Goal: Task Accomplishment & Management: Use online tool/utility

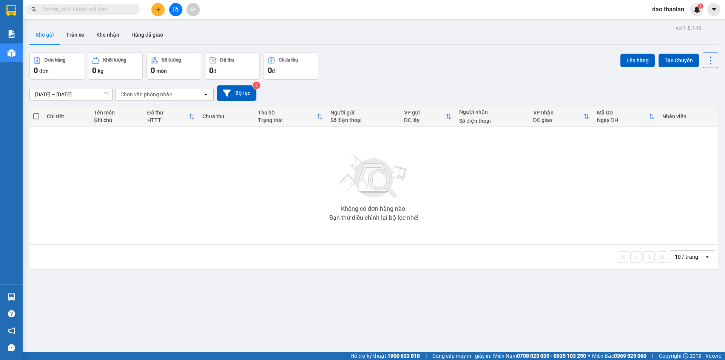
click at [661, 8] on span "dao.thaolan" at bounding box center [668, 9] width 44 height 9
click at [664, 21] on span "Đăng xuất" at bounding box center [674, 23] width 32 height 8
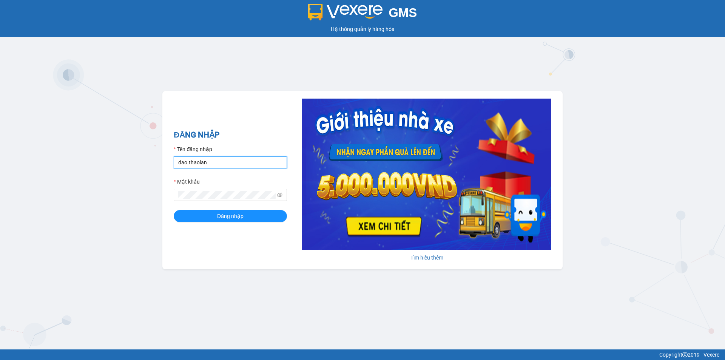
click at [221, 167] on input "dao.thaolan" at bounding box center [230, 162] width 113 height 12
type input "y.thaolan"
click at [227, 215] on span "Đăng nhập" at bounding box center [230, 216] width 26 height 8
type input "dao.thaolan"
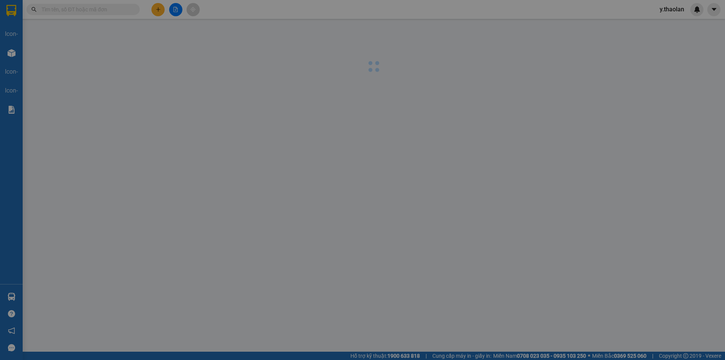
click at [98, 140] on div "Nhà xe đã có thể đặt đơn qua AhaMove và Grab ngay trên phần mềm quản lý hàng ho…" at bounding box center [362, 180] width 725 height 360
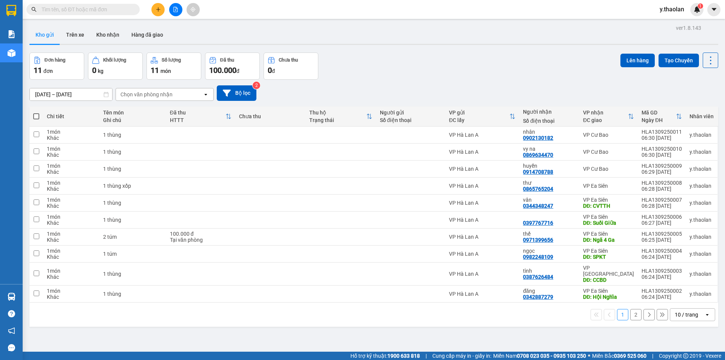
click at [157, 97] on div "Chọn văn phòng nhận" at bounding box center [146, 95] width 52 height 8
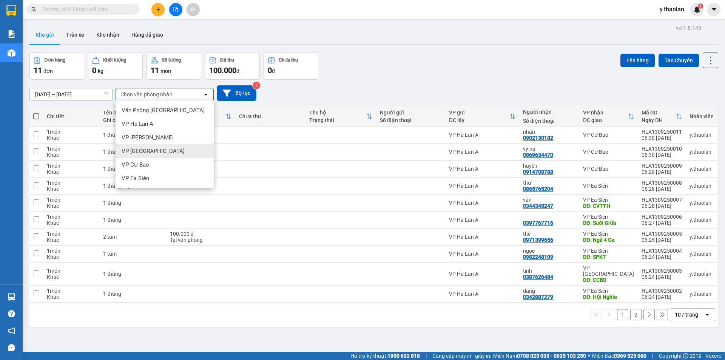
click at [153, 153] on span "VP [GEOGRAPHIC_DATA]" at bounding box center [153, 151] width 63 height 8
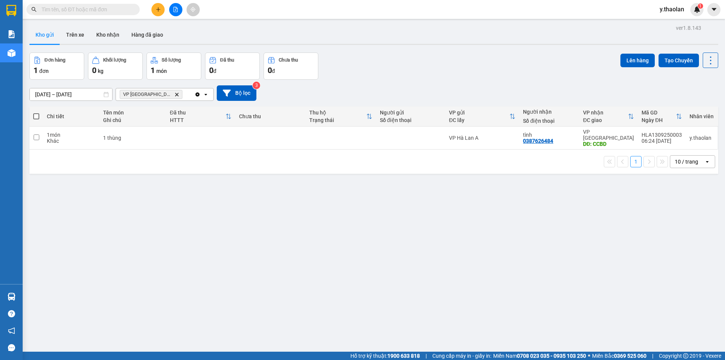
click at [170, 93] on div "VP Bình Hòa Delete" at bounding box center [155, 94] width 79 height 12
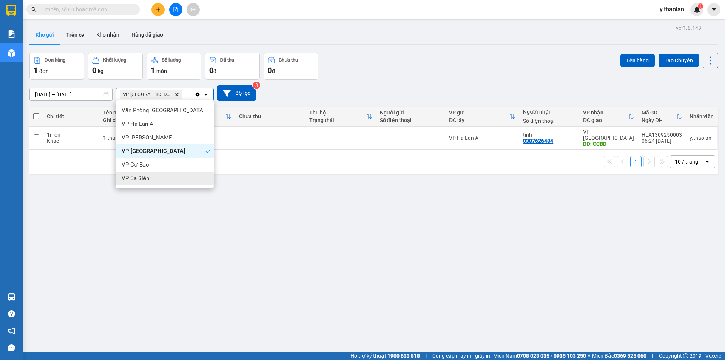
click at [163, 178] on div "VP Ea Siên" at bounding box center [165, 178] width 98 height 14
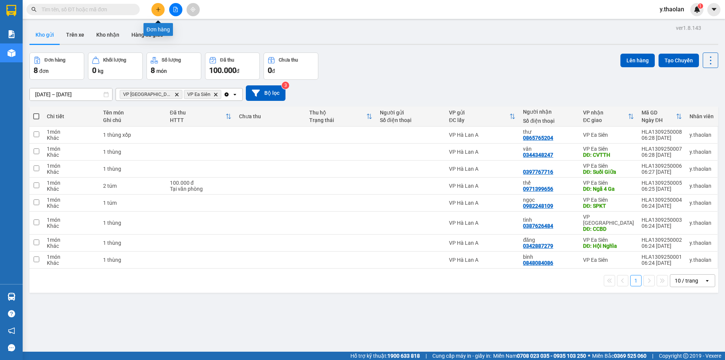
click at [156, 9] on icon "plus" at bounding box center [158, 9] width 5 height 5
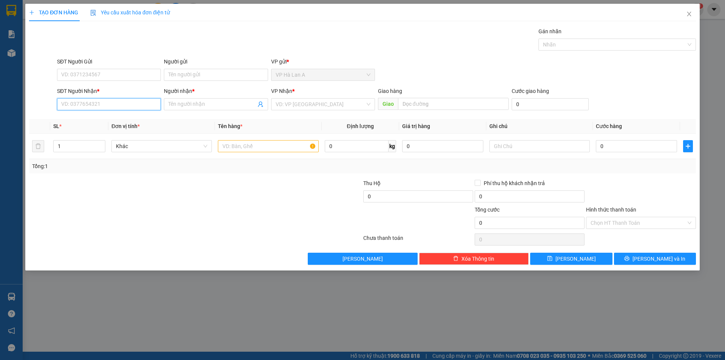
click at [124, 106] on input "SĐT Người Nhận *" at bounding box center [109, 104] width 104 height 12
click at [689, 15] on icon "close" at bounding box center [689, 14] width 4 height 5
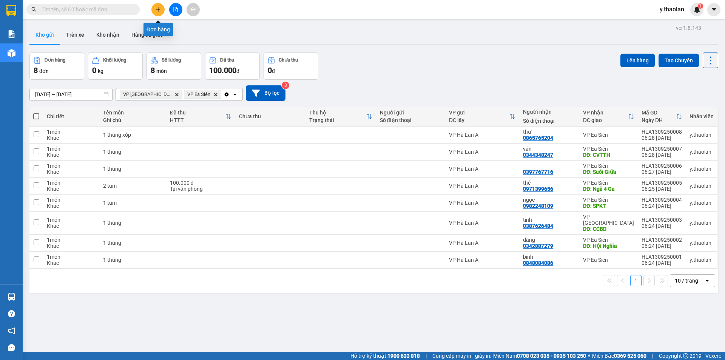
click at [158, 10] on icon "plus" at bounding box center [158, 9] width 0 height 4
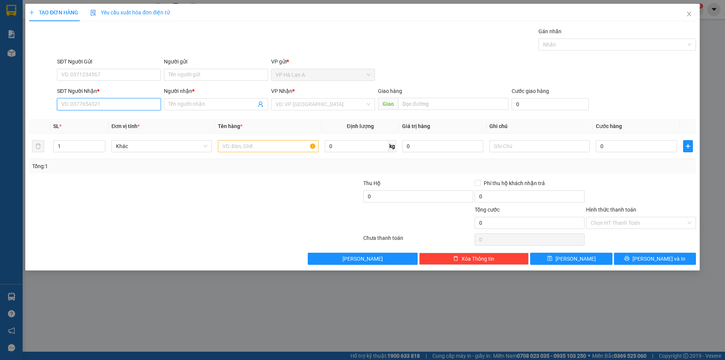
click at [113, 102] on input "SĐT Người Nhận *" at bounding box center [109, 104] width 104 height 12
click at [89, 116] on div "0387626484 - tình" at bounding box center [109, 119] width 95 height 8
type input "0387626484"
type input "tình"
type input "CCBD"
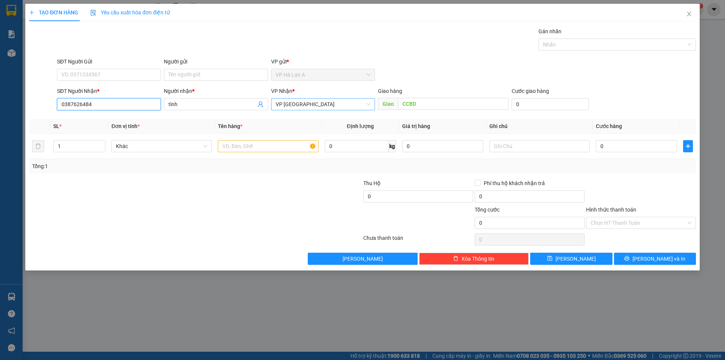
click at [299, 102] on span "VP [GEOGRAPHIC_DATA]" at bounding box center [323, 104] width 95 height 11
type input "0387626484"
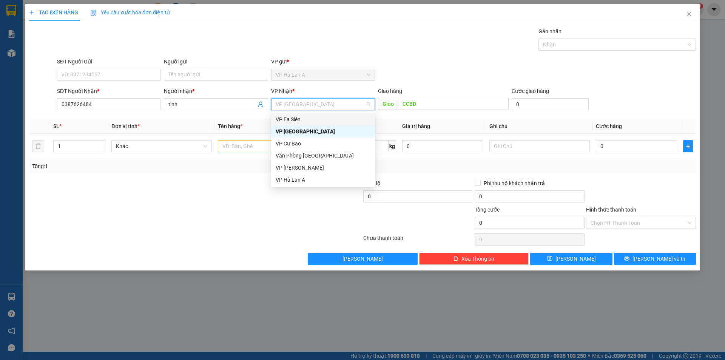
click at [296, 120] on div "VP Ea Siên" at bounding box center [323, 119] width 95 height 8
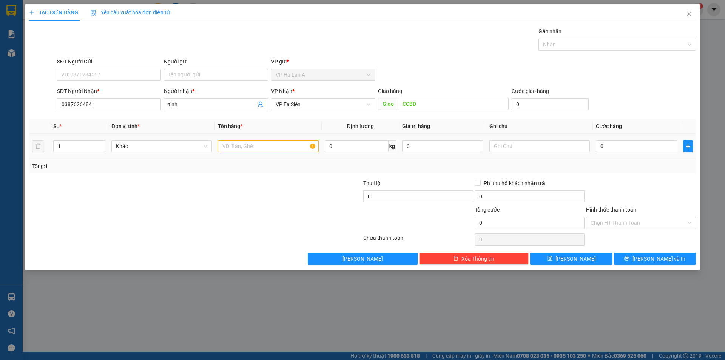
click at [267, 138] on td at bounding box center [268, 146] width 106 height 25
click at [265, 143] on input "text" at bounding box center [268, 146] width 100 height 12
type input "1 thùng"
click at [571, 264] on button "Lưu" at bounding box center [571, 259] width 82 height 12
click at [687, 16] on icon "close" at bounding box center [689, 14] width 4 height 5
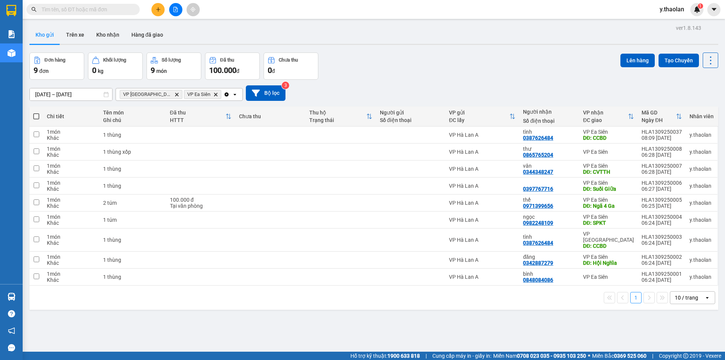
click at [128, 8] on input "text" at bounding box center [86, 9] width 89 height 8
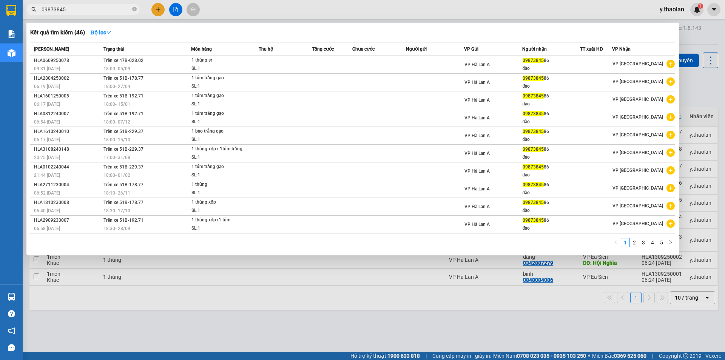
type input "09873845"
click at [355, 8] on div at bounding box center [362, 180] width 725 height 360
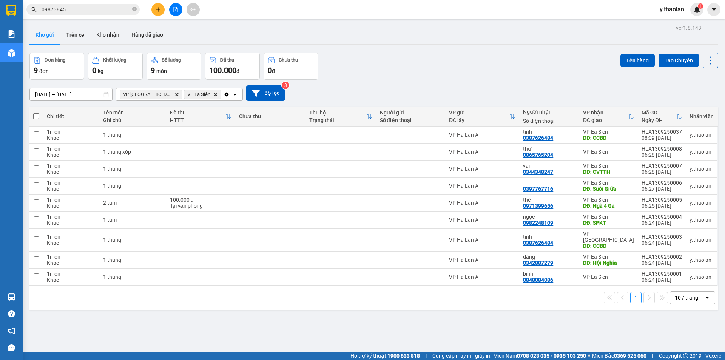
drag, startPoint x: 155, startPoint y: 10, endPoint x: 577, endPoint y: 174, distance: 452.1
click at [437, 134] on section "Kết quả tìm kiếm ( 46 ) Bộ lọc Mã ĐH Trạng thái Món hàng Thu hộ Tổng cước Chưa …" at bounding box center [362, 180] width 725 height 360
click at [653, 240] on button at bounding box center [658, 239] width 11 height 13
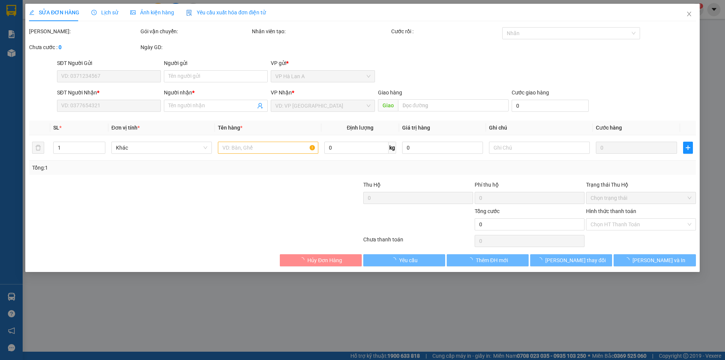
type input "0387626484"
type input "tình"
type input "CCBD"
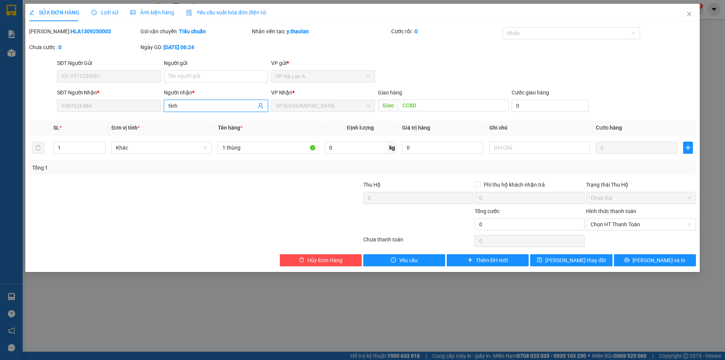
drag, startPoint x: 190, startPoint y: 105, endPoint x: 72, endPoint y: 83, distance: 119.5
click at [75, 83] on form "SĐT Người Gửi VD: 0371234567 Người gửi Tên người gửi VP gửi * VP Hà Lan A SĐT …" at bounding box center [362, 87] width 667 height 56
type input "d"
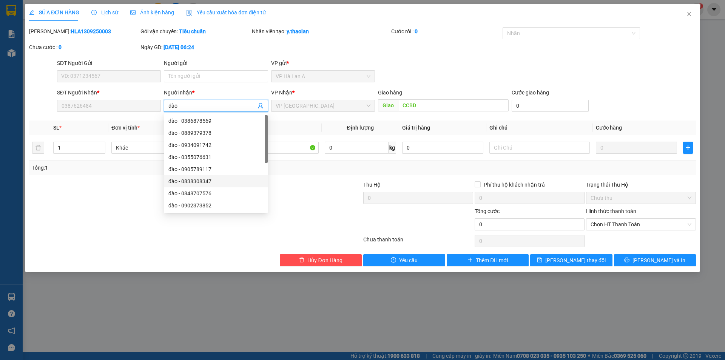
type input "đào"
click at [316, 199] on div at bounding box center [306, 193] width 111 height 26
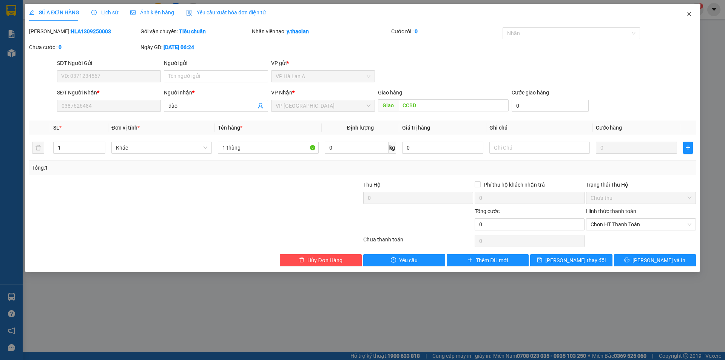
click at [686, 18] on span "Close" at bounding box center [689, 14] width 21 height 21
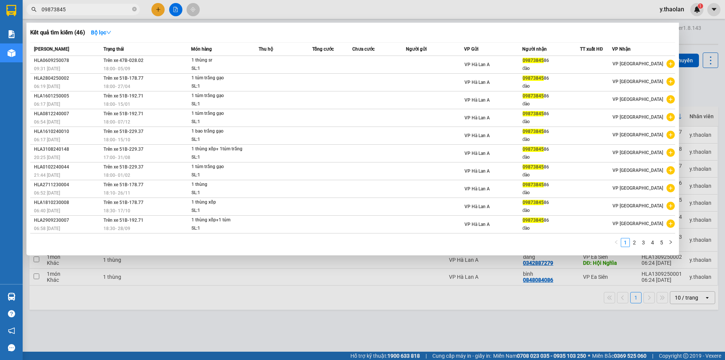
click at [71, 12] on input "09873845" at bounding box center [86, 9] width 89 height 8
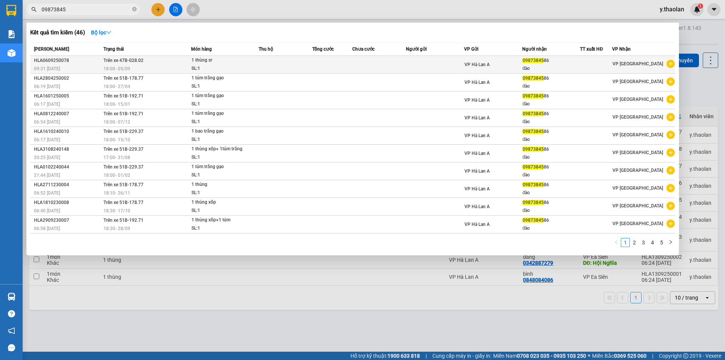
click at [205, 62] on div "1 thùng sr" at bounding box center [219, 60] width 57 height 8
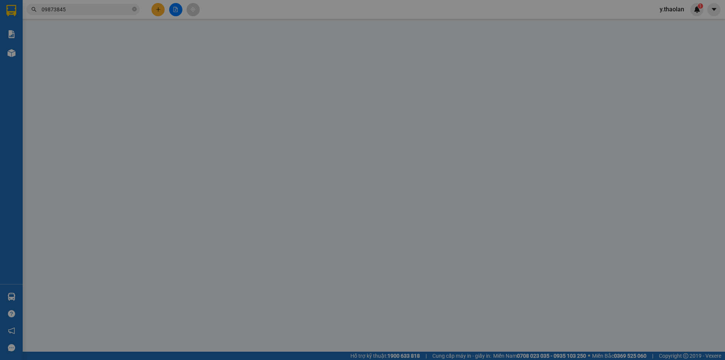
type input "0987384586"
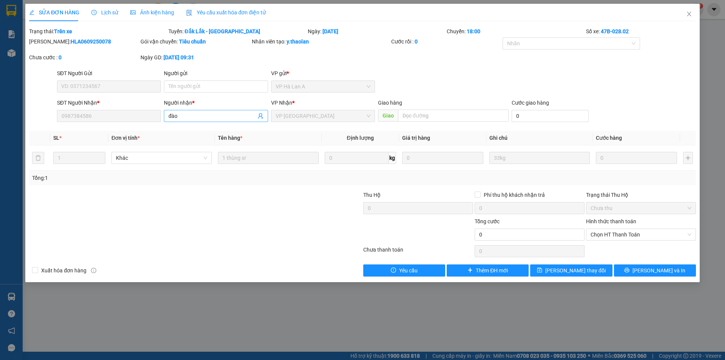
click at [202, 119] on input "đào" at bounding box center [211, 116] width 87 height 8
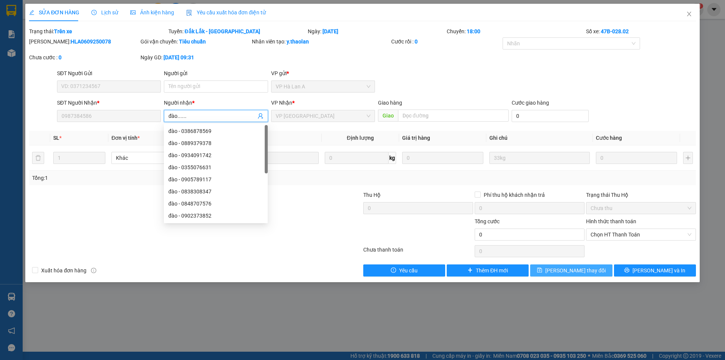
type input "đào......"
click at [578, 267] on span "[PERSON_NAME] đổi" at bounding box center [575, 270] width 60 height 8
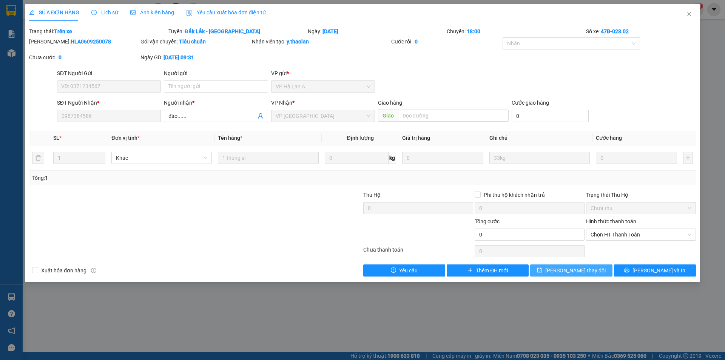
click at [573, 271] on span "[PERSON_NAME] đổi" at bounding box center [575, 270] width 60 height 8
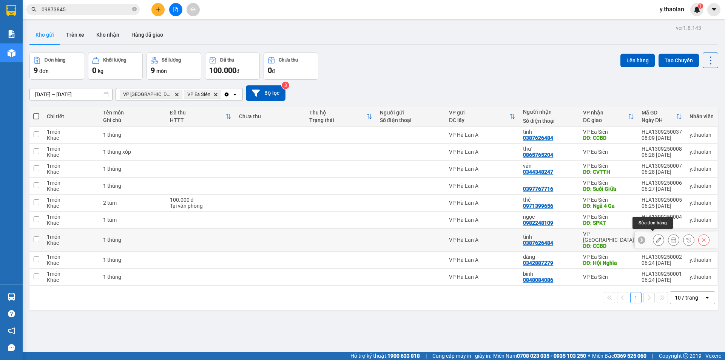
click at [656, 239] on icon at bounding box center [658, 239] width 5 height 5
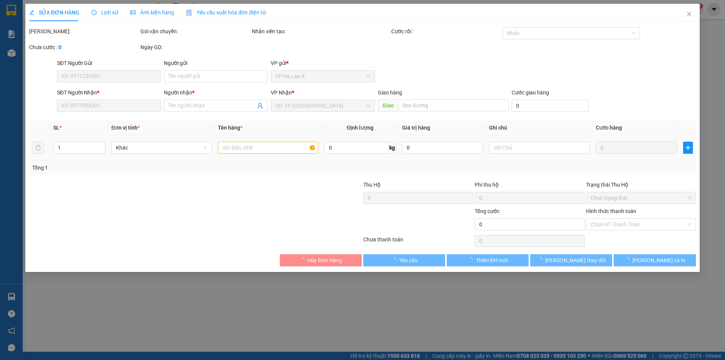
type input "0387626484"
type input "tình"
type input "CCBD"
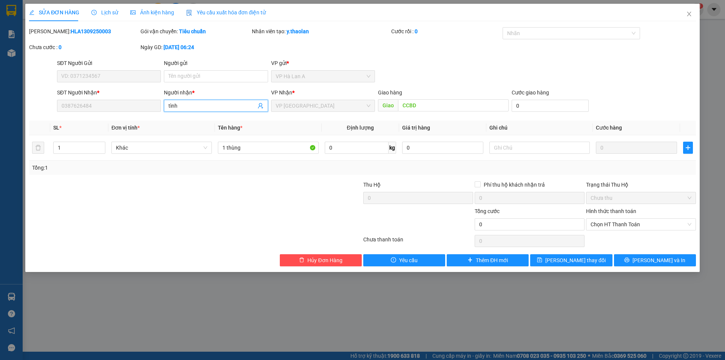
drag, startPoint x: 188, startPoint y: 106, endPoint x: 143, endPoint y: 95, distance: 46.7
click at [147, 96] on div "SĐT Người Nhận * 0387626484 Người nhận * tình tình VP Nhận * VP Bình Hòa Giao h…" at bounding box center [377, 101] width 642 height 26
type input "d"
type input "đào..."
click at [203, 122] on div "đào...... - 0987384586" at bounding box center [215, 121] width 95 height 8
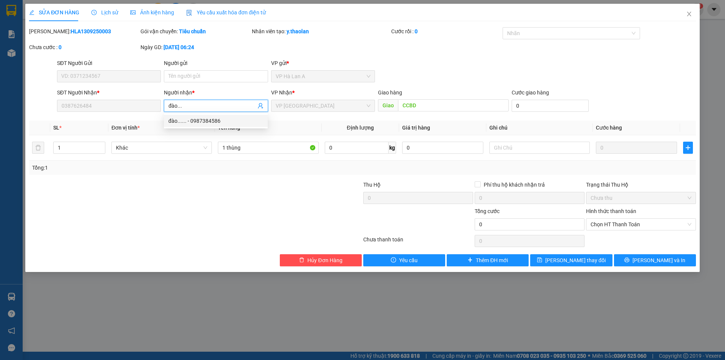
type input "0987384586"
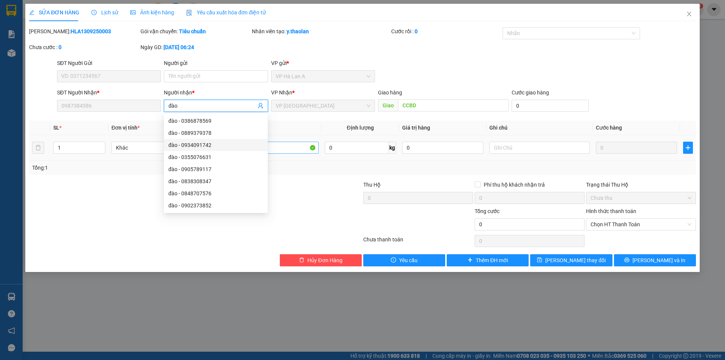
type input "đào"
click at [284, 145] on input "1 thùng" at bounding box center [268, 148] width 100 height 12
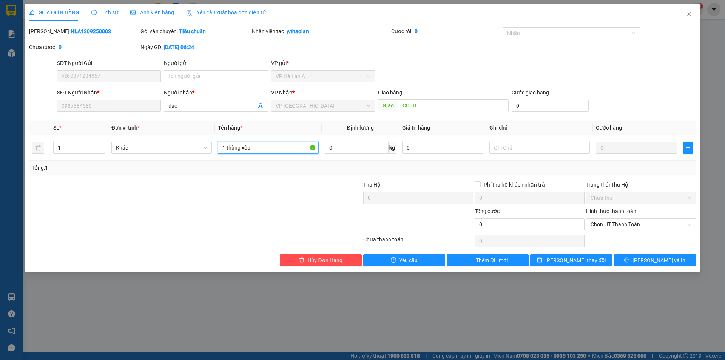
type input "1 thùng xốp"
drag, startPoint x: 469, startPoint y: 98, endPoint x: 467, endPoint y: 103, distance: 5.6
click at [467, 103] on div "Giao hàng Giao CCBD" at bounding box center [443, 101] width 131 height 26
click at [466, 104] on input "CCBD" at bounding box center [453, 105] width 111 height 12
click at [566, 260] on span "[PERSON_NAME] đổi" at bounding box center [575, 260] width 60 height 8
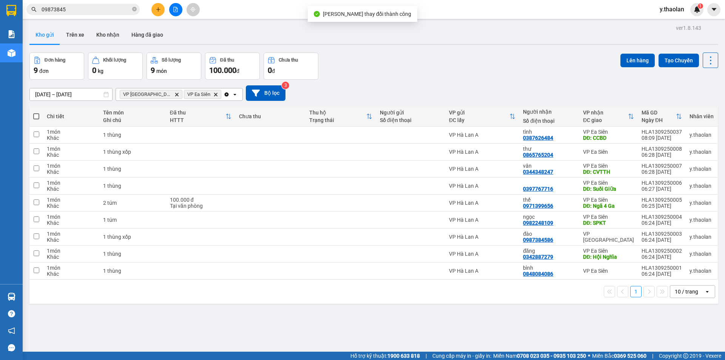
click at [214, 94] on icon "VP Ea Siên, close by backspace" at bounding box center [215, 94] width 3 height 3
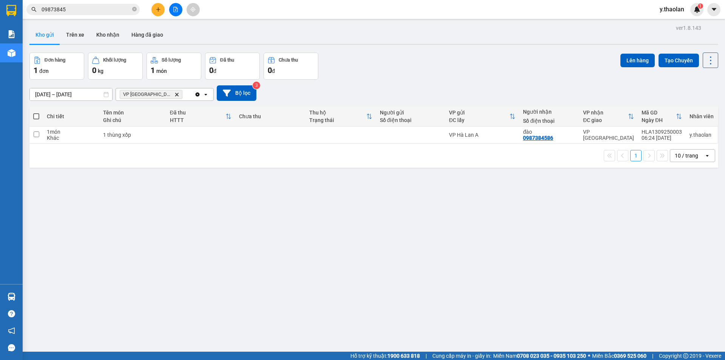
click at [176, 98] on div "VP Bình Hòa Delete" at bounding box center [155, 94] width 79 height 12
click at [157, 6] on button at bounding box center [157, 9] width 13 height 13
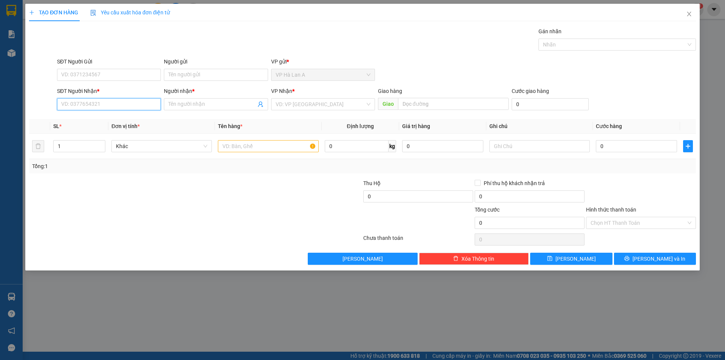
click at [120, 103] on input "SĐT Người Nhận *" at bounding box center [109, 104] width 104 height 12
type input "0909800802"
click at [102, 116] on div "0909800802 - trang" at bounding box center [109, 119] width 95 height 8
type input "trang"
type input "0909800802"
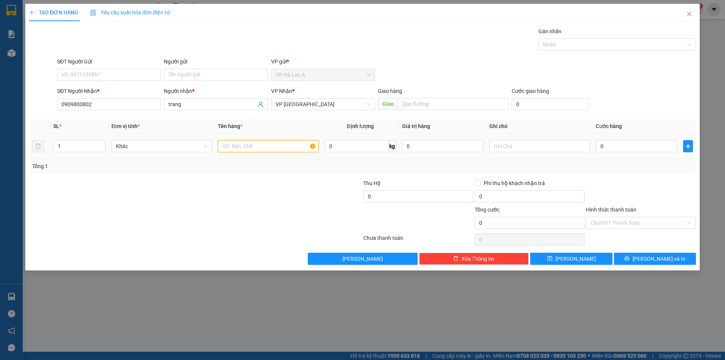
click at [223, 145] on input "text" at bounding box center [268, 146] width 100 height 12
type input "1 thùng xốp"
click at [608, 152] on div "0" at bounding box center [636, 146] width 81 height 15
click at [608, 146] on input "0" at bounding box center [636, 146] width 81 height 12
type input "7"
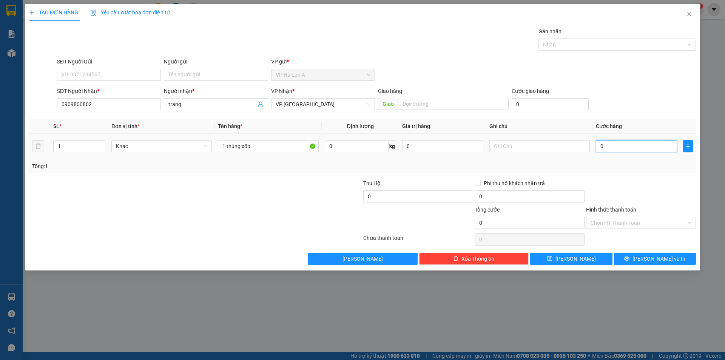
type input "7"
type input "70"
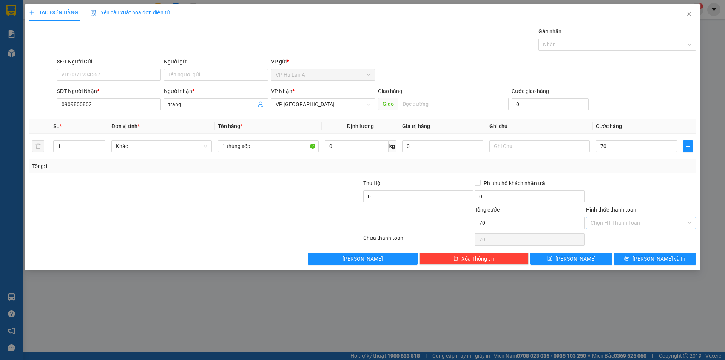
type input "70.000"
click at [619, 222] on input "Hình thức thanh toán" at bounding box center [639, 222] width 96 height 11
click at [611, 237] on div "Tại văn phòng" at bounding box center [641, 238] width 101 height 8
type input "0"
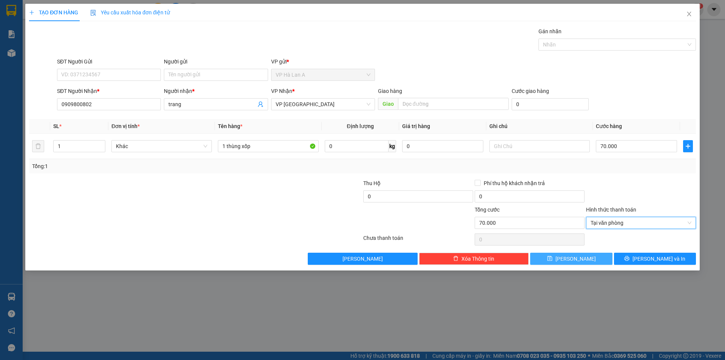
click at [585, 258] on button "Lưu" at bounding box center [571, 259] width 82 height 12
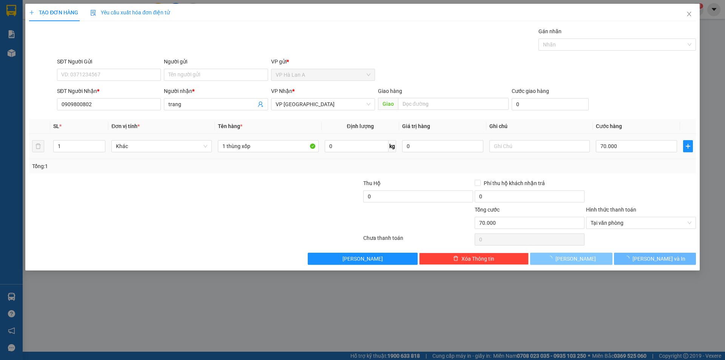
type input "0"
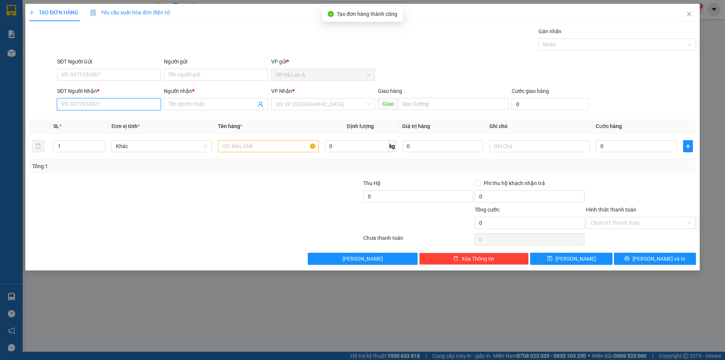
click at [119, 106] on input "SĐT Người Nhận *" at bounding box center [109, 104] width 104 height 12
type input "0354905906"
drag, startPoint x: 100, startPoint y: 117, endPoint x: 157, endPoint y: 128, distance: 58.1
click at [102, 117] on div "0354905906 - hiệp" at bounding box center [109, 119] width 95 height 8
type input "hiệp"
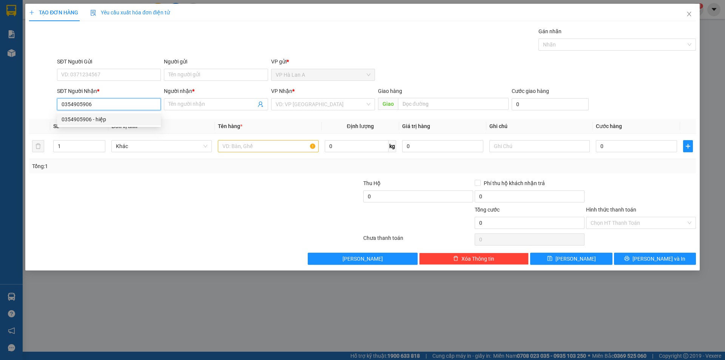
type input "ViShip"
type input "0354905906"
click at [242, 142] on input "text" at bounding box center [268, 146] width 100 height 12
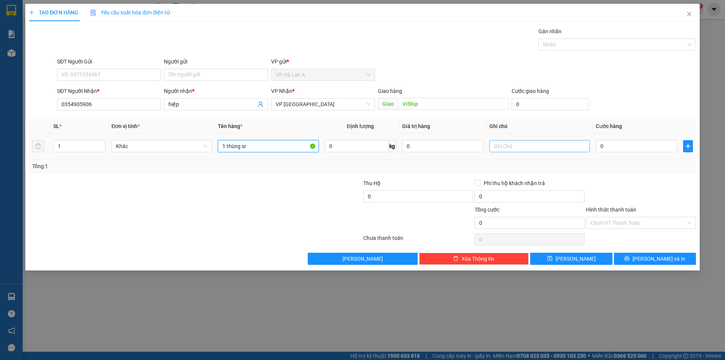
type input "1 thùng sr"
click at [506, 147] on input "text" at bounding box center [539, 146] width 100 height 12
type input "40kg"
click at [613, 147] on input "0" at bounding box center [636, 146] width 81 height 12
type input "1"
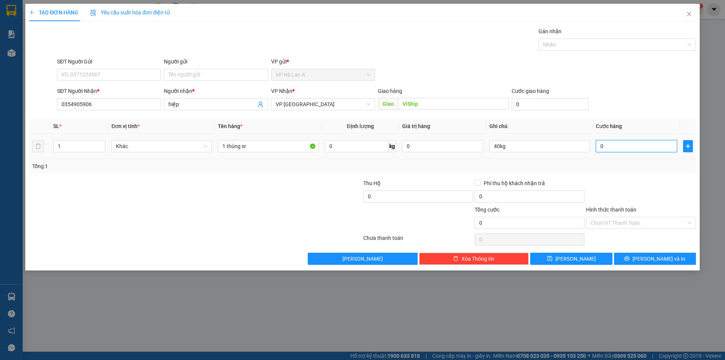
type input "1"
type input "10"
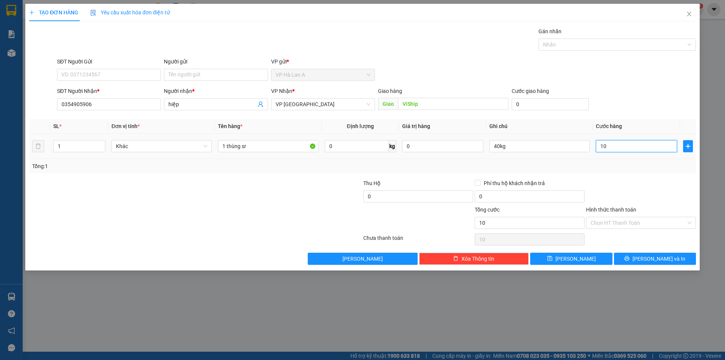
type input "100"
type input "100.000"
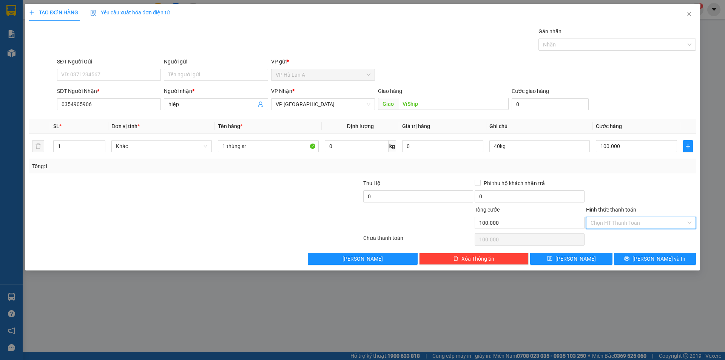
click at [634, 221] on input "Hình thức thanh toán" at bounding box center [639, 222] width 96 height 11
click at [622, 237] on div "Tại văn phòng" at bounding box center [641, 238] width 101 height 8
type input "0"
click at [586, 258] on button "Lưu" at bounding box center [571, 259] width 82 height 12
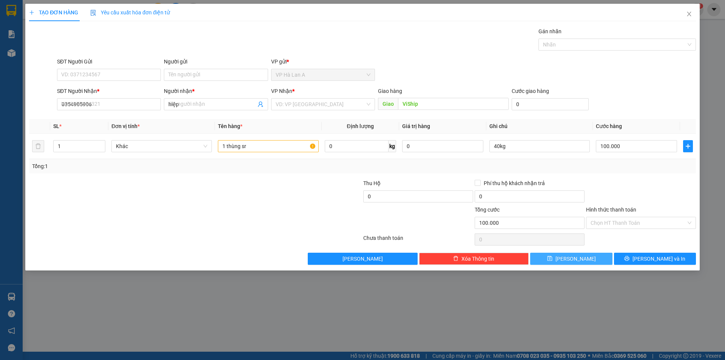
type input "0"
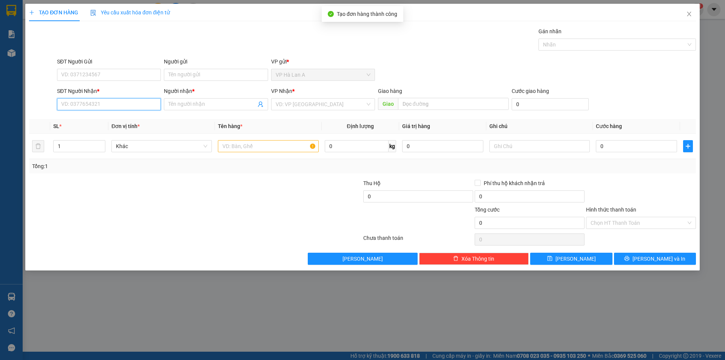
click at [87, 99] on input "SĐT Người Nhận *" at bounding box center [109, 104] width 104 height 12
type input "0886162024"
drag, startPoint x: 95, startPoint y: 118, endPoint x: 106, endPoint y: 122, distance: 11.7
click at [95, 118] on div "0886162024 - sơn" at bounding box center [109, 119] width 95 height 8
type input "sơn"
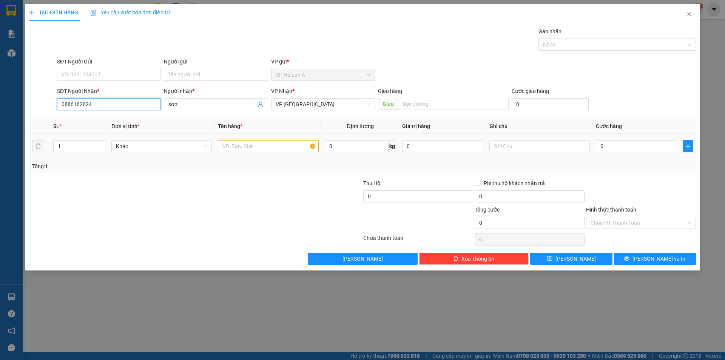
type input "0886162024"
click at [226, 145] on input "text" at bounding box center [268, 146] width 100 height 12
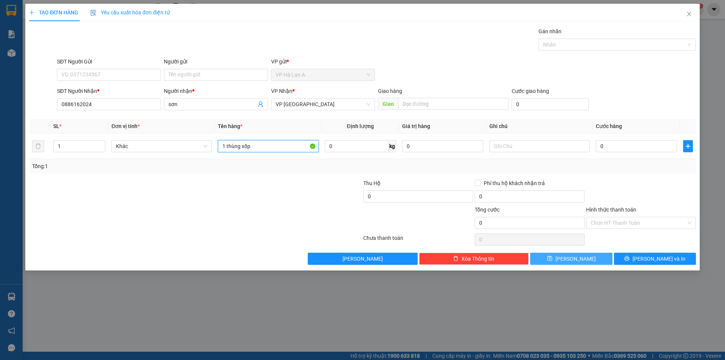
type input "1 thùng xốp"
click at [575, 256] on span "Lưu" at bounding box center [575, 258] width 40 height 8
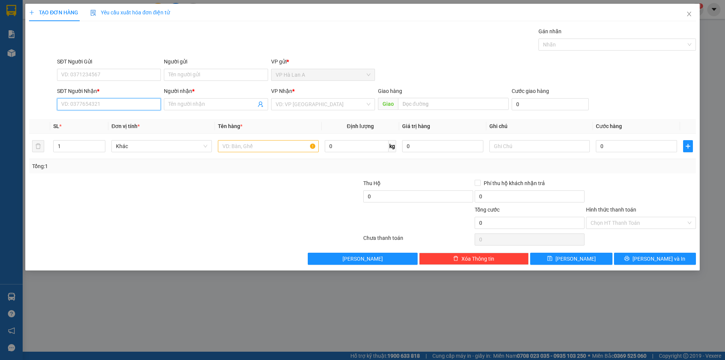
click at [57, 105] on input "SĐT Người Nhận *" at bounding box center [109, 104] width 104 height 12
click at [686, 18] on span "Close" at bounding box center [689, 14] width 21 height 21
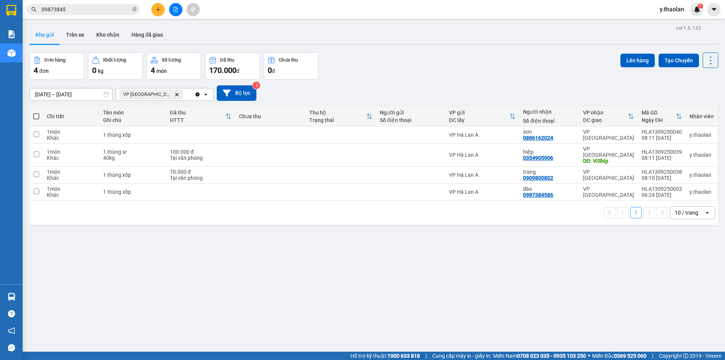
click at [150, 20] on main "ver 1.8.143 Kho gửi Trên xe Kho nhận Hàng đã giao Đơn hàng 4 đơn Khối lượng 0 k…" at bounding box center [362, 176] width 725 height 352
click at [160, 11] on icon "plus" at bounding box center [158, 9] width 5 height 5
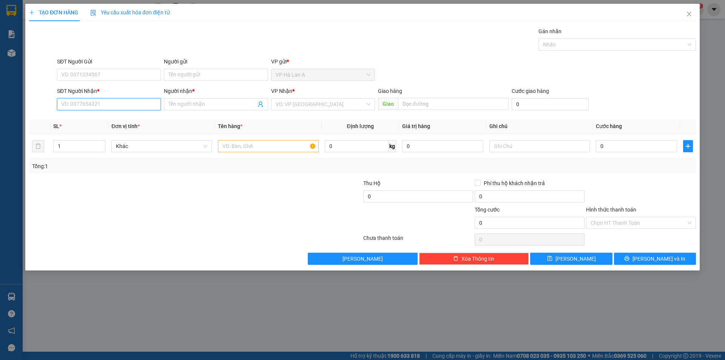
click at [137, 103] on input "SĐT Người Nhận *" at bounding box center [109, 104] width 104 height 12
type input "0988409460"
drag, startPoint x: 74, startPoint y: 117, endPoint x: 116, endPoint y: 125, distance: 43.0
click at [75, 117] on div "0988409460 - nhỏ" at bounding box center [109, 119] width 95 height 8
type input "nhỏ"
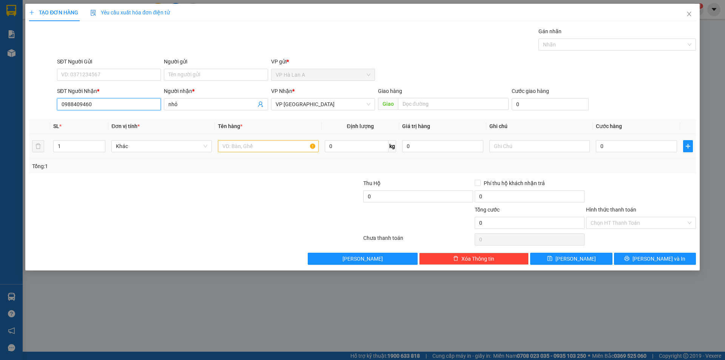
type input "0988409460"
click at [219, 145] on input "text" at bounding box center [268, 146] width 100 height 12
type input "1 thùng sr"
click at [518, 144] on input "text" at bounding box center [539, 146] width 100 height 12
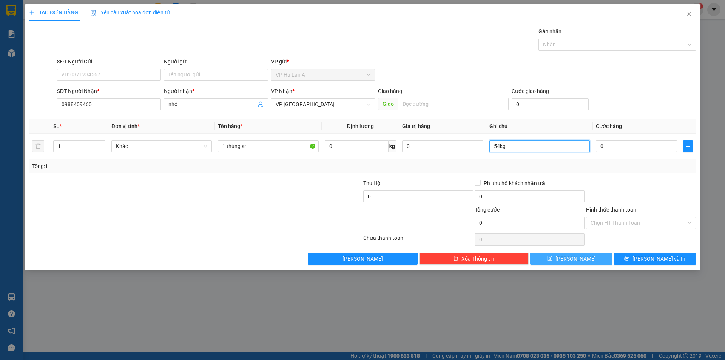
type input "54kg"
click at [580, 262] on button "Lưu" at bounding box center [571, 259] width 82 height 12
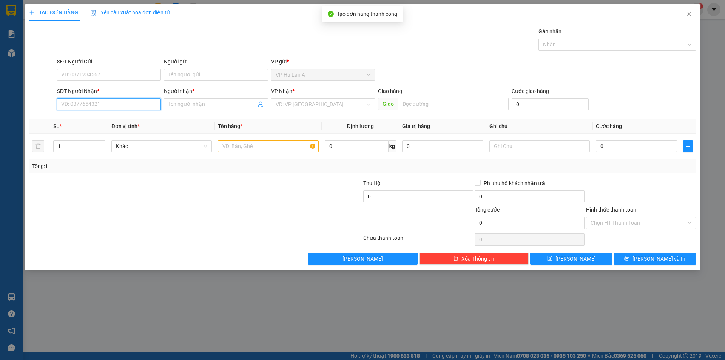
click at [97, 102] on input "SĐT Người Nhận *" at bounding box center [109, 104] width 104 height 12
click at [96, 122] on div "0886330205 -" at bounding box center [109, 119] width 95 height 8
type input "0886330205"
type input "Linh Xuân"
type input "0886330205"
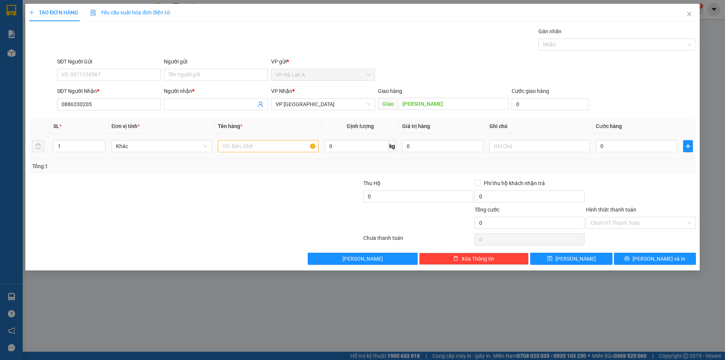
click at [262, 139] on div at bounding box center [268, 146] width 100 height 15
click at [264, 146] on input "text" at bounding box center [268, 146] width 100 height 12
type input "BXMĐ"
click at [259, 142] on input "text" at bounding box center [268, 146] width 100 height 12
type input "2 thùng sr"
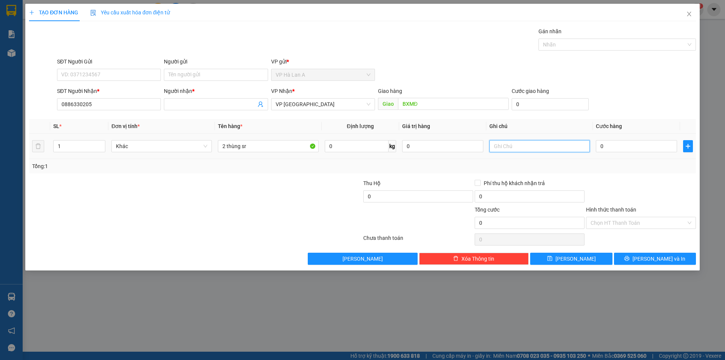
click at [557, 150] on input "text" at bounding box center [539, 146] width 100 height 12
type input "75kg"
click at [615, 143] on input "0" at bounding box center [636, 146] width 81 height 12
type input "1"
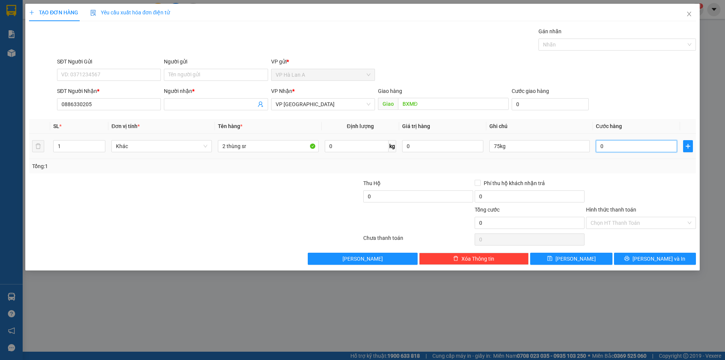
type input "1"
type input "18"
type input "180"
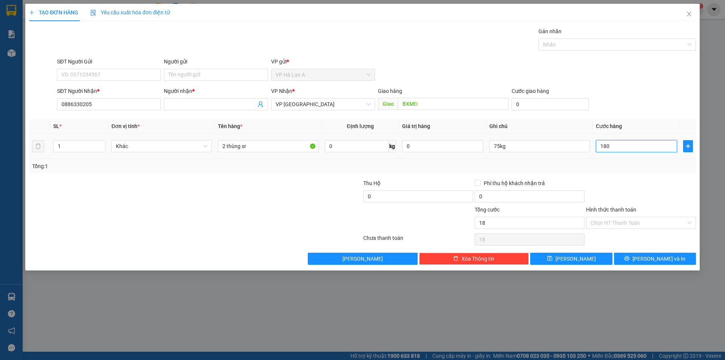
type input "180"
type input "180.000"
drag, startPoint x: 602, startPoint y: 218, endPoint x: 603, endPoint y: 232, distance: 14.0
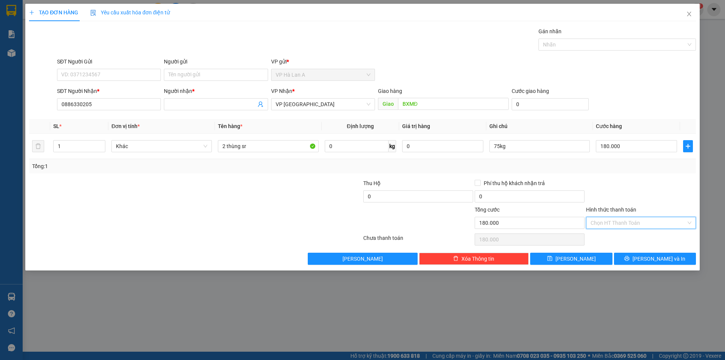
click at [603, 222] on input "Hình thức thanh toán" at bounding box center [639, 222] width 96 height 11
click at [603, 241] on div "Tại văn phòng" at bounding box center [641, 238] width 101 height 8
type input "0"
click at [595, 256] on button "Lưu" at bounding box center [571, 259] width 82 height 12
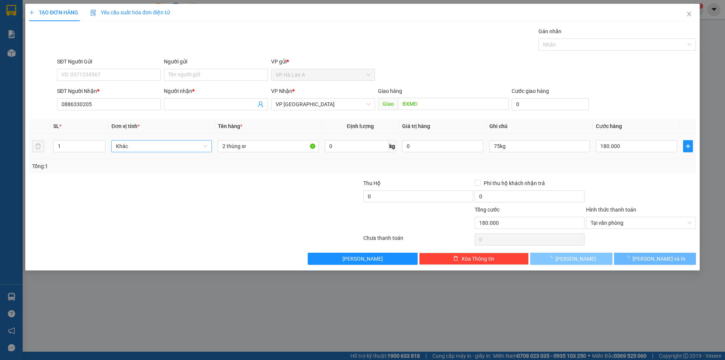
type input "0"
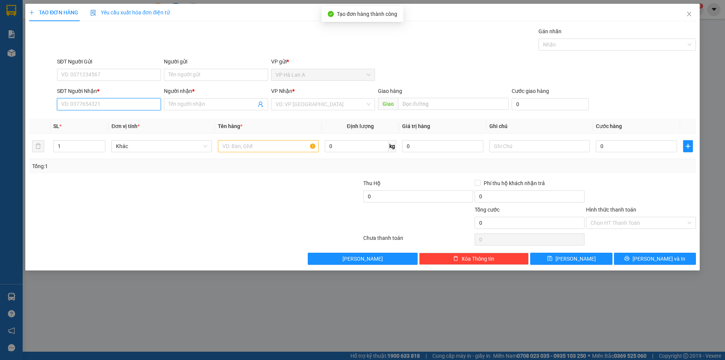
click at [116, 100] on input "SĐT Người Nhận *" at bounding box center [109, 104] width 104 height 12
drag, startPoint x: 94, startPoint y: 100, endPoint x: 0, endPoint y: 83, distance: 95.5
click at [0, 83] on div "TẠO ĐƠN HÀNG Yêu cầu xuất hóa đơn điện tử Transit Pickup Surcharge Ids Transit …" at bounding box center [362, 180] width 725 height 360
click at [108, 120] on div "0978270232 - hà" at bounding box center [109, 119] width 95 height 8
type input "0978270232"
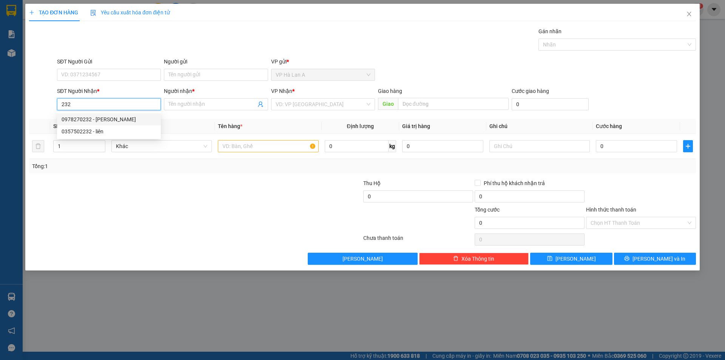
type input "hà"
type input "Sở Sao"
type input "0978270232"
click at [247, 145] on input "text" at bounding box center [268, 146] width 100 height 12
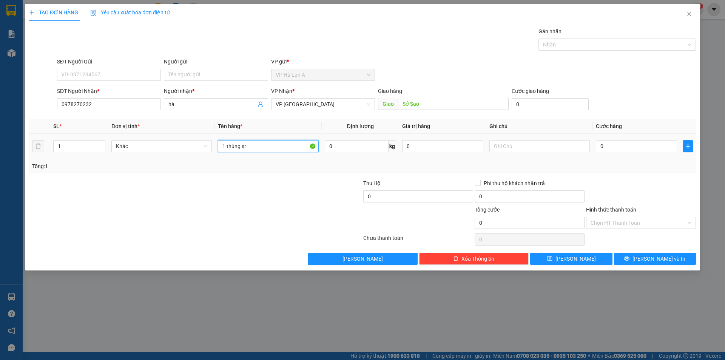
type input "1 thùng sr"
drag, startPoint x: 486, startPoint y: 148, endPoint x: 490, endPoint y: 148, distance: 4.2
click at [487, 148] on td at bounding box center [539, 146] width 106 height 25
click at [494, 147] on input "text" at bounding box center [539, 146] width 100 height 12
type input "40kg"
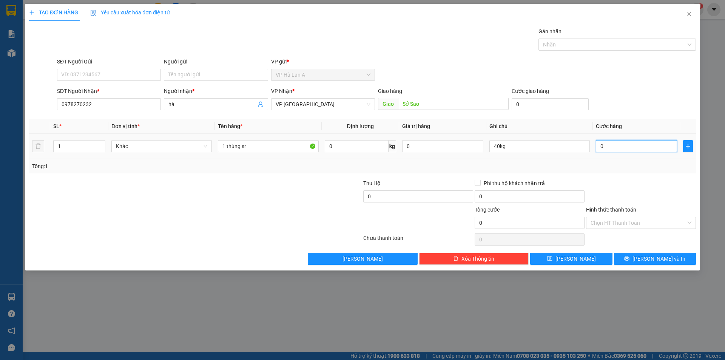
click at [613, 151] on input "0" at bounding box center [636, 146] width 81 height 12
type input "1"
type input "10"
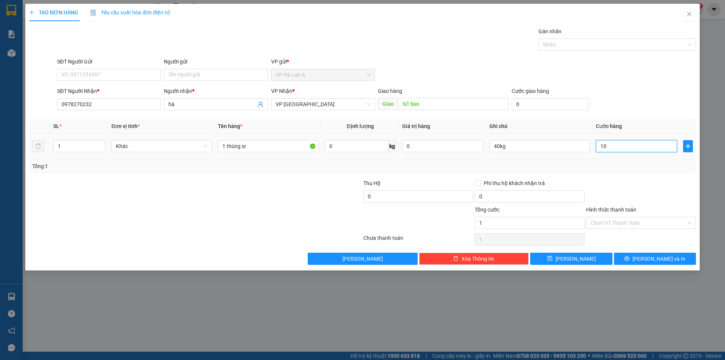
type input "10"
type input "100"
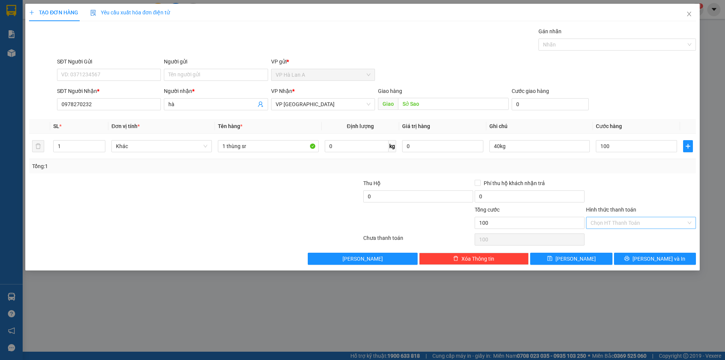
type input "100.000"
click at [612, 228] on input "Hình thức thanh toán" at bounding box center [639, 222] width 96 height 11
click at [608, 238] on div "Tại văn phòng" at bounding box center [641, 238] width 101 height 8
type input "0"
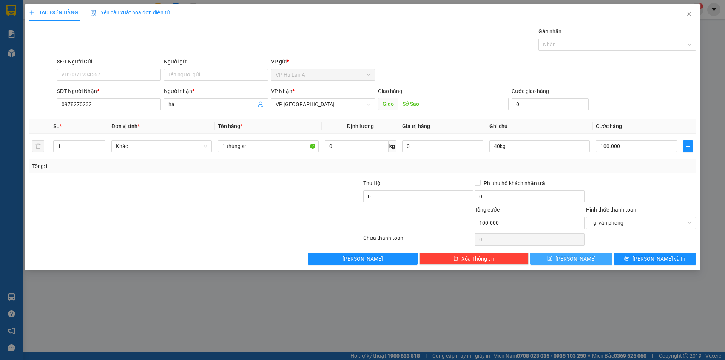
click at [596, 257] on button "Lưu" at bounding box center [571, 259] width 82 height 12
type input "0"
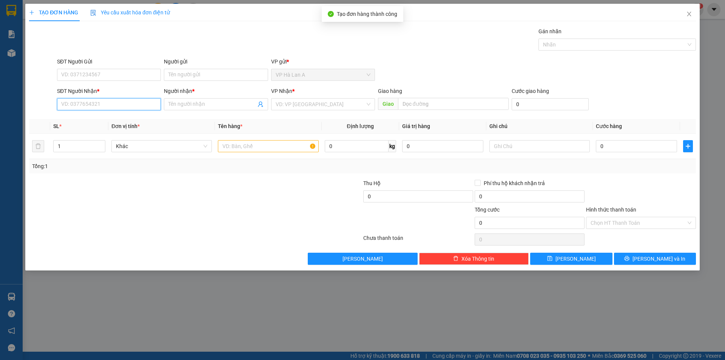
click at [102, 105] on input "SĐT Người Nhận *" at bounding box center [109, 104] width 104 height 12
type input "0978879257"
click at [211, 105] on input "Người nhận *" at bounding box center [211, 104] width 87 height 8
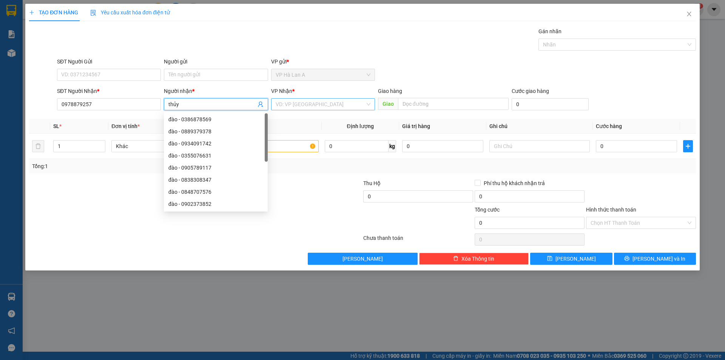
type input "thủy"
click at [306, 108] on input "search" at bounding box center [320, 104] width 89 height 11
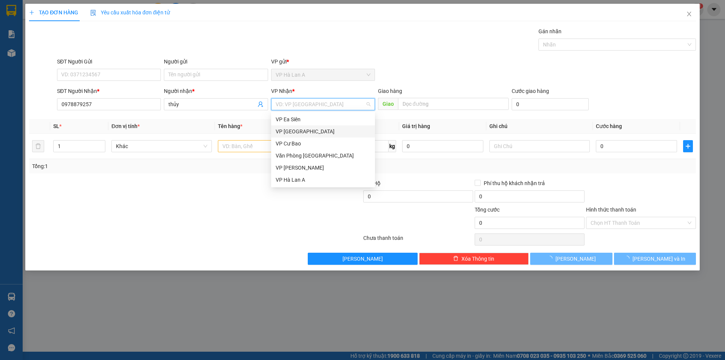
click at [299, 130] on div "VP [GEOGRAPHIC_DATA]" at bounding box center [323, 131] width 95 height 8
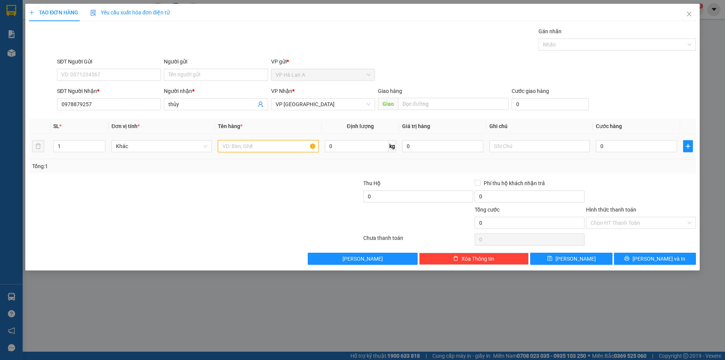
click at [269, 143] on input "text" at bounding box center [268, 146] width 100 height 12
type input "1 thùng sr"
click at [535, 149] on input "text" at bounding box center [539, 146] width 100 height 12
type input "30kg"
type input "7"
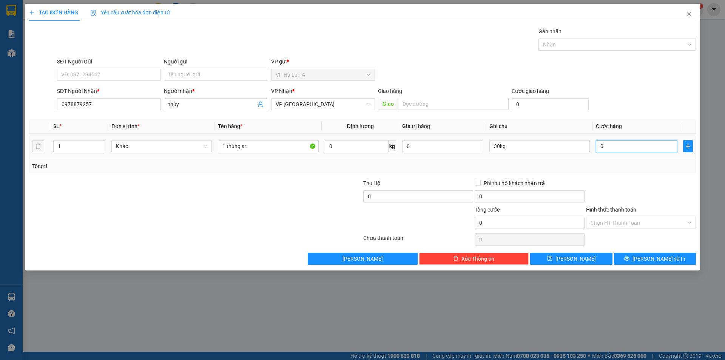
type input "7"
type input "77"
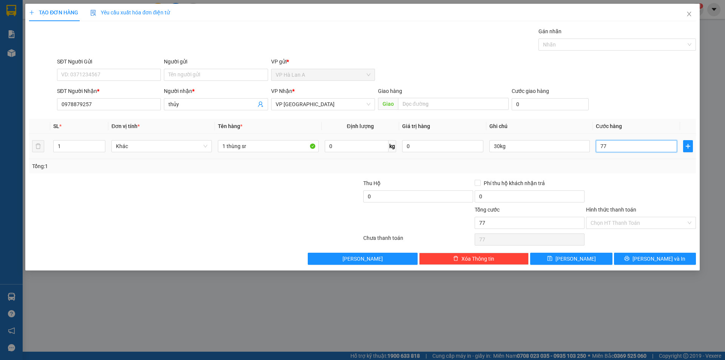
type input "770"
type input "77"
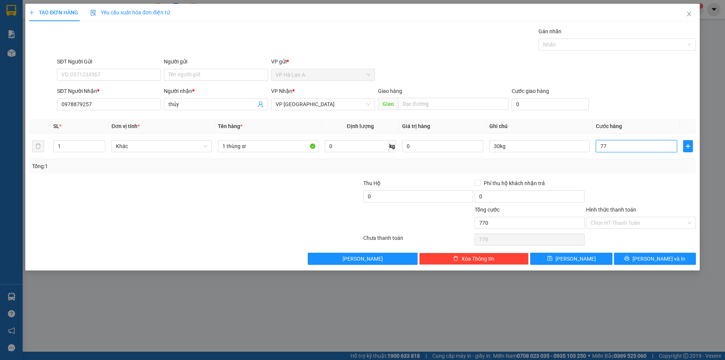
type input "77"
type input "7"
type input "70"
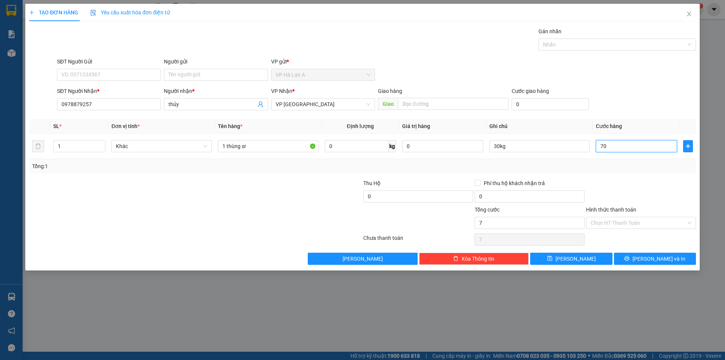
type input "70"
type input "70.000"
click at [617, 221] on input "Hình thức thanh toán" at bounding box center [639, 222] width 96 height 11
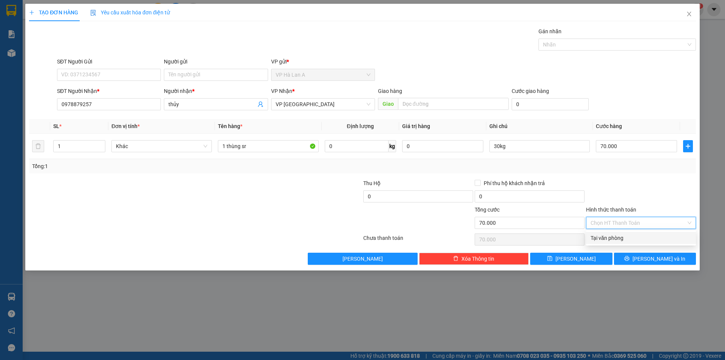
click at [613, 237] on div "Tại văn phòng" at bounding box center [641, 238] width 101 height 8
type input "0"
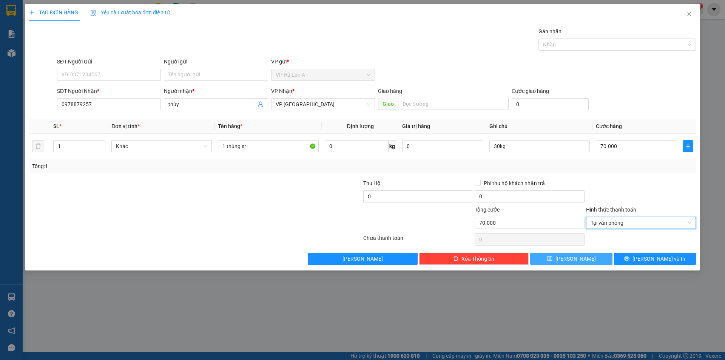
click at [575, 259] on span "Lưu" at bounding box center [575, 258] width 40 height 8
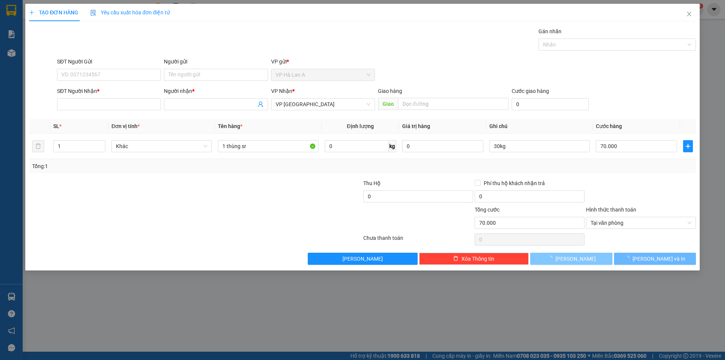
type input "0"
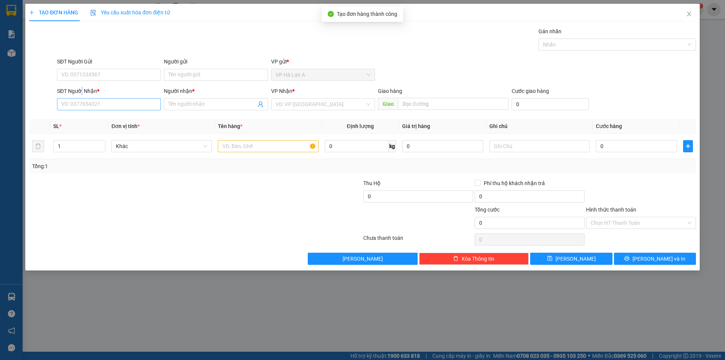
click at [83, 98] on div "SĐT Người Nhận * VD: 0377654321" at bounding box center [109, 100] width 104 height 26
click at [96, 111] on div "SĐT Người Nhận * VD: 0377654321" at bounding box center [109, 100] width 104 height 26
click at [94, 102] on input "SĐT Người Nhận *" at bounding box center [109, 104] width 104 height 12
type input "0899473573"
click at [79, 117] on div "0899473573 - cô thơ" at bounding box center [109, 119] width 95 height 8
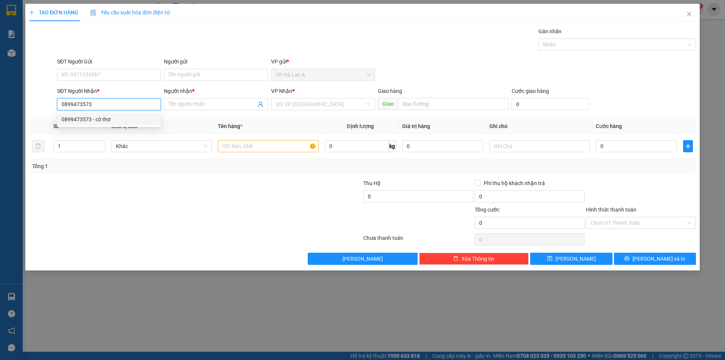
type input "cô thơ"
type input "0899473573"
click at [235, 141] on input "text" at bounding box center [268, 146] width 100 height 12
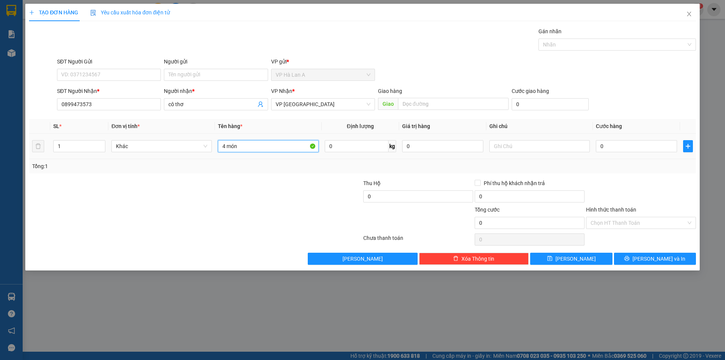
type input "4 món"
click at [550, 153] on div at bounding box center [539, 146] width 100 height 15
click at [546, 144] on input "text" at bounding box center [539, 146] width 100 height 12
type input "30kg"
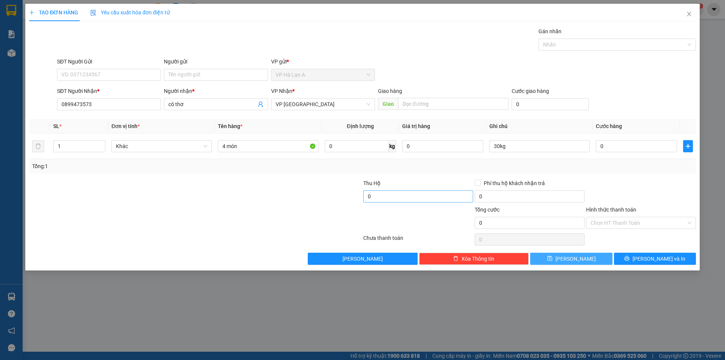
click at [581, 261] on button "Lưu" at bounding box center [571, 259] width 82 height 12
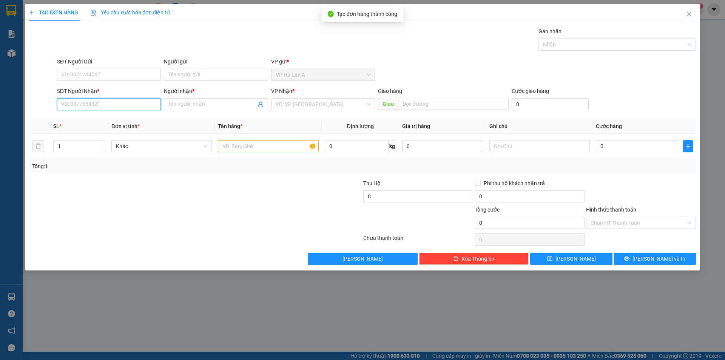
click at [92, 103] on input "SĐT Người Nhận *" at bounding box center [109, 104] width 104 height 12
drag, startPoint x: 106, startPoint y: 119, endPoint x: 110, endPoint y: 119, distance: 4.2
click at [107, 119] on div "0372051198 - nam" at bounding box center [109, 119] width 95 height 8
type input "0372051198"
type input "nam"
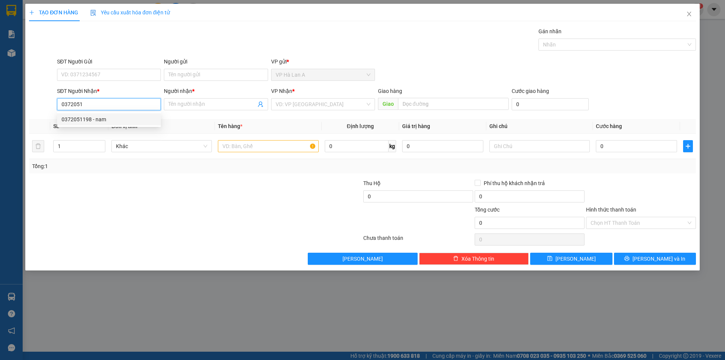
type input "Đồng Phú"
type input "0372051198"
click at [242, 145] on input "text" at bounding box center [268, 146] width 100 height 12
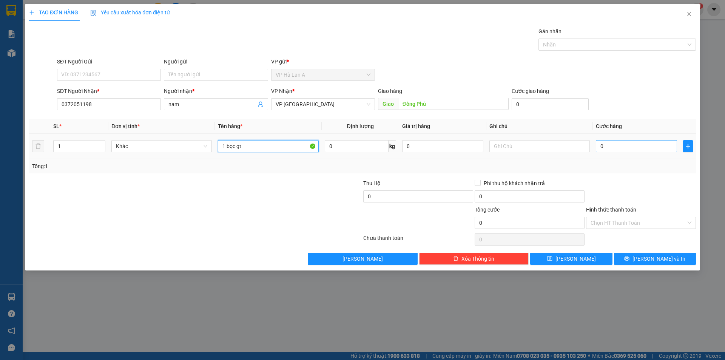
type input "1 bọc gt"
click at [601, 146] on input "0" at bounding box center [636, 146] width 81 height 12
type input "3"
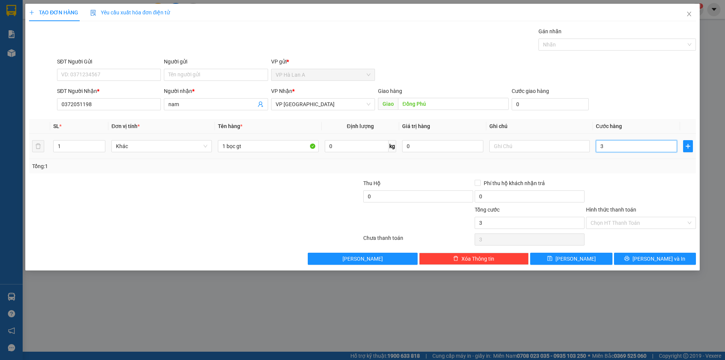
type input "30"
type input "30.000"
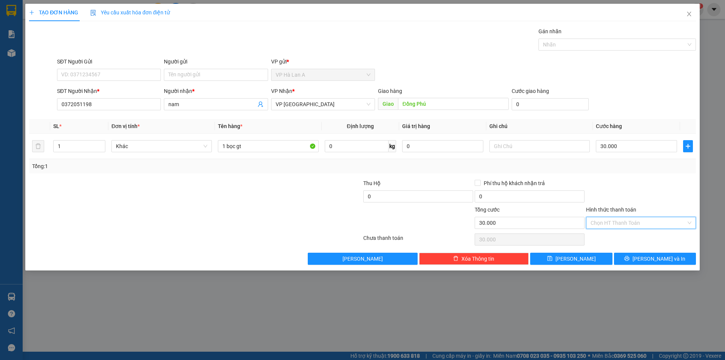
drag, startPoint x: 620, startPoint y: 218, endPoint x: 609, endPoint y: 236, distance: 20.1
click at [619, 221] on input "Hình thức thanh toán" at bounding box center [639, 222] width 96 height 11
click at [609, 236] on div "Tại văn phòng" at bounding box center [641, 238] width 101 height 8
type input "0"
click at [592, 253] on button "Lưu" at bounding box center [571, 259] width 82 height 12
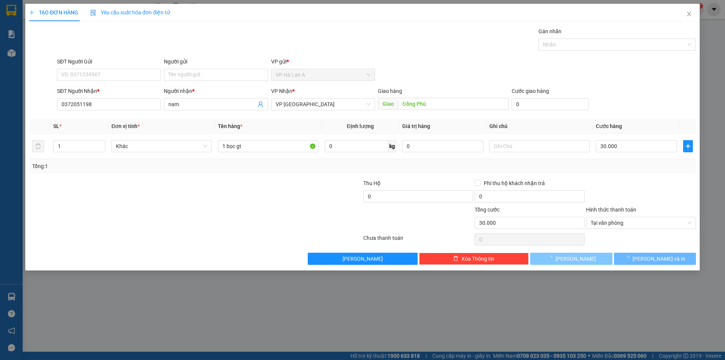
type input "0"
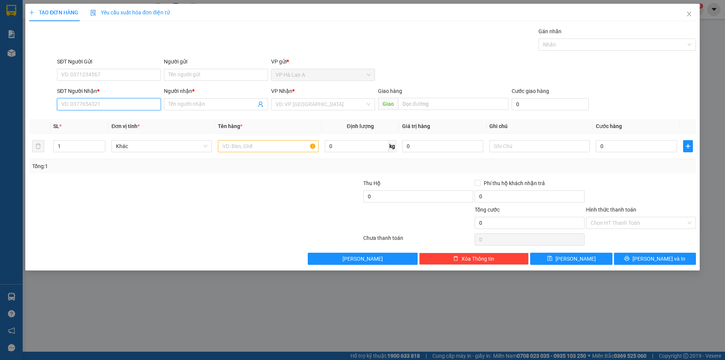
click at [136, 101] on input "SĐT Người Nhận *" at bounding box center [109, 104] width 104 height 12
type input "0347925345"
click at [198, 100] on span at bounding box center [216, 104] width 104 height 12
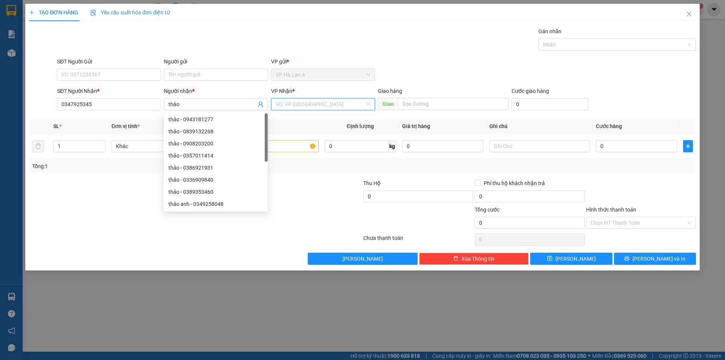
click at [322, 102] on input "search" at bounding box center [320, 104] width 89 height 11
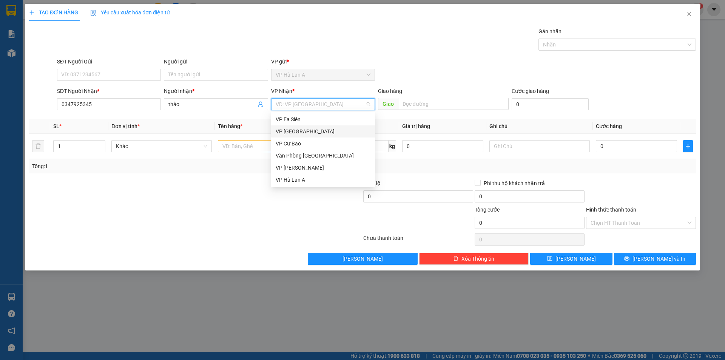
click at [306, 128] on div "VP [GEOGRAPHIC_DATA]" at bounding box center [323, 131] width 95 height 8
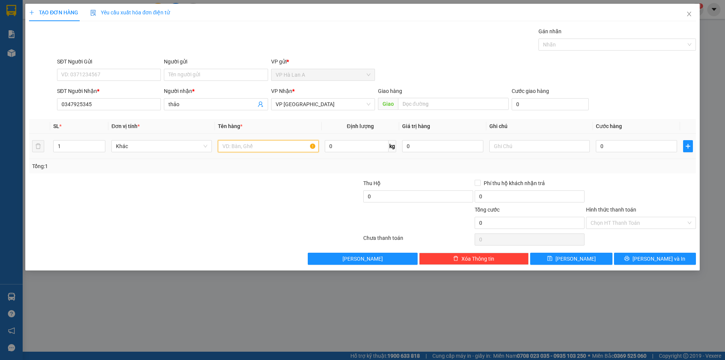
click at [255, 147] on input "text" at bounding box center [268, 146] width 100 height 12
click at [611, 145] on input "0" at bounding box center [636, 146] width 81 height 12
click at [623, 227] on input "Hình thức thanh toán" at bounding box center [639, 222] width 96 height 11
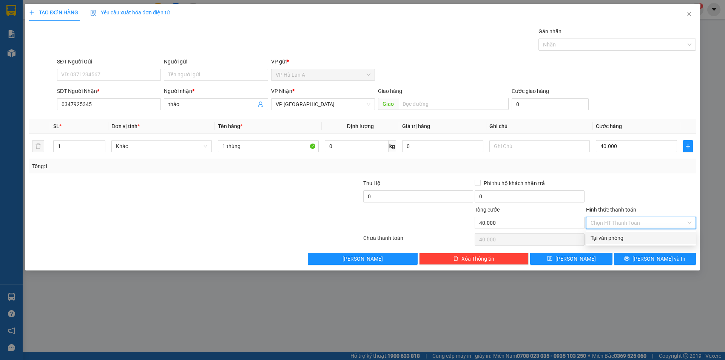
click at [618, 237] on div "Tại văn phòng" at bounding box center [641, 238] width 101 height 8
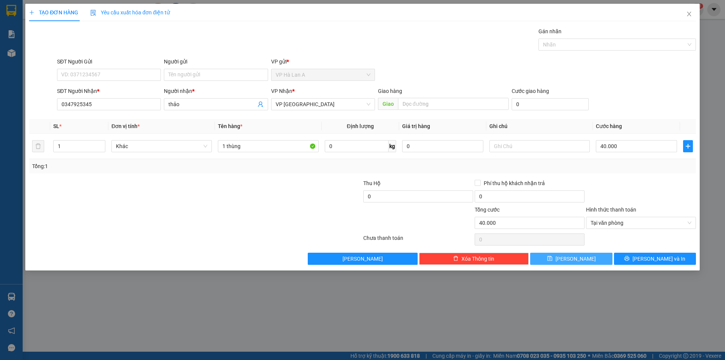
click at [582, 255] on button "Lưu" at bounding box center [571, 259] width 82 height 12
click at [682, 10] on span "Close" at bounding box center [689, 14] width 21 height 21
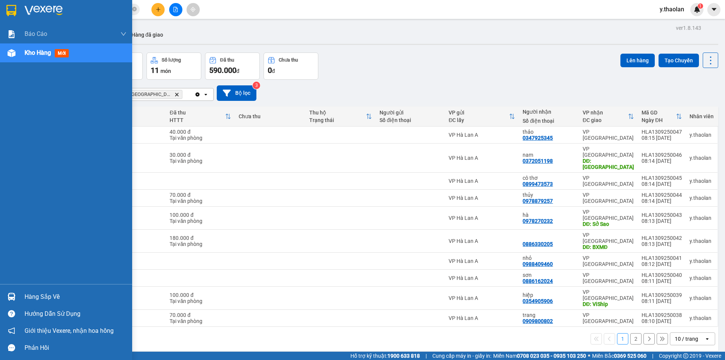
scroll to position [35, 0]
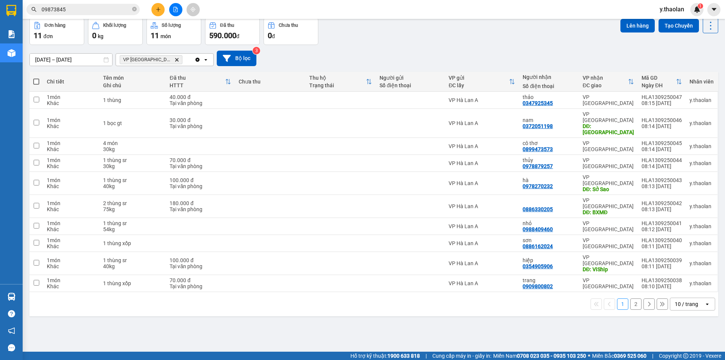
drag, startPoint x: 693, startPoint y: 267, endPoint x: 689, endPoint y: 269, distance: 4.4
click at [691, 292] on div "1 2 10 / trang open" at bounding box center [373, 304] width 689 height 24
click at [688, 300] on div "10 / trang" at bounding box center [686, 304] width 23 height 8
click at [688, 258] on span "100 / trang" at bounding box center [683, 257] width 27 height 8
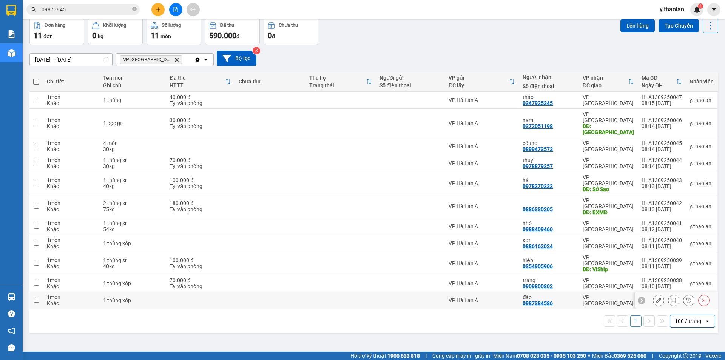
click at [227, 292] on td at bounding box center [200, 300] width 69 height 17
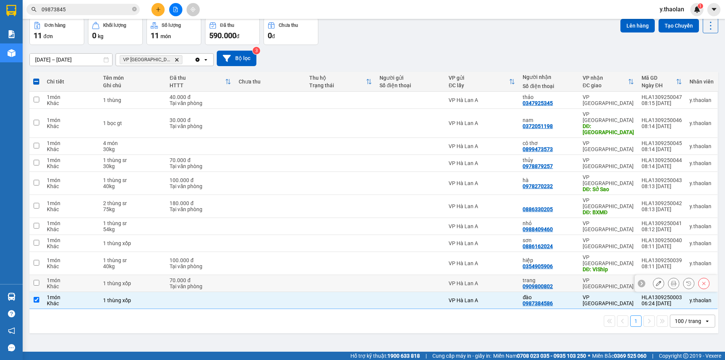
click at [217, 275] on td "70.000 đ Tại văn phòng" at bounding box center [200, 283] width 69 height 17
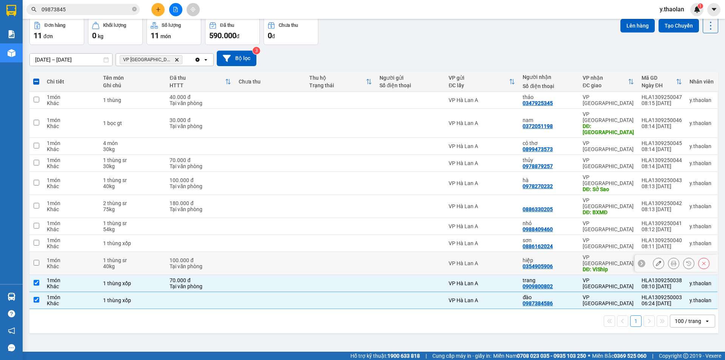
click at [230, 263] on div "Tại văn phòng" at bounding box center [201, 266] width 62 height 6
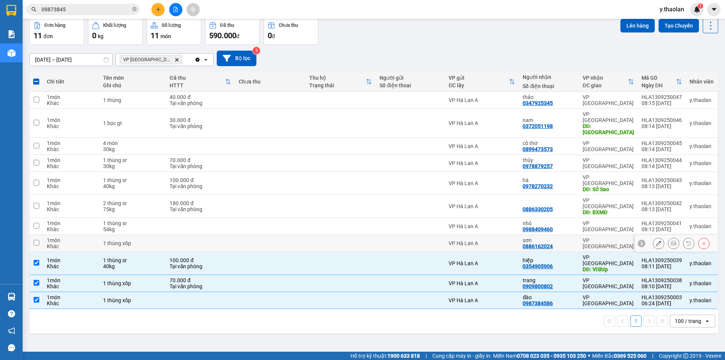
click at [197, 235] on td at bounding box center [200, 243] width 69 height 17
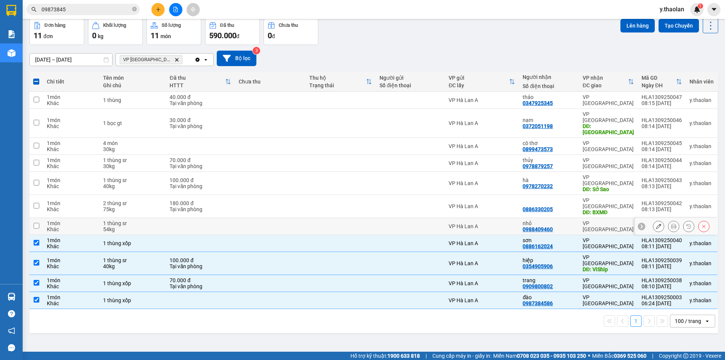
click at [204, 218] on td at bounding box center [200, 226] width 69 height 17
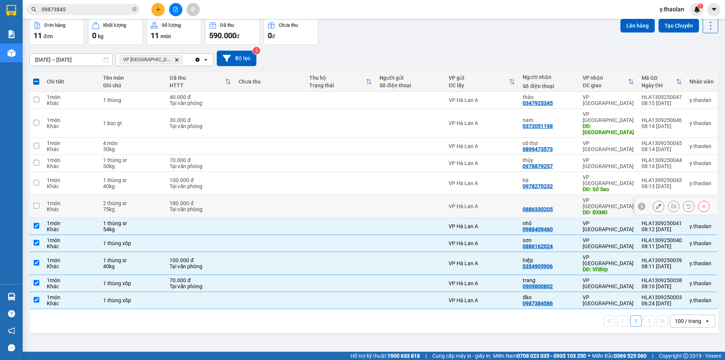
click at [210, 200] on div "180.000 đ" at bounding box center [201, 203] width 62 height 6
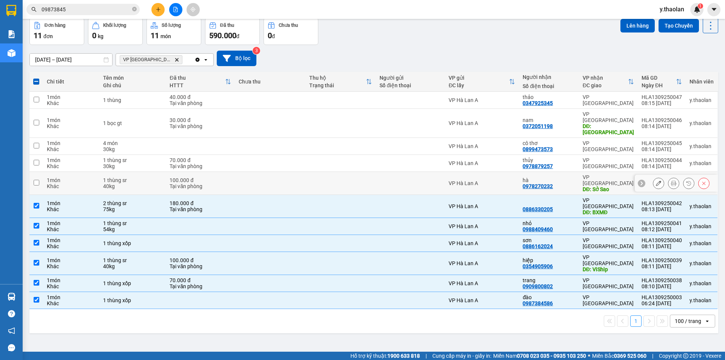
click at [212, 177] on div "100.000 đ" at bounding box center [201, 180] width 62 height 6
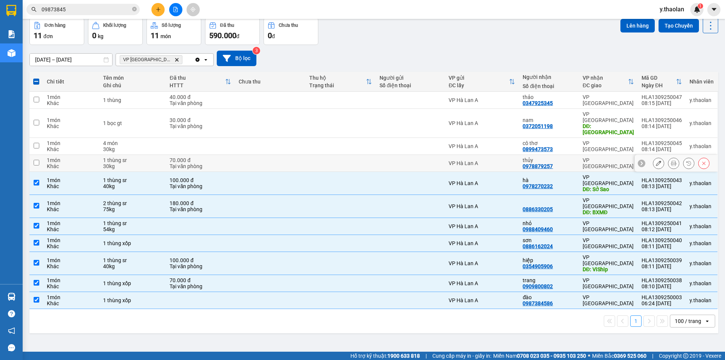
click at [228, 163] on div "Tại văn phòng" at bounding box center [201, 166] width 62 height 6
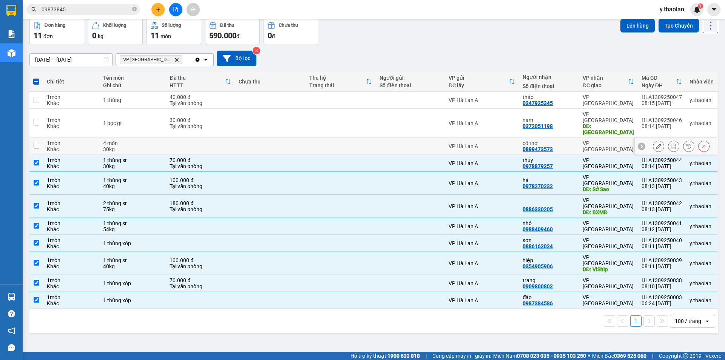
click at [188, 138] on td at bounding box center [200, 146] width 69 height 17
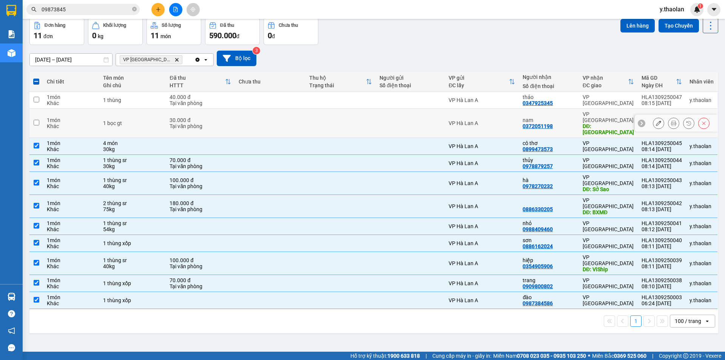
click at [241, 112] on td at bounding box center [270, 123] width 70 height 29
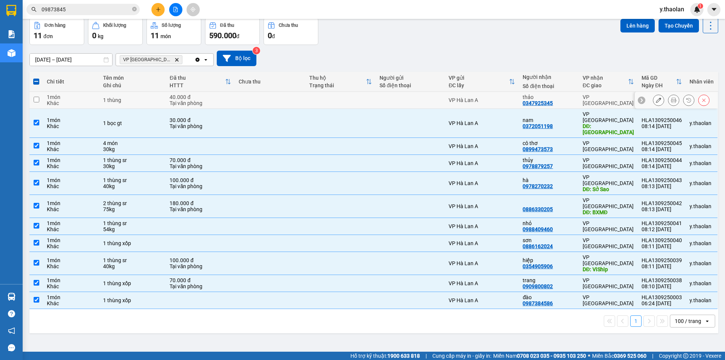
click at [246, 96] on td at bounding box center [270, 100] width 70 height 17
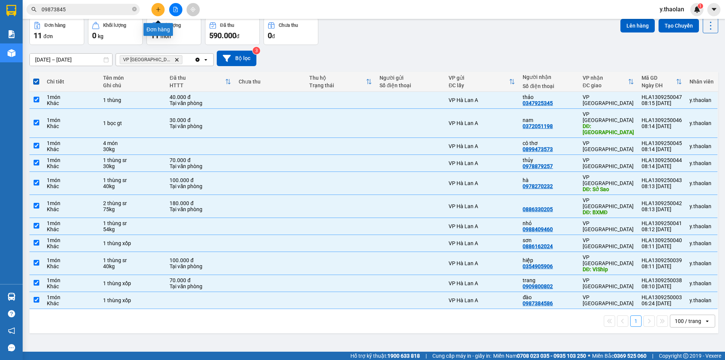
click at [157, 8] on icon "plus" at bounding box center [158, 9] width 5 height 5
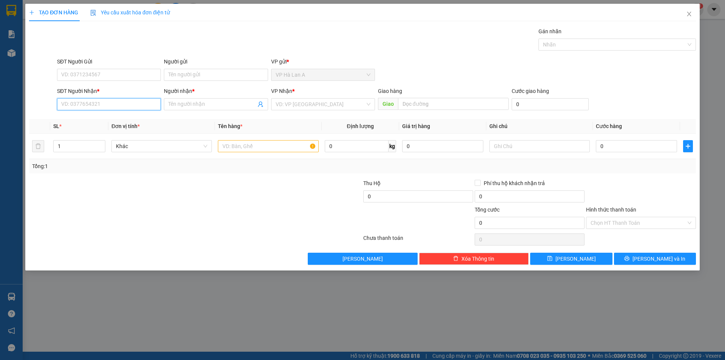
click at [108, 105] on input "SĐT Người Nhận *" at bounding box center [109, 104] width 104 height 12
click at [112, 120] on div "0899473573 - cô thơ" at bounding box center [109, 119] width 95 height 8
drag, startPoint x: 196, startPoint y: 103, endPoint x: 103, endPoint y: 86, distance: 94.4
click at [103, 86] on form "SĐT Người Gửi VD: 0371234567 Người gửi Tên người gửi VP gửi * VP Hà Lan A SĐT …" at bounding box center [362, 85] width 667 height 56
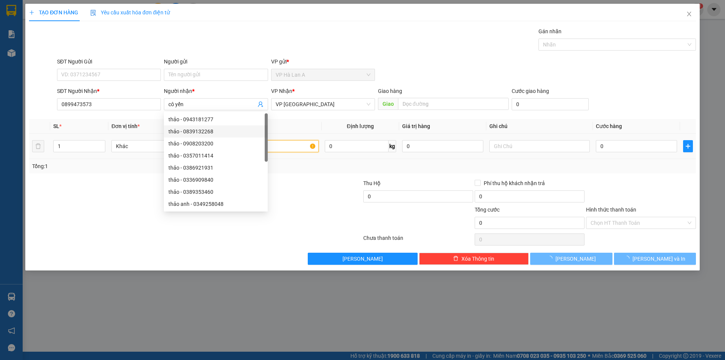
click at [292, 150] on input "text" at bounding box center [268, 146] width 100 height 12
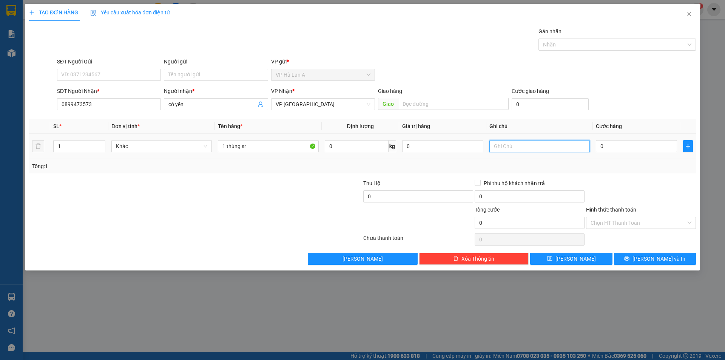
click at [551, 140] on input "text" at bounding box center [539, 146] width 100 height 12
click at [611, 139] on div "0" at bounding box center [636, 146] width 81 height 15
click at [608, 149] on input "0" at bounding box center [636, 146] width 81 height 12
click at [614, 222] on input "Hình thức thanh toán" at bounding box center [639, 222] width 96 height 11
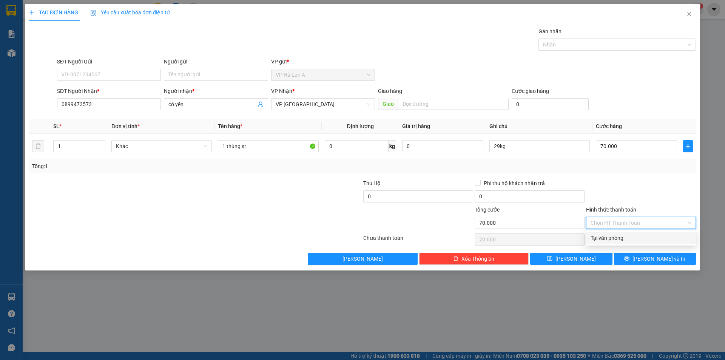
drag, startPoint x: 600, startPoint y: 241, endPoint x: 594, endPoint y: 251, distance: 11.5
click at [599, 242] on div "Tại văn phòng" at bounding box center [641, 238] width 110 height 12
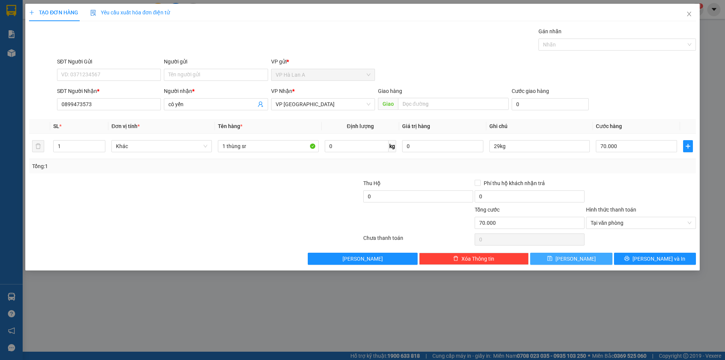
click at [591, 256] on button "Lưu" at bounding box center [571, 259] width 82 height 12
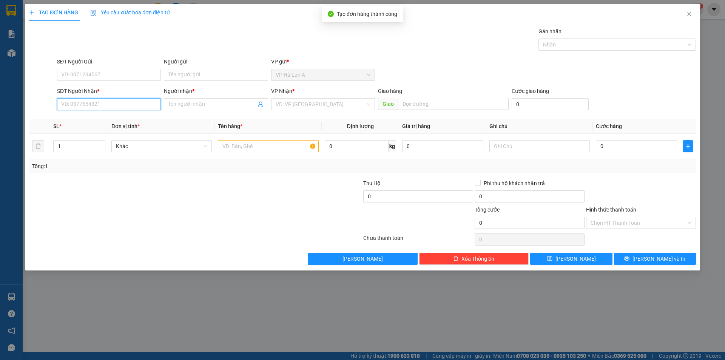
click at [144, 106] on input "SĐT Người Nhận *" at bounding box center [109, 104] width 104 height 12
drag, startPoint x: 89, startPoint y: 104, endPoint x: 0, endPoint y: 85, distance: 91.2
click at [0, 85] on div "TẠO ĐƠN HÀNG Yêu cầu xuất hóa đơn điện tử Transit Pickup Surcharge Ids Transit …" at bounding box center [362, 180] width 725 height 360
click at [196, 103] on input "Người nhận *" at bounding box center [211, 104] width 87 height 8
click at [310, 106] on input "search" at bounding box center [320, 104] width 89 height 11
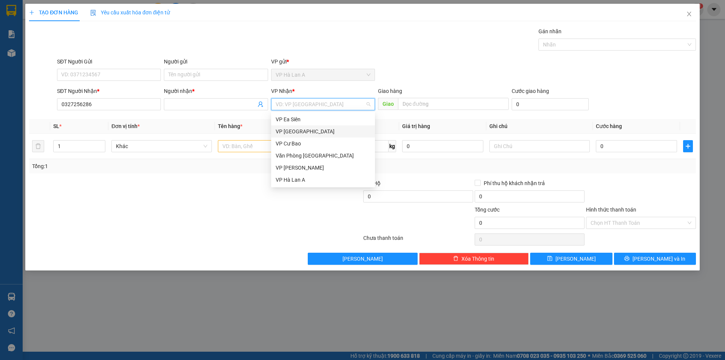
click at [301, 128] on div "VP [GEOGRAPHIC_DATA]" at bounding box center [323, 131] width 95 height 8
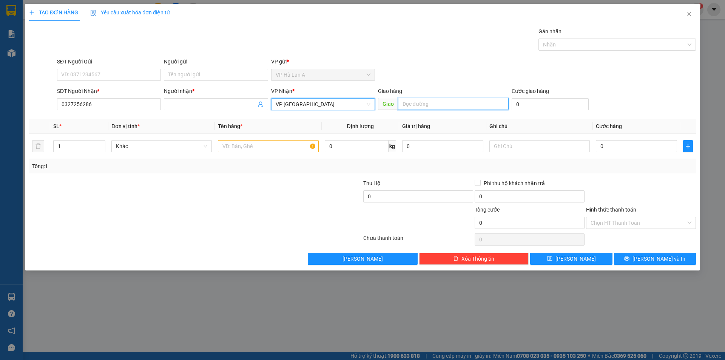
click at [450, 99] on input "text" at bounding box center [453, 104] width 111 height 12
click at [242, 146] on input "text" at bounding box center [268, 146] width 100 height 12
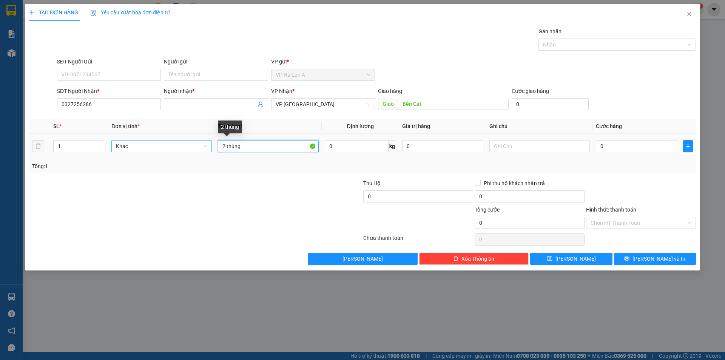
drag, startPoint x: 251, startPoint y: 147, endPoint x: 184, endPoint y: 141, distance: 67.1
click at [192, 141] on tr "1 Khác 2 thùng 0 kg 0 0" at bounding box center [362, 146] width 667 height 25
click at [635, 147] on input "0" at bounding box center [636, 146] width 81 height 12
drag, startPoint x: 600, startPoint y: 222, endPoint x: 604, endPoint y: 235, distance: 13.9
click at [600, 222] on input "Hình thức thanh toán" at bounding box center [639, 222] width 96 height 11
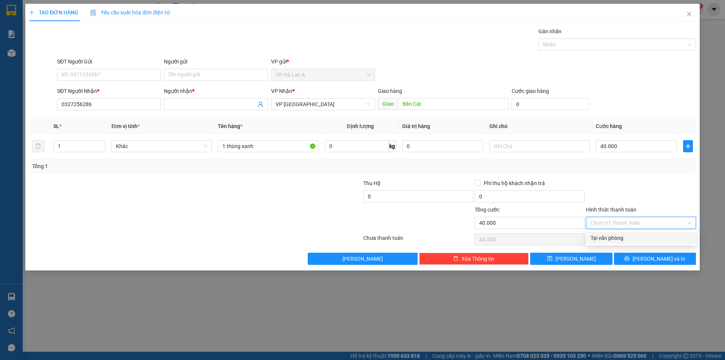
click at [604, 237] on div "Tại văn phòng" at bounding box center [641, 238] width 101 height 8
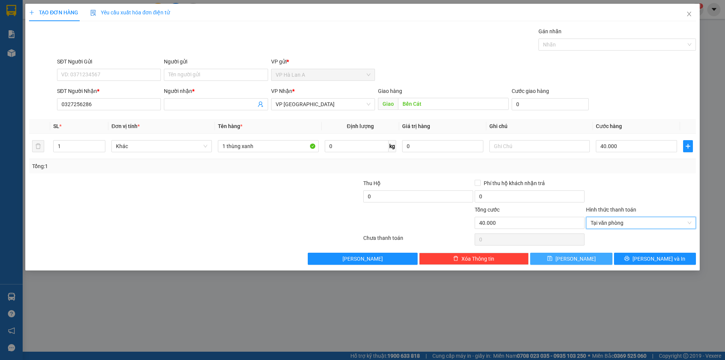
click at [596, 259] on button "Lưu" at bounding box center [571, 259] width 82 height 12
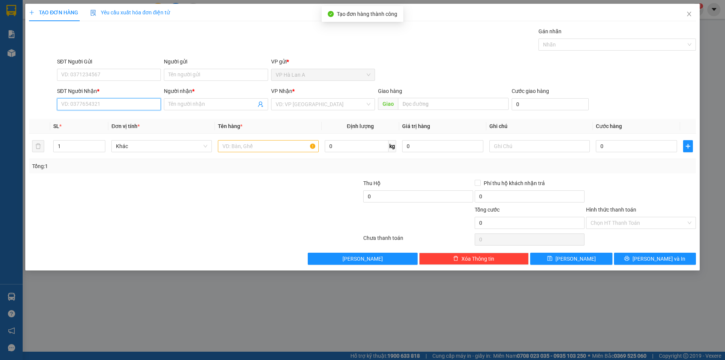
click at [86, 102] on input "SĐT Người Nhận *" at bounding box center [109, 104] width 104 height 12
click at [219, 105] on input "Người nhận *" at bounding box center [211, 104] width 87 height 8
drag, startPoint x: 294, startPoint y: 100, endPoint x: 301, endPoint y: 108, distance: 11.0
click at [294, 100] on input "search" at bounding box center [320, 104] width 89 height 11
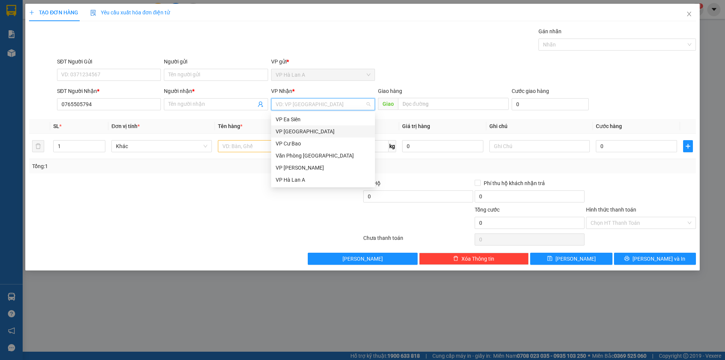
click at [305, 131] on div "VP [GEOGRAPHIC_DATA]" at bounding box center [323, 131] width 95 height 8
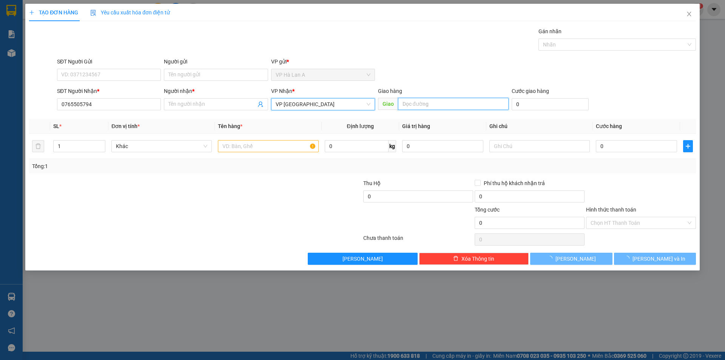
click at [410, 106] on input "text" at bounding box center [453, 104] width 111 height 12
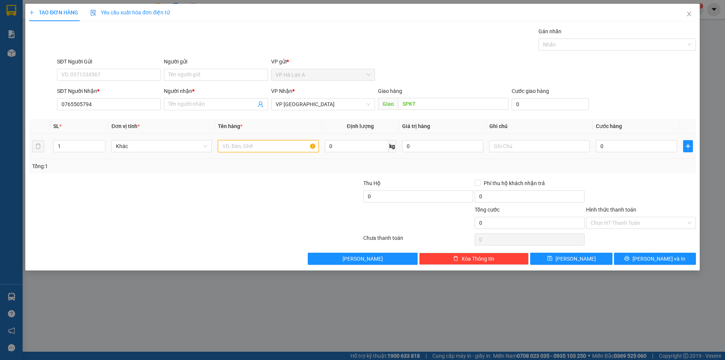
click at [298, 145] on input "text" at bounding box center [268, 146] width 100 height 12
click at [617, 143] on input "0" at bounding box center [636, 146] width 81 height 12
drag, startPoint x: 626, startPoint y: 218, endPoint x: 622, endPoint y: 230, distance: 12.6
click at [625, 222] on input "Hình thức thanh toán" at bounding box center [639, 222] width 96 height 11
drag, startPoint x: 621, startPoint y: 231, endPoint x: 617, endPoint y: 241, distance: 10.5
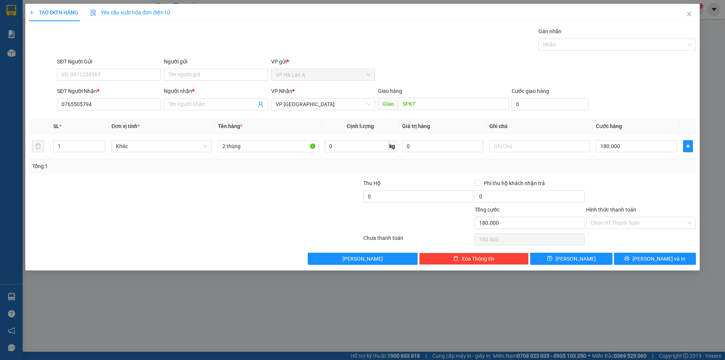
click at [621, 232] on div "Transit Pickup Surcharge Ids Transit Deliver Surcharge Ids Transit Deliver Surc…" at bounding box center [362, 146] width 667 height 238
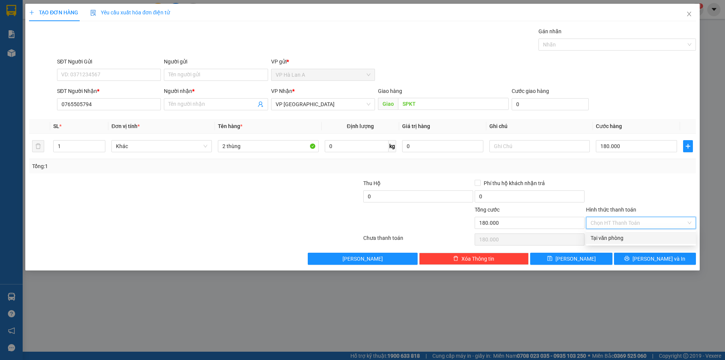
click at [625, 225] on input "Hình thức thanh toán" at bounding box center [639, 222] width 96 height 11
click at [618, 238] on div "Tại văn phòng" at bounding box center [641, 238] width 101 height 8
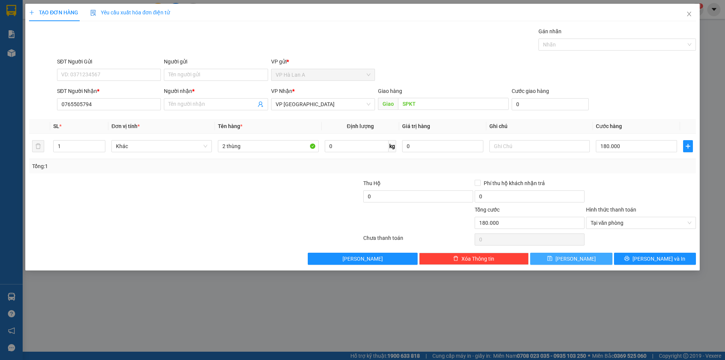
click at [598, 255] on button "Lưu" at bounding box center [571, 259] width 82 height 12
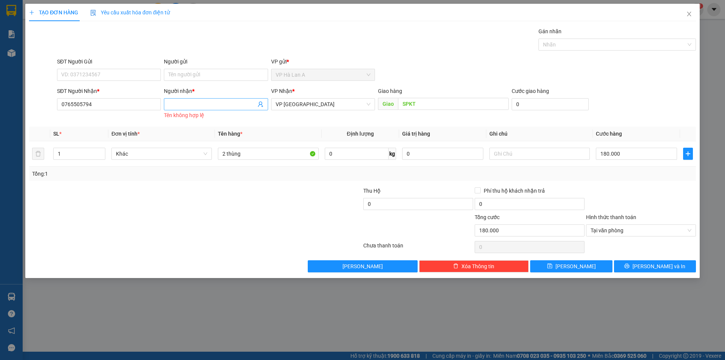
click at [193, 108] on input "Người nhận *" at bounding box center [211, 104] width 87 height 8
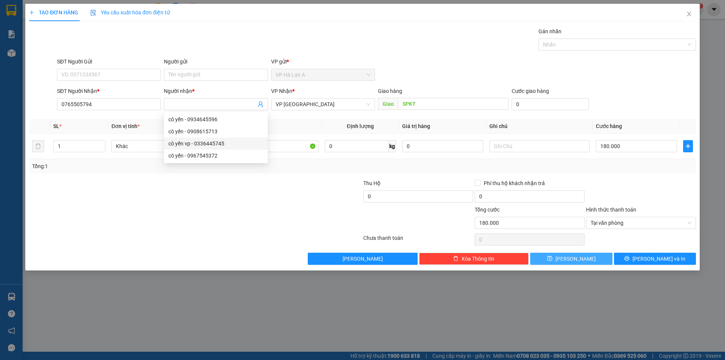
click at [552, 259] on icon "save" at bounding box center [549, 258] width 5 height 5
click at [552, 261] on icon "save" at bounding box center [549, 258] width 5 height 5
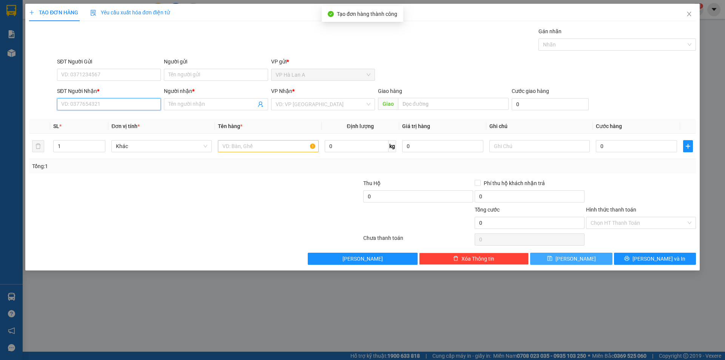
click at [105, 106] on input "SĐT Người Nhận *" at bounding box center [109, 104] width 104 height 12
click at [110, 116] on div "0869780435 - diệu" at bounding box center [109, 119] width 95 height 8
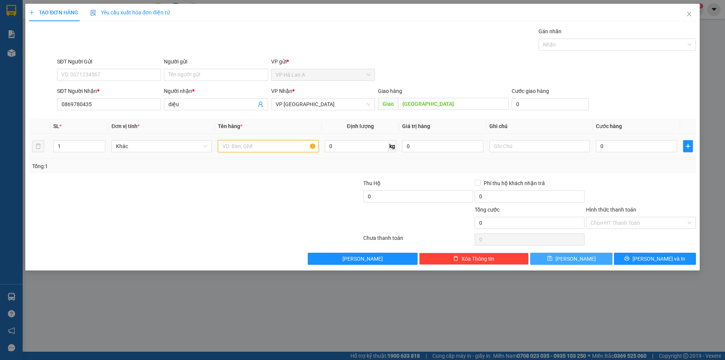
click at [251, 144] on input "text" at bounding box center [268, 146] width 100 height 12
click at [634, 145] on input "0" at bounding box center [636, 146] width 81 height 12
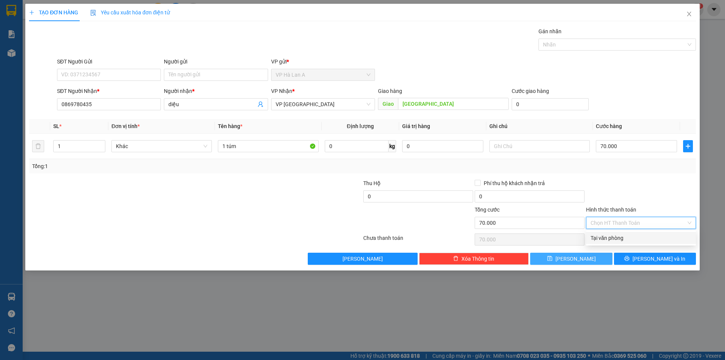
drag, startPoint x: 613, startPoint y: 219, endPoint x: 611, endPoint y: 226, distance: 7.7
click at [613, 219] on input "Hình thức thanh toán" at bounding box center [639, 222] width 96 height 11
click at [607, 237] on div "Tại văn phòng" at bounding box center [641, 238] width 101 height 8
drag, startPoint x: 591, startPoint y: 259, endPoint x: 532, endPoint y: 225, distance: 67.3
click at [591, 259] on button "Lưu" at bounding box center [571, 259] width 82 height 12
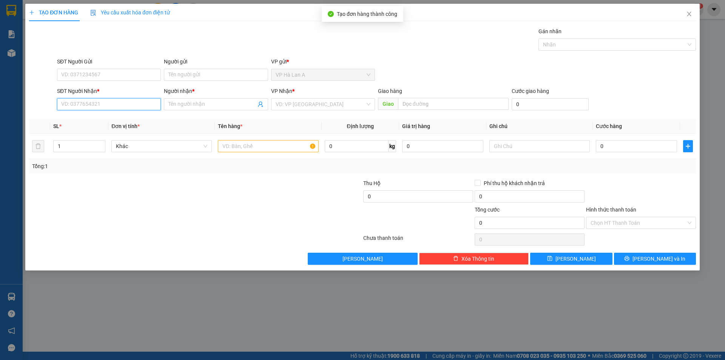
click at [63, 106] on input "SĐT Người Nhận *" at bounding box center [109, 104] width 104 height 12
drag, startPoint x: 103, startPoint y: 103, endPoint x: 45, endPoint y: 105, distance: 58.2
click at [45, 105] on div "SĐT Người Nhận * 0845896304 0845896304 Người nhận * Tên người nhận VP Nhận * VD…" at bounding box center [362, 100] width 668 height 26
drag, startPoint x: 125, startPoint y: 108, endPoint x: 28, endPoint y: 107, distance: 96.7
click at [25, 108] on div "TẠO ĐƠN HÀNG Yêu cầu xuất hóa đơn điện tử Transit Pickup Surcharge Ids Transit …" at bounding box center [362, 180] width 725 height 360
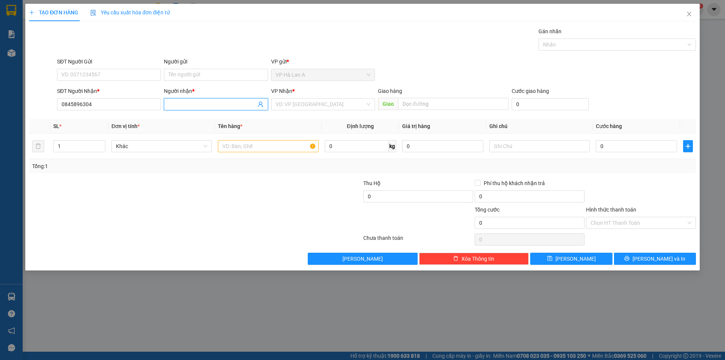
click at [187, 103] on input "Người nhận *" at bounding box center [211, 104] width 87 height 8
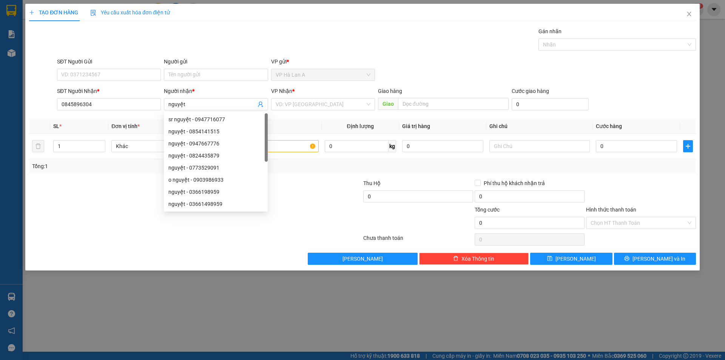
click at [304, 111] on div "VP Nhận * VD: VP Sài Gòn" at bounding box center [323, 100] width 104 height 26
click at [307, 105] on input "search" at bounding box center [320, 104] width 89 height 11
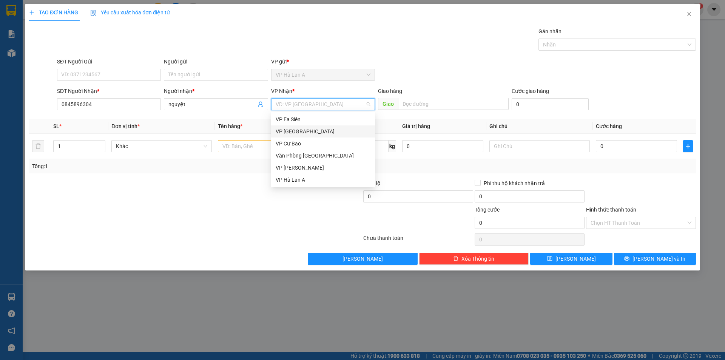
drag, startPoint x: 301, startPoint y: 131, endPoint x: 254, endPoint y: 145, distance: 48.2
click at [300, 131] on div "VP [GEOGRAPHIC_DATA]" at bounding box center [323, 131] width 95 height 8
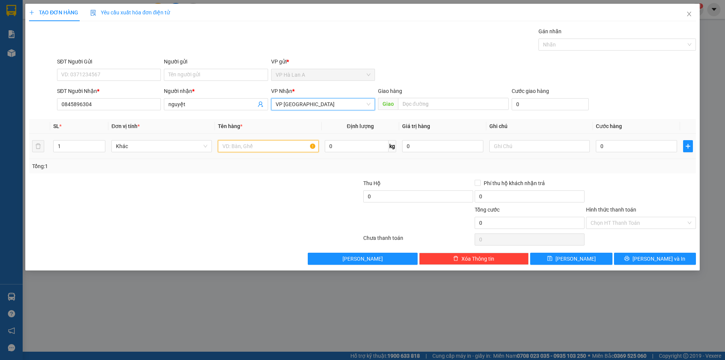
click at [251, 149] on input "text" at bounding box center [268, 146] width 100 height 12
click at [250, 144] on input "1 túm+ 2vsli đen" at bounding box center [268, 146] width 100 height 12
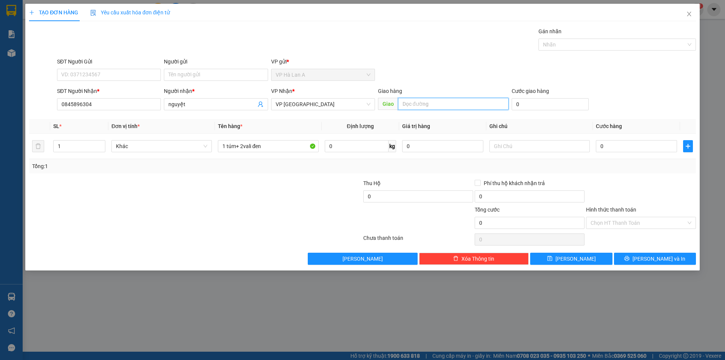
click at [443, 101] on input "text" at bounding box center [453, 104] width 111 height 12
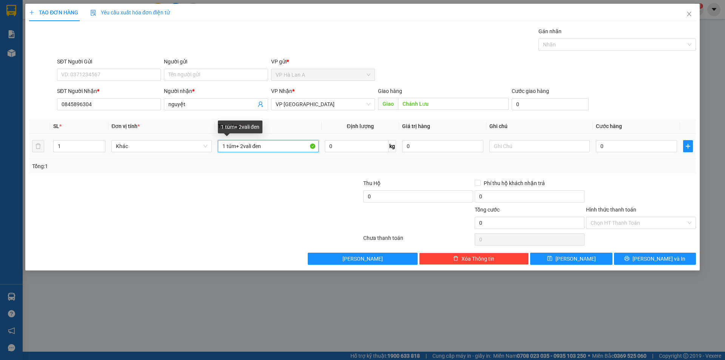
click at [242, 144] on input "1 túm+ 2vali đen" at bounding box center [268, 146] width 100 height 12
click at [610, 148] on input "0" at bounding box center [636, 146] width 81 height 12
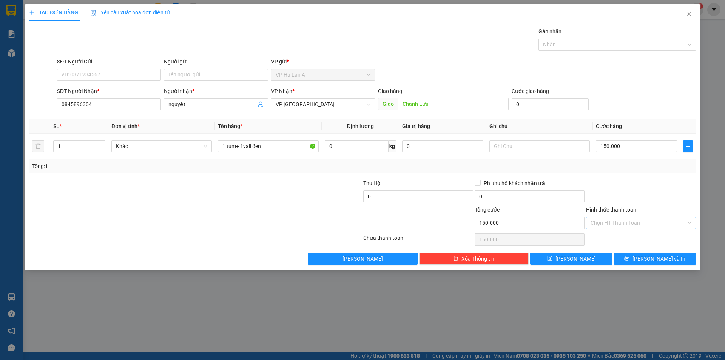
click at [606, 221] on input "Hình thức thanh toán" at bounding box center [639, 222] width 96 height 11
drag, startPoint x: 605, startPoint y: 235, endPoint x: 605, endPoint y: 240, distance: 5.3
click at [605, 236] on div "Tại văn phòng" at bounding box center [641, 238] width 101 height 8
drag, startPoint x: 600, startPoint y: 258, endPoint x: 495, endPoint y: 211, distance: 114.3
click at [600, 258] on button "Lưu" at bounding box center [571, 259] width 82 height 12
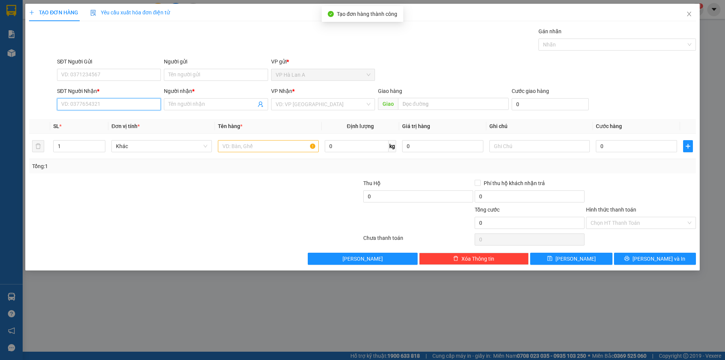
click at [156, 104] on input "SĐT Người Nhận *" at bounding box center [109, 104] width 104 height 12
drag, startPoint x: 219, startPoint y: 105, endPoint x: 269, endPoint y: 104, distance: 49.5
click at [220, 106] on input "Người nhận *" at bounding box center [211, 104] width 87 height 8
click at [298, 103] on input "search" at bounding box center [320, 104] width 89 height 11
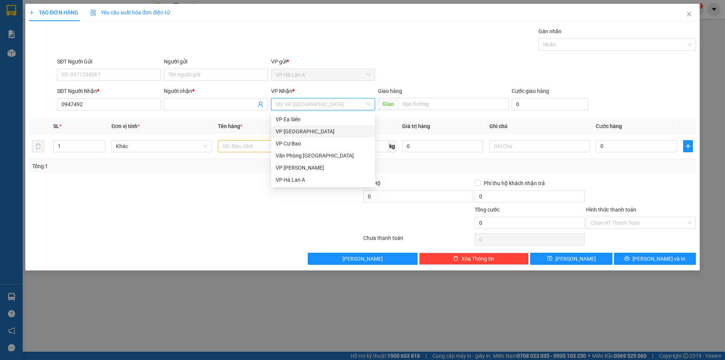
click at [307, 134] on div "VP [GEOGRAPHIC_DATA]" at bounding box center [323, 131] width 95 height 8
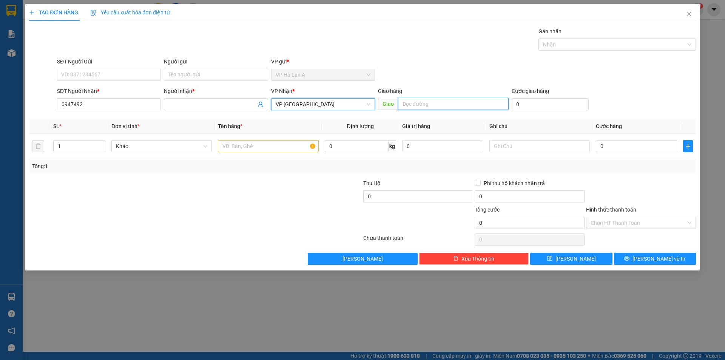
click at [435, 101] on input "text" at bounding box center [453, 104] width 111 height 12
click at [304, 142] on input "text" at bounding box center [268, 146] width 100 height 12
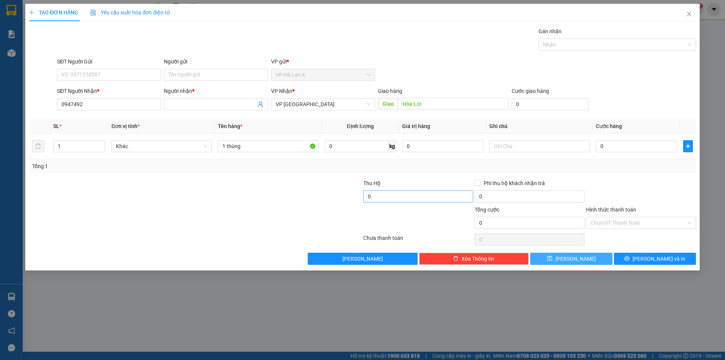
drag, startPoint x: 560, startPoint y: 257, endPoint x: 440, endPoint y: 206, distance: 130.1
click at [560, 257] on button "Lưu" at bounding box center [571, 259] width 82 height 12
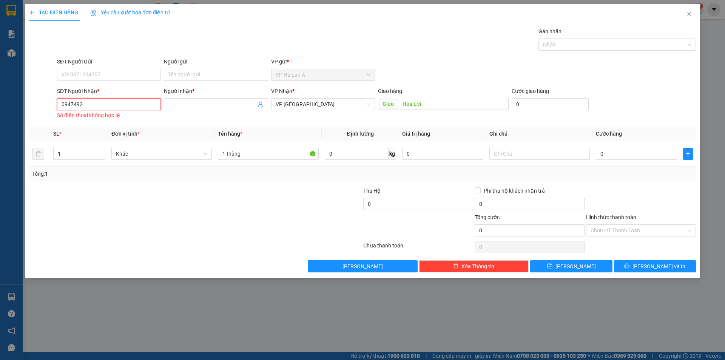
drag, startPoint x: 112, startPoint y: 104, endPoint x: 0, endPoint y: 91, distance: 112.8
click at [0, 91] on div "TẠO ĐƠN HÀNG Yêu cầu xuất hóa đơn điện tử Transit Pickup Surcharge Ids Transit …" at bounding box center [362, 180] width 725 height 360
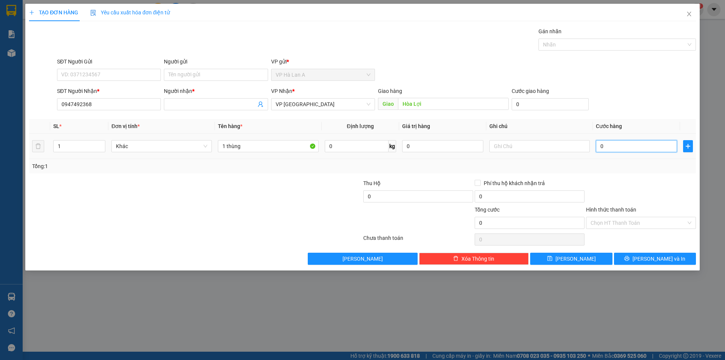
click at [611, 147] on input "0" at bounding box center [636, 146] width 81 height 12
click at [636, 220] on input "Hình thức thanh toán" at bounding box center [639, 222] width 96 height 11
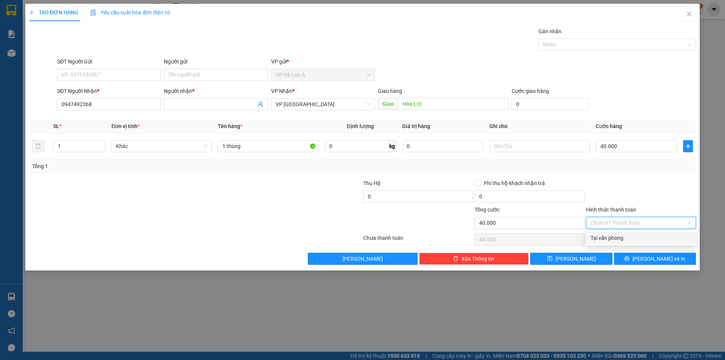
click at [619, 239] on div "Tại văn phòng" at bounding box center [641, 238] width 101 height 8
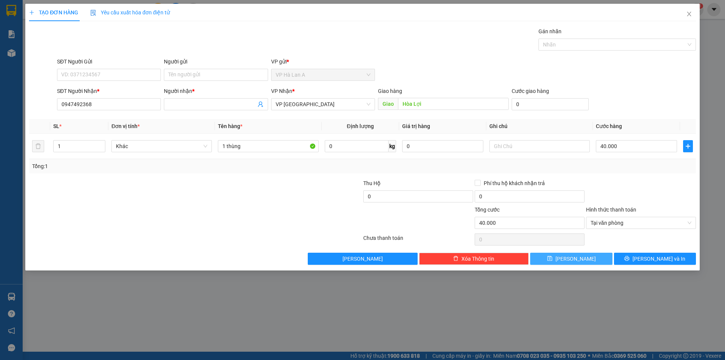
click at [587, 263] on button "Lưu" at bounding box center [571, 259] width 82 height 12
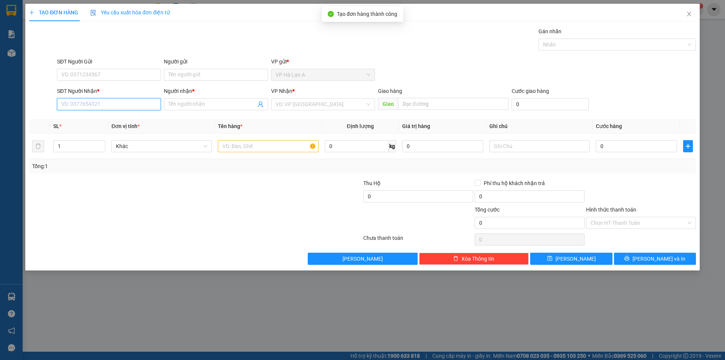
click at [126, 106] on input "SĐT Người Nhận *" at bounding box center [109, 104] width 104 height 12
drag, startPoint x: 127, startPoint y: 106, endPoint x: 32, endPoint y: 61, distance: 105.6
click at [49, 60] on form "SĐT Người Gửi VD: 0371234567 Người gửi Tên người gửi VP gửi * VP Hà Lan A SĐT …" at bounding box center [362, 85] width 667 height 56
drag, startPoint x: 188, startPoint y: 102, endPoint x: 283, endPoint y: 105, distance: 94.8
click at [197, 102] on input "Người nhận *" at bounding box center [211, 104] width 87 height 8
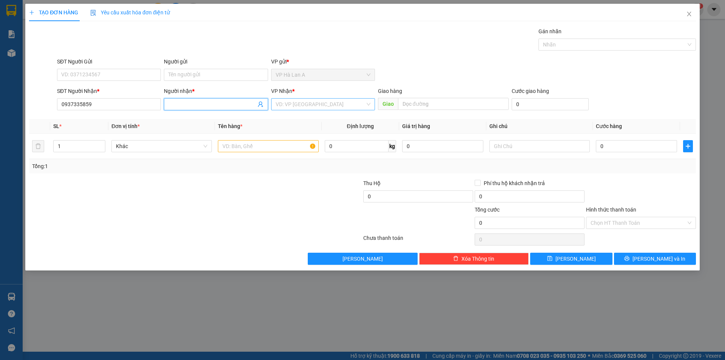
click at [302, 108] on input "search" at bounding box center [320, 104] width 89 height 11
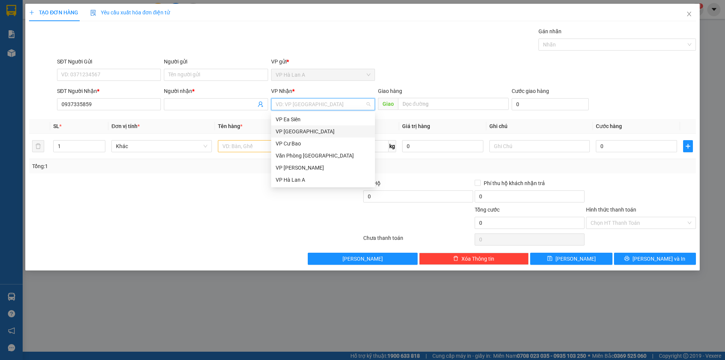
click at [305, 127] on div "VP [GEOGRAPHIC_DATA]" at bounding box center [323, 131] width 104 height 12
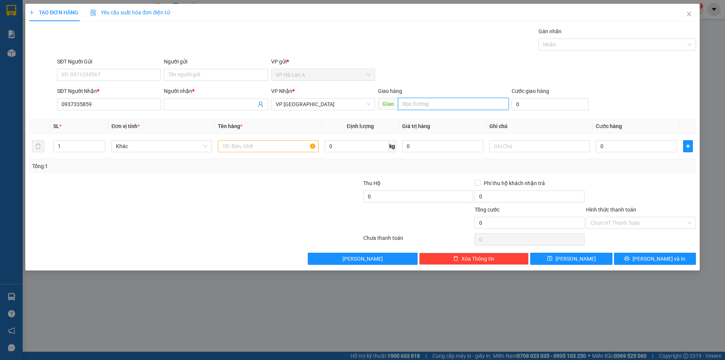
click at [420, 108] on input "text" at bounding box center [453, 104] width 111 height 12
click at [248, 150] on input "text" at bounding box center [268, 146] width 100 height 12
click at [567, 153] on div at bounding box center [539, 146] width 100 height 15
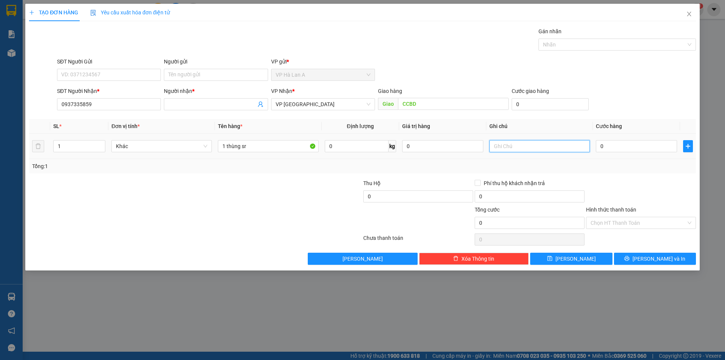
click at [565, 147] on input "text" at bounding box center [539, 146] width 100 height 12
click at [657, 151] on input "0" at bounding box center [636, 146] width 81 height 12
click at [624, 232] on div "Chọn HT Thanh Toán" at bounding box center [640, 239] width 111 height 15
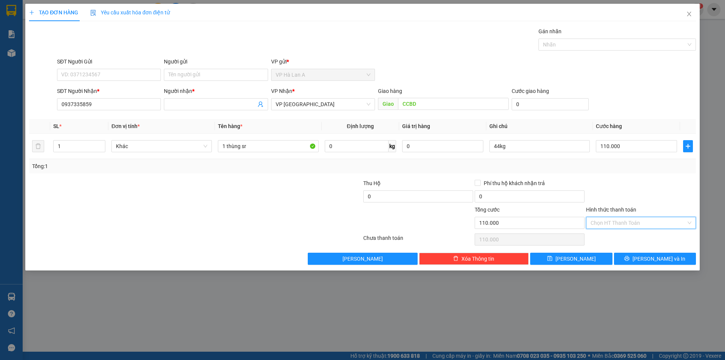
click at [623, 227] on input "Hình thức thanh toán" at bounding box center [639, 222] width 96 height 11
click at [617, 236] on div "Tại văn phòng" at bounding box center [641, 238] width 101 height 8
click at [594, 259] on button "Lưu" at bounding box center [571, 259] width 82 height 12
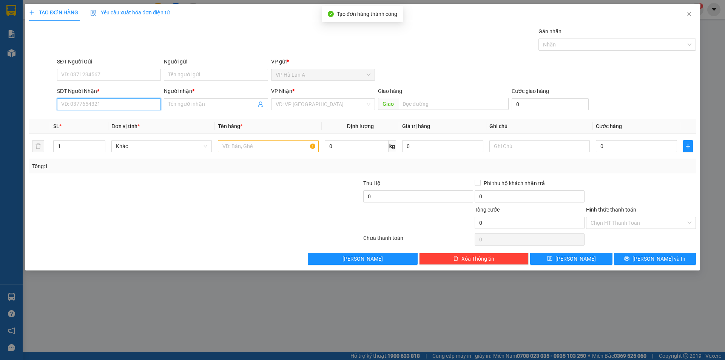
click at [142, 109] on input "SĐT Người Nhận *" at bounding box center [109, 104] width 104 height 12
drag, startPoint x: 173, startPoint y: 103, endPoint x: 245, endPoint y: 104, distance: 71.8
click at [180, 102] on input "Người nhận *" at bounding box center [211, 104] width 87 height 8
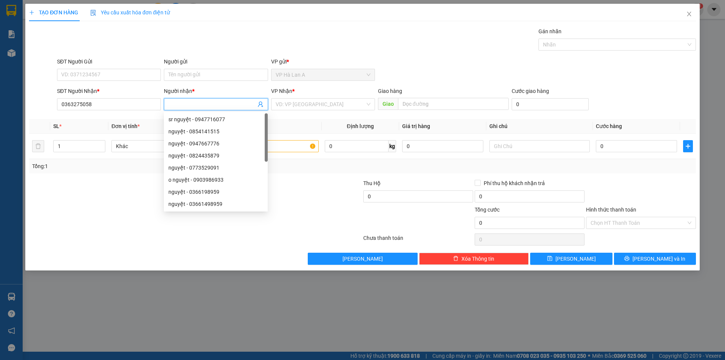
drag, startPoint x: 326, startPoint y: 107, endPoint x: 325, endPoint y: 111, distance: 3.8
click at [326, 109] on input "search" at bounding box center [320, 104] width 89 height 11
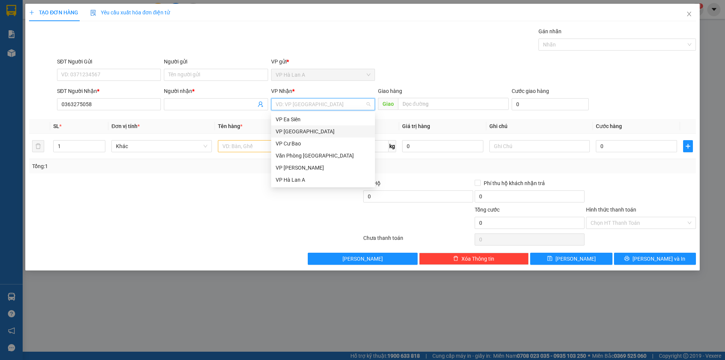
click at [315, 130] on div "VP [GEOGRAPHIC_DATA]" at bounding box center [323, 131] width 95 height 8
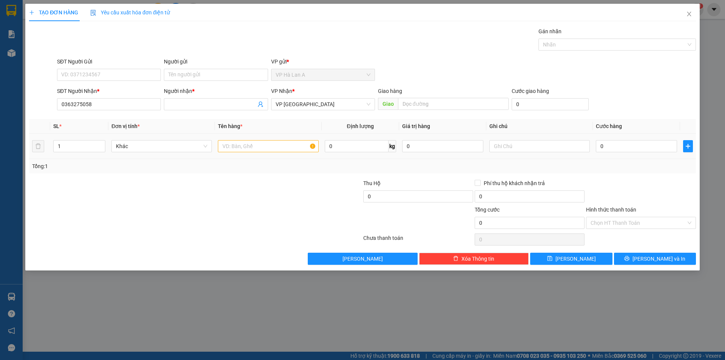
click at [261, 153] on div at bounding box center [268, 146] width 100 height 15
click at [261, 151] on input "text" at bounding box center [268, 146] width 100 height 12
click at [435, 107] on input "text" at bounding box center [453, 104] width 111 height 12
click at [259, 148] on input "text" at bounding box center [268, 146] width 100 height 12
click at [615, 147] on input "0" at bounding box center [636, 146] width 81 height 12
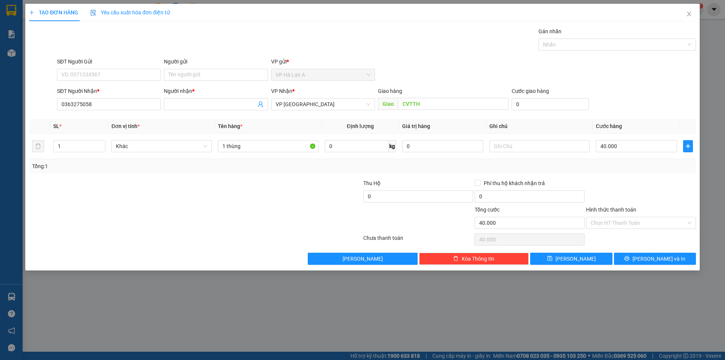
drag, startPoint x: 629, startPoint y: 224, endPoint x: 622, endPoint y: 234, distance: 11.9
click at [628, 226] on input "Hình thức thanh toán" at bounding box center [639, 222] width 96 height 11
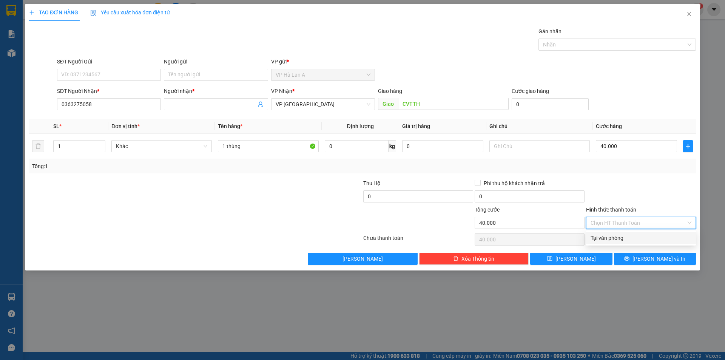
click at [618, 237] on div "Tại văn phòng" at bounding box center [641, 238] width 101 height 8
click at [591, 265] on div "TẠO ĐƠN HÀNG Yêu cầu xuất hóa đơn điện tử Transit Pickup Surcharge Ids Transit …" at bounding box center [362, 137] width 674 height 267
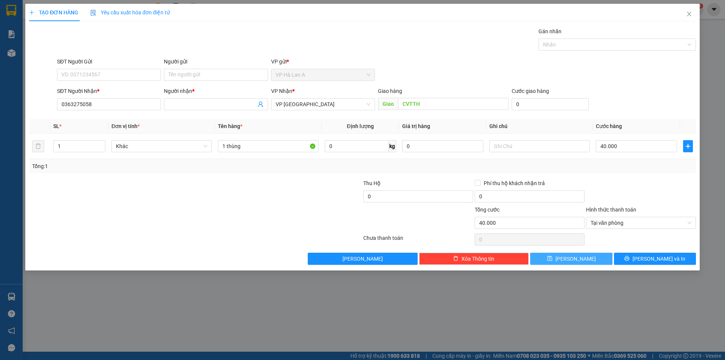
click at [588, 261] on button "Lưu" at bounding box center [571, 259] width 82 height 12
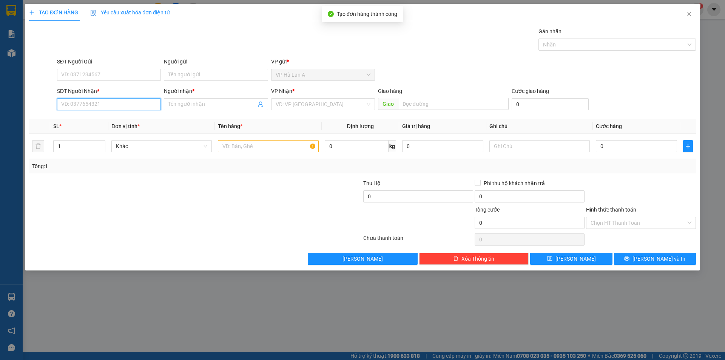
click at [113, 107] on input "SĐT Người Nhận *" at bounding box center [109, 104] width 104 height 12
click at [116, 119] on div "0941954748 - đính" at bounding box center [109, 119] width 95 height 8
click at [319, 153] on td at bounding box center [268, 146] width 106 height 25
click at [298, 141] on input "text" at bounding box center [268, 146] width 100 height 12
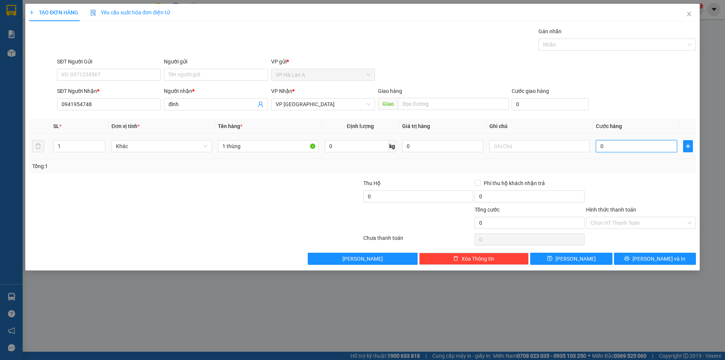
click at [625, 147] on input "0" at bounding box center [636, 146] width 81 height 12
drag, startPoint x: 254, startPoint y: 149, endPoint x: 223, endPoint y: 154, distance: 31.4
click at [223, 154] on td "1 thùng" at bounding box center [268, 146] width 106 height 25
drag, startPoint x: 601, startPoint y: 222, endPoint x: 605, endPoint y: 230, distance: 8.4
click at [604, 229] on div "Hình thức thanh toán Chọn HT Thanh Toán" at bounding box center [641, 218] width 110 height 26
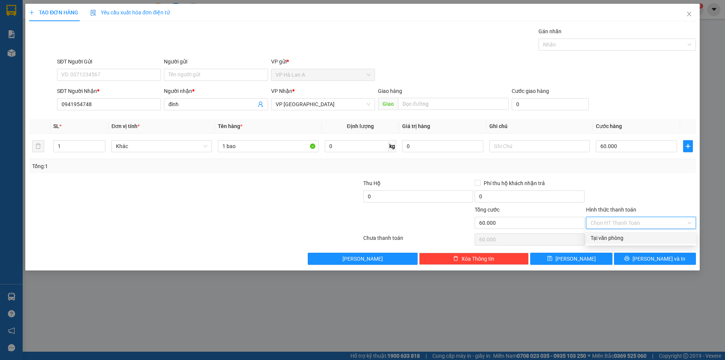
click at [606, 234] on div "Tại văn phòng" at bounding box center [641, 238] width 110 height 12
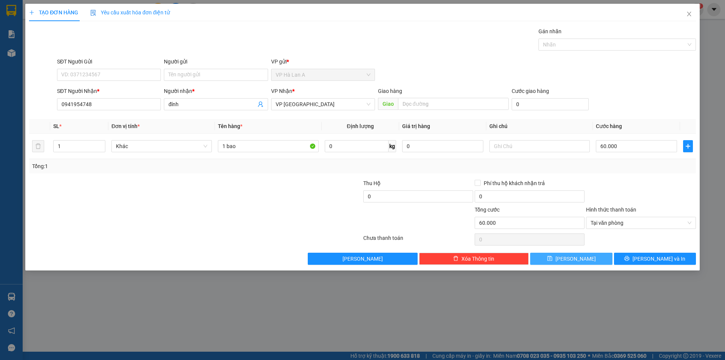
click at [606, 259] on button "Lưu" at bounding box center [571, 259] width 82 height 12
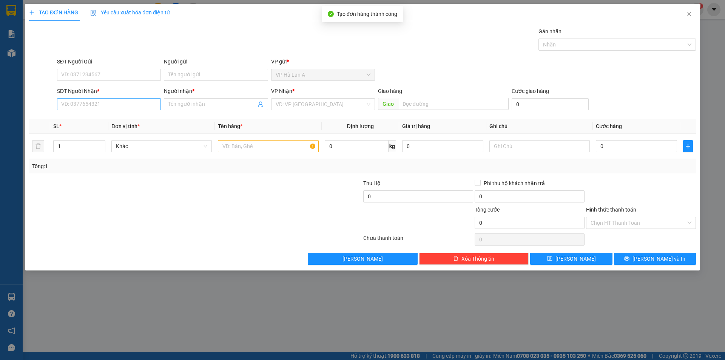
drag, startPoint x: 136, startPoint y: 95, endPoint x: 135, endPoint y: 106, distance: 10.6
click at [135, 105] on div "SĐT Người Nhận * VD: 0377654321" at bounding box center [109, 100] width 104 height 26
click at [135, 106] on input "SĐT Người Nhận *" at bounding box center [109, 104] width 104 height 12
drag, startPoint x: 115, startPoint y: 103, endPoint x: 0, endPoint y: 100, distance: 114.8
click at [0, 100] on div "TẠO ĐƠN HÀNG Yêu cầu xuất hóa đơn điện tử Transit Pickup Surcharge Ids Transit …" at bounding box center [362, 180] width 725 height 360
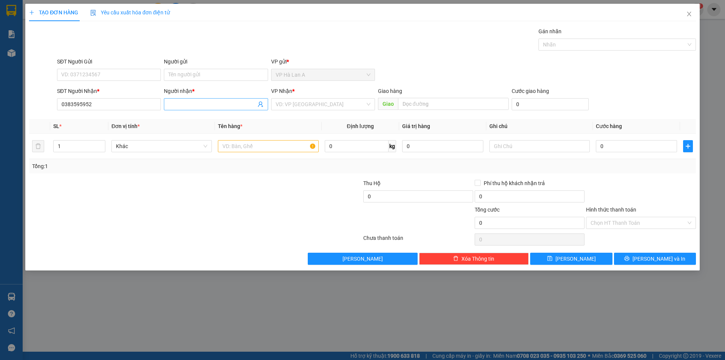
click at [251, 104] on input "Người nhận *" at bounding box center [211, 104] width 87 height 8
drag, startPoint x: 299, startPoint y: 104, endPoint x: 302, endPoint y: 112, distance: 8.4
click at [301, 105] on input "search" at bounding box center [320, 104] width 89 height 11
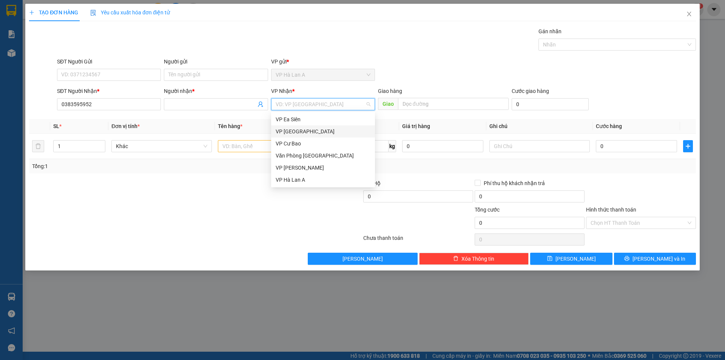
click at [301, 131] on div "VP [GEOGRAPHIC_DATA]" at bounding box center [323, 131] width 95 height 8
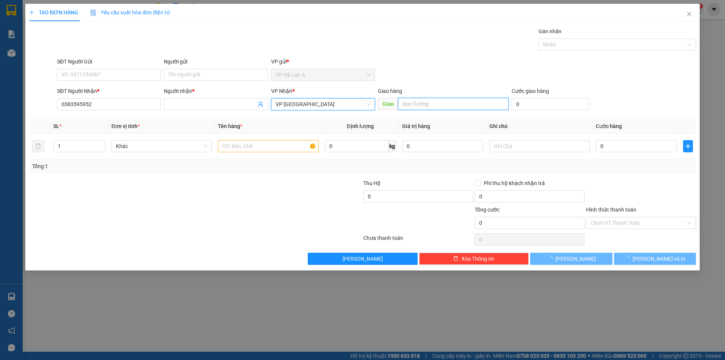
click at [418, 104] on input "text" at bounding box center [453, 104] width 111 height 12
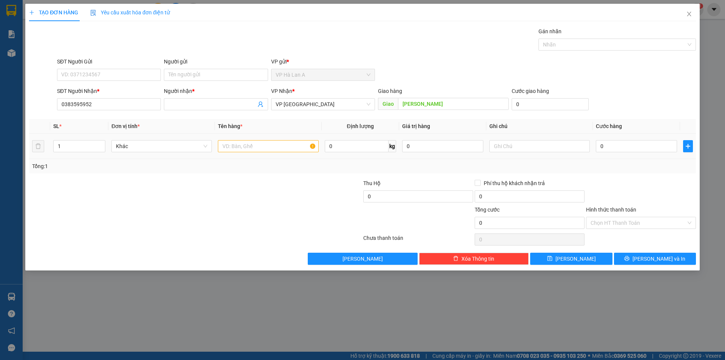
click at [261, 157] on td at bounding box center [268, 146] width 106 height 25
click at [261, 151] on input "text" at bounding box center [268, 146] width 100 height 12
click at [620, 142] on input "0" at bounding box center [636, 146] width 81 height 12
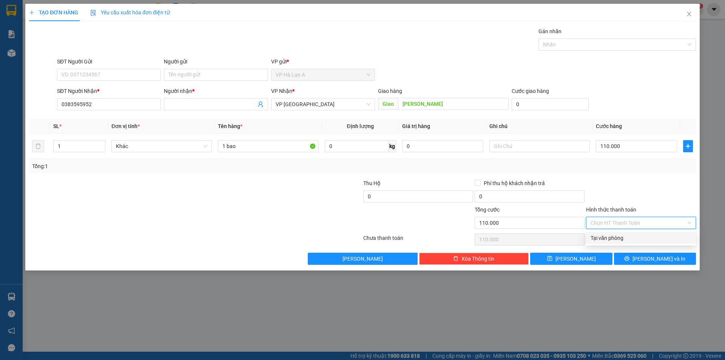
drag, startPoint x: 620, startPoint y: 222, endPoint x: 617, endPoint y: 237, distance: 14.8
click at [620, 224] on input "Hình thức thanh toán" at bounding box center [639, 222] width 96 height 11
click at [616, 240] on div "Tại văn phòng" at bounding box center [641, 238] width 101 height 8
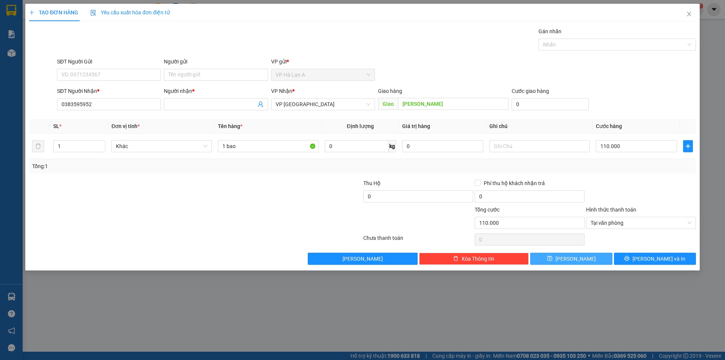
click at [592, 256] on button "Lưu" at bounding box center [571, 259] width 82 height 12
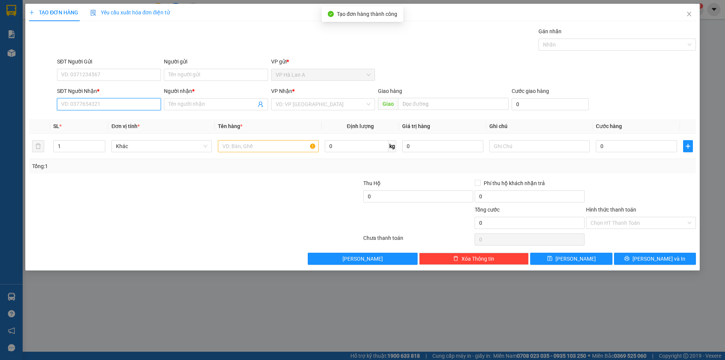
click at [86, 110] on input "SĐT Người Nhận *" at bounding box center [109, 104] width 104 height 12
drag, startPoint x: 103, startPoint y: 100, endPoint x: 35, endPoint y: 106, distance: 68.6
click at [35, 106] on div "SĐT Người Nhận * 0334106103 0334106103 Người nhận * Tên người nhận VP Nhận * VD…" at bounding box center [362, 100] width 668 height 26
click at [192, 103] on input "Người nhận *" at bounding box center [211, 104] width 87 height 8
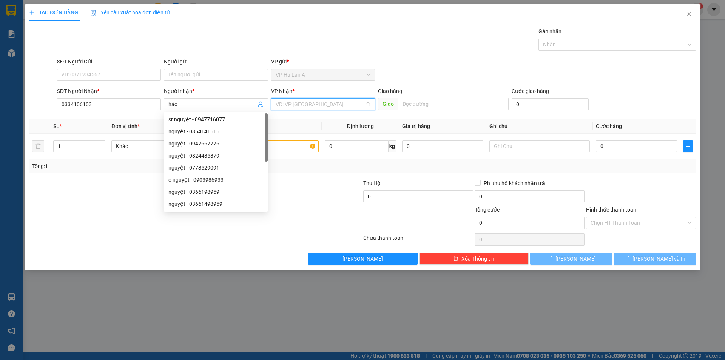
click at [292, 107] on input "search" at bounding box center [320, 104] width 89 height 11
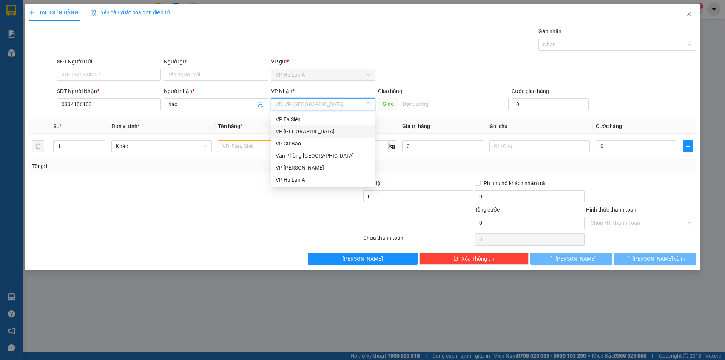
click at [296, 133] on div "VP [GEOGRAPHIC_DATA]" at bounding box center [323, 131] width 95 height 8
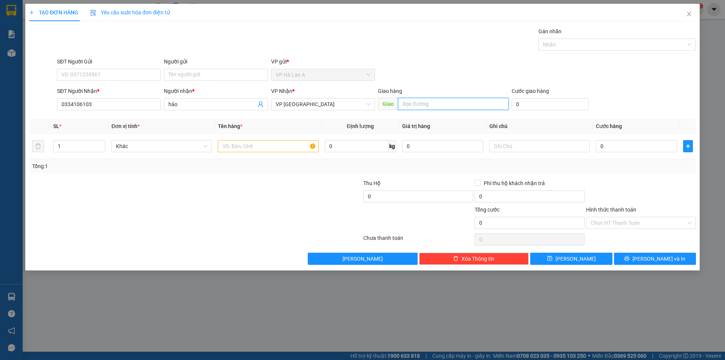
click at [411, 107] on input "text" at bounding box center [453, 104] width 111 height 12
click at [294, 148] on input "text" at bounding box center [268, 146] width 100 height 12
click at [598, 145] on input "0" at bounding box center [636, 146] width 81 height 12
click at [615, 225] on input "Hình thức thanh toán" at bounding box center [639, 222] width 96 height 11
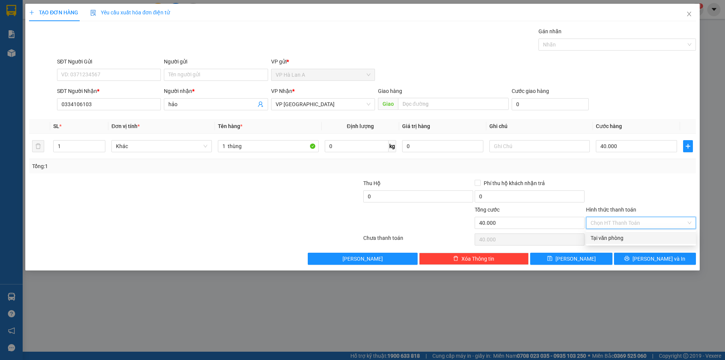
click at [615, 232] on div "Tại văn phòng" at bounding box center [641, 238] width 110 height 12
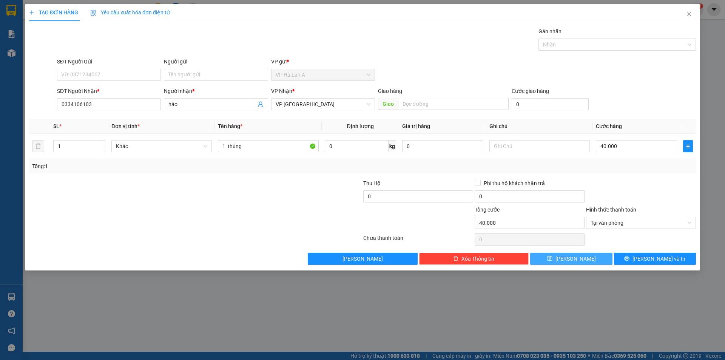
click at [603, 255] on button "Lưu" at bounding box center [571, 259] width 82 height 12
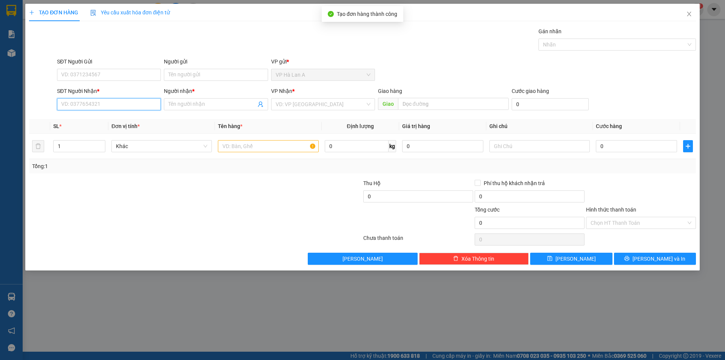
click at [153, 102] on input "SĐT Người Nhận *" at bounding box center [109, 104] width 104 height 12
click at [86, 115] on div "0898640868 -" at bounding box center [109, 119] width 104 height 12
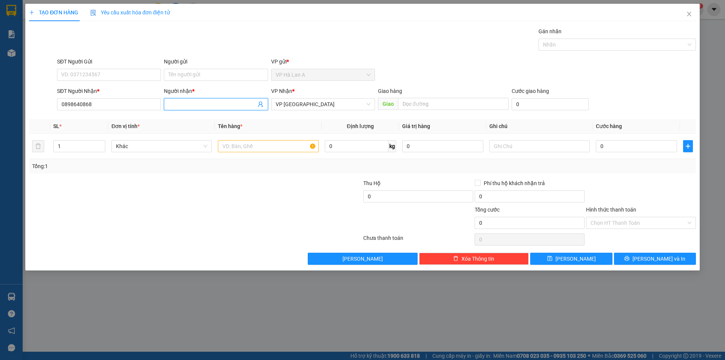
drag, startPoint x: 177, startPoint y: 104, endPoint x: 73, endPoint y: 96, distance: 103.8
click at [77, 97] on div "SĐT Người Nhận * 0898640868 Người nhận * VP Nhận * VP Bình Hòa Giao hàng Giao C…" at bounding box center [377, 100] width 642 height 26
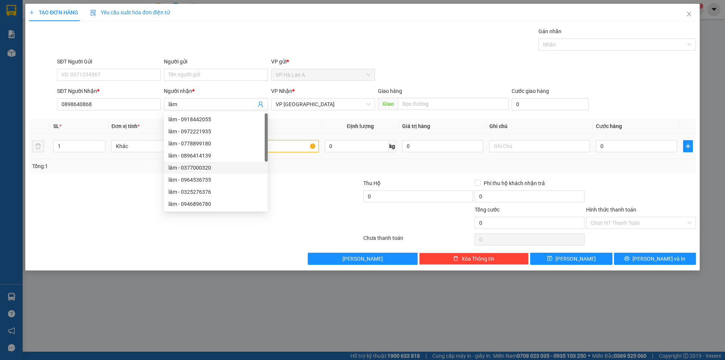
click at [287, 150] on input "2" at bounding box center [268, 146] width 100 height 12
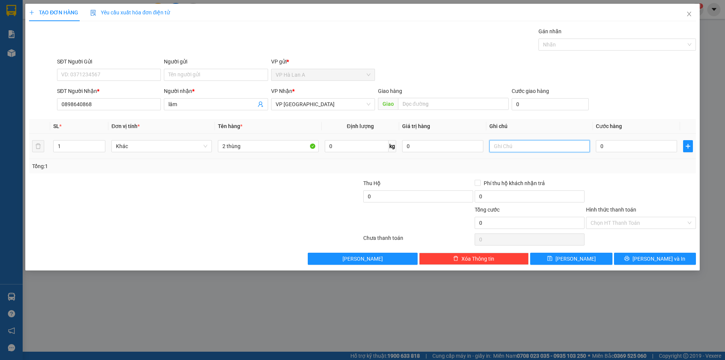
click at [523, 140] on input "text" at bounding box center [539, 146] width 100 height 12
click at [282, 150] on input "2 thùng" at bounding box center [268, 146] width 100 height 12
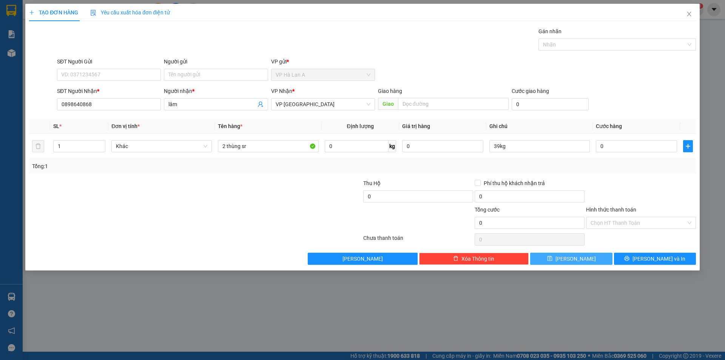
click at [556, 258] on button "Lưu" at bounding box center [571, 259] width 82 height 12
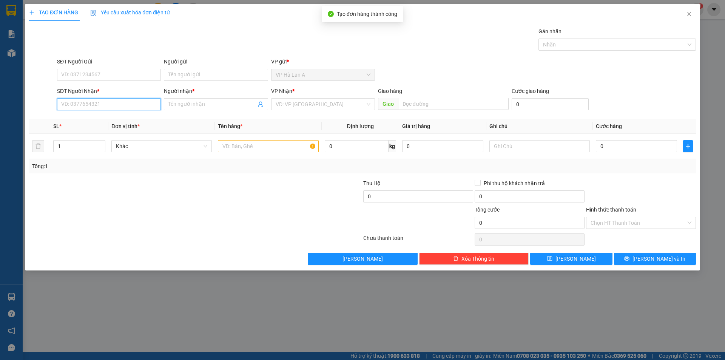
click at [108, 102] on input "SĐT Người Nhận *" at bounding box center [109, 104] width 104 height 12
drag, startPoint x: 96, startPoint y: 118, endPoint x: 213, endPoint y: 145, distance: 120.8
click at [98, 119] on div "0933530326 - hải" at bounding box center [109, 119] width 95 height 8
click at [234, 148] on input "text" at bounding box center [268, 146] width 100 height 12
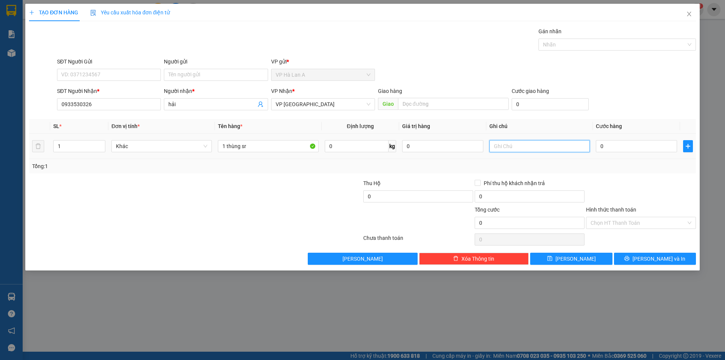
click at [527, 145] on input "text" at bounding box center [539, 146] width 100 height 12
click at [632, 147] on input "0" at bounding box center [636, 146] width 81 height 12
drag, startPoint x: 618, startPoint y: 223, endPoint x: 615, endPoint y: 234, distance: 11.7
click at [617, 228] on input "Hình thức thanh toán" at bounding box center [639, 222] width 96 height 11
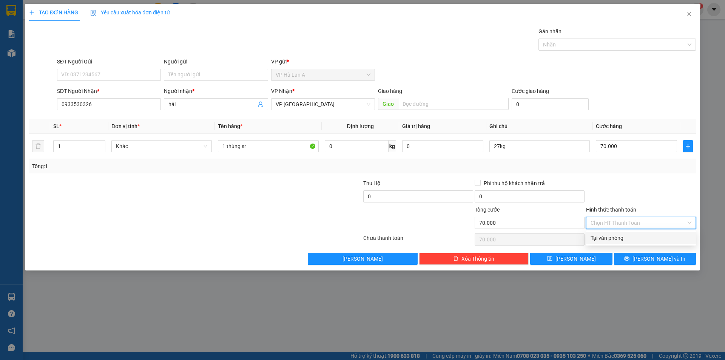
click at [615, 234] on div "Tại văn phòng" at bounding box center [641, 238] width 101 height 8
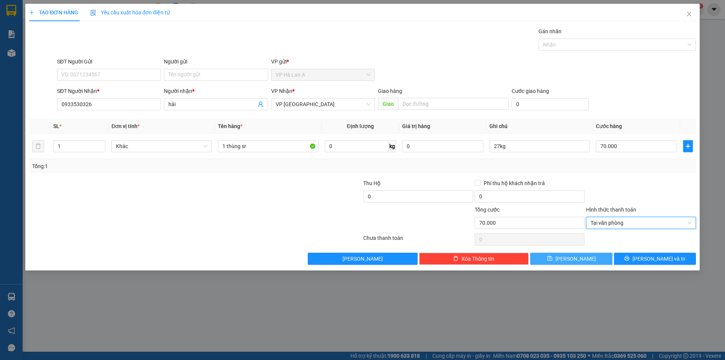
click at [573, 256] on span "Lưu" at bounding box center [575, 258] width 40 height 8
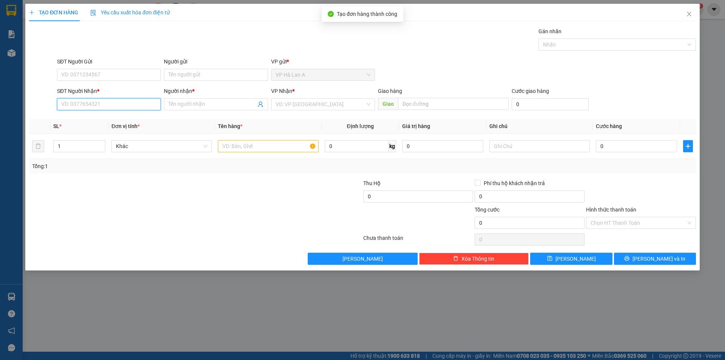
click at [90, 100] on input "SĐT Người Nhận *" at bounding box center [109, 104] width 104 height 12
drag, startPoint x: 94, startPoint y: 116, endPoint x: 234, endPoint y: 148, distance: 143.5
click at [97, 117] on div "0394578080 - chiên" at bounding box center [109, 119] width 95 height 8
click at [290, 168] on div "Tổng: 1" at bounding box center [362, 166] width 661 height 8
click at [274, 151] on input "text" at bounding box center [268, 146] width 100 height 12
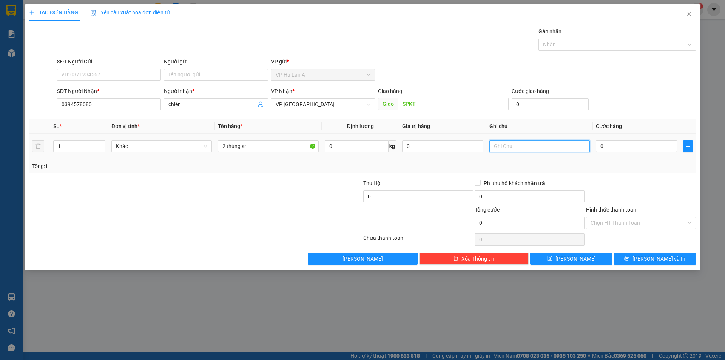
click at [534, 145] on input "text" at bounding box center [539, 146] width 100 height 12
click at [620, 143] on input "0" at bounding box center [636, 146] width 81 height 12
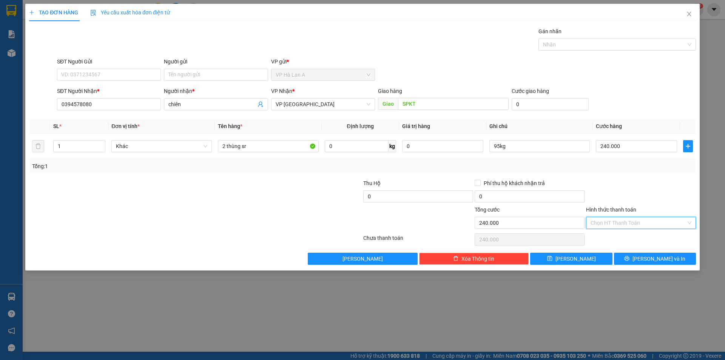
drag, startPoint x: 606, startPoint y: 223, endPoint x: 609, endPoint y: 236, distance: 13.6
click at [607, 226] on input "Hình thức thanh toán" at bounding box center [639, 222] width 96 height 11
drag, startPoint x: 609, startPoint y: 238, endPoint x: 606, endPoint y: 246, distance: 9.1
click at [609, 238] on div "Tại văn phòng" at bounding box center [641, 238] width 101 height 8
click at [598, 259] on button "Lưu" at bounding box center [571, 259] width 82 height 12
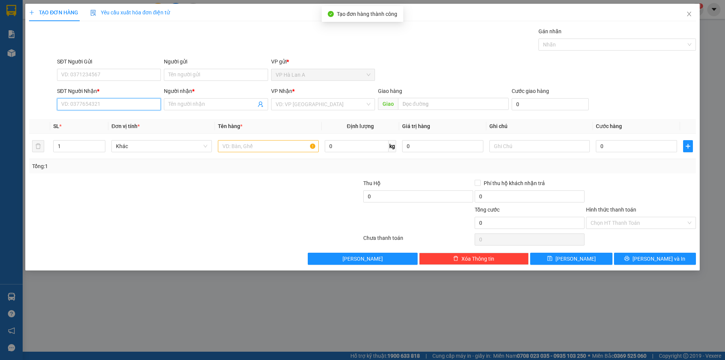
click at [148, 108] on input "SĐT Người Nhận *" at bounding box center [109, 104] width 104 height 12
drag, startPoint x: 105, startPoint y: 120, endPoint x: 175, endPoint y: 136, distance: 71.5
click at [106, 121] on div "0357125600 - mai thi" at bounding box center [109, 119] width 95 height 8
click at [250, 141] on input "text" at bounding box center [268, 146] width 100 height 12
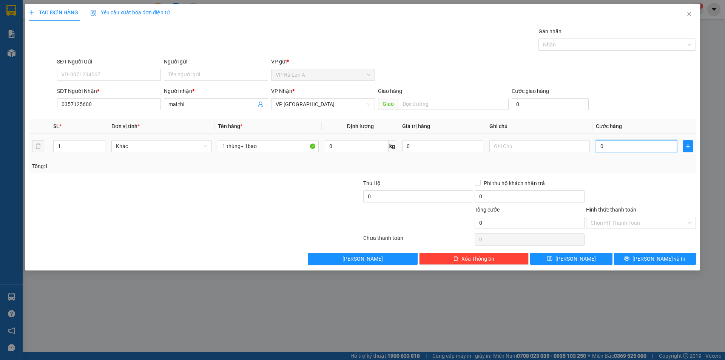
click at [597, 150] on input "0" at bounding box center [636, 146] width 81 height 12
click at [610, 225] on input "Hình thức thanh toán" at bounding box center [639, 222] width 96 height 11
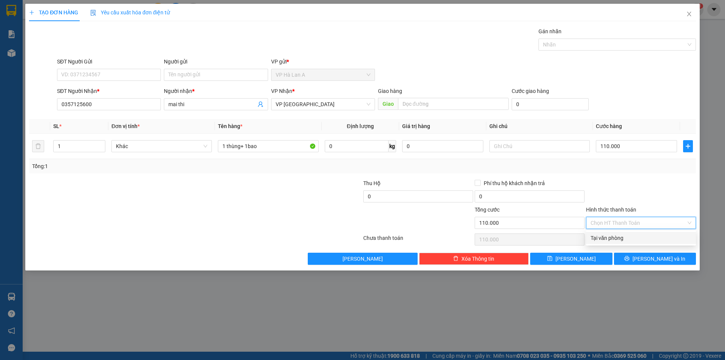
drag, startPoint x: 604, startPoint y: 241, endPoint x: 600, endPoint y: 245, distance: 6.4
click at [604, 241] on div "Tại văn phòng" at bounding box center [641, 238] width 101 height 8
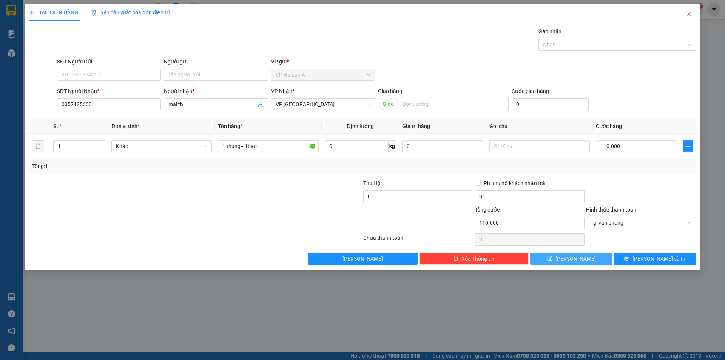
click at [589, 259] on button "Lưu" at bounding box center [571, 259] width 82 height 12
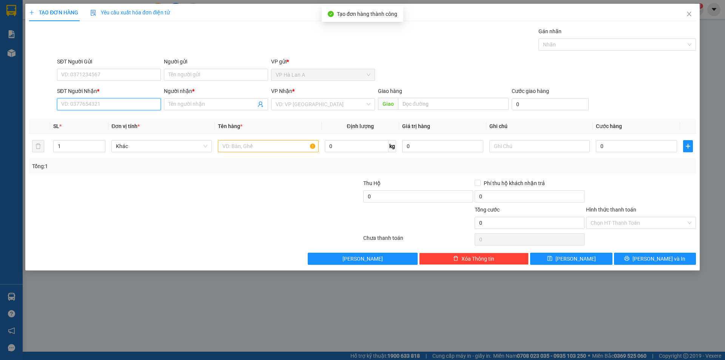
click at [142, 105] on input "SĐT Người Nhận *" at bounding box center [109, 104] width 104 height 12
click at [108, 119] on div "0782592959 - vũ" at bounding box center [109, 119] width 95 height 8
click at [236, 143] on input "text" at bounding box center [268, 146] width 100 height 12
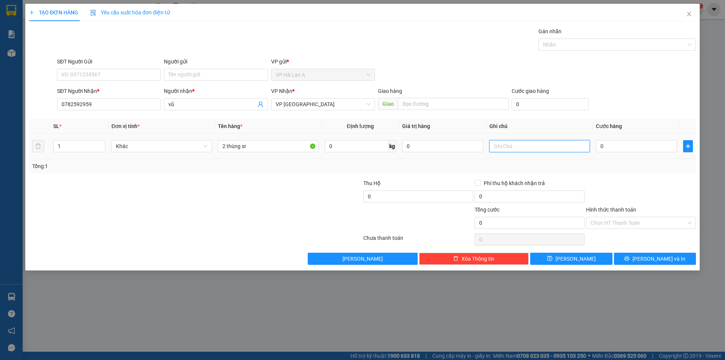
click at [550, 146] on input "text" at bounding box center [539, 146] width 100 height 12
click at [628, 150] on input "0" at bounding box center [636, 146] width 81 height 12
click at [600, 222] on input "Hình thức thanh toán" at bounding box center [639, 222] width 96 height 11
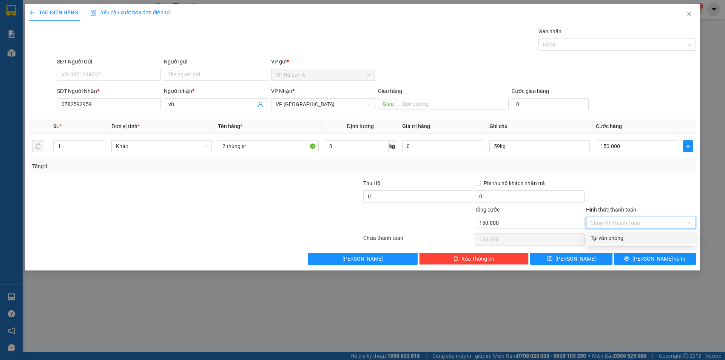
click at [601, 239] on div "Tại văn phòng" at bounding box center [641, 238] width 101 height 8
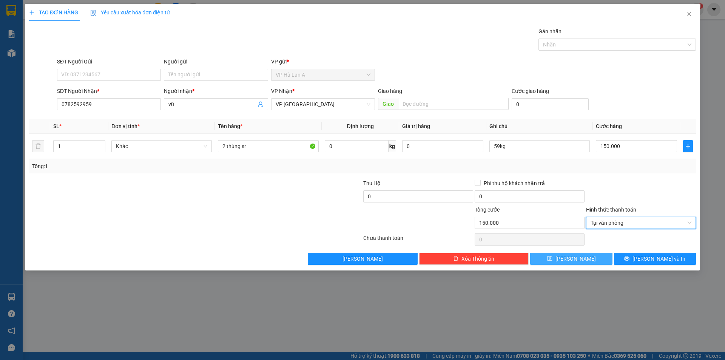
click at [590, 259] on button "Lưu" at bounding box center [571, 259] width 82 height 12
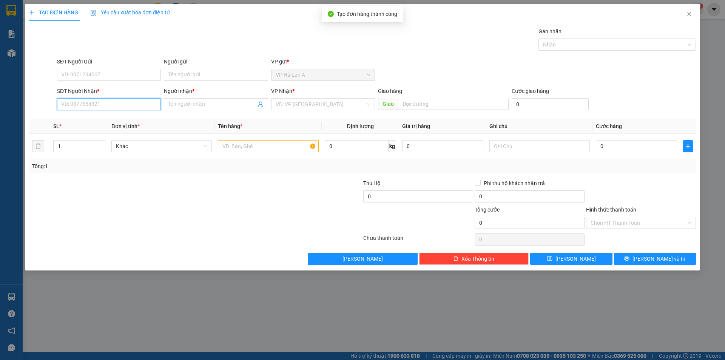
click at [123, 107] on input "SĐT Người Nhận *" at bounding box center [109, 104] width 104 height 12
click at [100, 120] on div "0898440620 - nhi" at bounding box center [109, 119] width 95 height 8
click at [280, 145] on input "text" at bounding box center [268, 146] width 100 height 12
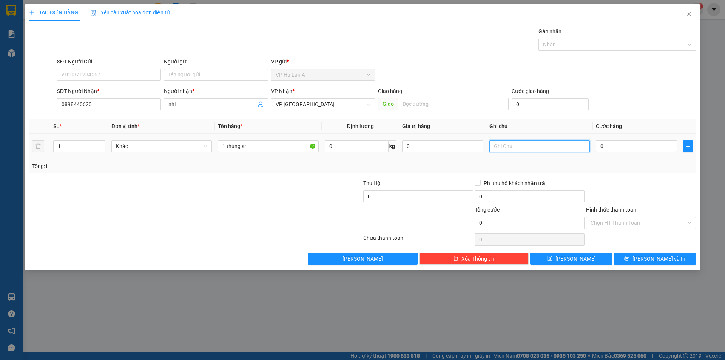
click at [527, 144] on input "text" at bounding box center [539, 146] width 100 height 12
drag, startPoint x: 580, startPoint y: 248, endPoint x: 581, endPoint y: 270, distance: 21.9
click at [580, 261] on div "Transit Pickup Surcharge Ids Transit Deliver Surcharge Ids Transit Deliver Surc…" at bounding box center [362, 146] width 667 height 238
drag, startPoint x: 583, startPoint y: 273, endPoint x: 579, endPoint y: 250, distance: 23.0
click at [584, 273] on div "TẠO ĐƠN HÀNG Yêu cầu xuất hóa đơn điện tử Transit Pickup Surcharge Ids Transit …" at bounding box center [362, 180] width 725 height 360
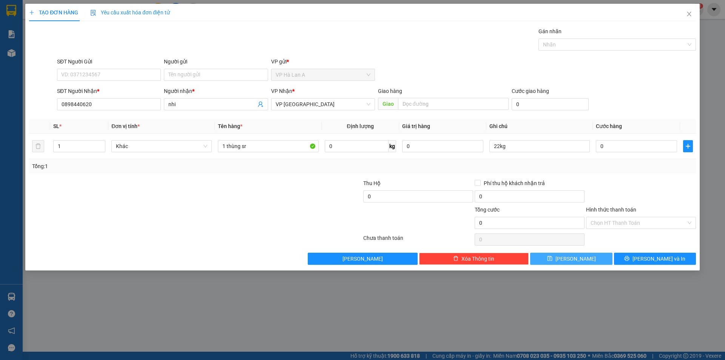
drag, startPoint x: 579, startPoint y: 250, endPoint x: 579, endPoint y: 256, distance: 6.4
click at [579, 253] on div "Transit Pickup Surcharge Ids Transit Deliver Surcharge Ids Transit Deliver Surc…" at bounding box center [362, 146] width 667 height 238
click at [578, 257] on span "Lưu" at bounding box center [575, 258] width 40 height 8
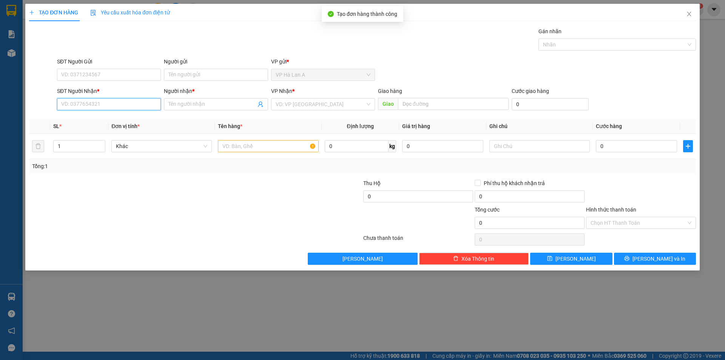
click at [79, 101] on input "SĐT Người Nhận *" at bounding box center [109, 104] width 104 height 12
drag, startPoint x: 79, startPoint y: 117, endPoint x: 108, endPoint y: 123, distance: 30.0
click at [79, 118] on div "0902770773 - phong" at bounding box center [109, 119] width 95 height 8
click at [237, 152] on input "text" at bounding box center [268, 146] width 100 height 12
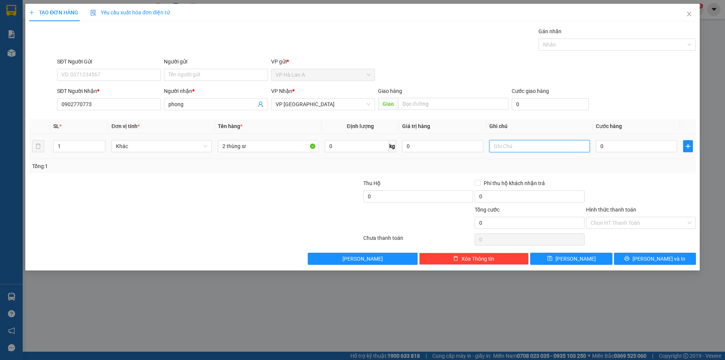
click at [521, 151] on input "text" at bounding box center [539, 146] width 100 height 12
click at [627, 153] on div "0" at bounding box center [636, 146] width 81 height 15
click at [628, 149] on input "0" at bounding box center [636, 146] width 81 height 12
drag, startPoint x: 600, startPoint y: 221, endPoint x: 607, endPoint y: 236, distance: 16.6
click at [601, 221] on input "Hình thức thanh toán" at bounding box center [639, 222] width 96 height 11
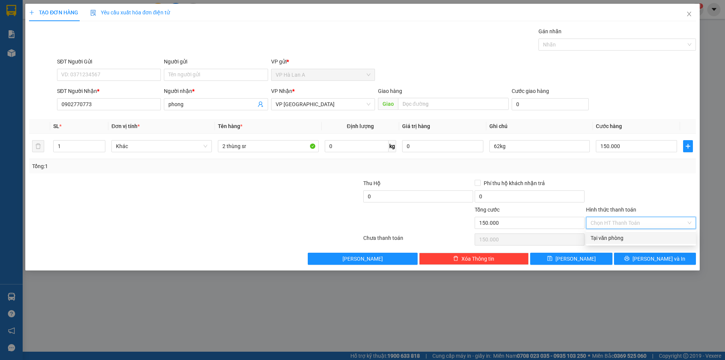
click at [603, 242] on div "Tại văn phòng" at bounding box center [641, 238] width 101 height 8
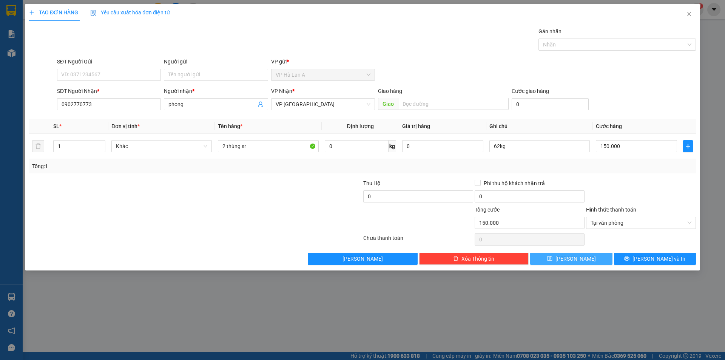
click at [588, 256] on button "Lưu" at bounding box center [571, 259] width 82 height 12
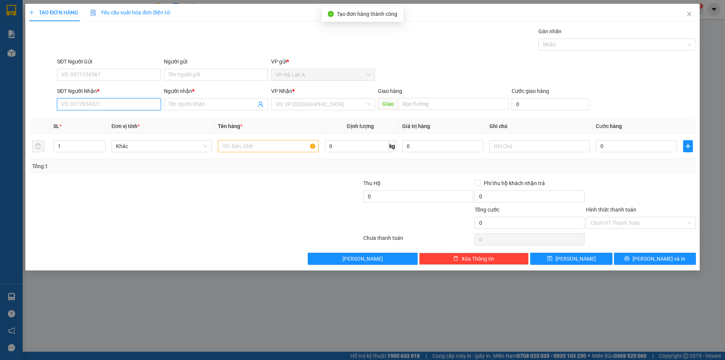
click at [114, 108] on input "SĐT Người Nhận *" at bounding box center [109, 104] width 104 height 12
drag, startPoint x: 80, startPoint y: 116, endPoint x: 86, endPoint y: 115, distance: 5.7
click at [80, 116] on div "0906564533 - chị á" at bounding box center [109, 119] width 95 height 8
click at [273, 146] on input "text" at bounding box center [268, 146] width 100 height 12
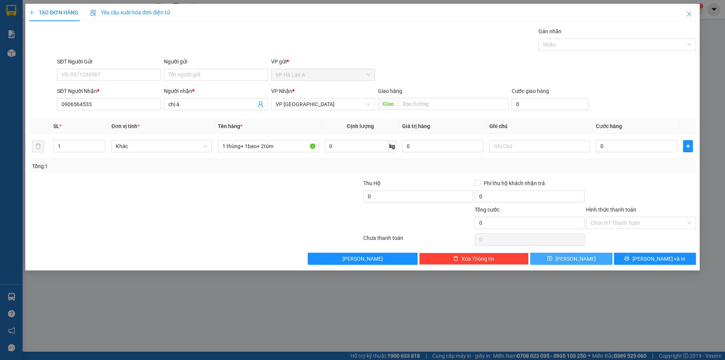
click at [552, 255] on button "Lưu" at bounding box center [571, 259] width 82 height 12
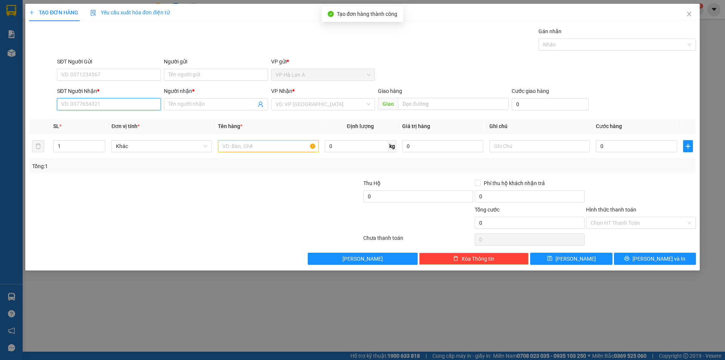
click at [132, 103] on input "SĐT Người Nhận *" at bounding box center [109, 104] width 104 height 12
drag, startPoint x: 93, startPoint y: 121, endPoint x: 239, endPoint y: 138, distance: 147.1
click at [93, 121] on div "0976045915 - vinh" at bounding box center [109, 119] width 95 height 8
click at [253, 141] on input "text" at bounding box center [268, 146] width 100 height 12
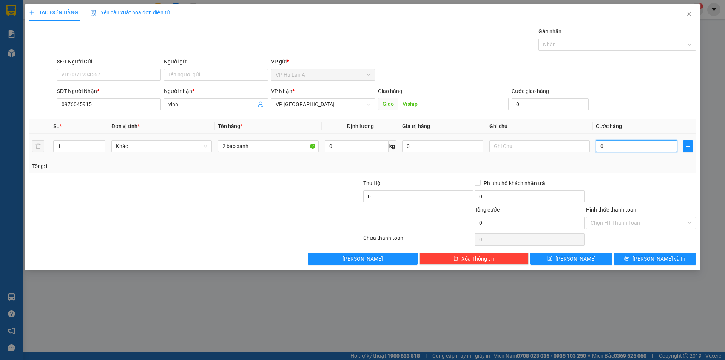
click at [616, 150] on input "0" at bounding box center [636, 146] width 81 height 12
drag, startPoint x: 619, startPoint y: 222, endPoint x: 616, endPoint y: 228, distance: 6.8
click at [618, 226] on input "Hình thức thanh toán" at bounding box center [639, 222] width 96 height 11
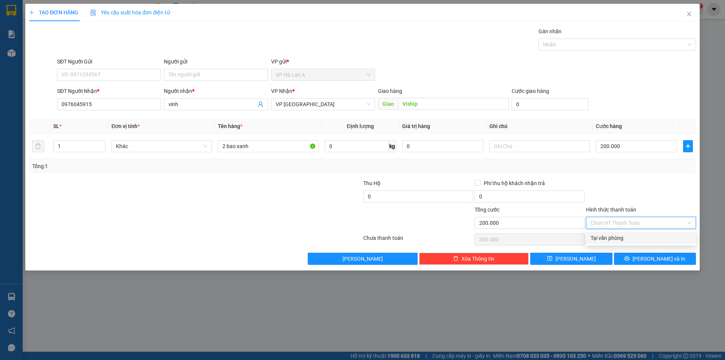
click at [609, 236] on div "Tại văn phòng" at bounding box center [641, 238] width 101 height 8
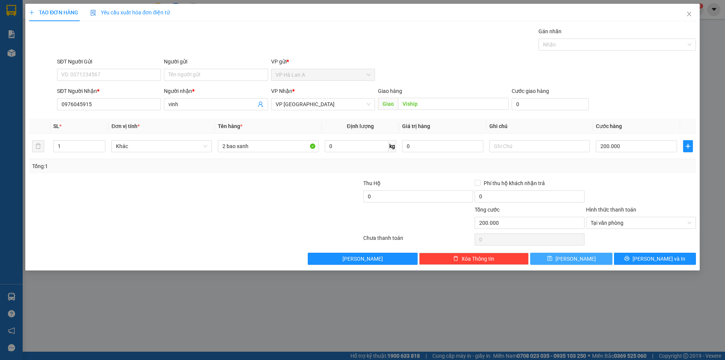
drag, startPoint x: 588, startPoint y: 259, endPoint x: 566, endPoint y: 245, distance: 25.8
click at [588, 259] on button "Lưu" at bounding box center [571, 259] width 82 height 12
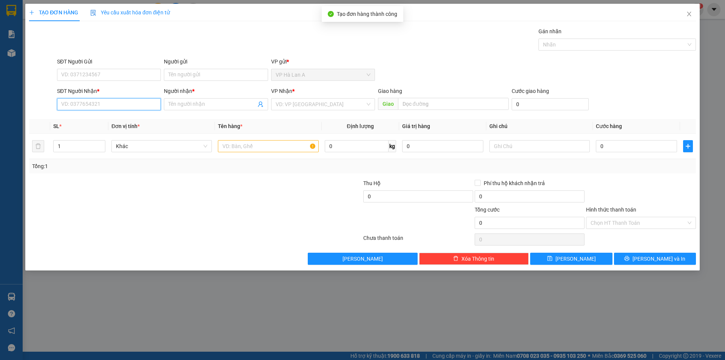
click at [120, 108] on input "SĐT Người Nhận *" at bounding box center [109, 104] width 104 height 12
drag, startPoint x: 93, startPoint y: 116, endPoint x: 197, endPoint y: 122, distance: 104.0
click at [95, 117] on div "0965921548 - hà" at bounding box center [109, 119] width 95 height 8
click at [234, 143] on td at bounding box center [268, 146] width 106 height 25
click at [234, 143] on input "text" at bounding box center [268, 146] width 100 height 12
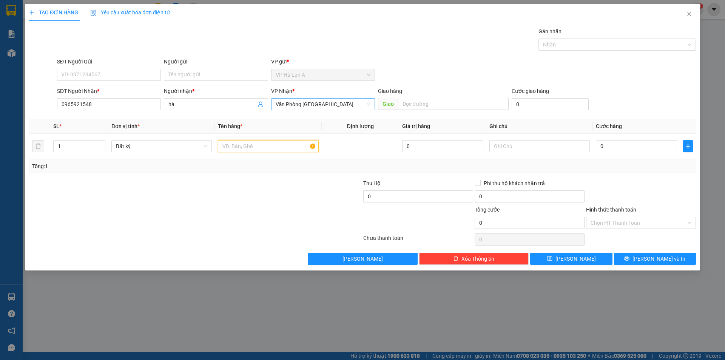
click at [305, 108] on span "Văn Phòng [GEOGRAPHIC_DATA]" at bounding box center [323, 104] width 95 height 11
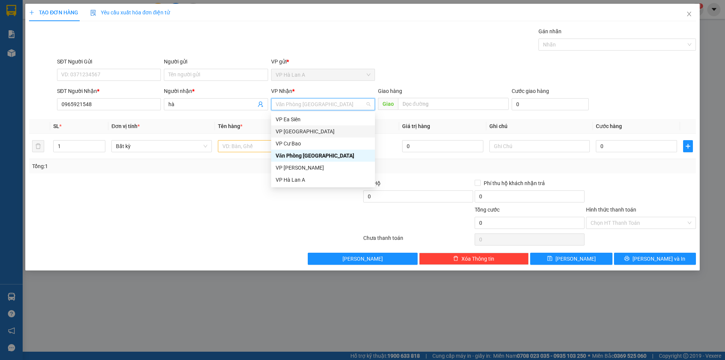
click at [292, 132] on div "VP [GEOGRAPHIC_DATA]" at bounding box center [323, 131] width 95 height 8
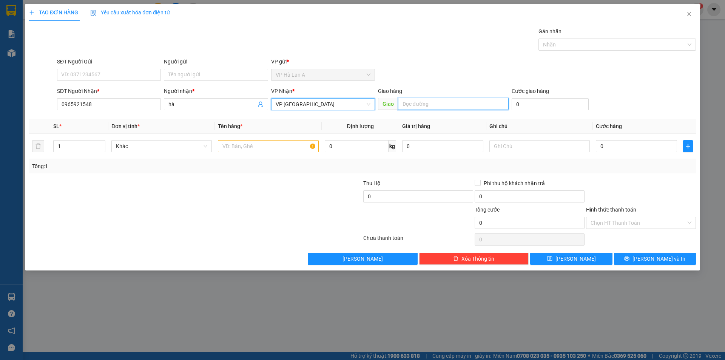
click at [425, 103] on input "text" at bounding box center [453, 104] width 111 height 12
click at [265, 144] on input "text" at bounding box center [268, 146] width 100 height 12
click at [603, 153] on div "0" at bounding box center [636, 146] width 81 height 15
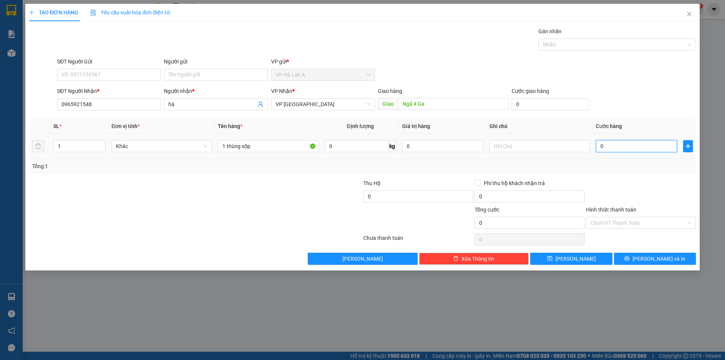
click at [606, 147] on input "0" at bounding box center [636, 146] width 81 height 12
drag, startPoint x: 597, startPoint y: 224, endPoint x: 599, endPoint y: 234, distance: 10.4
click at [598, 227] on input "Hình thức thanh toán" at bounding box center [639, 222] width 96 height 11
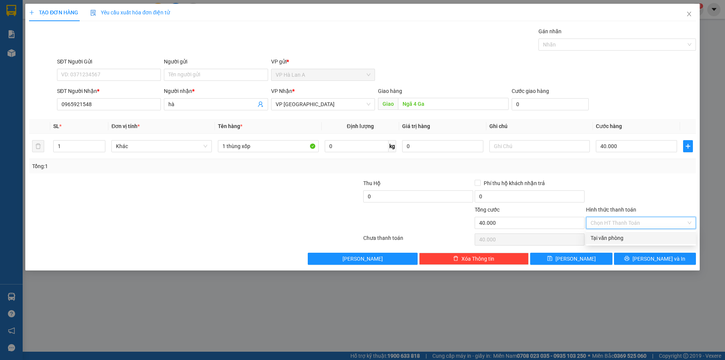
click at [600, 235] on div "Tại văn phòng" at bounding box center [641, 238] width 101 height 8
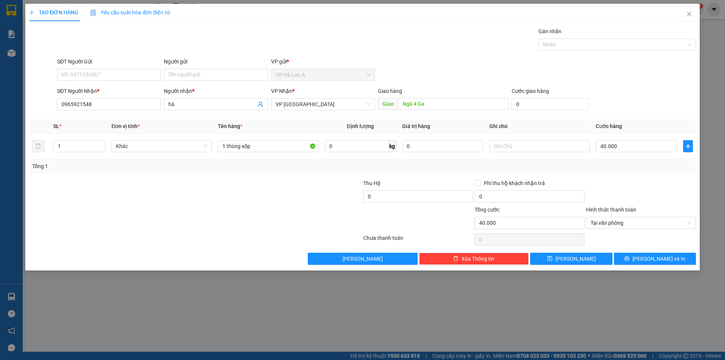
click at [598, 251] on div "Transit Pickup Surcharge Ids Transit Deliver Surcharge Ids Transit Deliver Surc…" at bounding box center [362, 146] width 667 height 238
click at [591, 256] on button "Lưu" at bounding box center [571, 259] width 82 height 12
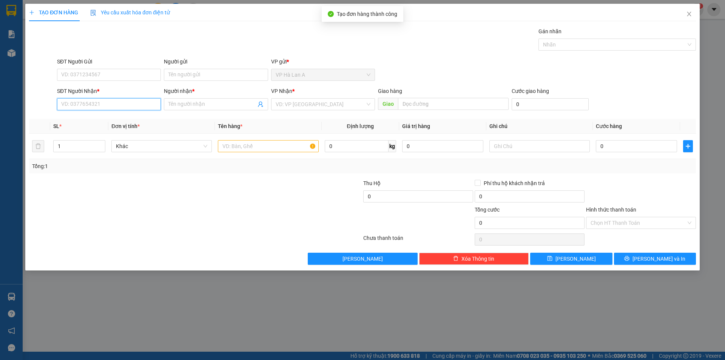
click at [108, 104] on input "SĐT Người Nhận *" at bounding box center [109, 104] width 104 height 12
drag, startPoint x: 113, startPoint y: 120, endPoint x: 181, endPoint y: 132, distance: 68.7
click at [114, 120] on div "0934887734 - đính" at bounding box center [109, 119] width 95 height 8
click at [258, 143] on input "text" at bounding box center [268, 146] width 100 height 12
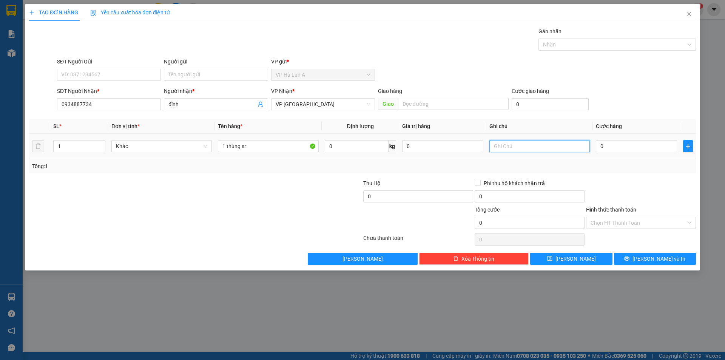
click at [524, 148] on input "text" at bounding box center [539, 146] width 100 height 12
drag, startPoint x: 595, startPoint y: 151, endPoint x: 612, endPoint y: 146, distance: 18.5
click at [601, 149] on td "0" at bounding box center [636, 146] width 87 height 25
click at [613, 146] on input "0" at bounding box center [636, 146] width 81 height 12
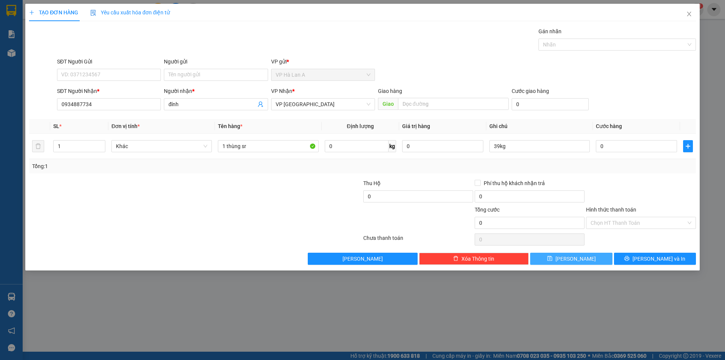
click at [584, 254] on button "Lưu" at bounding box center [571, 259] width 82 height 12
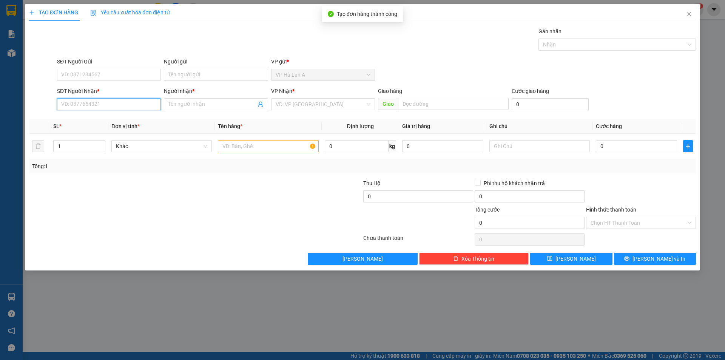
click at [113, 100] on input "SĐT Người Nhận *" at bounding box center [109, 104] width 104 height 12
drag, startPoint x: 96, startPoint y: 117, endPoint x: 175, endPoint y: 123, distance: 79.2
click at [99, 117] on div "0907713379 - ngữ" at bounding box center [109, 119] width 95 height 8
click at [249, 151] on input "text" at bounding box center [268, 146] width 100 height 12
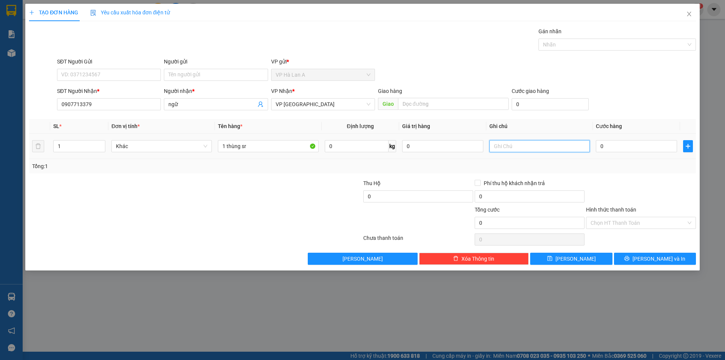
click at [555, 147] on input "text" at bounding box center [539, 146] width 100 height 12
click at [617, 147] on input "0" at bounding box center [636, 146] width 81 height 12
click at [609, 221] on input "Hình thức thanh toán" at bounding box center [639, 222] width 96 height 11
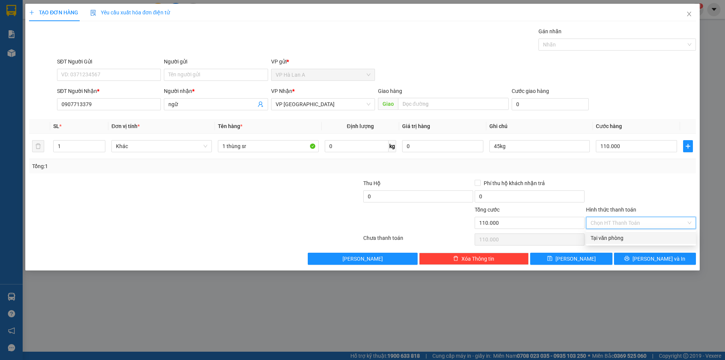
click at [608, 238] on div "Tại văn phòng" at bounding box center [641, 238] width 101 height 8
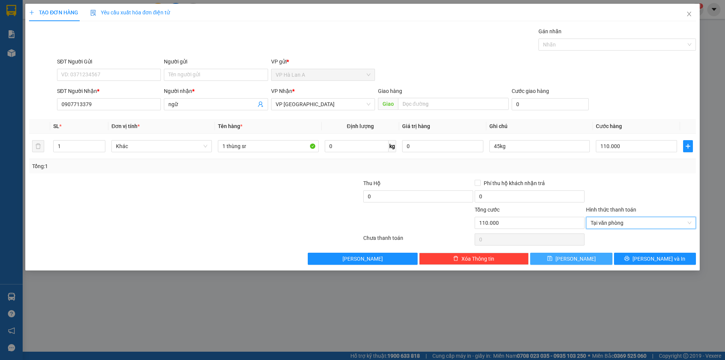
click at [595, 261] on button "Lưu" at bounding box center [571, 259] width 82 height 12
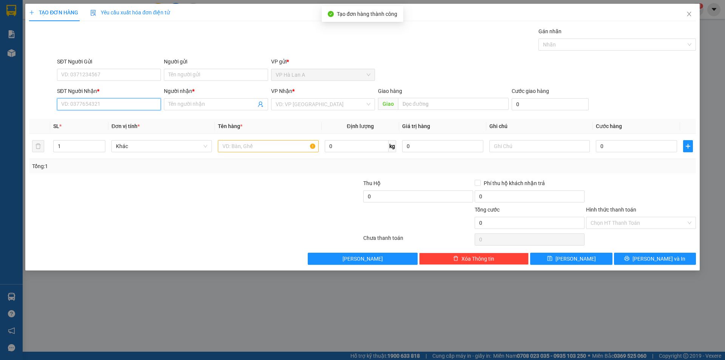
click at [115, 108] on input "SĐT Người Nhận *" at bounding box center [109, 104] width 104 height 12
drag, startPoint x: 99, startPoint y: 117, endPoint x: 194, endPoint y: 134, distance: 97.3
click at [106, 122] on div "0923945317 - danh" at bounding box center [109, 119] width 95 height 8
click at [246, 141] on input "text" at bounding box center [268, 146] width 100 height 12
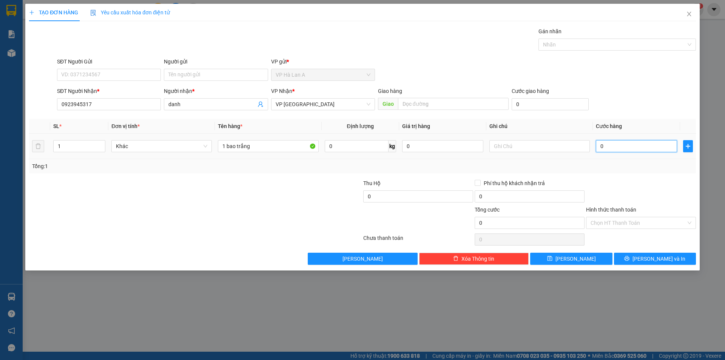
click at [628, 151] on input "0" at bounding box center [636, 146] width 81 height 12
drag, startPoint x: 601, startPoint y: 224, endPoint x: 602, endPoint y: 232, distance: 8.1
click at [602, 231] on div "Transit Pickup Surcharge Ids Transit Deliver Surcharge Ids Transit Deliver Surc…" at bounding box center [362, 146] width 667 height 238
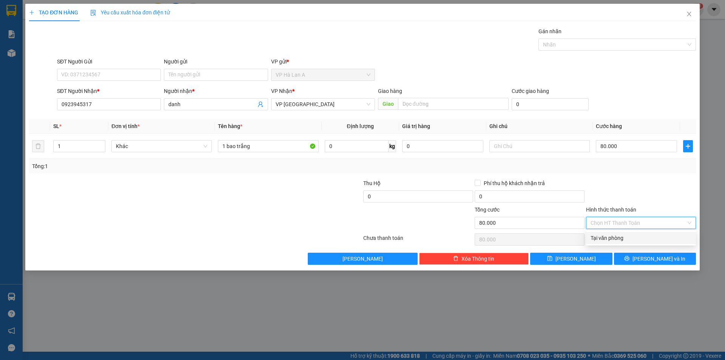
click at [599, 241] on div "Tại văn phòng" at bounding box center [641, 238] width 101 height 8
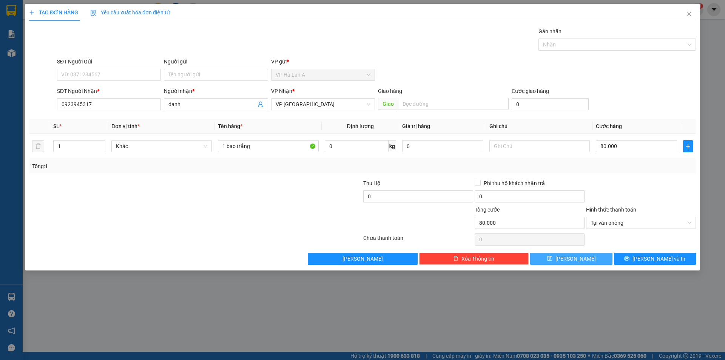
click at [598, 253] on button "Lưu" at bounding box center [571, 259] width 82 height 12
drag, startPoint x: 600, startPoint y: 259, endPoint x: 677, endPoint y: 84, distance: 191.0
click at [600, 258] on button "Lưu" at bounding box center [571, 259] width 82 height 12
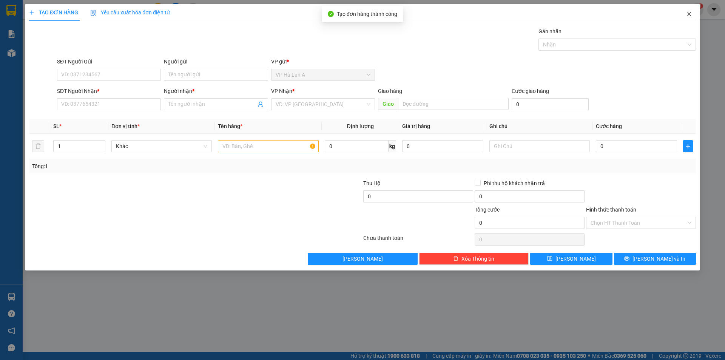
click at [689, 20] on span "Close" at bounding box center [689, 14] width 21 height 21
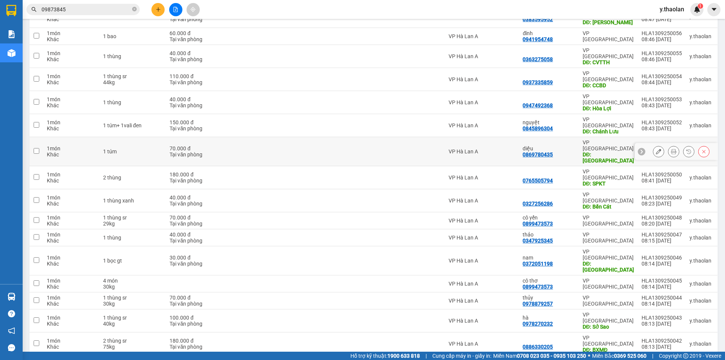
scroll to position [401, 0]
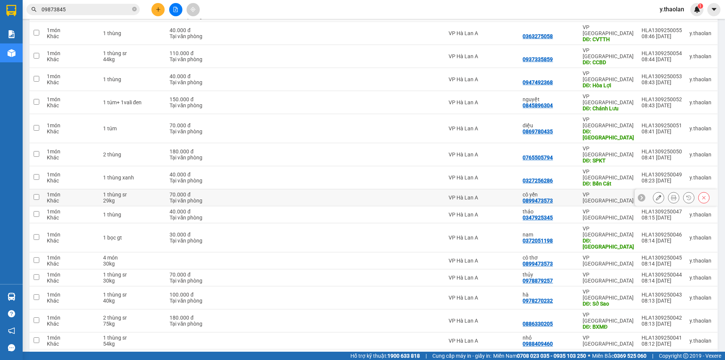
click at [126, 197] on div "29kg" at bounding box center [132, 200] width 59 height 6
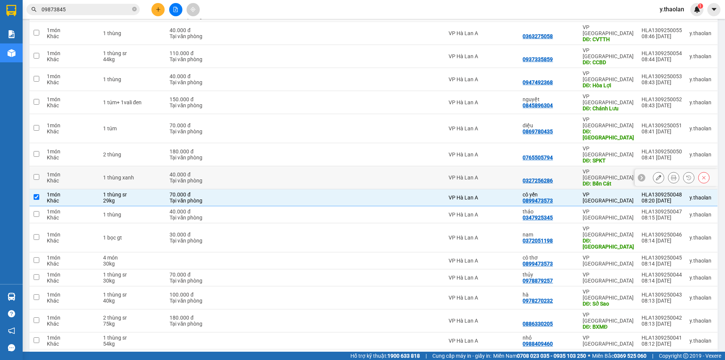
click at [132, 174] on div "1 thùng xanh" at bounding box center [132, 177] width 59 height 6
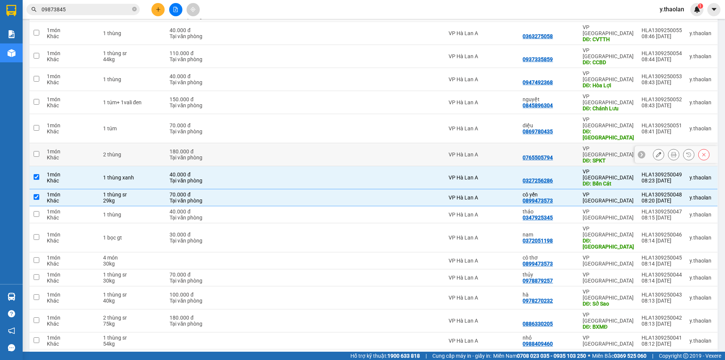
click at [139, 151] on div "2 thùng" at bounding box center [132, 154] width 59 height 6
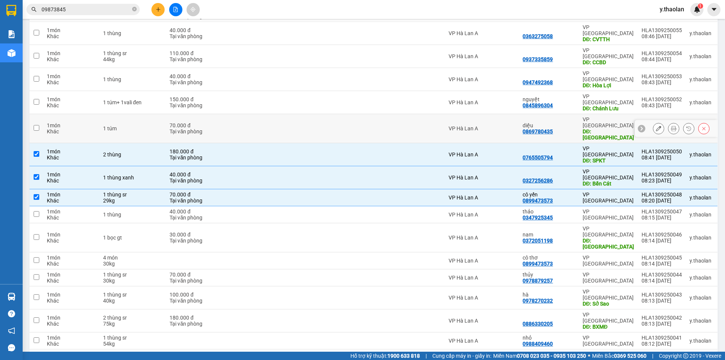
click at [142, 125] on div "1 túm" at bounding box center [132, 128] width 59 height 6
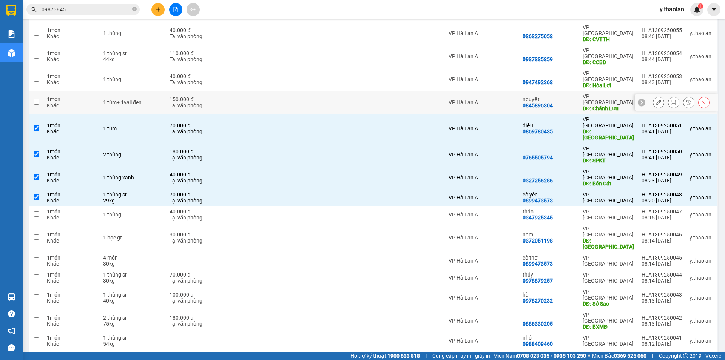
click at [149, 99] on div "1 túm+ 1vali đen" at bounding box center [132, 102] width 59 height 6
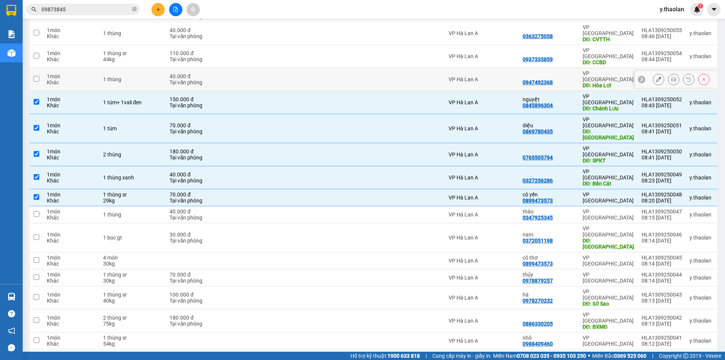
scroll to position [325, 0]
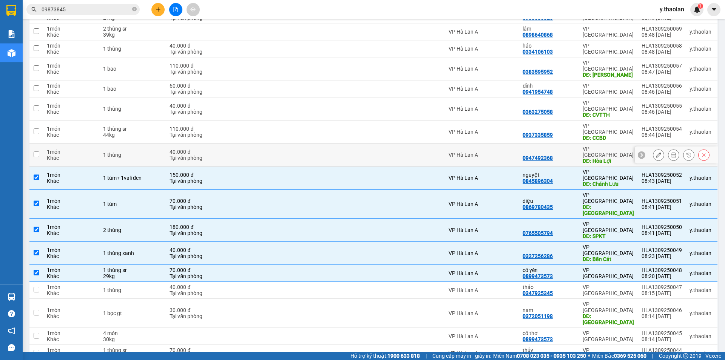
click at [157, 152] on div "1 thùng" at bounding box center [132, 155] width 59 height 6
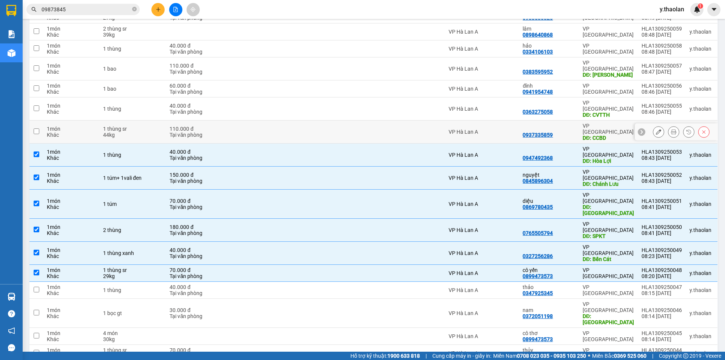
click at [154, 120] on td "1 thùng sr 44kg" at bounding box center [132, 131] width 66 height 23
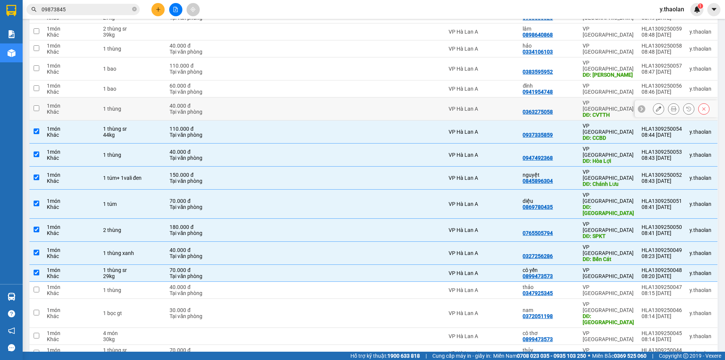
click at [150, 106] on div "1 thùng" at bounding box center [132, 109] width 59 height 6
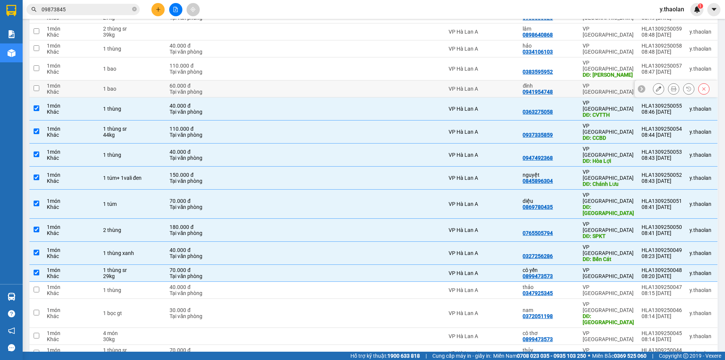
click at [150, 86] on div "1 bao" at bounding box center [132, 89] width 59 height 6
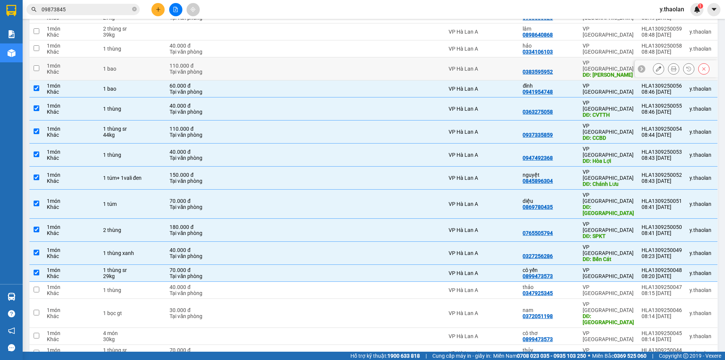
click at [151, 66] on div "1 bao" at bounding box center [132, 69] width 59 height 6
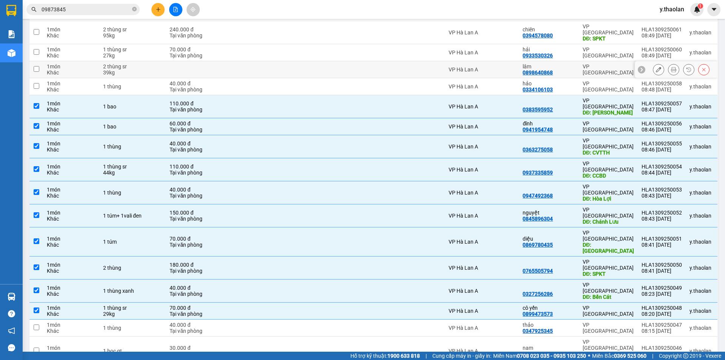
scroll to position [250, 0]
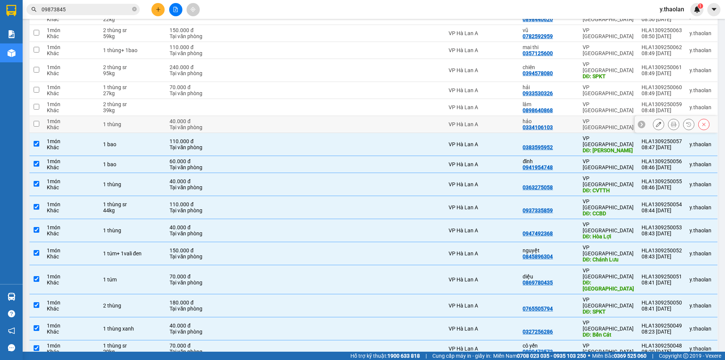
click at [150, 116] on td "1 thùng" at bounding box center [132, 124] width 66 height 17
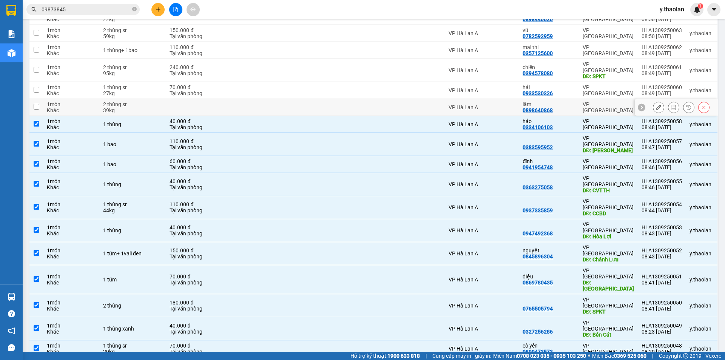
click at [134, 107] on div "39kg" at bounding box center [132, 110] width 59 height 6
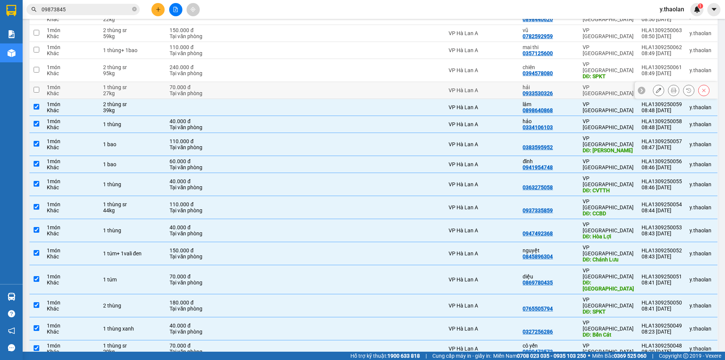
click at [153, 90] on div "27kg" at bounding box center [132, 93] width 59 height 6
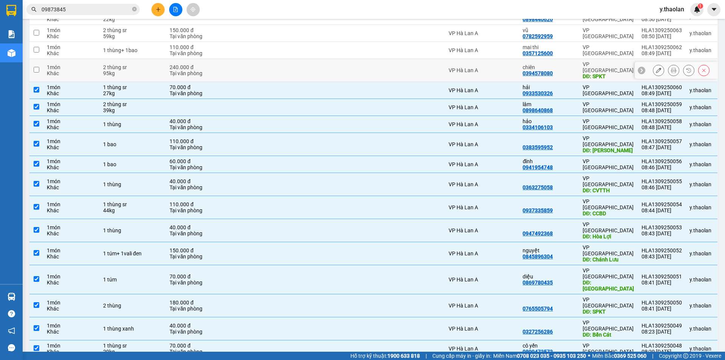
click at [150, 64] on div "2 thùng sr" at bounding box center [132, 67] width 59 height 6
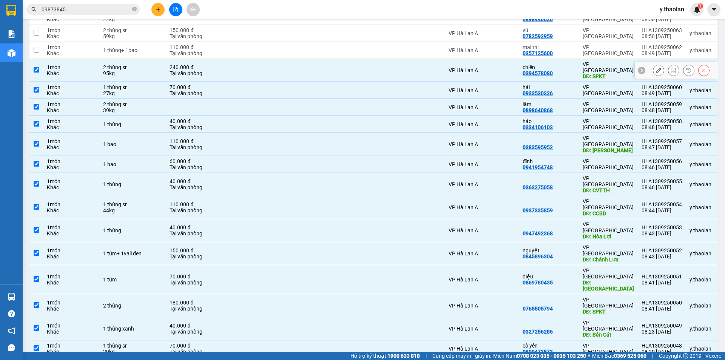
scroll to position [212, 0]
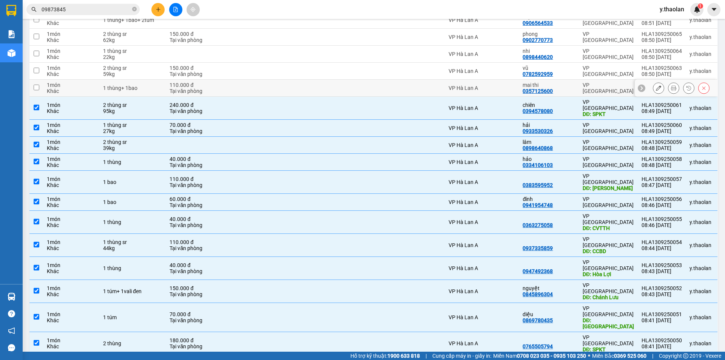
click at [146, 85] on div "1 thùng+ 1bao" at bounding box center [132, 88] width 59 height 6
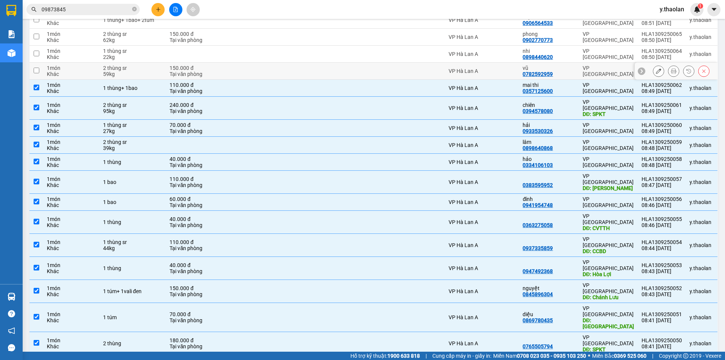
click at [150, 65] on div "2 thùng sr" at bounding box center [132, 68] width 59 height 6
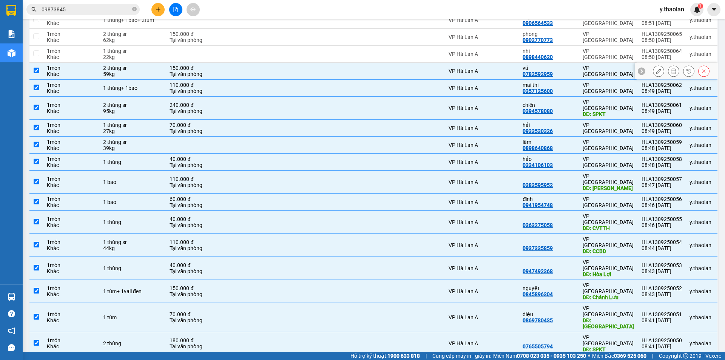
scroll to position [174, 0]
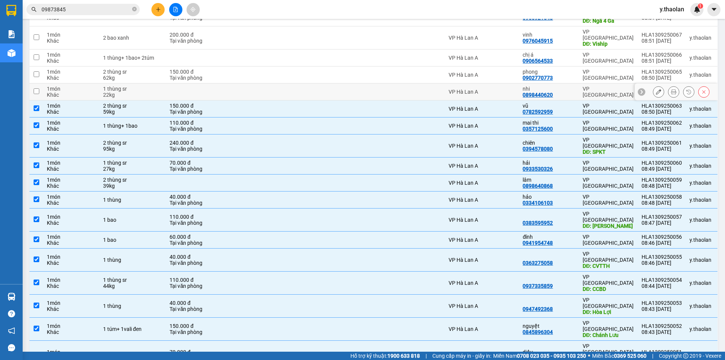
click at [149, 92] on div "22kg" at bounding box center [132, 95] width 59 height 6
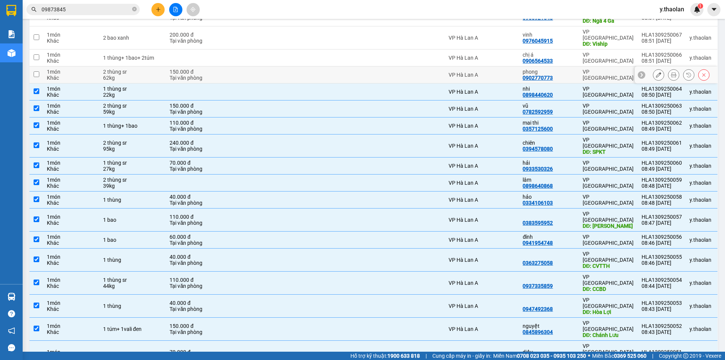
click at [147, 75] on div "62kg" at bounding box center [132, 78] width 59 height 6
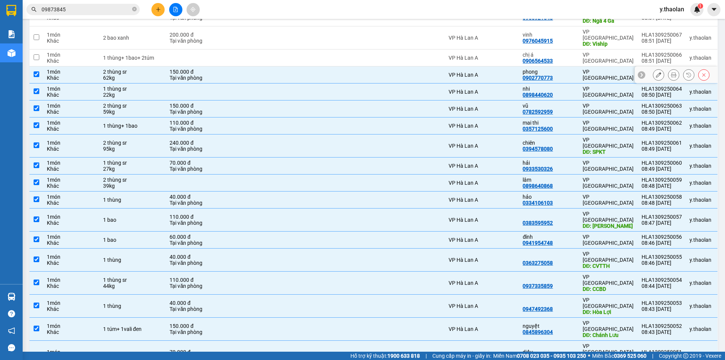
scroll to position [136, 0]
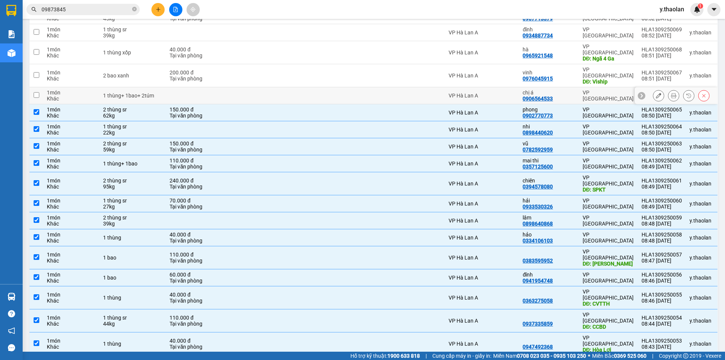
click at [155, 93] on div "1 thùng+ 1bao+ 2túm" at bounding box center [132, 96] width 59 height 6
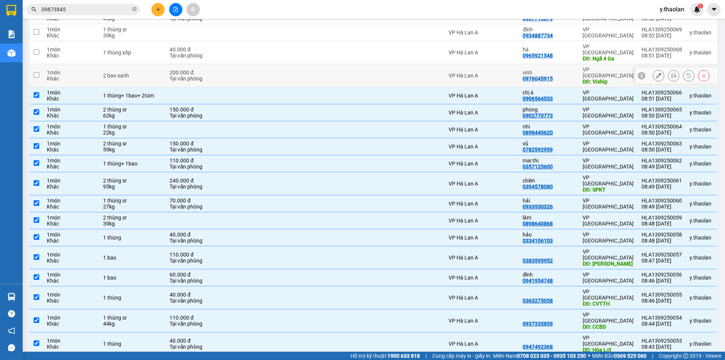
click at [149, 72] on div "2 bao xanh" at bounding box center [132, 75] width 59 height 6
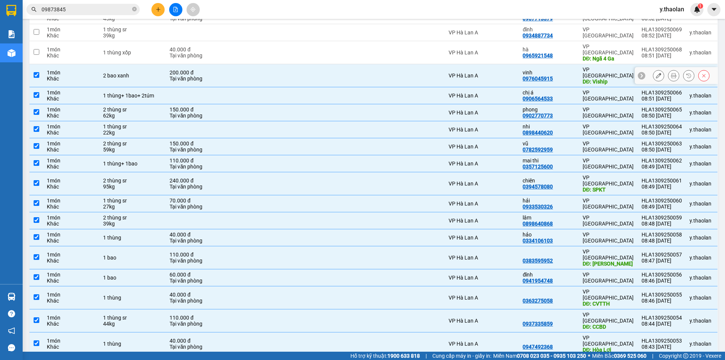
scroll to position [99, 0]
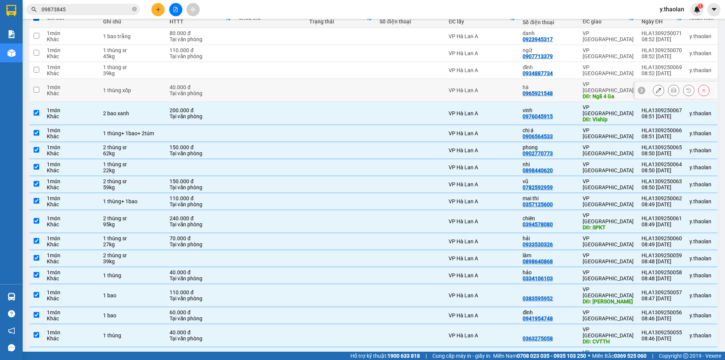
click at [150, 89] on div "1 thùng xốp" at bounding box center [132, 90] width 59 height 6
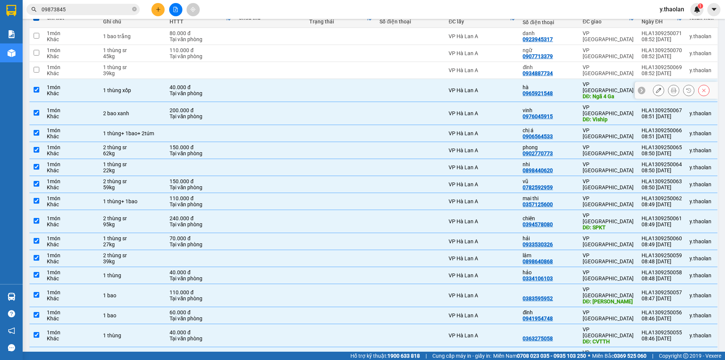
scroll to position [61, 0]
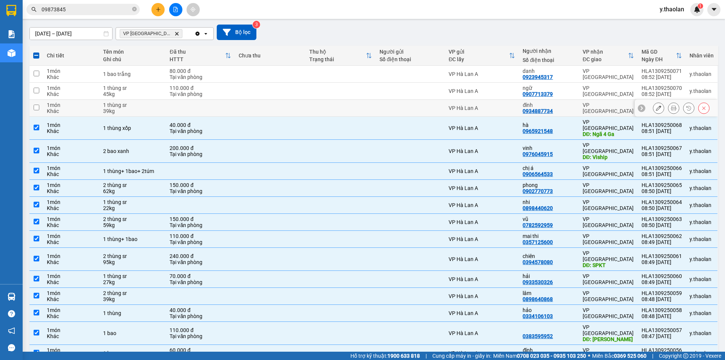
click at [137, 106] on div "1 thùng sr" at bounding box center [132, 105] width 59 height 6
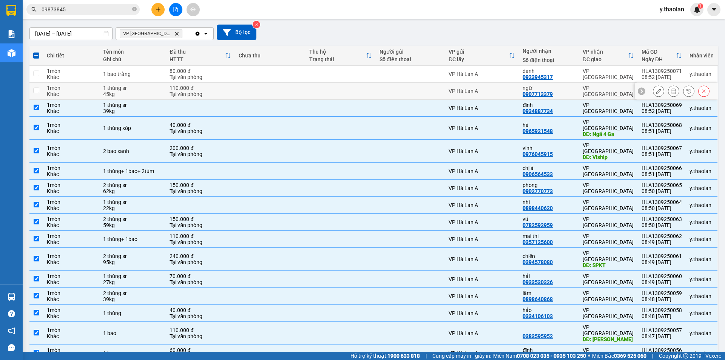
click at [141, 90] on div "1 thùng sr" at bounding box center [132, 88] width 59 height 6
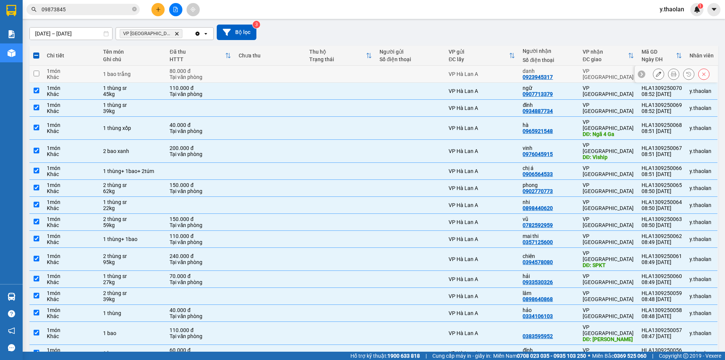
click at [144, 78] on td "1 bao trắng" at bounding box center [132, 74] width 66 height 17
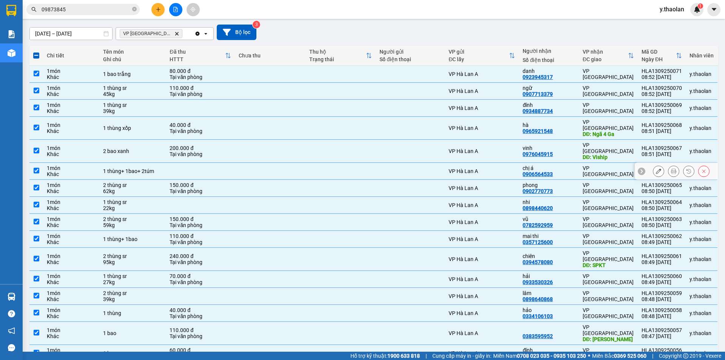
click at [656, 168] on icon at bounding box center [658, 170] width 5 height 5
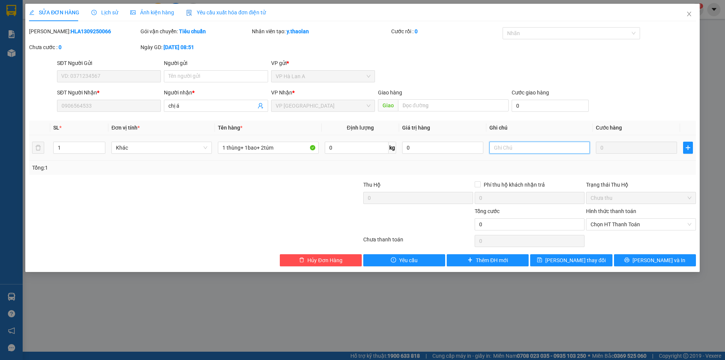
click at [512, 145] on input "text" at bounding box center [539, 148] width 100 height 12
click at [285, 149] on input "1 thùng+ 1bao+ 2túm" at bounding box center [268, 148] width 100 height 12
click at [572, 262] on span "[PERSON_NAME] đổi" at bounding box center [575, 260] width 60 height 8
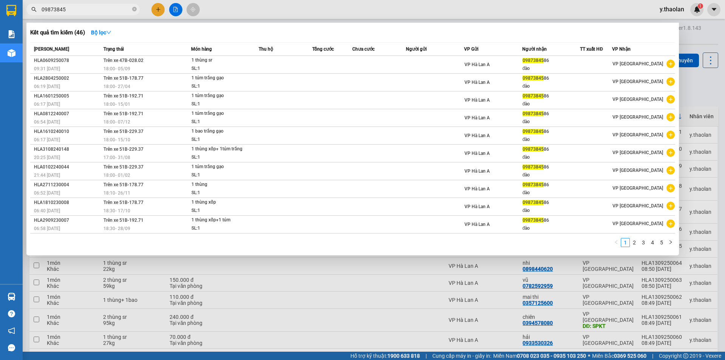
drag, startPoint x: 76, startPoint y: 9, endPoint x: 0, endPoint y: 6, distance: 75.9
click at [0, 6] on section "Kết quả tìm kiếm ( 46 ) Bộ lọc Mã ĐH Trạng thái Món hàng Thu hộ Tổng cước Chưa …" at bounding box center [362, 180] width 725 height 360
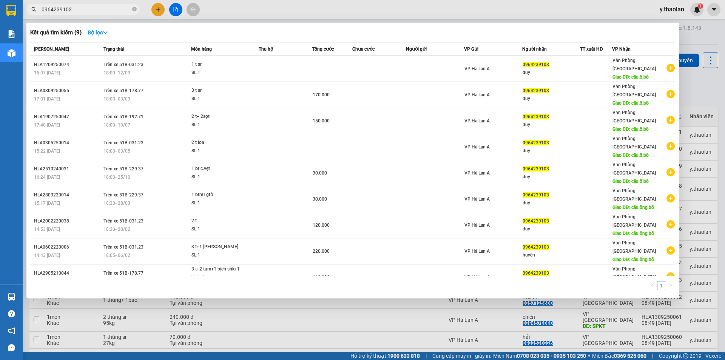
click at [171, 9] on div at bounding box center [362, 180] width 725 height 360
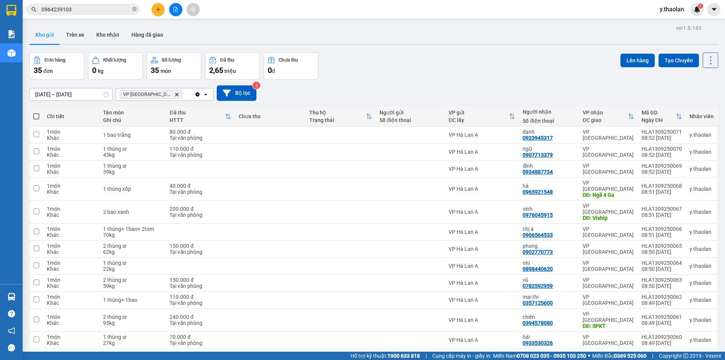
click at [184, 7] on div at bounding box center [175, 9] width 57 height 13
click at [174, 9] on icon "file-add" at bounding box center [175, 9] width 5 height 5
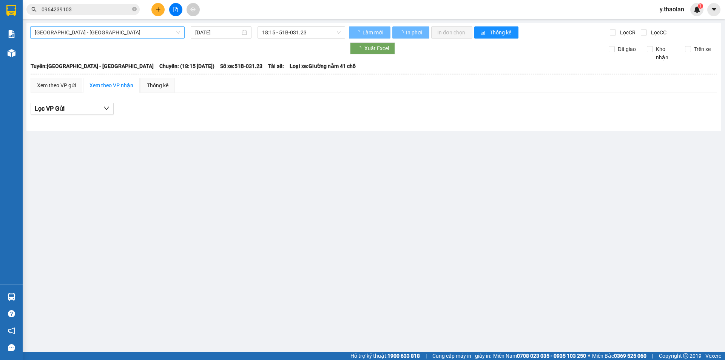
click at [90, 34] on span "[GEOGRAPHIC_DATA] - [GEOGRAPHIC_DATA]" at bounding box center [107, 32] width 145 height 11
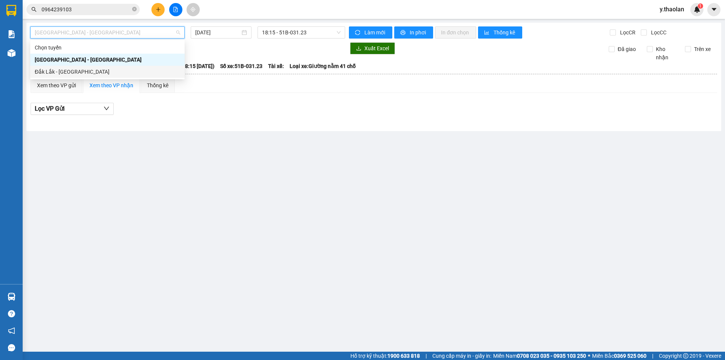
click at [76, 72] on div "Đắk Lắk - [GEOGRAPHIC_DATA]" at bounding box center [107, 72] width 145 height 8
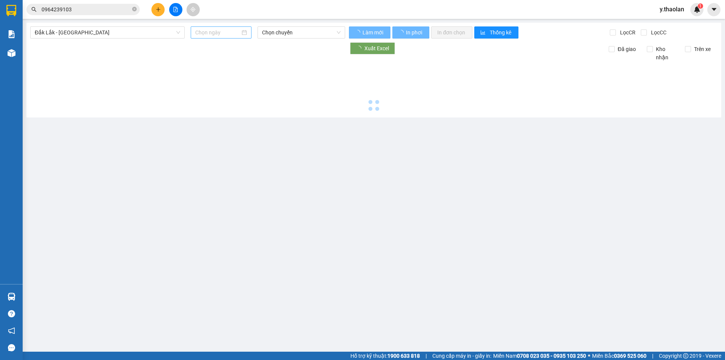
click at [223, 37] on div at bounding box center [221, 32] width 61 height 12
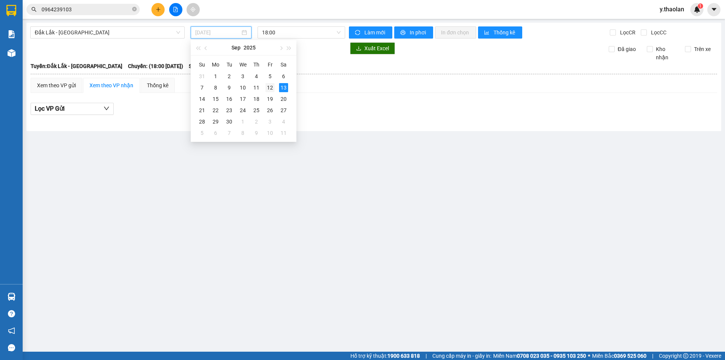
click at [268, 86] on div "12" at bounding box center [269, 87] width 9 height 9
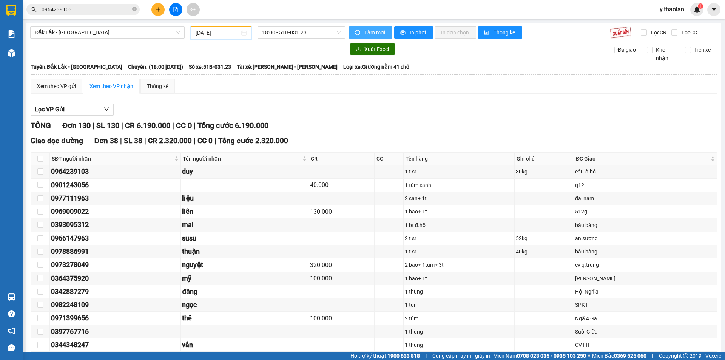
click at [368, 29] on span "Làm mới" at bounding box center [375, 32] width 22 height 8
click at [383, 29] on span "Làm mới" at bounding box center [375, 32] width 22 height 8
click at [421, 38] on button "In phơi" at bounding box center [413, 32] width 39 height 12
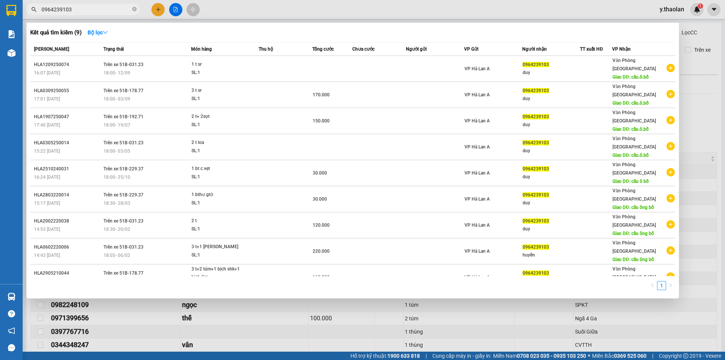
drag, startPoint x: 82, startPoint y: 5, endPoint x: 77, endPoint y: 8, distance: 6.3
click at [77, 8] on span "0964239103" at bounding box center [82, 9] width 113 height 11
drag, startPoint x: 77, startPoint y: 8, endPoint x: 0, endPoint y: 22, distance: 77.9
click at [0, 22] on section "Kết quả tìm kiếm ( 9 ) Bộ lọc Mã ĐH Trạng thái Món hàng Thu hộ Tổng cước Chưa c…" at bounding box center [362, 180] width 725 height 360
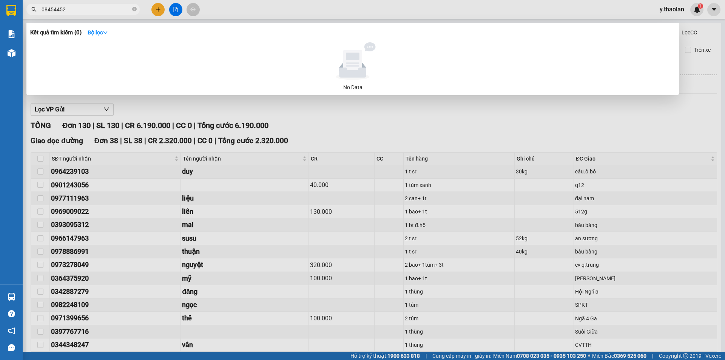
drag, startPoint x: 68, startPoint y: 11, endPoint x: 0, endPoint y: 7, distance: 67.7
click at [0, 8] on section "Kết quả tìm kiếm ( 0 ) Bộ lọc No Data 08454452 y.thaolan 1 Báo cáo Báo cáo dòng…" at bounding box center [362, 180] width 725 height 360
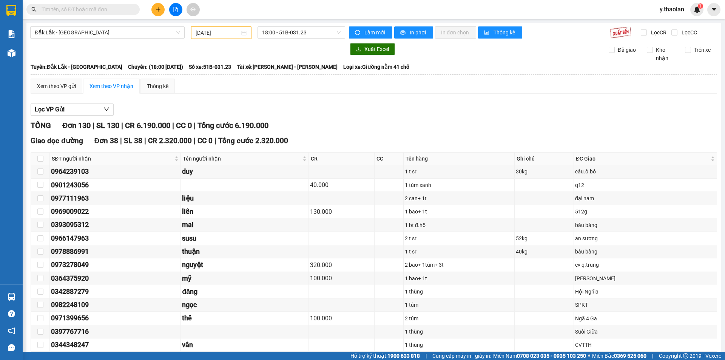
click at [105, 11] on input "text" at bounding box center [86, 9] width 89 height 8
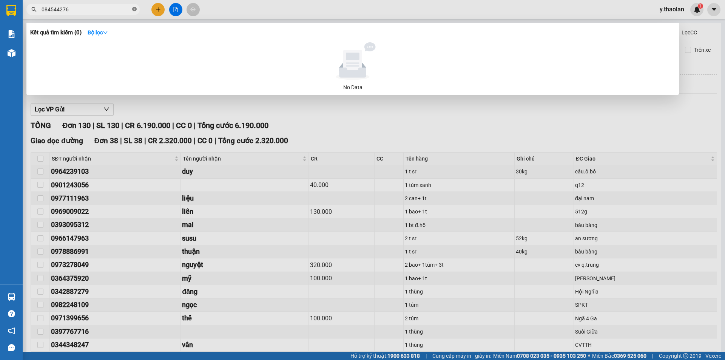
click at [136, 10] on icon "close-circle" at bounding box center [134, 9] width 5 height 5
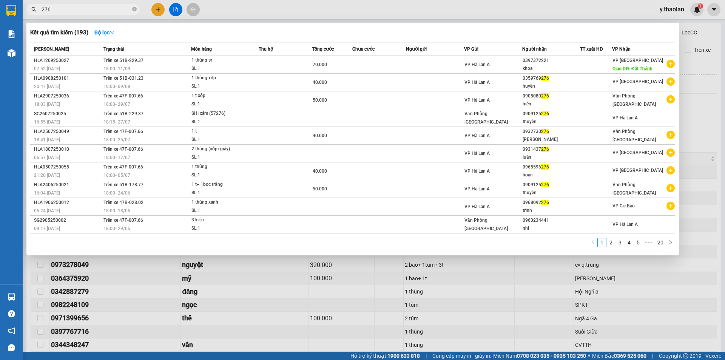
drag, startPoint x: 69, startPoint y: 9, endPoint x: 10, endPoint y: -13, distance: 63.2
click at [10, 0] on html "Kết quả tìm kiếm ( 193 ) Bộ lọc Mã ĐH Trạng thái Món hàng Thu hộ Tổng cước Chưa…" at bounding box center [362, 180] width 725 height 360
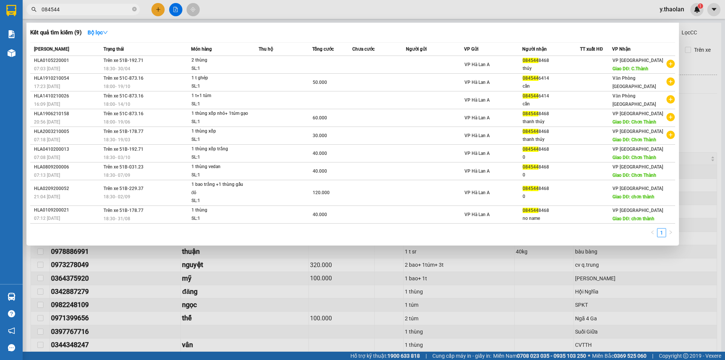
click at [350, 6] on div at bounding box center [362, 180] width 725 height 360
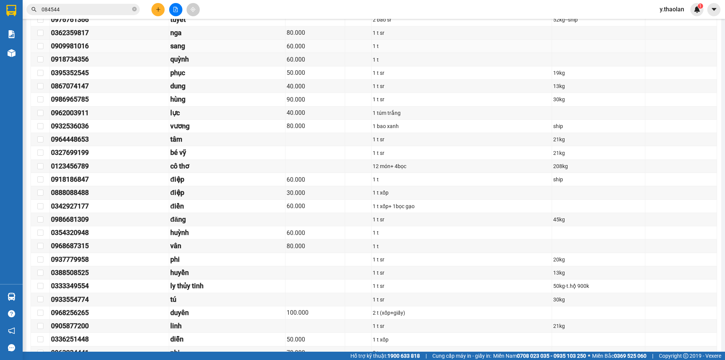
scroll to position [944, 0]
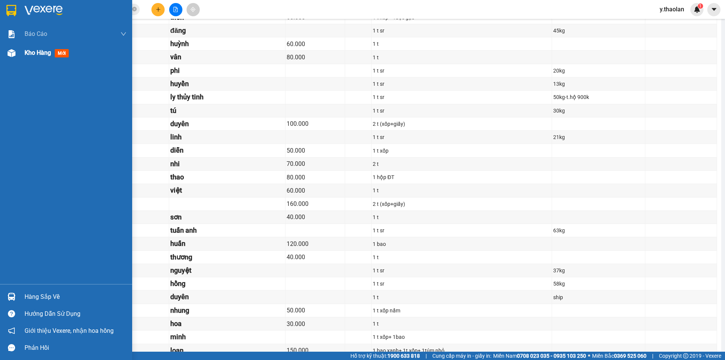
click at [21, 51] on div "Kho hàng mới" at bounding box center [66, 52] width 132 height 19
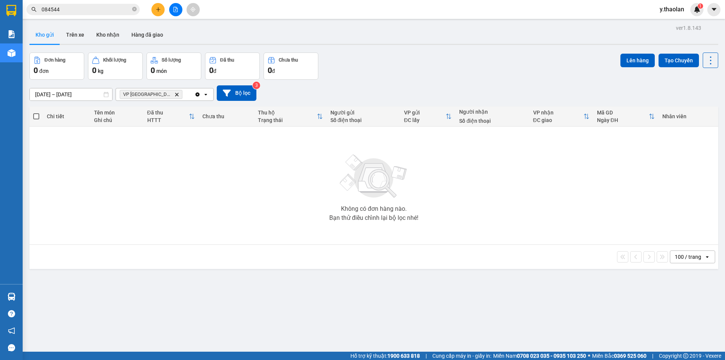
click at [174, 93] on icon "Delete" at bounding box center [176, 94] width 5 height 5
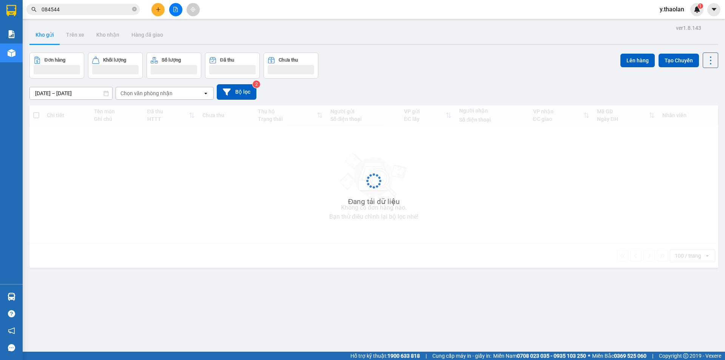
click at [99, 118] on div "Ghi chú" at bounding box center [117, 119] width 46 height 6
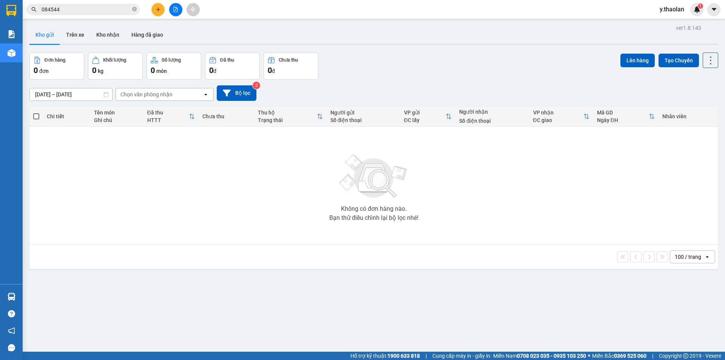
click at [99, 118] on div "Ghi chú" at bounding box center [117, 120] width 46 height 6
click at [151, 111] on div "Đã thu" at bounding box center [168, 113] width 42 height 6
click at [102, 118] on div "Ghi chú" at bounding box center [117, 120] width 46 height 6
click at [52, 117] on div "Chi tiết" at bounding box center [66, 116] width 39 height 6
click at [80, 32] on button "Trên xe" at bounding box center [75, 35] width 30 height 18
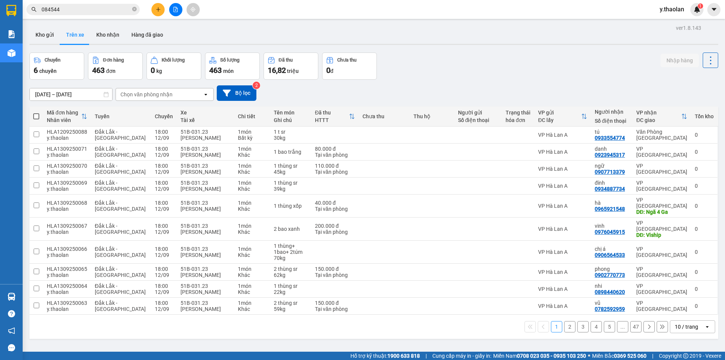
drag, startPoint x: 673, startPoint y: 13, endPoint x: 592, endPoint y: 0, distance: 81.9
click at [671, 13] on span "y.thaolan" at bounding box center [672, 9] width 37 height 9
click at [176, 10] on icon "file-add" at bounding box center [175, 9] width 5 height 5
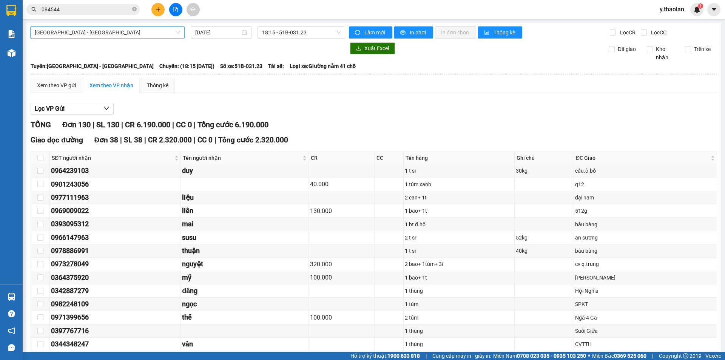
click at [77, 34] on span "[GEOGRAPHIC_DATA] - [GEOGRAPHIC_DATA]" at bounding box center [107, 32] width 145 height 11
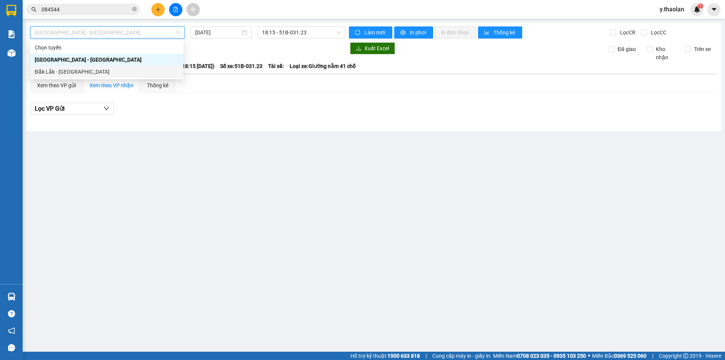
click at [76, 74] on div "Đắk Lắk - [GEOGRAPHIC_DATA]" at bounding box center [107, 72] width 144 height 8
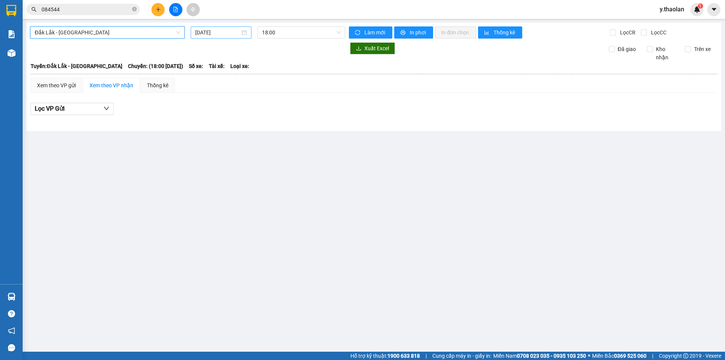
click at [225, 30] on input "[DATE]" at bounding box center [217, 32] width 45 height 8
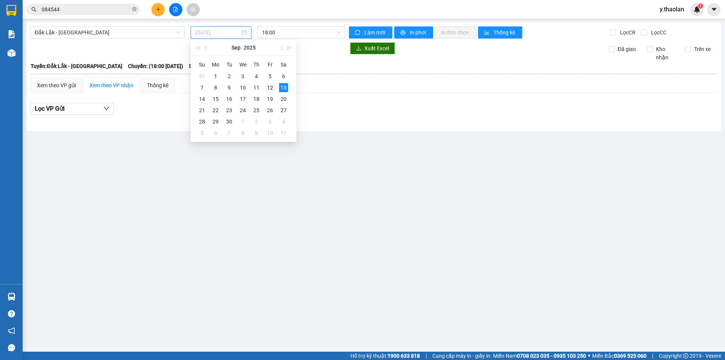
click at [273, 86] on div "12" at bounding box center [269, 87] width 9 height 9
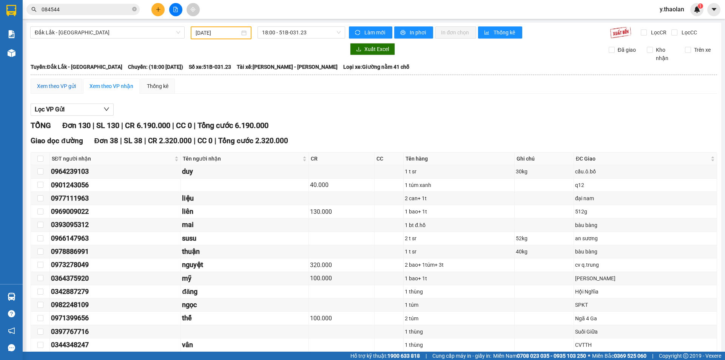
click at [60, 89] on div "Xem theo VP gửi" at bounding box center [56, 86] width 39 height 8
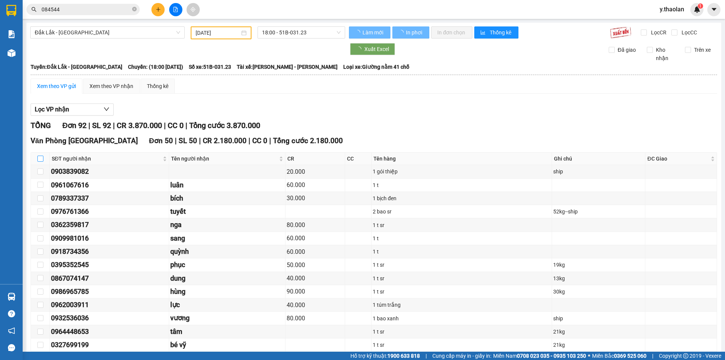
click at [40, 157] on input "checkbox" at bounding box center [40, 159] width 6 height 6
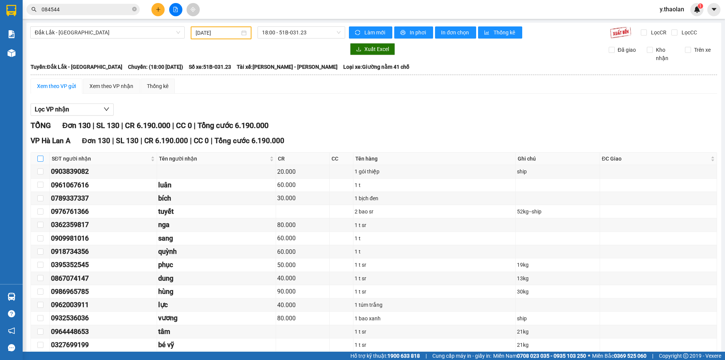
click at [40, 160] on input "checkbox" at bounding box center [40, 159] width 6 height 6
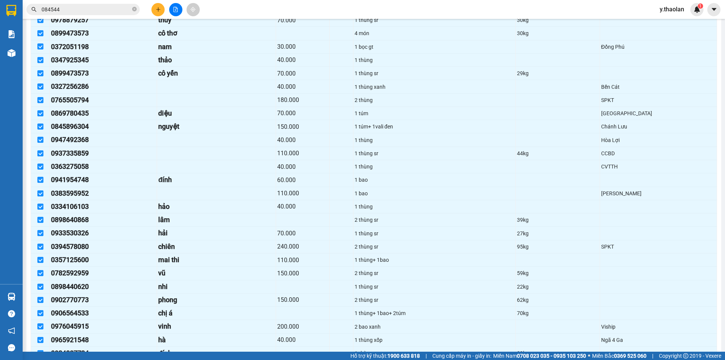
scroll to position [1584, 0]
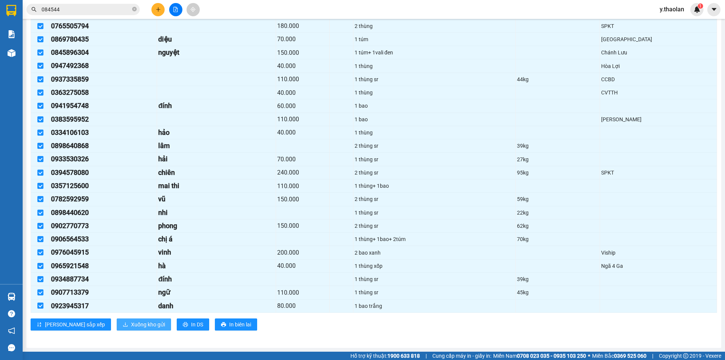
click at [131, 322] on span "Xuống kho gửi" at bounding box center [148, 324] width 34 height 8
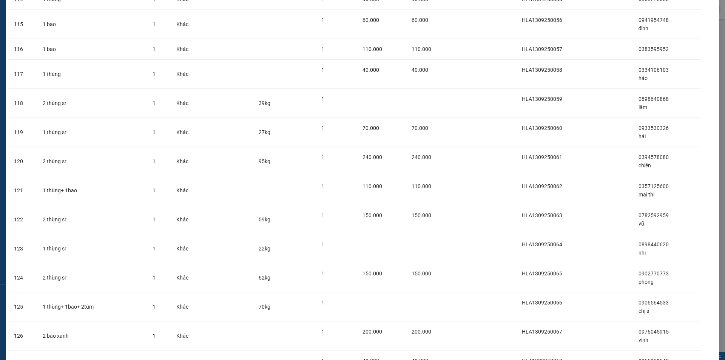
scroll to position [3447, 0]
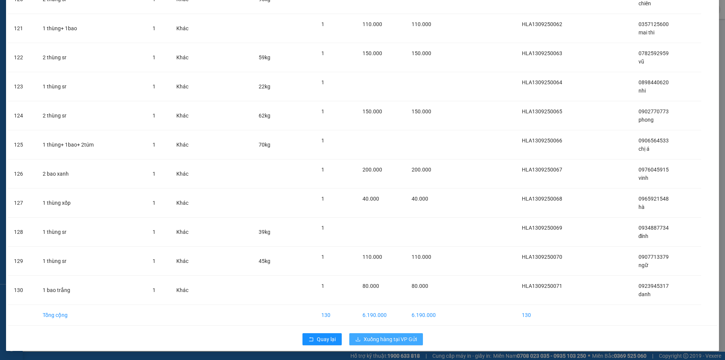
click at [375, 341] on span "Xuống hàng tại VP Gửi" at bounding box center [390, 339] width 53 height 8
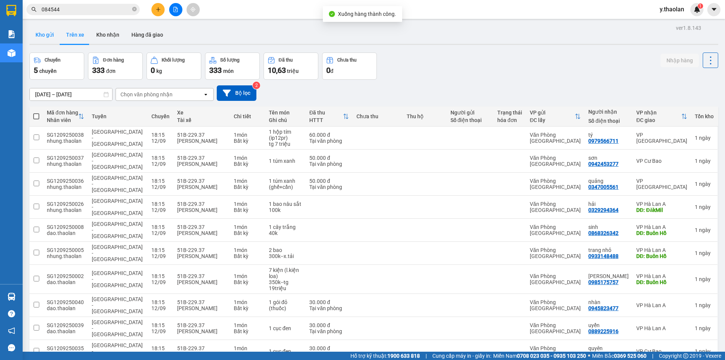
click at [40, 39] on button "Kho gửi" at bounding box center [44, 35] width 31 height 18
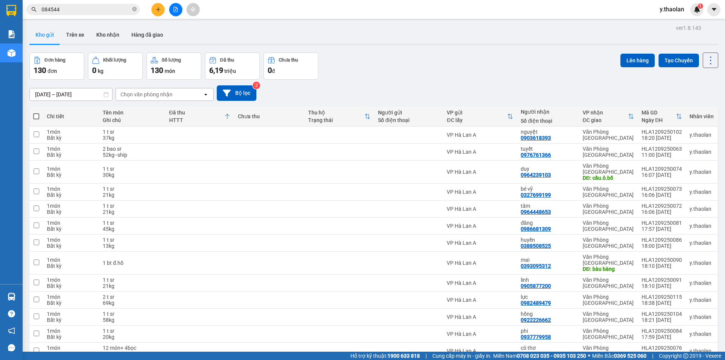
click at [35, 116] on span at bounding box center [36, 116] width 6 height 6
click at [36, 113] on input "checkbox" at bounding box center [36, 113] width 0 height 0
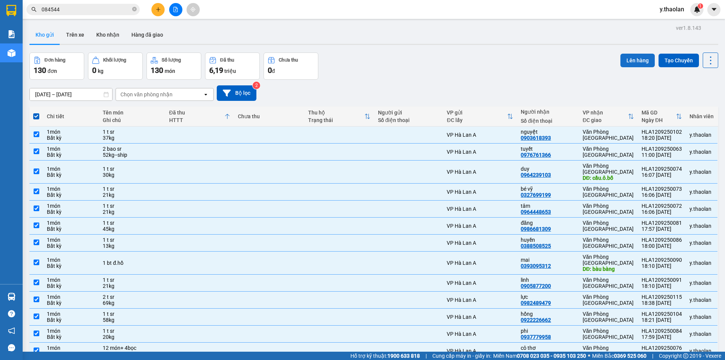
click at [624, 57] on button "Lên hàng" at bounding box center [637, 61] width 34 height 14
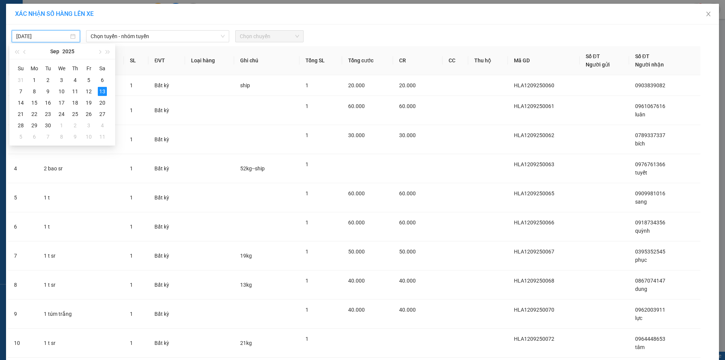
click at [61, 33] on input "[DATE]" at bounding box center [42, 36] width 52 height 8
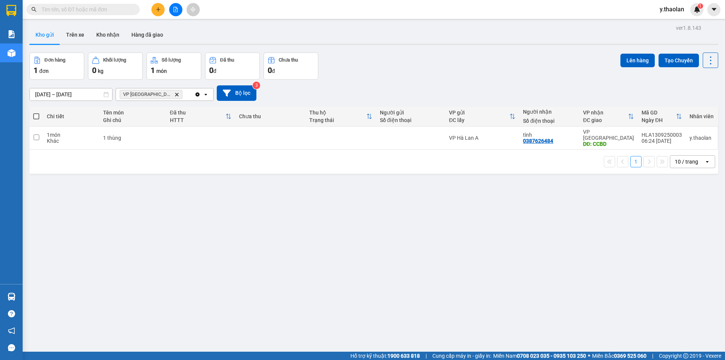
click at [174, 96] on icon "Delete" at bounding box center [176, 94] width 5 height 5
click at [157, 96] on div "Chọn văn phòng nhận" at bounding box center [146, 95] width 52 height 8
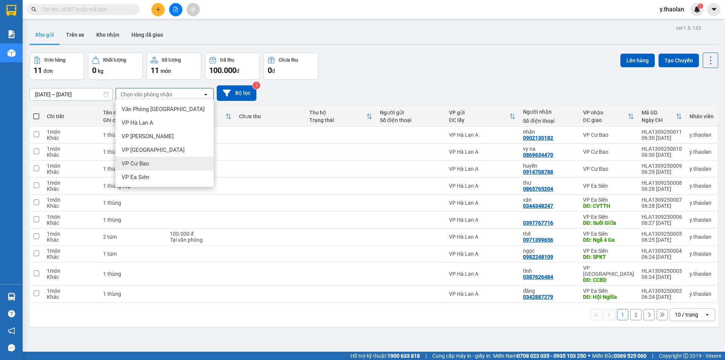
click at [136, 163] on span "VP Cư Bao" at bounding box center [136, 164] width 28 height 8
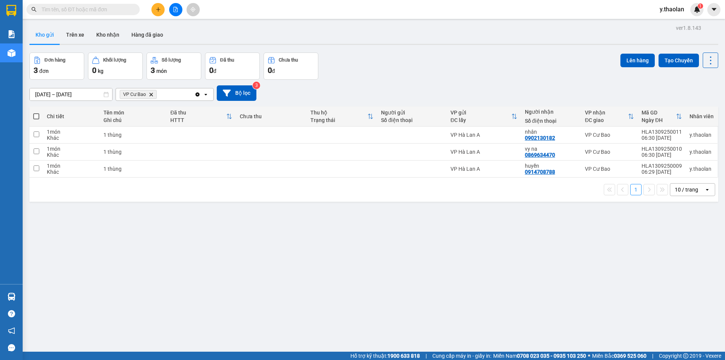
click at [154, 93] on span "VP Cư Bao Delete" at bounding box center [138, 94] width 37 height 9
click at [152, 93] on icon "Delete" at bounding box center [151, 94] width 5 height 5
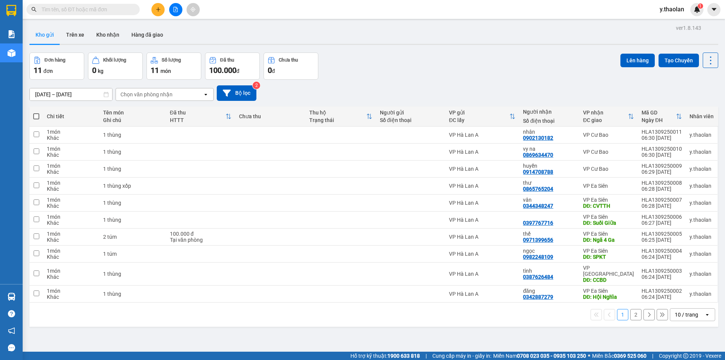
click at [680, 311] on div "10 / trang" at bounding box center [686, 315] width 23 height 8
click at [680, 294] on span "100 / trang" at bounding box center [683, 292] width 27 height 8
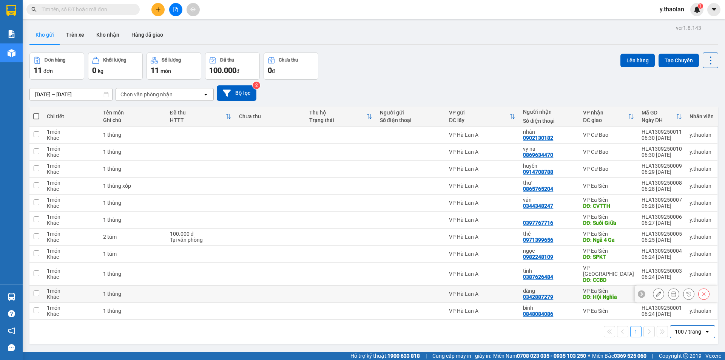
click at [301, 295] on td at bounding box center [270, 293] width 70 height 17
checkbox input "true"
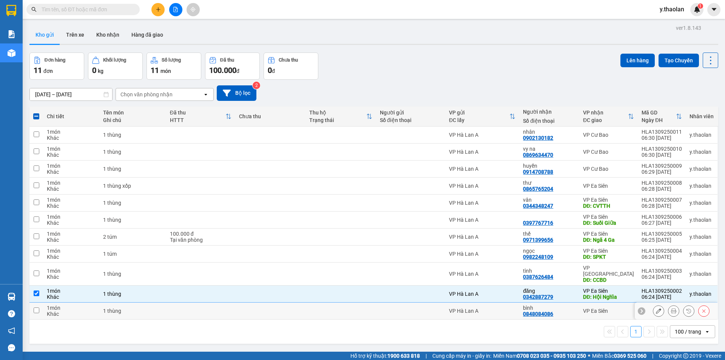
click at [309, 304] on td at bounding box center [340, 310] width 70 height 17
checkbox input "true"
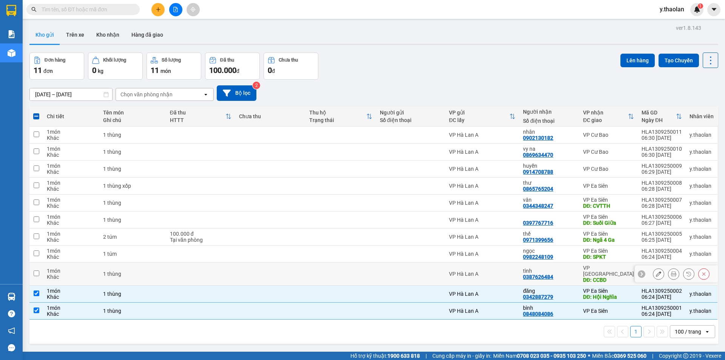
click at [316, 268] on td at bounding box center [340, 273] width 70 height 23
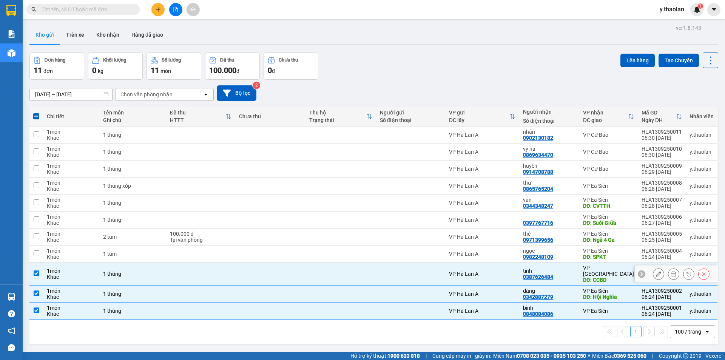
checkbox input "true"
click at [320, 251] on td at bounding box center [340, 253] width 70 height 17
checkbox input "true"
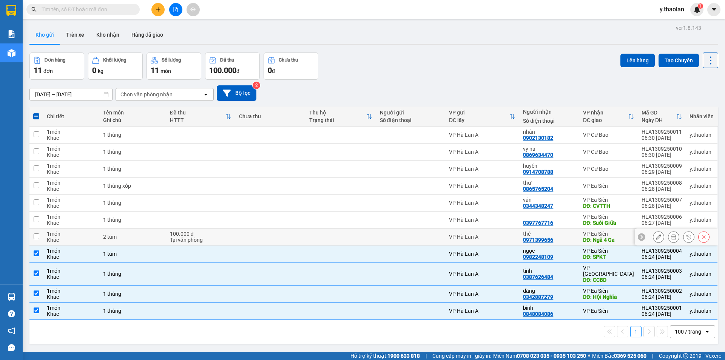
click at [318, 239] on td at bounding box center [340, 236] width 70 height 17
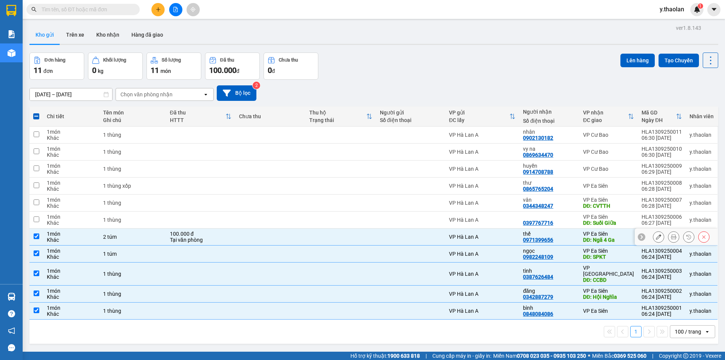
checkbox input "true"
click at [327, 216] on td at bounding box center [340, 219] width 70 height 17
checkbox input "true"
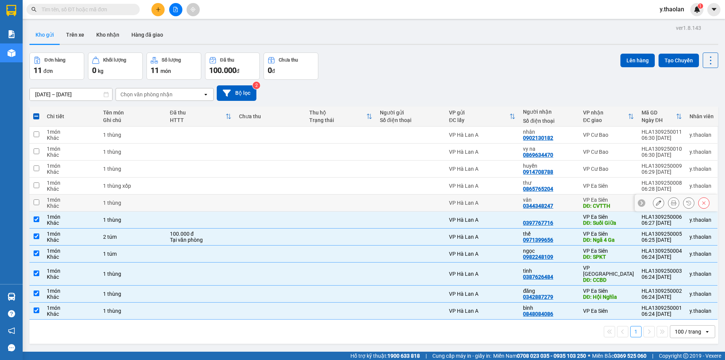
click at [330, 204] on td at bounding box center [340, 202] width 70 height 17
checkbox input "true"
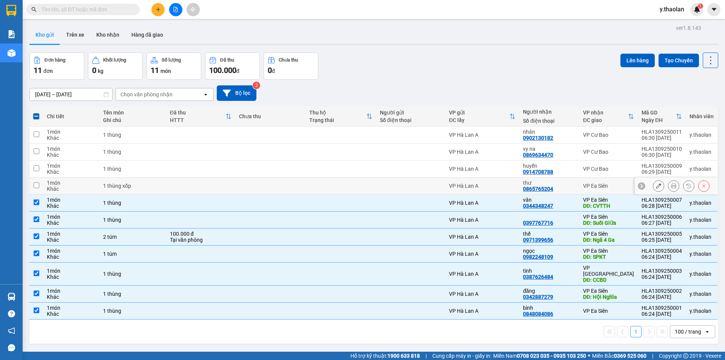
click at [337, 188] on td at bounding box center [340, 185] width 70 height 17
checkbox input "true"
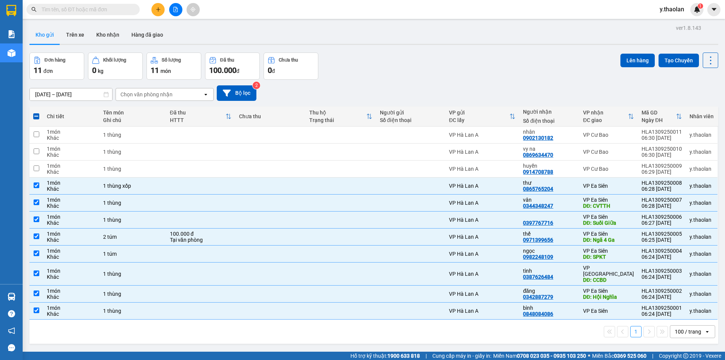
click at [160, 10] on icon "plus" at bounding box center [158, 9] width 5 height 5
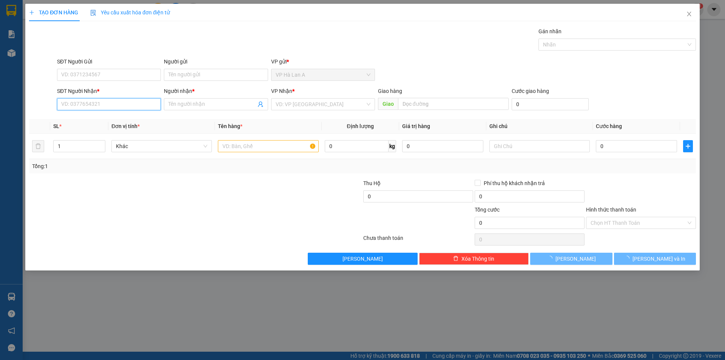
click at [108, 100] on input "SĐT Người Nhận *" at bounding box center [109, 104] width 104 height 12
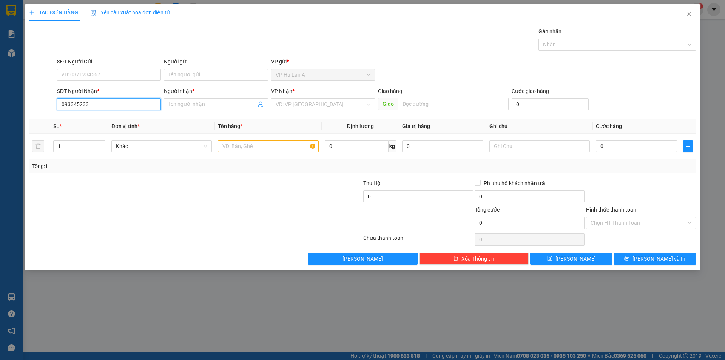
type input "0933452332"
click at [106, 123] on div "0933452332 - định" at bounding box center [109, 119] width 95 height 8
type input "định"
type input "0933452332"
click at [234, 151] on input "text" at bounding box center [268, 146] width 100 height 12
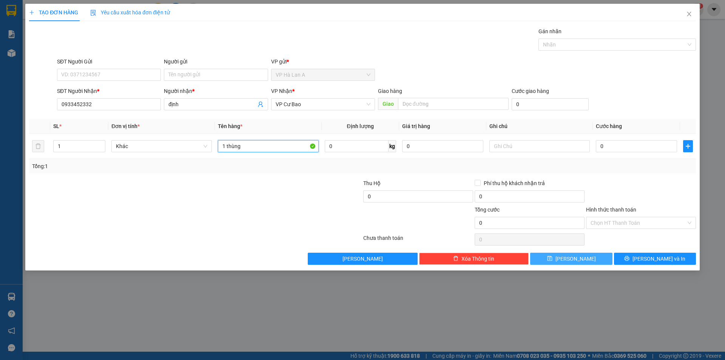
type input "1 thùng"
click at [554, 256] on button "Lưu" at bounding box center [571, 259] width 82 height 12
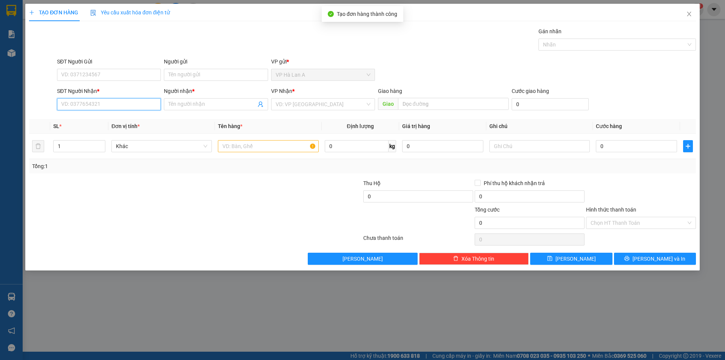
click at [104, 109] on input "SĐT Người Nhận *" at bounding box center [109, 104] width 104 height 12
type input "0867488447"
drag, startPoint x: 80, startPoint y: 120, endPoint x: 187, endPoint y: 128, distance: 106.8
click at [81, 120] on div "0867488447 - ái kiều" at bounding box center [109, 119] width 95 height 8
type input "[PERSON_NAME]"
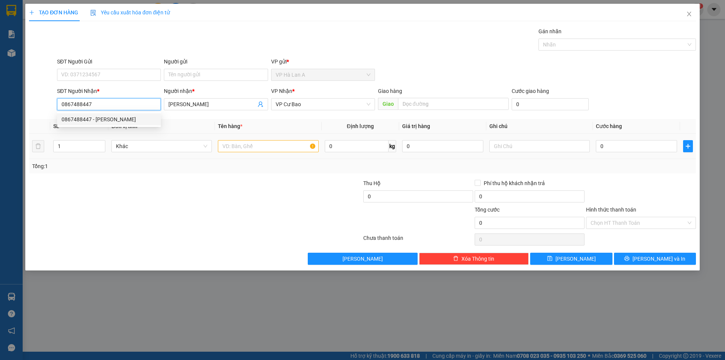
type input "0867488447"
click at [280, 147] on input "text" at bounding box center [268, 146] width 100 height 12
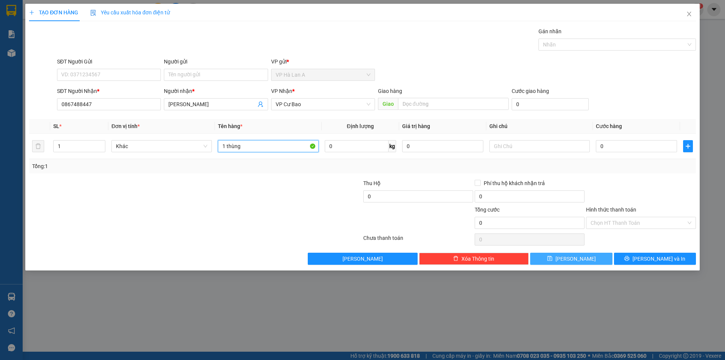
type input "1 thùng"
click at [553, 257] on button "Lưu" at bounding box center [571, 259] width 82 height 12
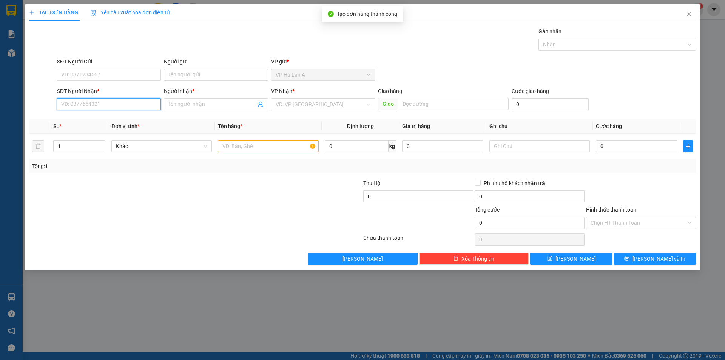
click at [128, 105] on input "SĐT Người Nhận *" at bounding box center [109, 104] width 104 height 12
click at [120, 115] on div "0982356474 - uyên" at bounding box center [109, 119] width 104 height 12
type input "0982356474"
type input "uyên"
type input "0982356474"
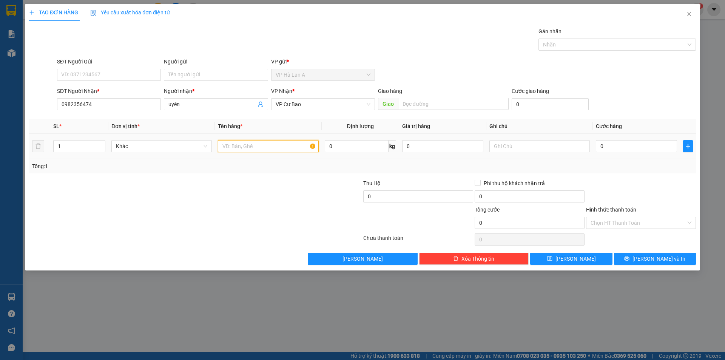
click at [268, 150] on input "text" at bounding box center [268, 146] width 100 height 12
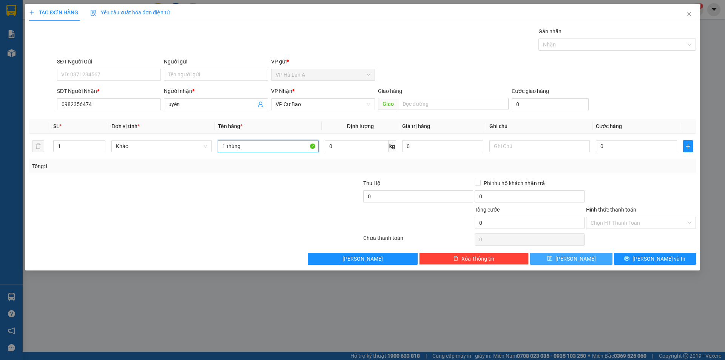
type input "1 thùng"
click at [552, 261] on button "Lưu" at bounding box center [571, 259] width 82 height 12
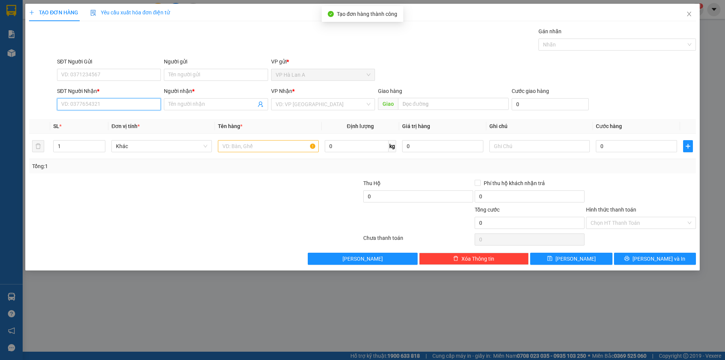
click at [65, 106] on input "SĐT Người Nhận *" at bounding box center [109, 104] width 104 height 12
type input "0373366399"
click at [106, 116] on div "0373366399 - lợi" at bounding box center [109, 119] width 95 height 8
type input "lợi"
type input "Cầu.Ô.Bố"
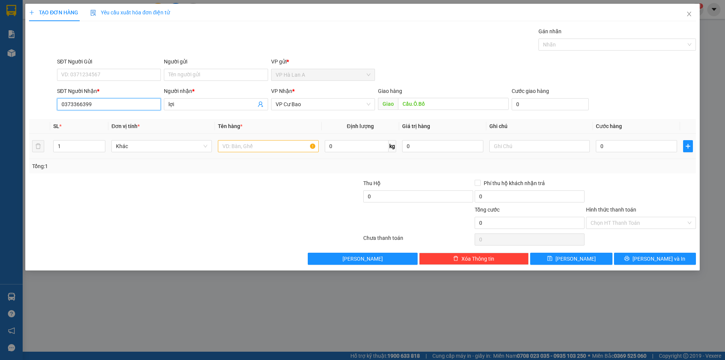
type input "0373366399"
click at [284, 148] on input "text" at bounding box center [268, 146] width 100 height 12
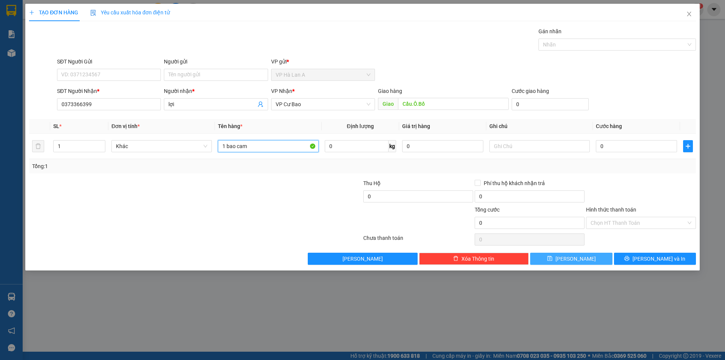
type input "1 bao cam"
click at [572, 254] on button "Lưu" at bounding box center [571, 259] width 82 height 12
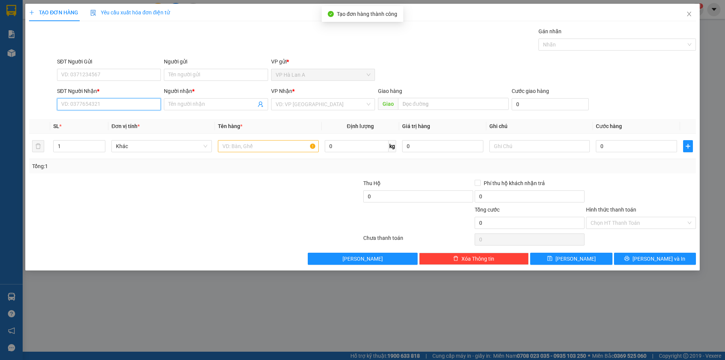
click at [103, 101] on input "SĐT Người Nhận *" at bounding box center [109, 104] width 104 height 12
type input "0354071236"
click at [197, 97] on div "Người nhận *" at bounding box center [216, 92] width 104 height 11
click at [197, 101] on input "Người nhận *" at bounding box center [211, 104] width 87 height 8
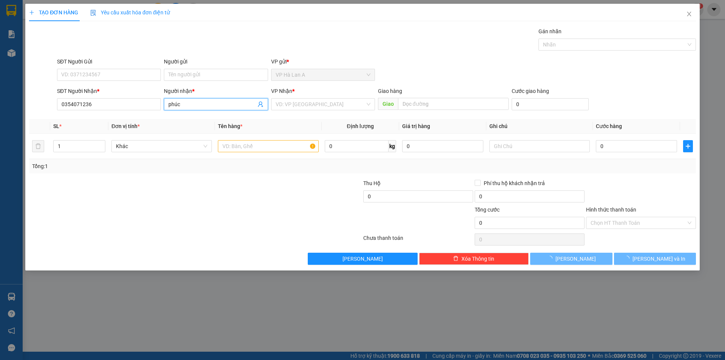
type input "phúc"
click at [310, 111] on div "VP Nhận * VD: VP Sài Gòn" at bounding box center [323, 100] width 104 height 26
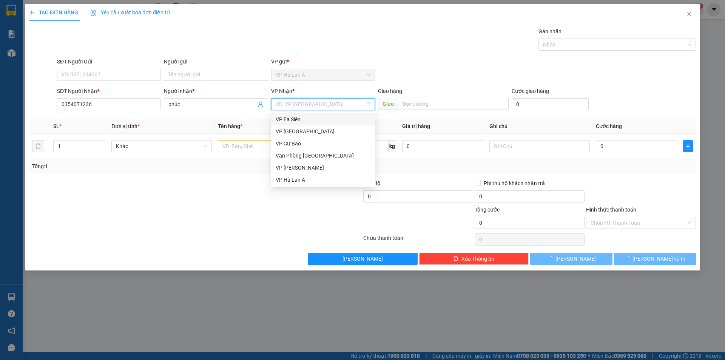
click at [312, 108] on input "search" at bounding box center [320, 104] width 89 height 11
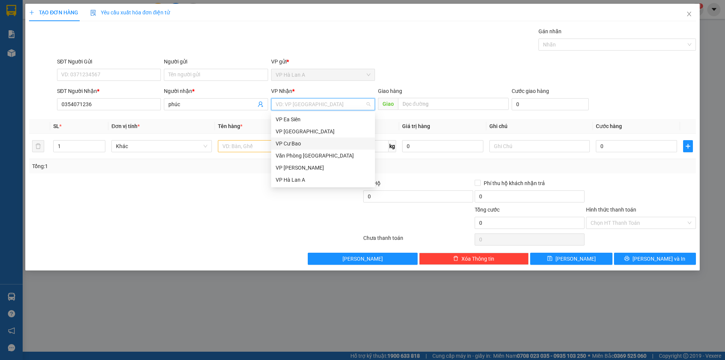
click at [302, 142] on div "VP Cư Bao" at bounding box center [323, 143] width 95 height 8
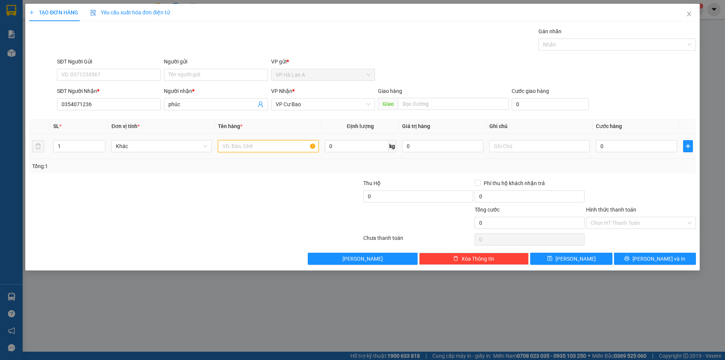
click at [270, 145] on input "text" at bounding box center [268, 146] width 100 height 12
type input "1 thùng"
click at [419, 102] on input "text" at bounding box center [453, 104] width 111 height 12
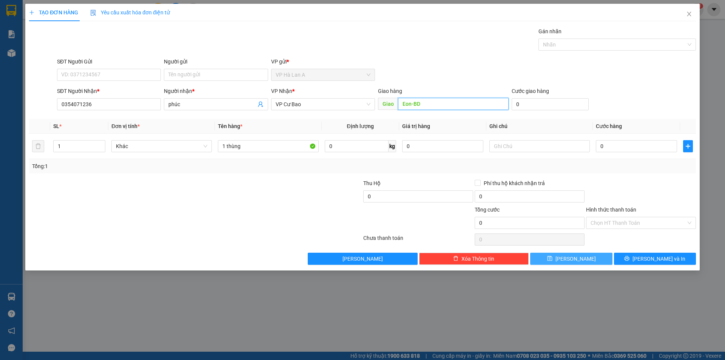
type input "Eon-BD"
click at [572, 256] on span "Lưu" at bounding box center [575, 258] width 40 height 8
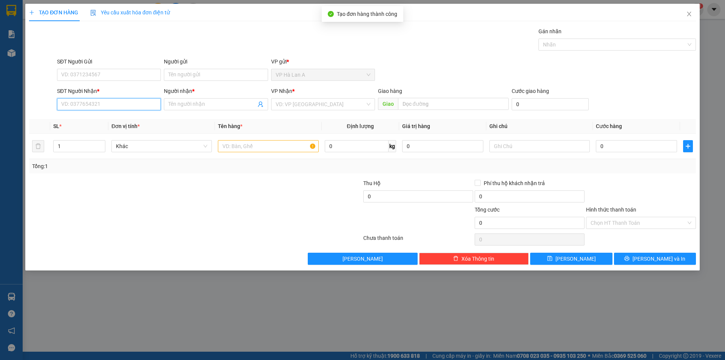
click at [119, 107] on input "SĐT Người Nhận *" at bounding box center [109, 104] width 104 height 12
type input "0986733686"
click at [138, 123] on div "0986733686 - tuấn" at bounding box center [109, 119] width 95 height 8
type input "tuấn"
type input "0986733686"
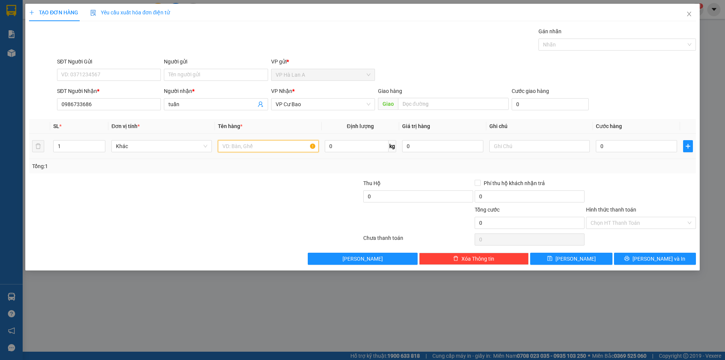
click at [265, 142] on input "text" at bounding box center [268, 146] width 100 height 12
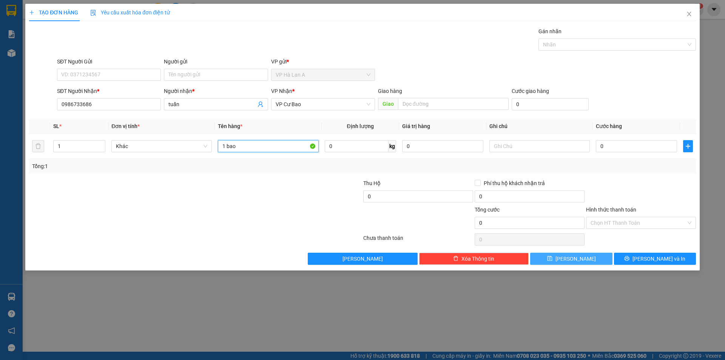
type input "1 bao"
click at [569, 262] on button "Lưu" at bounding box center [571, 259] width 82 height 12
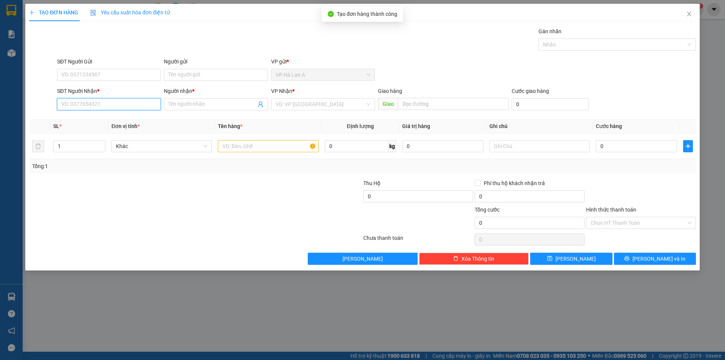
click at [137, 102] on input "SĐT Người Nhận *" at bounding box center [109, 104] width 104 height 12
drag, startPoint x: 99, startPoint y: 107, endPoint x: 21, endPoint y: 86, distance: 80.2
click at [21, 86] on div "TẠO ĐƠN HÀNG Yêu cầu xuất hóa đơn điện tử Transit Pickup Surcharge Ids Transit …" at bounding box center [362, 180] width 725 height 360
type input "0325272123"
click at [235, 104] on input "Người nhận *" at bounding box center [211, 104] width 87 height 8
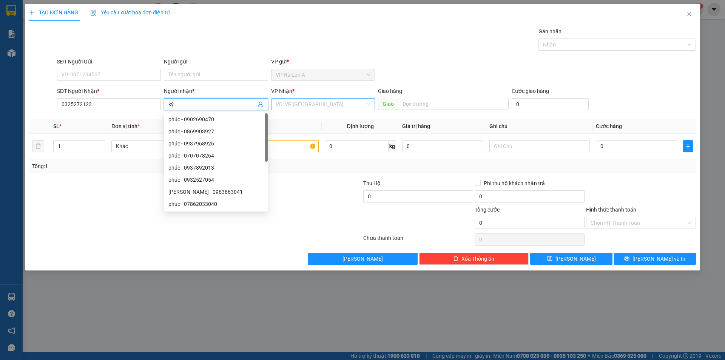
type input "kỳ"
drag, startPoint x: 295, startPoint y: 105, endPoint x: 298, endPoint y: 119, distance: 14.2
click at [295, 105] on input "search" at bounding box center [320, 104] width 89 height 11
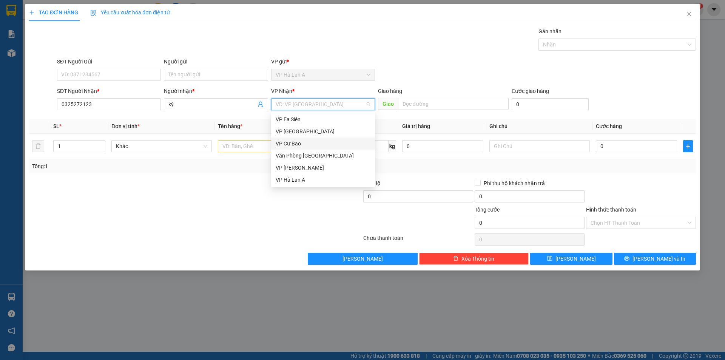
click at [297, 141] on div "VP Cư Bao" at bounding box center [323, 143] width 95 height 8
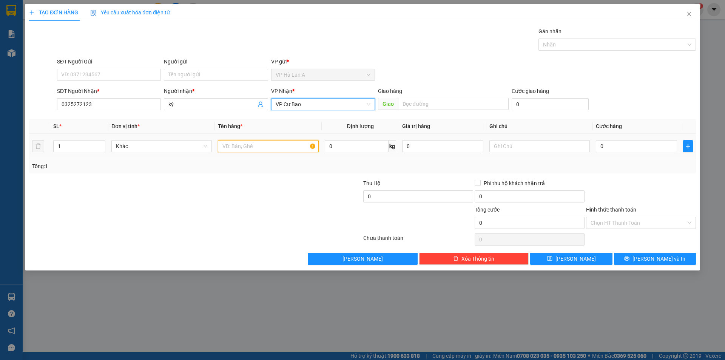
click at [253, 150] on input "text" at bounding box center [268, 146] width 100 height 12
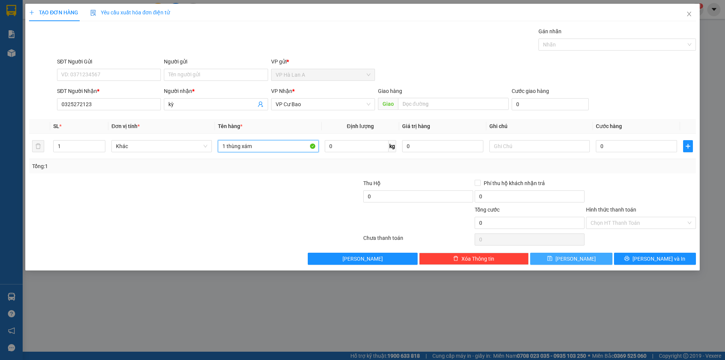
type input "1 thùng xám"
click at [556, 256] on button "Lưu" at bounding box center [571, 259] width 82 height 12
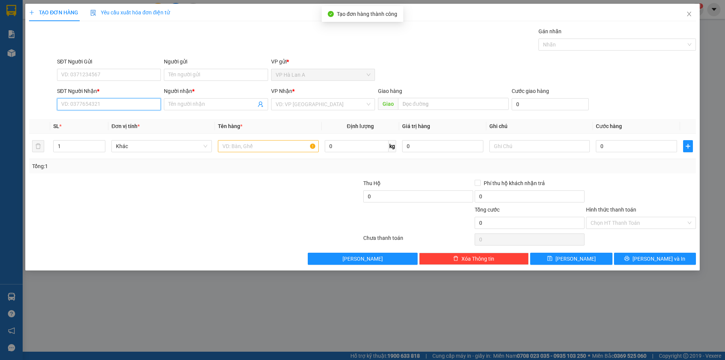
click at [132, 106] on input "SĐT Người Nhận *" at bounding box center [109, 104] width 104 height 12
type input "0389663998"
click at [135, 120] on div "0389663998 - nghĩa" at bounding box center [109, 119] width 95 height 8
type input "nghĩa"
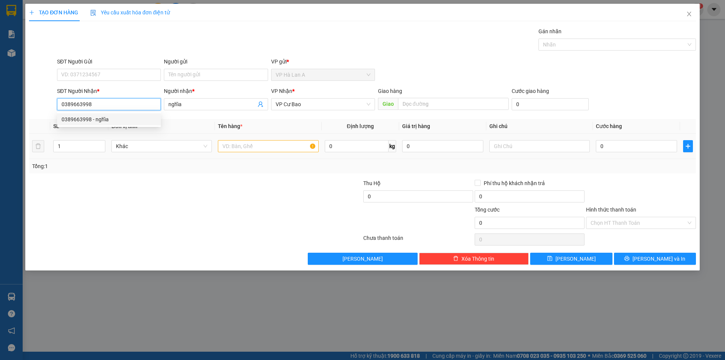
type input "0389663998"
click at [275, 141] on input "text" at bounding box center [268, 146] width 100 height 12
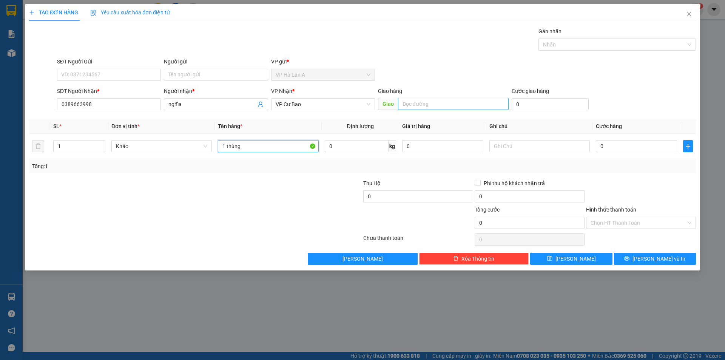
type input "1 thùng"
click at [419, 100] on input "text" at bounding box center [453, 104] width 111 height 12
type input "Nhân Cơ"
click at [575, 254] on button "Lưu" at bounding box center [571, 259] width 82 height 12
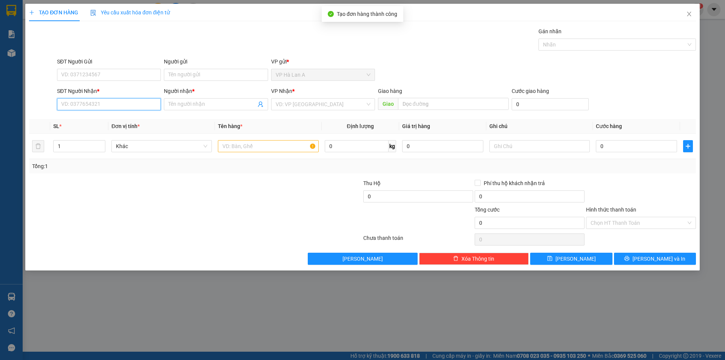
click at [110, 110] on input "SĐT Người Nhận *" at bounding box center [109, 104] width 104 height 12
type input "0346933477"
drag, startPoint x: 86, startPoint y: 116, endPoint x: 252, endPoint y: 142, distance: 167.5
click at [88, 116] on div "0346933477 - tình" at bounding box center [109, 119] width 95 height 8
type input "tình"
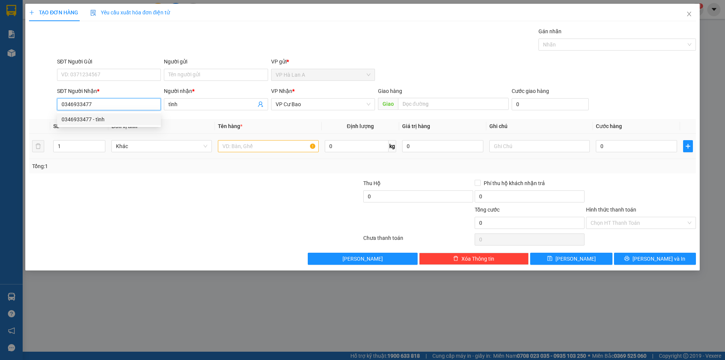
type input "0346933477"
click at [275, 150] on input "text" at bounding box center [268, 146] width 100 height 12
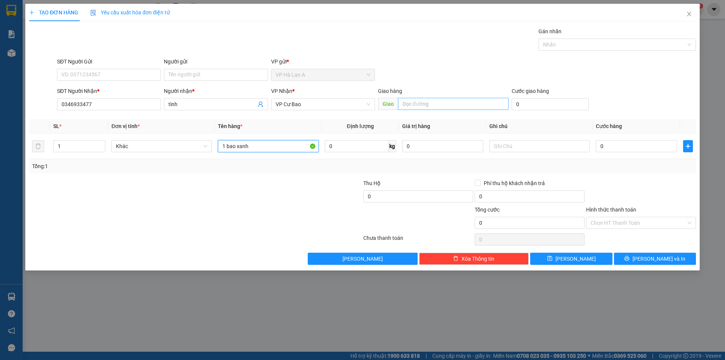
type input "1 bao xanh"
click at [442, 100] on input "text" at bounding box center [453, 104] width 111 height 12
type input "An Sương"
drag, startPoint x: 573, startPoint y: 268, endPoint x: 572, endPoint y: 264, distance: 4.1
click at [572, 264] on div "TẠO ĐƠN HÀNG Yêu cầu xuất hóa đơn điện tử Transit Pickup Surcharge Ids Transit …" at bounding box center [362, 137] width 674 height 267
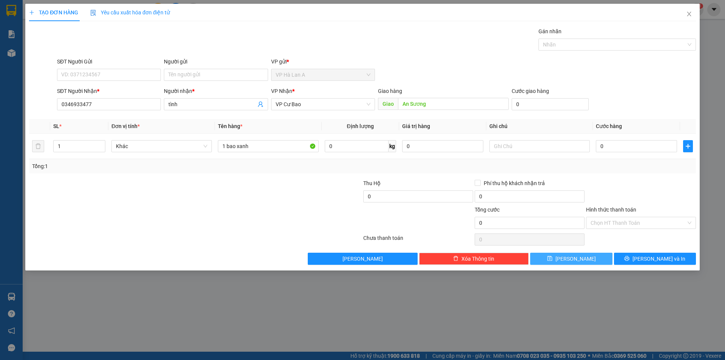
click at [571, 263] on button "Lưu" at bounding box center [571, 259] width 82 height 12
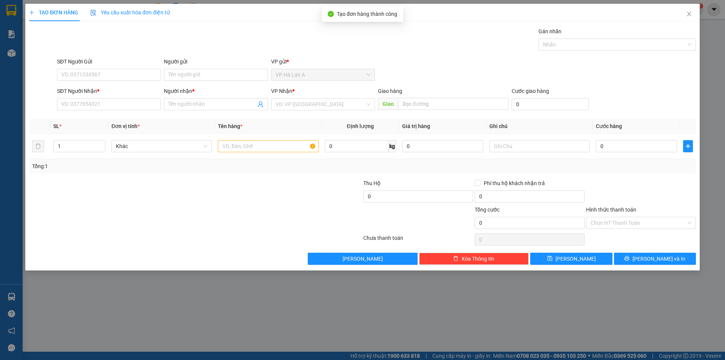
click at [125, 97] on div "SĐT Người Nhận *" at bounding box center [109, 92] width 104 height 11
click at [135, 105] on input "SĐT Người Nhận *" at bounding box center [109, 104] width 104 height 12
type input "0937367953"
click at [192, 101] on input "Người nhận *" at bounding box center [211, 104] width 87 height 8
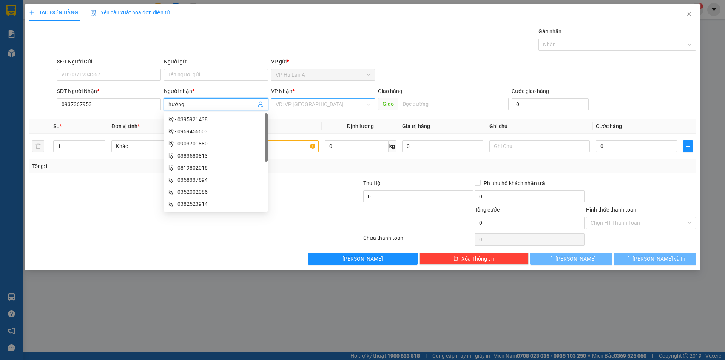
type input "hường"
click at [324, 109] on input "search" at bounding box center [320, 104] width 89 height 11
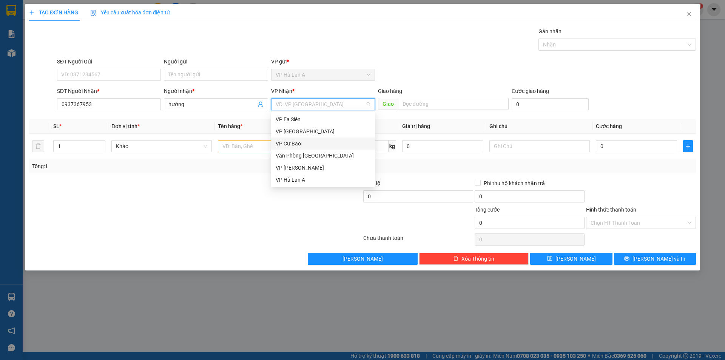
drag, startPoint x: 314, startPoint y: 128, endPoint x: 314, endPoint y: 145, distance: 17.0
click at [314, 145] on div "VP Ea Siên VP Bình Hòa VP Cư Bao Văn Phòng Sài Gòn VP Châu Sơn VP Hà Lan A" at bounding box center [323, 149] width 104 height 72
click at [314, 145] on div "VP Cư Bao" at bounding box center [323, 143] width 95 height 8
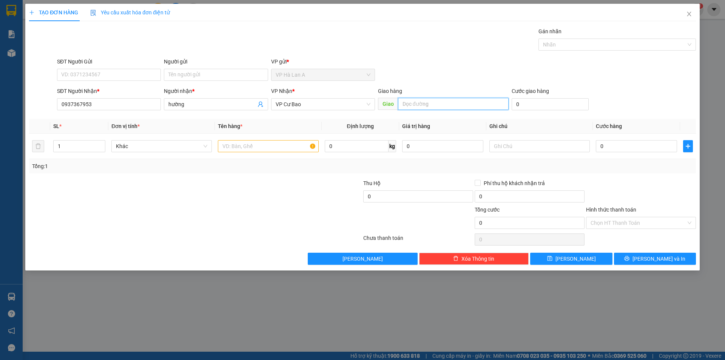
click at [445, 100] on input "text" at bounding box center [453, 104] width 111 height 12
type input "[PERSON_NAME]"
click at [277, 147] on input "text" at bounding box center [268, 146] width 100 height 12
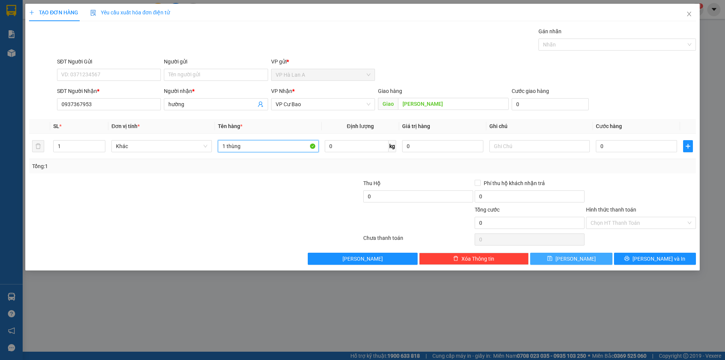
type input "1 thùng"
click at [562, 262] on button "Lưu" at bounding box center [571, 259] width 82 height 12
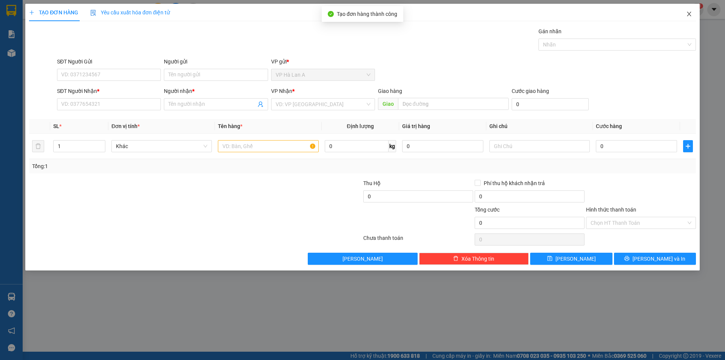
click at [688, 16] on icon "close" at bounding box center [689, 14] width 6 height 6
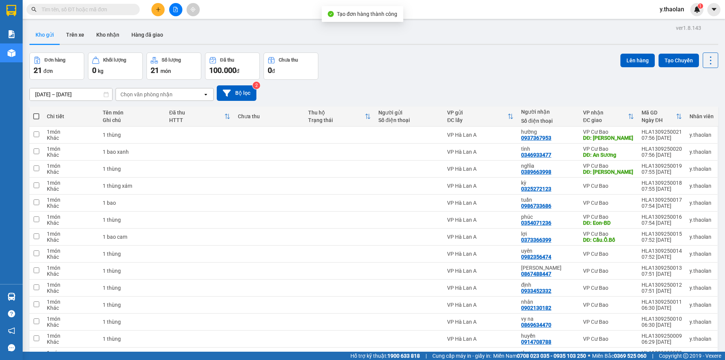
click at [157, 93] on div "Chọn văn phòng nhận" at bounding box center [146, 95] width 52 height 8
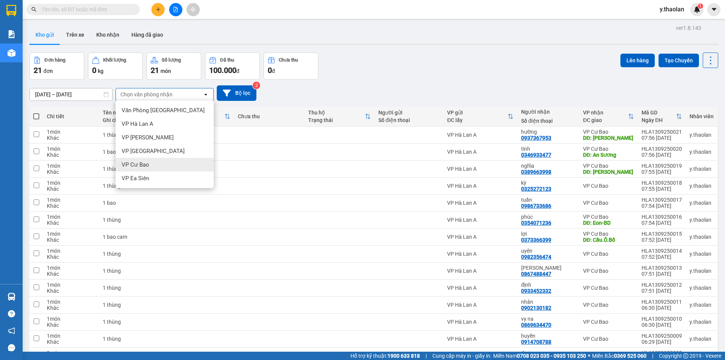
click at [148, 163] on span "VP Cư Bao" at bounding box center [136, 165] width 28 height 8
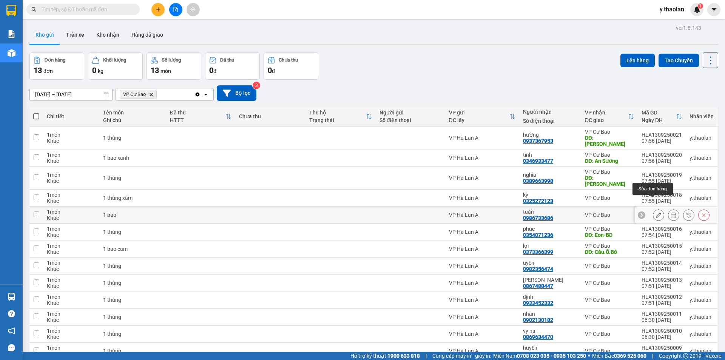
click at [656, 212] on icon at bounding box center [658, 214] width 5 height 5
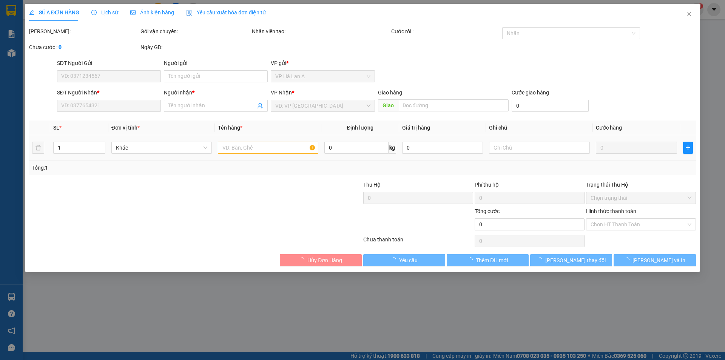
type input "0986733686"
type input "tuấn"
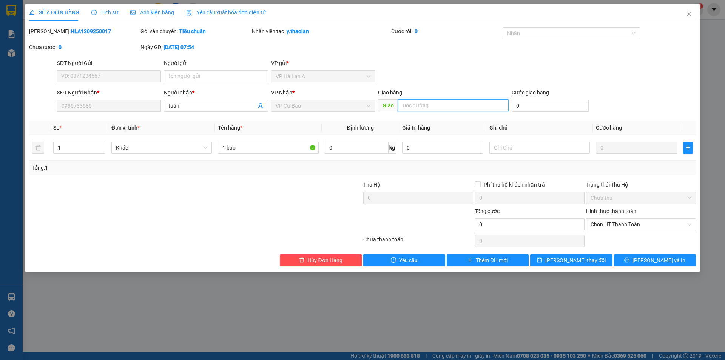
click at [403, 107] on input "text" at bounding box center [453, 105] width 111 height 12
type input "CV Q.Trung"
click at [576, 264] on span "[PERSON_NAME] đổi" at bounding box center [575, 260] width 60 height 8
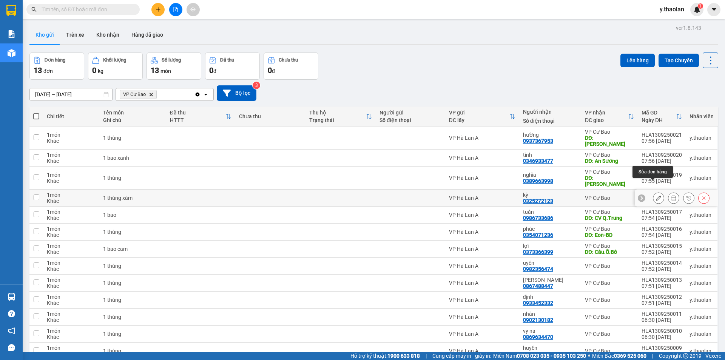
click at [656, 195] on icon at bounding box center [658, 197] width 5 height 5
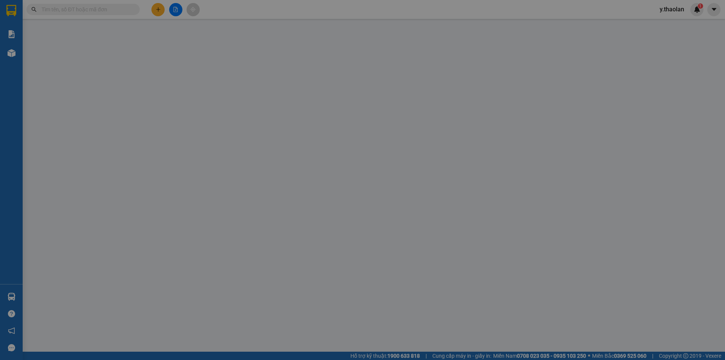
type input "0325272123"
type input "kỳ"
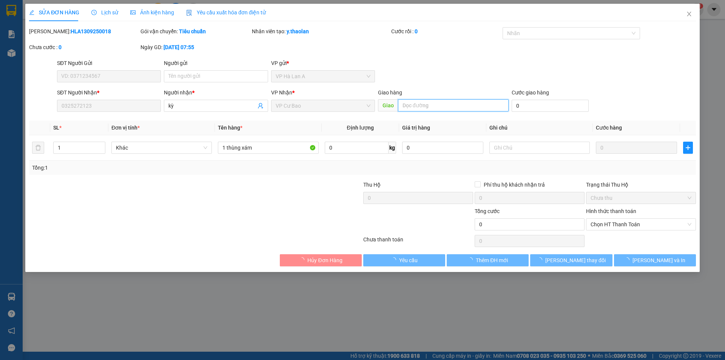
click at [416, 106] on input "text" at bounding box center [453, 105] width 111 height 12
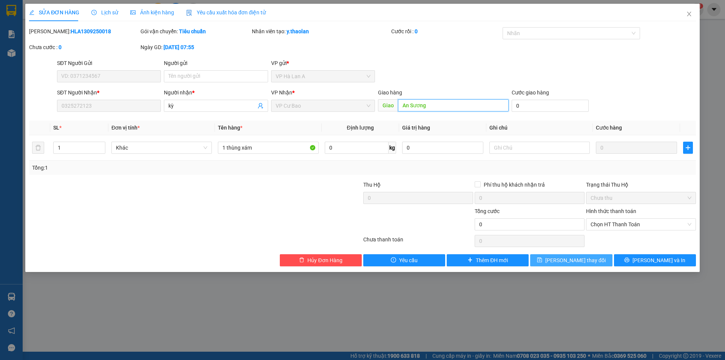
type input "An Sương"
click at [564, 260] on span "[PERSON_NAME] đổi" at bounding box center [575, 260] width 60 height 8
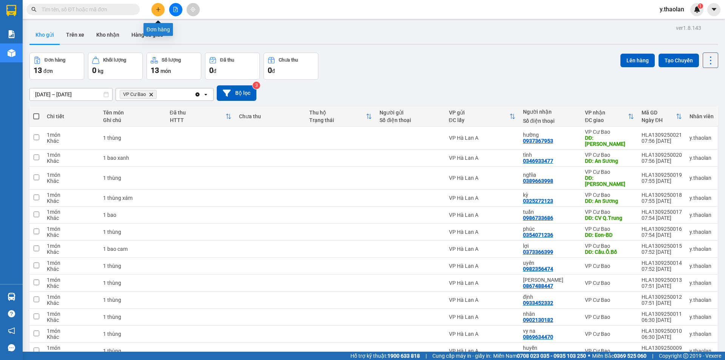
click at [156, 10] on icon "plus" at bounding box center [158, 9] width 5 height 5
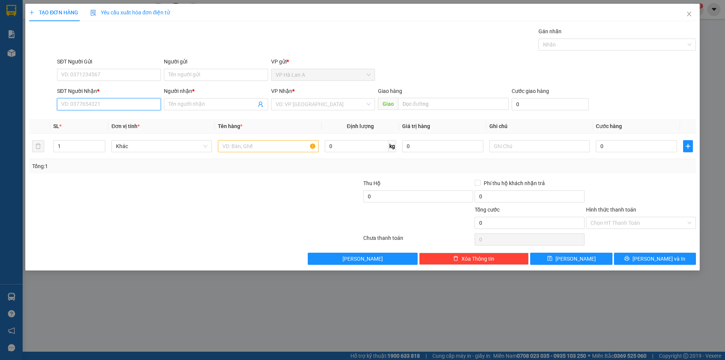
click at [87, 102] on input "SĐT Người Nhận *" at bounding box center [109, 104] width 104 height 12
type input "0989110501"
click at [190, 102] on input "Người nhận *" at bounding box center [211, 104] width 87 height 8
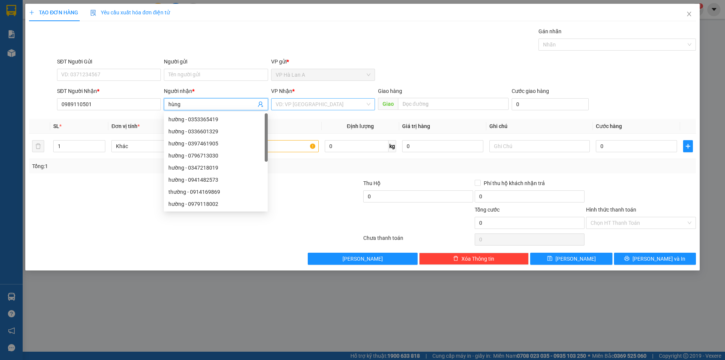
type input "hùng"
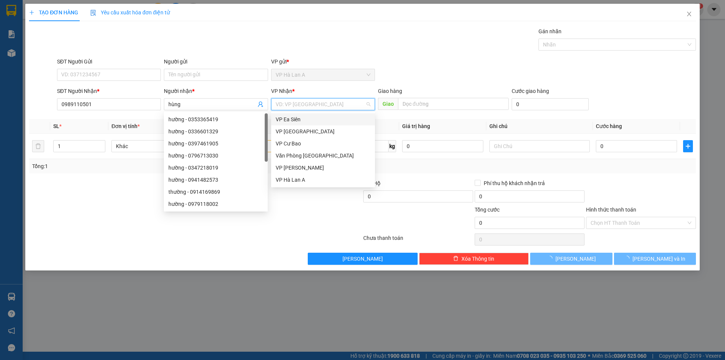
click at [316, 106] on input "search" at bounding box center [320, 104] width 89 height 11
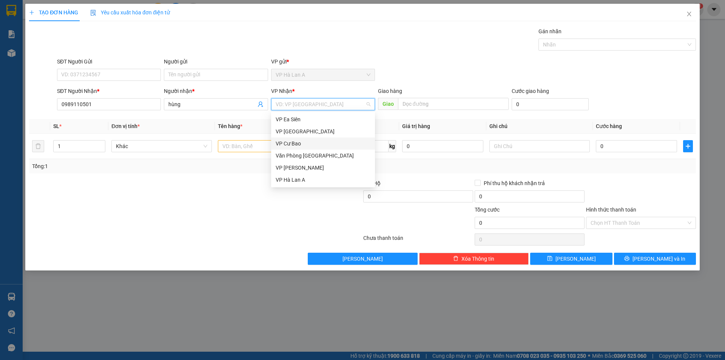
click at [296, 138] on div "VP Cư Bao" at bounding box center [323, 143] width 104 height 12
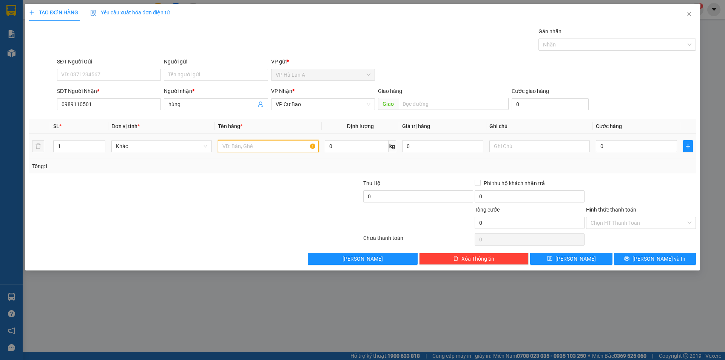
click at [259, 151] on input "text" at bounding box center [268, 146] width 100 height 12
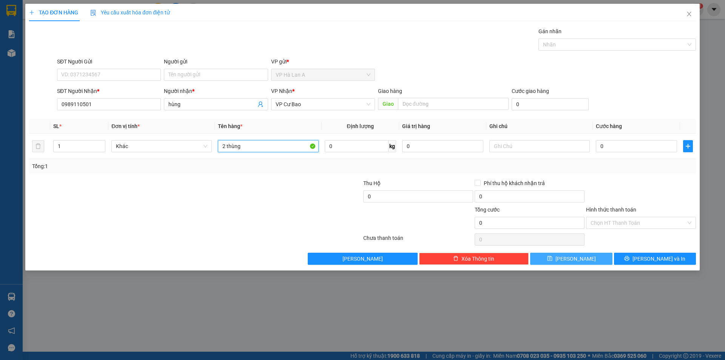
type input "2 thùng"
click at [578, 256] on span "Lưu" at bounding box center [575, 258] width 40 height 8
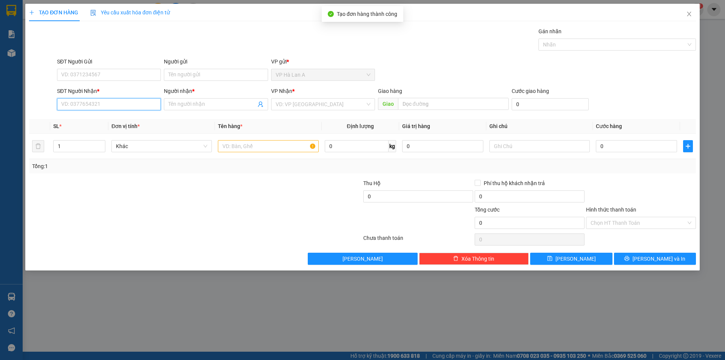
click at [125, 105] on input "SĐT Người Nhận *" at bounding box center [109, 104] width 104 height 12
type input "0934212216"
click at [98, 117] on div "0934212216 - trang" at bounding box center [109, 119] width 95 height 8
type input "trang"
type input "0934212216"
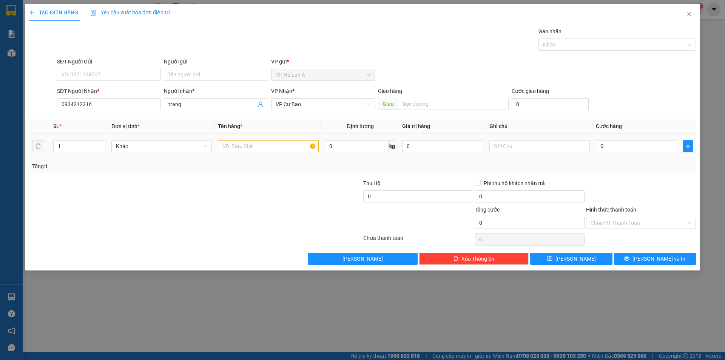
click at [254, 139] on td at bounding box center [268, 146] width 106 height 25
click at [254, 140] on input "text" at bounding box center [268, 146] width 100 height 12
type input "1 bao"
click at [591, 261] on button "Lưu" at bounding box center [571, 259] width 82 height 12
click at [145, 106] on input "SĐT Người Nhận *" at bounding box center [109, 104] width 104 height 12
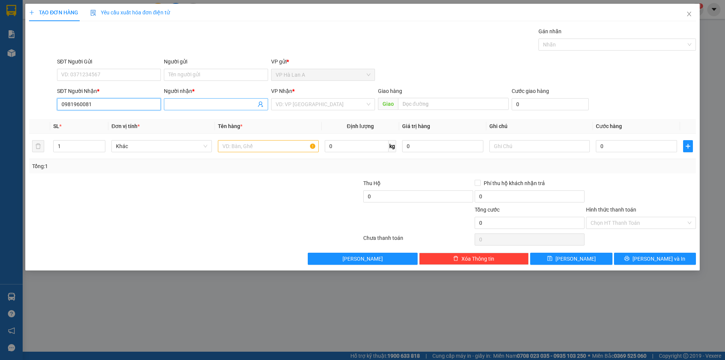
type input "0981960081"
click at [168, 103] on span at bounding box center [216, 104] width 104 height 12
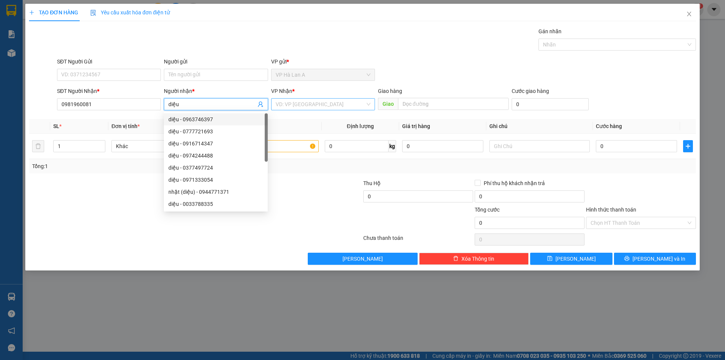
type input "diệu"
click at [329, 104] on input "search" at bounding box center [320, 104] width 89 height 11
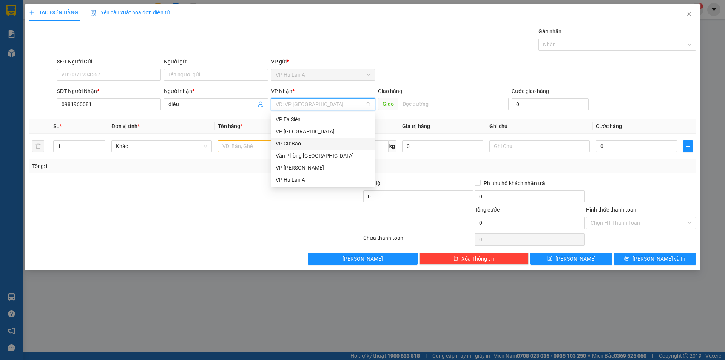
click at [298, 143] on div "VP Cư Bao" at bounding box center [323, 143] width 95 height 8
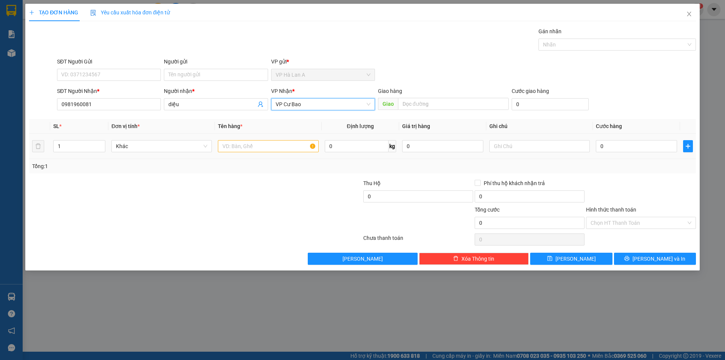
click at [265, 154] on td at bounding box center [268, 146] width 106 height 25
click at [263, 145] on input "text" at bounding box center [268, 146] width 100 height 12
type input "1 thùng"
click at [426, 105] on input "text" at bounding box center [453, 104] width 111 height 12
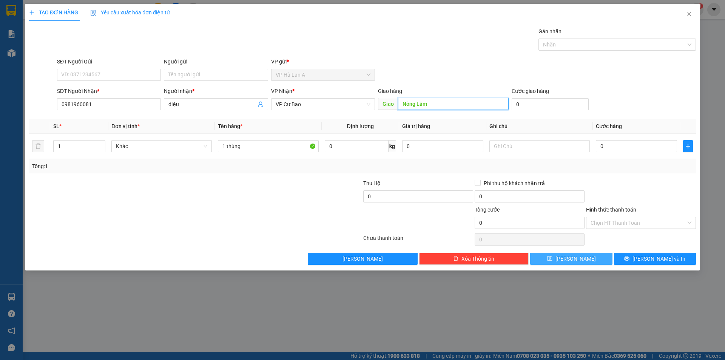
type input "Nông Lâm"
click at [562, 259] on button "Lưu" at bounding box center [571, 259] width 82 height 12
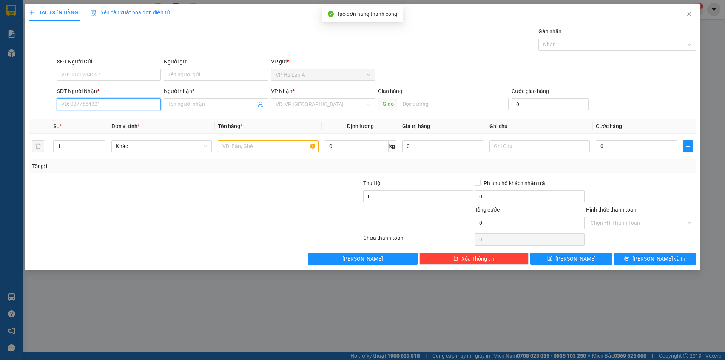
click at [126, 98] on input "SĐT Người Nhận *" at bounding box center [109, 104] width 104 height 12
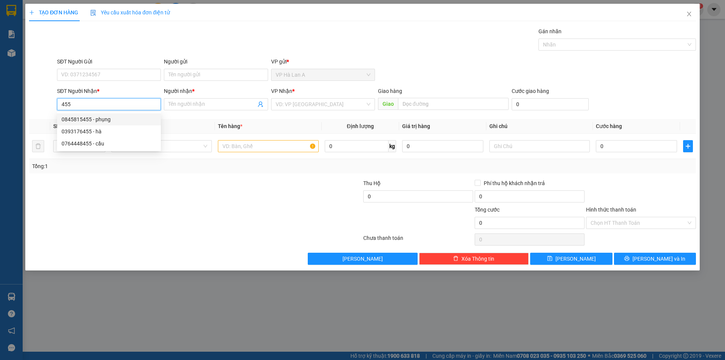
drag, startPoint x: 73, startPoint y: 101, endPoint x: 10, endPoint y: 83, distance: 65.0
click at [37, 90] on div "SĐT Người Nhận * 455 Người nhận * Tên người nhận VP Nhận * VD: VP Sài Gòn Giao …" at bounding box center [362, 100] width 668 height 26
click at [103, 122] on div "0375957445 - ánh" at bounding box center [109, 119] width 95 height 8
type input "0375957445"
type input "ánh"
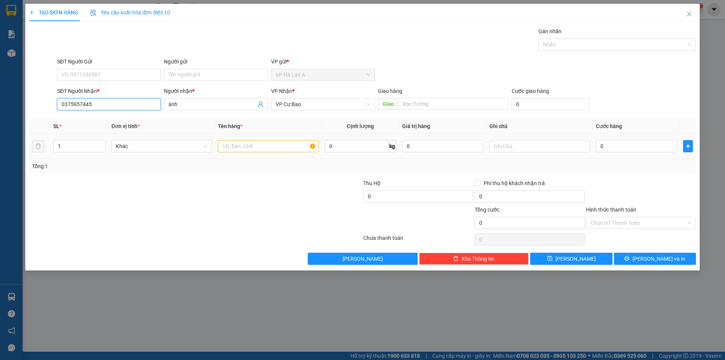
type input "0375957445"
click at [273, 145] on input "text" at bounding box center [268, 146] width 100 height 12
type input "5 thùng"
click at [542, 153] on div at bounding box center [539, 146] width 100 height 15
click at [541, 145] on input "text" at bounding box center [539, 146] width 100 height 12
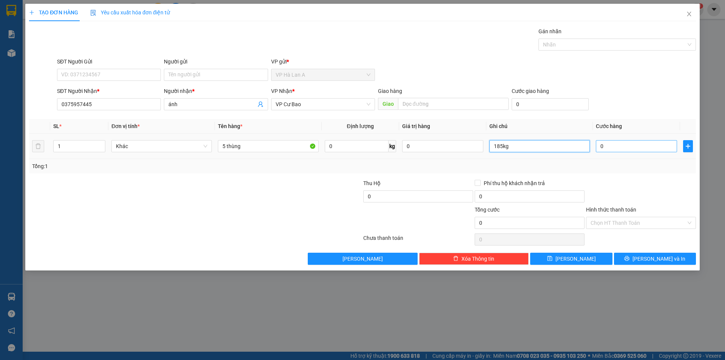
type input "185kg"
click at [618, 148] on input "0" at bounding box center [636, 146] width 81 height 12
type input "3"
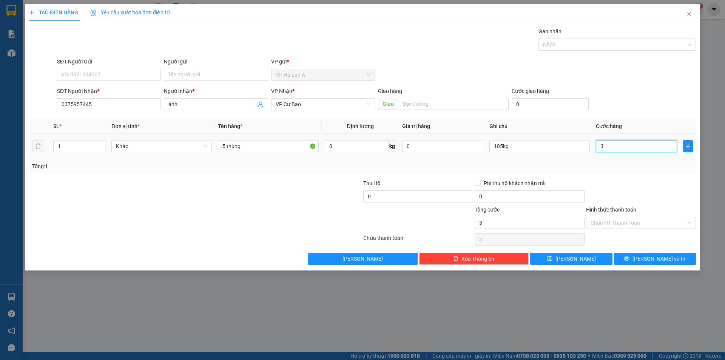
type input "37"
type input "370"
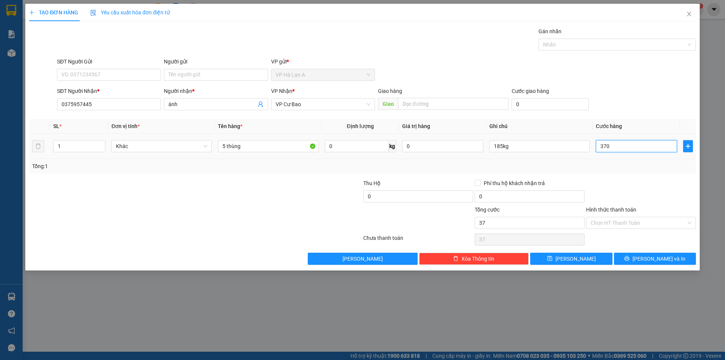
type input "370"
type input "370.000"
drag, startPoint x: 604, startPoint y: 225, endPoint x: 608, endPoint y: 234, distance: 10.0
click at [606, 225] on input "Hình thức thanh toán" at bounding box center [639, 222] width 96 height 11
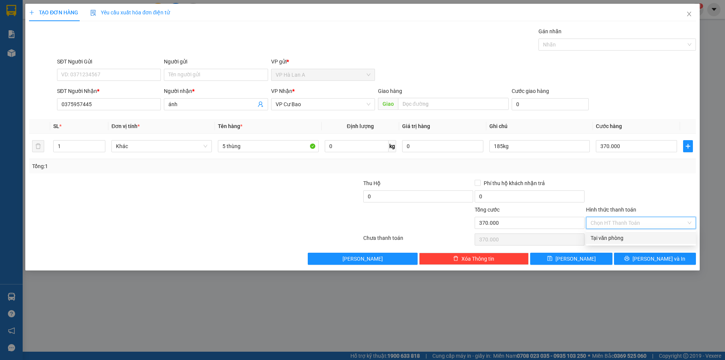
click at [609, 234] on div "Tại văn phòng" at bounding box center [641, 238] width 101 height 8
type input "0"
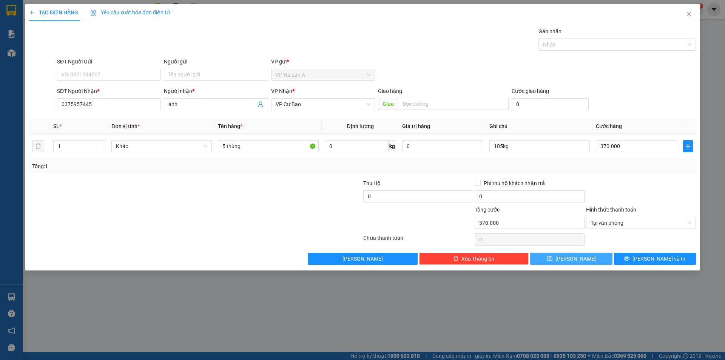
click at [596, 258] on button "Lưu" at bounding box center [571, 259] width 82 height 12
type input "0"
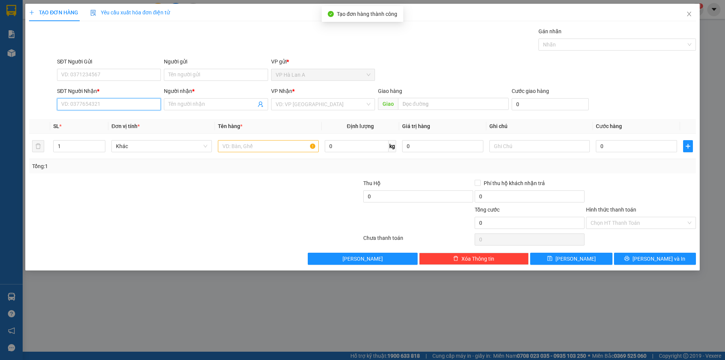
click at [144, 105] on input "SĐT Người Nhận *" at bounding box center [109, 104] width 104 height 12
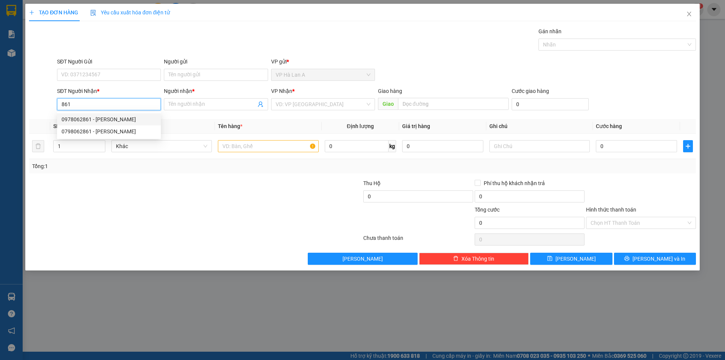
click at [87, 120] on div "0978062861 - chung" at bounding box center [109, 119] width 95 height 8
type input "0978062861"
type input "chung"
type input "0978062861"
click at [278, 139] on div at bounding box center [268, 146] width 100 height 15
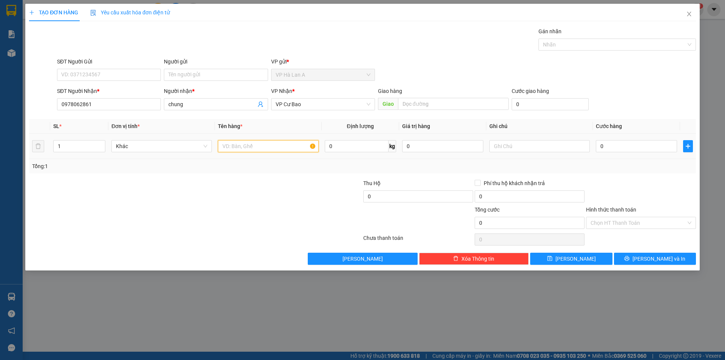
click at [279, 143] on input "text" at bounding box center [268, 146] width 100 height 12
type input "4 thùng"
click at [655, 147] on input "0" at bounding box center [636, 146] width 81 height 12
type input "2"
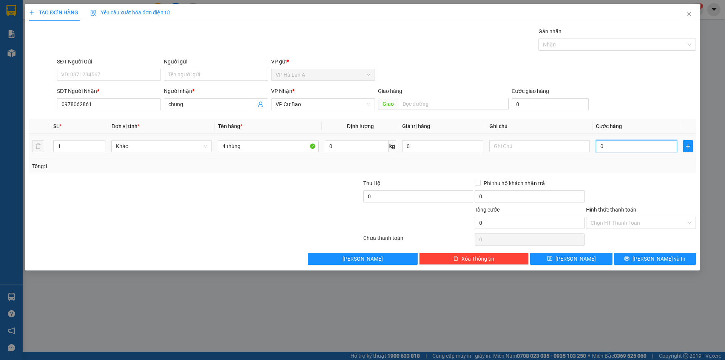
type input "2"
type input "26"
type input "260"
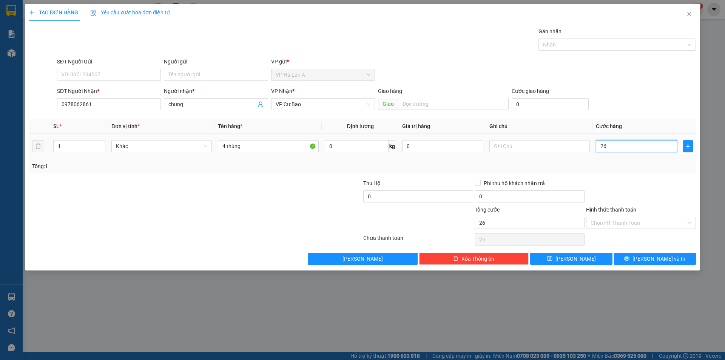
type input "260"
type input "260.000"
drag, startPoint x: 633, startPoint y: 223, endPoint x: 628, endPoint y: 229, distance: 8.1
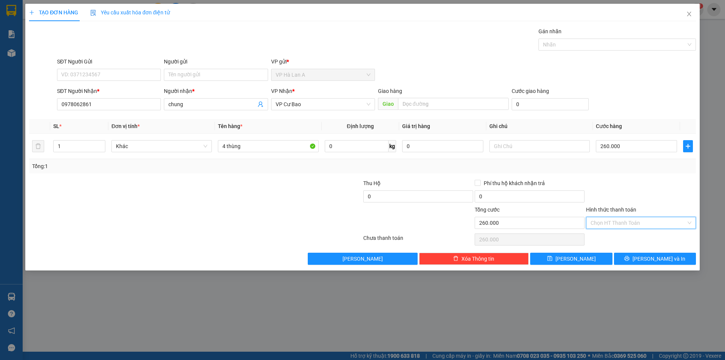
click at [632, 224] on input "Hình thức thanh toán" at bounding box center [639, 222] width 96 height 11
drag, startPoint x: 617, startPoint y: 241, endPoint x: 612, endPoint y: 243, distance: 4.4
click at [617, 242] on div "Tại văn phòng" at bounding box center [641, 238] width 101 height 8
type input "0"
click at [586, 264] on button "Lưu" at bounding box center [571, 259] width 82 height 12
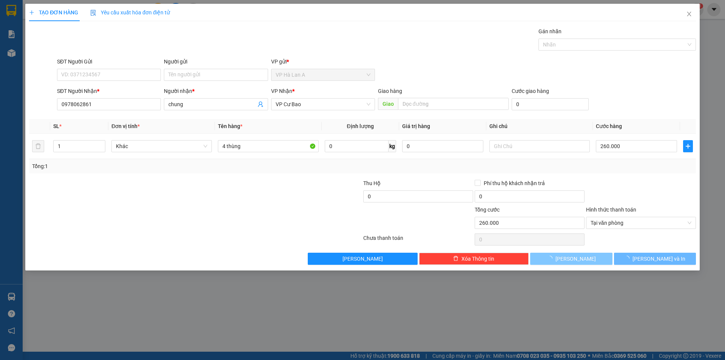
type input "0"
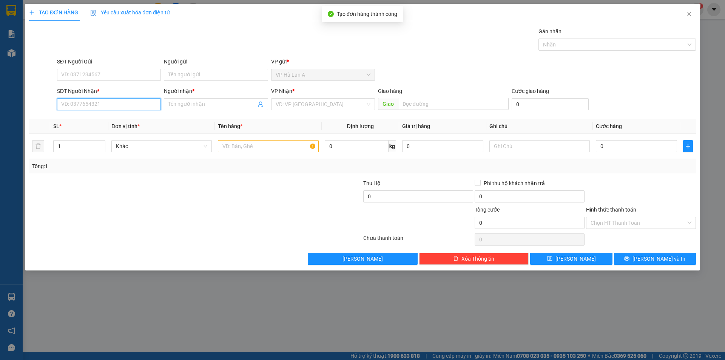
click at [103, 106] on input "SĐT Người Nhận *" at bounding box center [109, 104] width 104 height 12
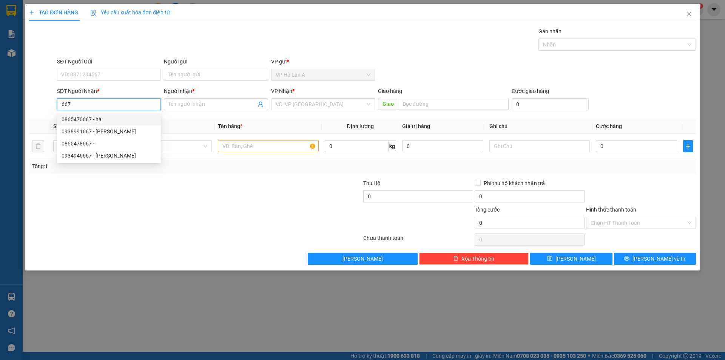
drag, startPoint x: 78, startPoint y: 105, endPoint x: 0, endPoint y: 84, distance: 81.0
click at [21, 80] on div "TẠO ĐƠN HÀNG Yêu cầu xuất hóa đơn điện tử Transit Pickup Surcharge Ids Transit …" at bounding box center [362, 180] width 725 height 360
drag, startPoint x: 98, startPoint y: 131, endPoint x: 139, endPoint y: 133, distance: 41.2
click at [99, 131] on div "0399497008 - loan" at bounding box center [109, 131] width 95 height 8
type input "0399497008"
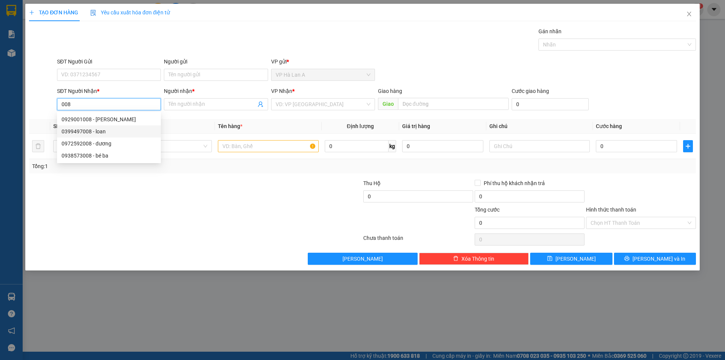
type input "loan"
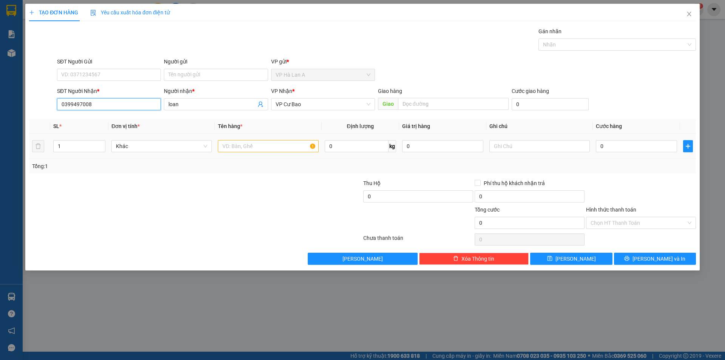
type input "0399497008"
click at [247, 145] on input "text" at bounding box center [268, 146] width 100 height 12
type input "1 thùng"
type input "4"
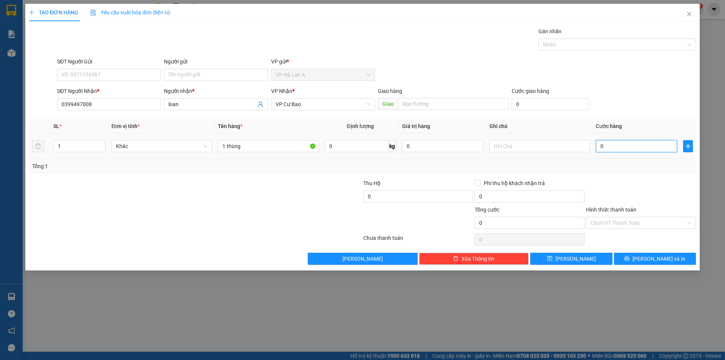
type input "4"
type input "40"
type input "40.000"
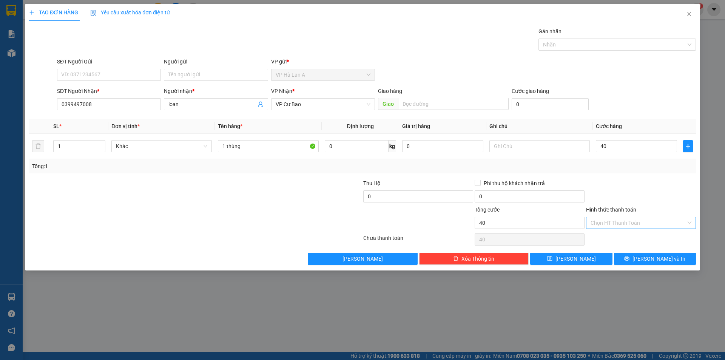
type input "40.000"
click at [622, 223] on input "Hình thức thanh toán" at bounding box center [639, 222] width 96 height 11
click at [615, 234] on div "Tại văn phòng" at bounding box center [641, 238] width 101 height 8
type input "0"
click at [578, 259] on span "Lưu" at bounding box center [575, 258] width 40 height 8
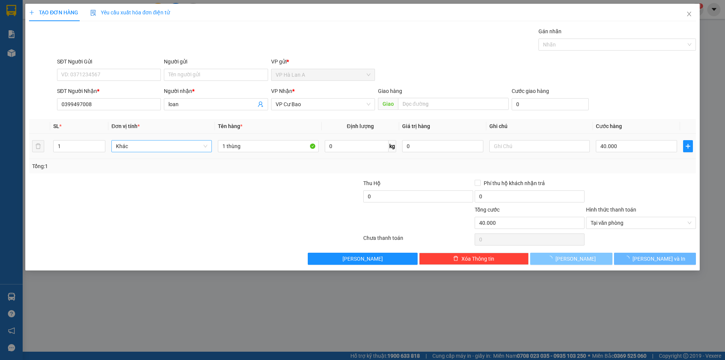
type input "0"
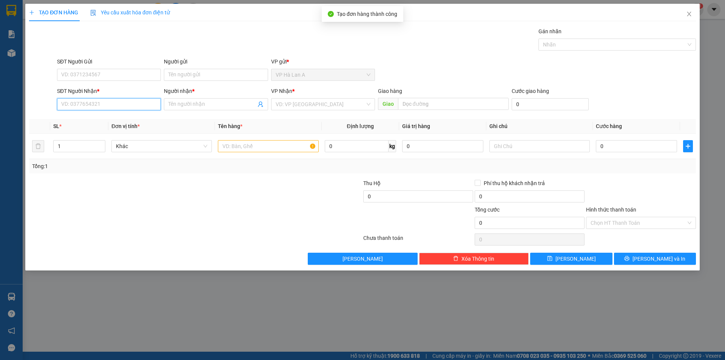
click at [128, 100] on input "SĐT Người Nhận *" at bounding box center [109, 104] width 104 height 12
type input "0394963147"
drag, startPoint x: 90, startPoint y: 117, endPoint x: 138, endPoint y: 123, distance: 48.7
click at [93, 118] on div "0394963147 - hưng" at bounding box center [109, 119] width 95 height 8
type input "hưng"
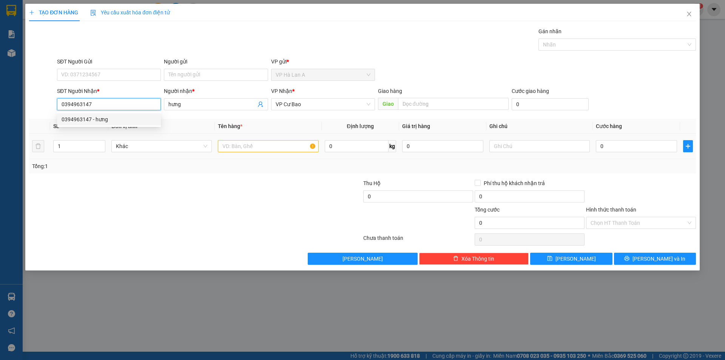
type input "0394963147"
click at [241, 151] on input "1" at bounding box center [268, 146] width 100 height 12
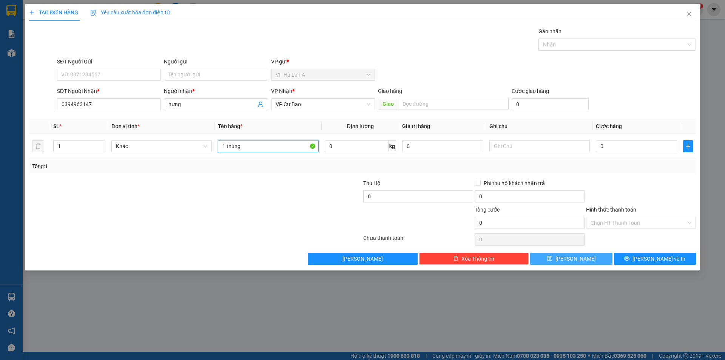
type input "1 thùng"
click at [570, 260] on button "Lưu" at bounding box center [571, 259] width 82 height 12
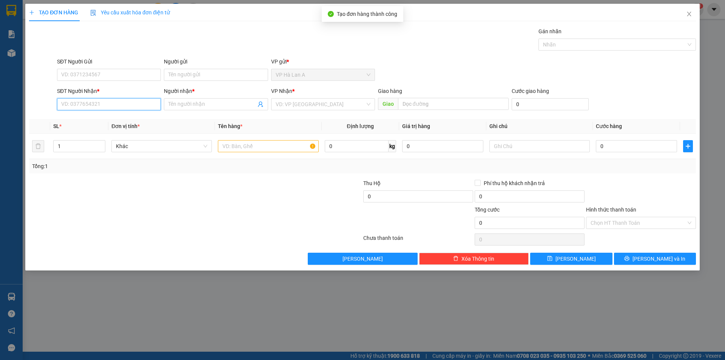
click at [122, 105] on input "SĐT Người Nhận *" at bounding box center [109, 104] width 104 height 12
type input "0967823909"
click at [99, 114] on div "0967823909 - thu" at bounding box center [109, 119] width 104 height 12
type input "thu"
type input "0967823909"
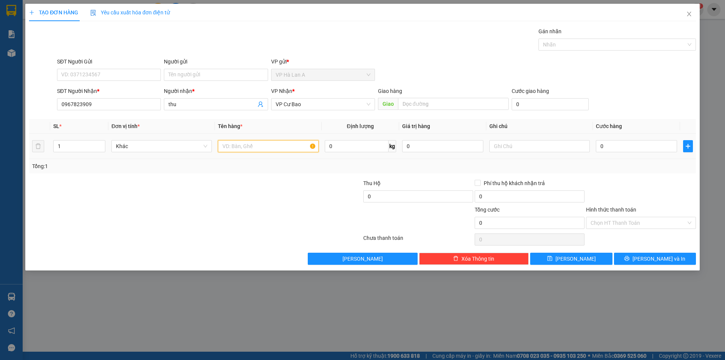
click at [231, 149] on input "text" at bounding box center [268, 146] width 100 height 12
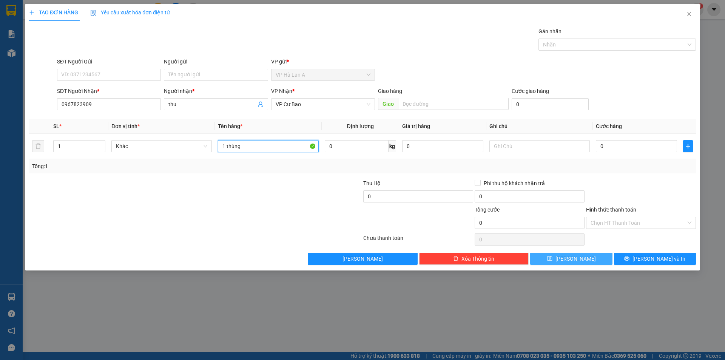
type input "1 thùng"
click at [587, 254] on button "Lưu" at bounding box center [571, 259] width 82 height 12
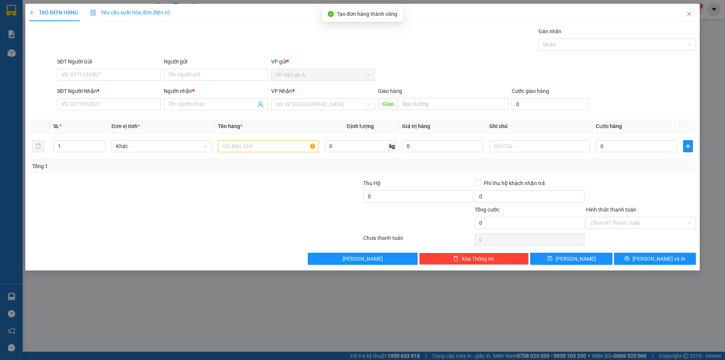
click at [130, 111] on div "SĐT Người Nhận * VD: 0377654321" at bounding box center [109, 100] width 104 height 26
click at [128, 101] on input "SĐT Người Nhận *" at bounding box center [109, 104] width 104 height 12
click at [683, 17] on span "Close" at bounding box center [689, 14] width 21 height 21
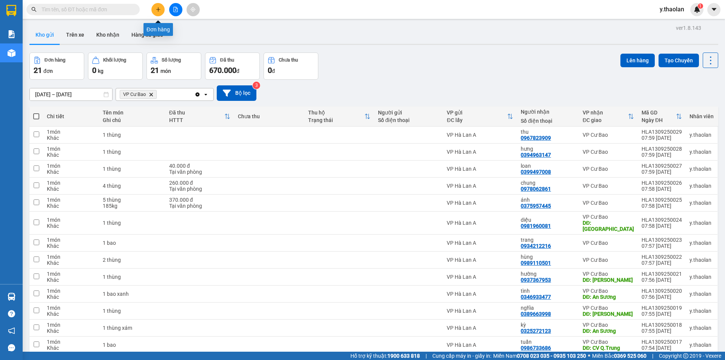
click at [156, 11] on icon "plus" at bounding box center [158, 9] width 5 height 5
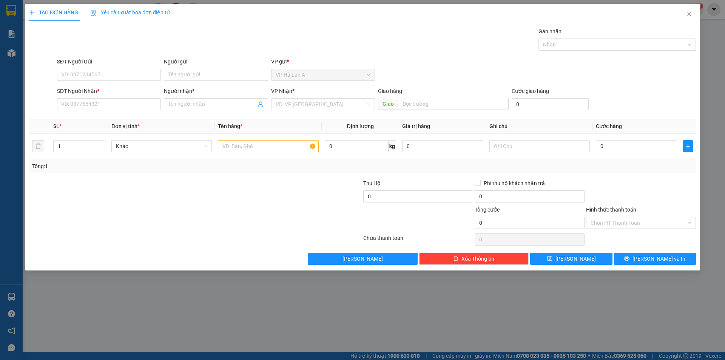
click at [125, 96] on div "SĐT Người Nhận *" at bounding box center [109, 92] width 104 height 11
click at [128, 107] on input "SĐT Người Nhận *" at bounding box center [109, 104] width 104 height 12
drag, startPoint x: 89, startPoint y: 117, endPoint x: 145, endPoint y: 129, distance: 57.4
click at [91, 117] on div "0943084214 - hồng tây" at bounding box center [109, 119] width 95 height 8
type input "0943084214"
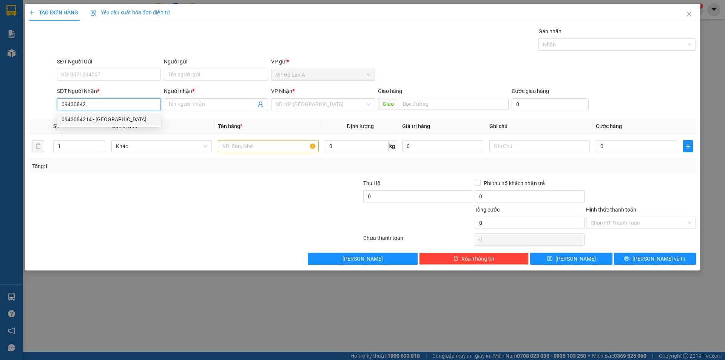
type input "hồng tây"
type input "0943084214"
click at [231, 146] on input "text" at bounding box center [268, 146] width 100 height 12
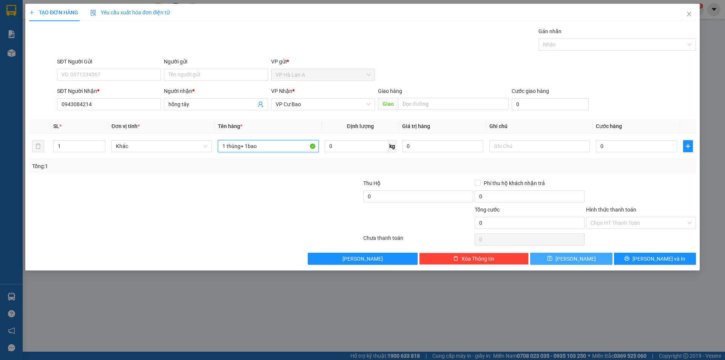
type input "1 thùng+ 1bao"
click at [555, 262] on button "Lưu" at bounding box center [571, 259] width 82 height 12
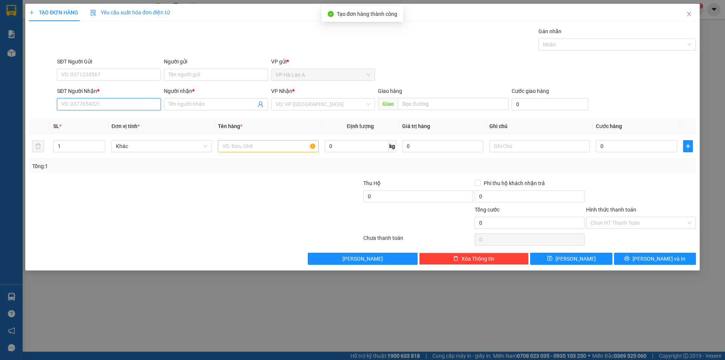
click at [135, 105] on input "SĐT Người Nhận *" at bounding box center [109, 104] width 104 height 12
type input "0985217892"
click at [133, 120] on div "0985217892 - lê vẹn" at bounding box center [109, 119] width 95 height 8
type input "lê vẹn"
type input "0985217892"
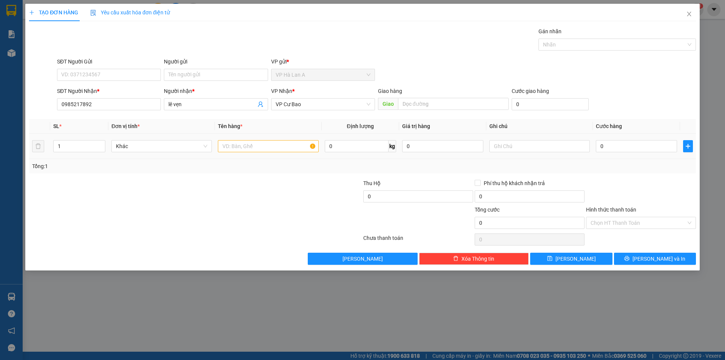
click at [221, 140] on div at bounding box center [268, 146] width 100 height 15
click at [225, 149] on input "text" at bounding box center [268, 146] width 100 height 12
type input "1 thùng"
click at [561, 259] on button "Lưu" at bounding box center [571, 259] width 82 height 12
click at [136, 108] on input "SĐT Người Nhận *" at bounding box center [109, 104] width 104 height 12
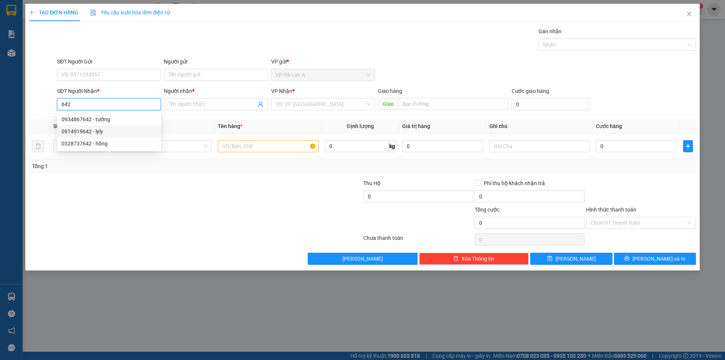
drag, startPoint x: 100, startPoint y: 116, endPoint x: 103, endPoint y: 134, distance: 17.6
click at [103, 134] on div "0934867642 - tường 0914919642 - lyly 0328737642 - hồng" at bounding box center [109, 131] width 104 height 36
click at [103, 134] on div "0914919642 - lyly" at bounding box center [109, 131] width 95 height 8
click at [235, 139] on td at bounding box center [268, 146] width 106 height 25
click at [235, 143] on input "text" at bounding box center [268, 146] width 100 height 12
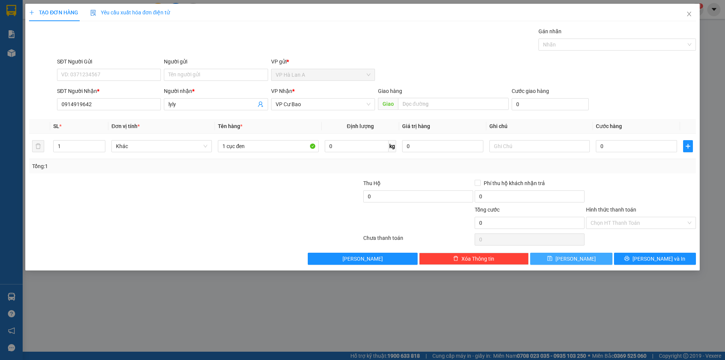
click at [568, 253] on button "Lưu" at bounding box center [571, 259] width 82 height 12
click at [555, 255] on span "button" at bounding box center [551, 258] width 8 height 8
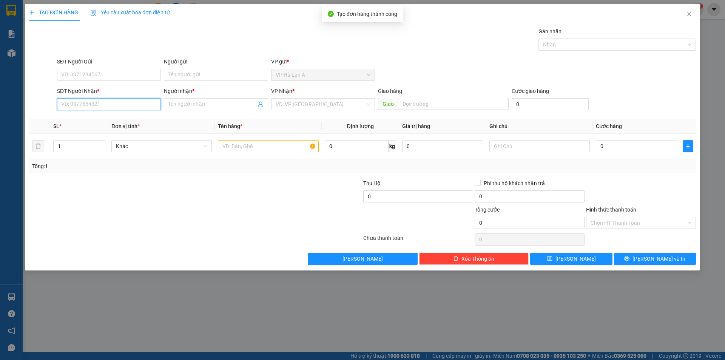
click at [86, 102] on input "SĐT Người Nhận *" at bounding box center [109, 104] width 104 height 12
click at [99, 119] on div "0777811993 - việt anh" at bounding box center [109, 119] width 95 height 8
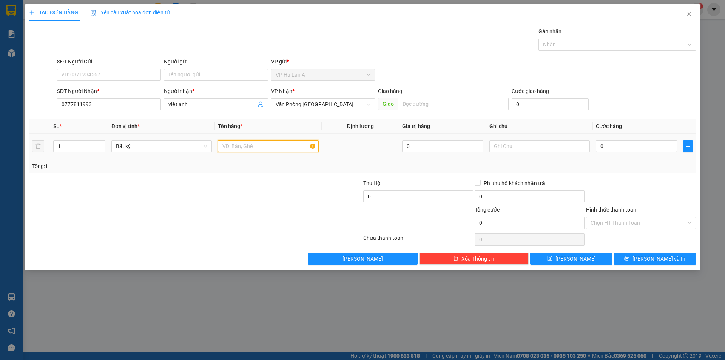
click at [233, 148] on input "text" at bounding box center [268, 146] width 100 height 12
click at [303, 103] on span "Văn Phòng [GEOGRAPHIC_DATA]" at bounding box center [323, 104] width 95 height 11
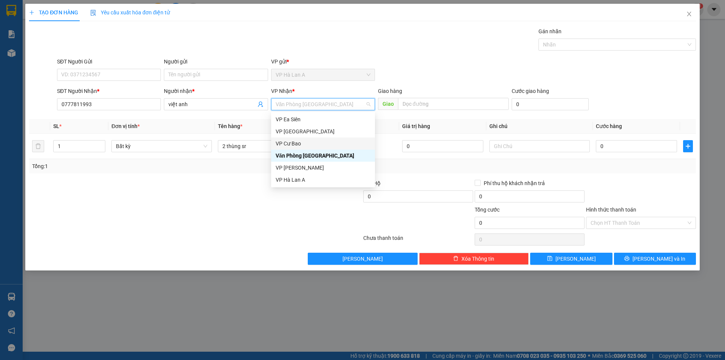
click at [306, 140] on div "VP Cư Bao" at bounding box center [323, 143] width 95 height 8
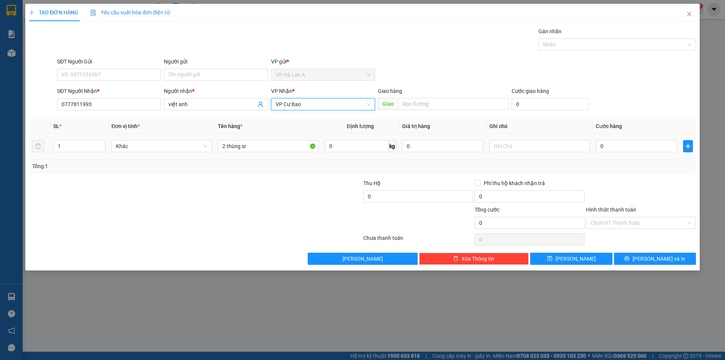
click at [489, 145] on td at bounding box center [539, 146] width 106 height 25
click at [489, 146] on td at bounding box center [539, 146] width 106 height 25
click at [552, 256] on icon "save" at bounding box center [549, 258] width 5 height 5
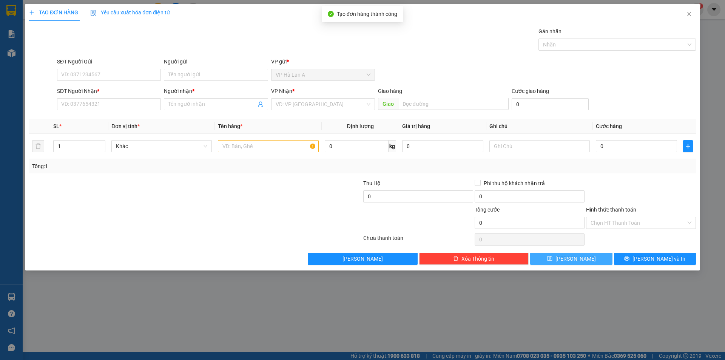
click at [106, 112] on div "SĐT Người Nhận * VD: 0377654321" at bounding box center [109, 100] width 104 height 26
click at [107, 103] on input "SĐT Người Nhận *" at bounding box center [109, 104] width 104 height 12
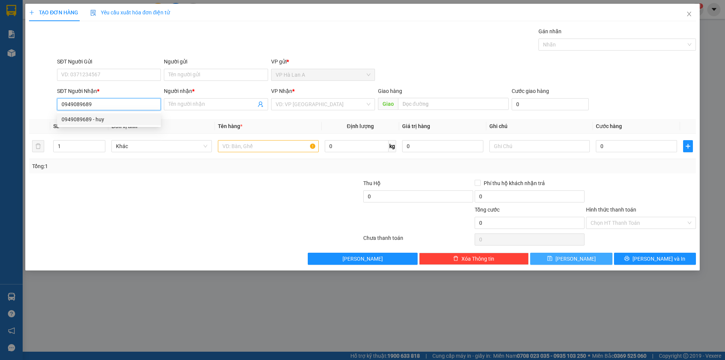
drag, startPoint x: 103, startPoint y: 119, endPoint x: 127, endPoint y: 119, distance: 23.8
click at [106, 118] on div "0949089689 - huy" at bounding box center [109, 119] width 95 height 8
click at [235, 147] on input "text" at bounding box center [268, 146] width 100 height 12
click at [597, 256] on button "Lưu" at bounding box center [571, 259] width 82 height 12
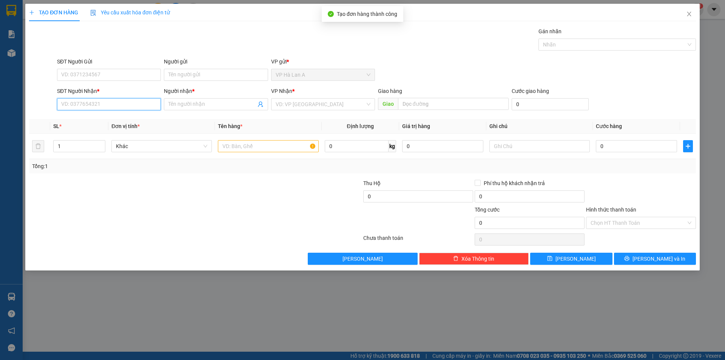
click at [122, 103] on input "SĐT Người Nhận *" at bounding box center [109, 104] width 104 height 12
drag, startPoint x: 96, startPoint y: 116, endPoint x: 139, endPoint y: 123, distance: 44.0
click at [105, 118] on div "0933520224 - dương" at bounding box center [109, 119] width 95 height 8
click at [241, 140] on input "text" at bounding box center [268, 146] width 100 height 12
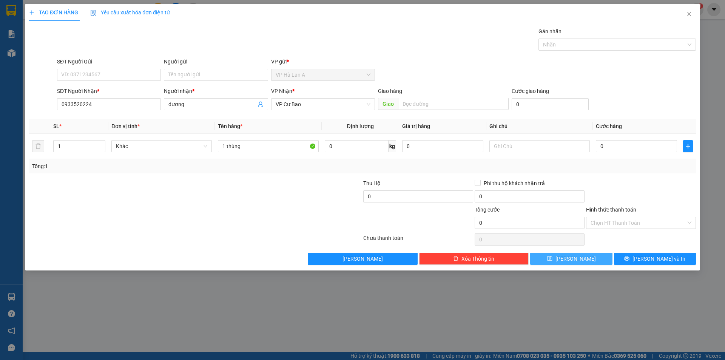
click at [597, 262] on button "Lưu" at bounding box center [571, 259] width 82 height 12
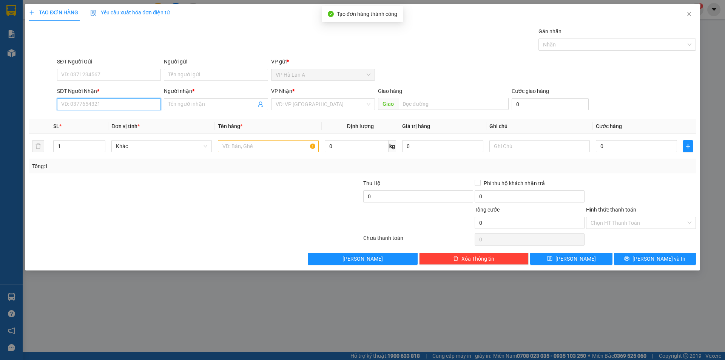
click at [142, 109] on input "SĐT Người Nhận *" at bounding box center [109, 104] width 104 height 12
click at [108, 117] on div "0909103949 - tuyền" at bounding box center [109, 119] width 95 height 8
click at [285, 148] on input "text" at bounding box center [268, 146] width 100 height 12
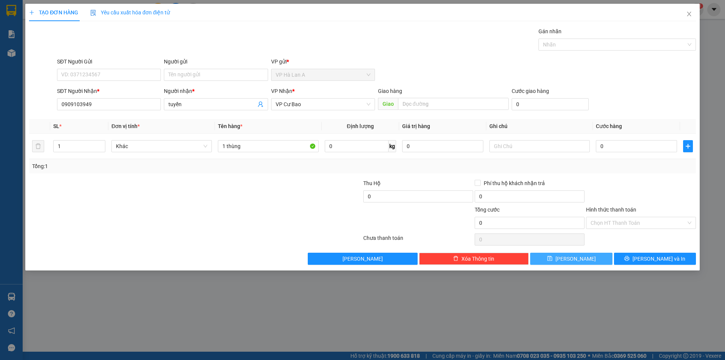
click at [594, 261] on button "Lưu" at bounding box center [571, 259] width 82 height 12
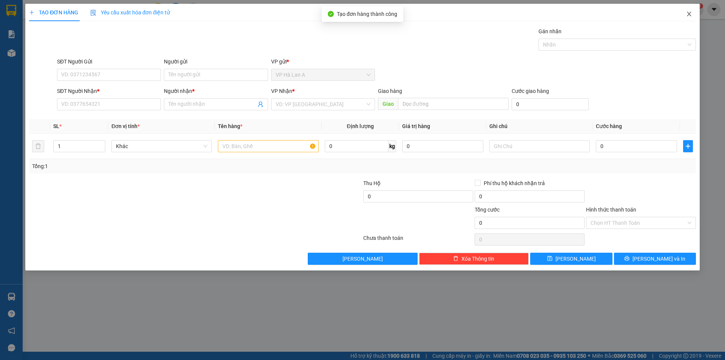
click at [694, 19] on span "Close" at bounding box center [689, 14] width 21 height 21
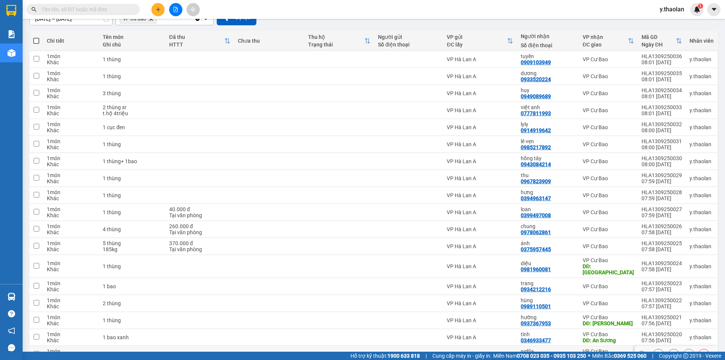
scroll to position [282, 0]
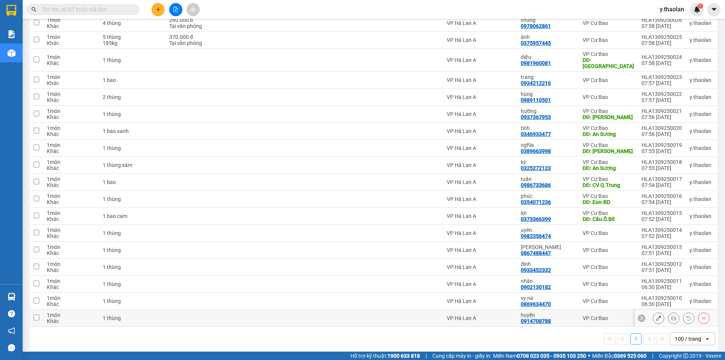
click at [223, 310] on td at bounding box center [199, 318] width 69 height 17
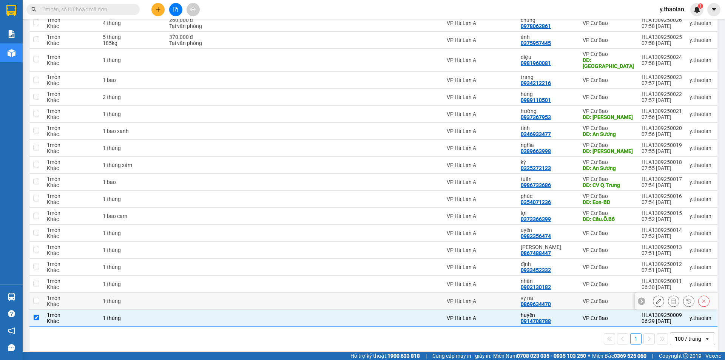
click at [169, 294] on td at bounding box center [199, 301] width 69 height 17
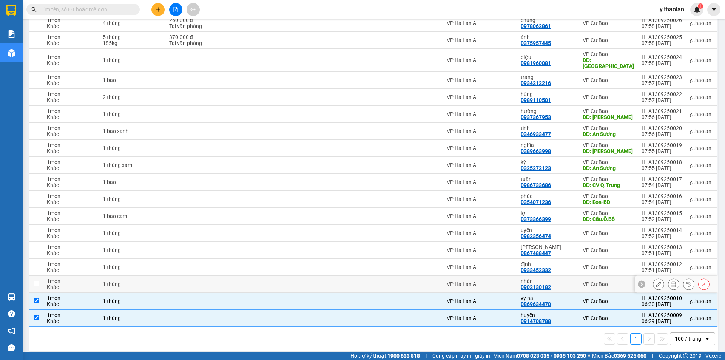
click at [168, 285] on td at bounding box center [199, 284] width 69 height 17
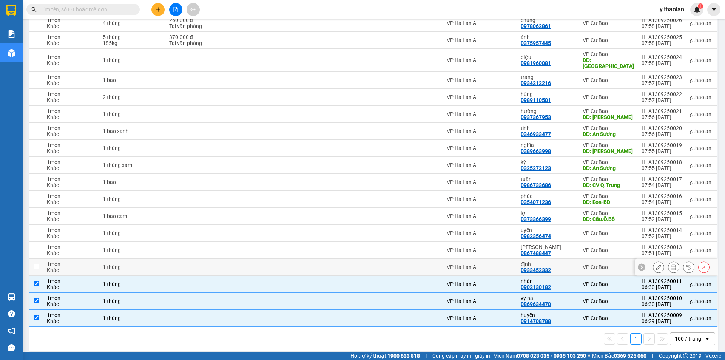
click at [170, 262] on td at bounding box center [199, 267] width 69 height 17
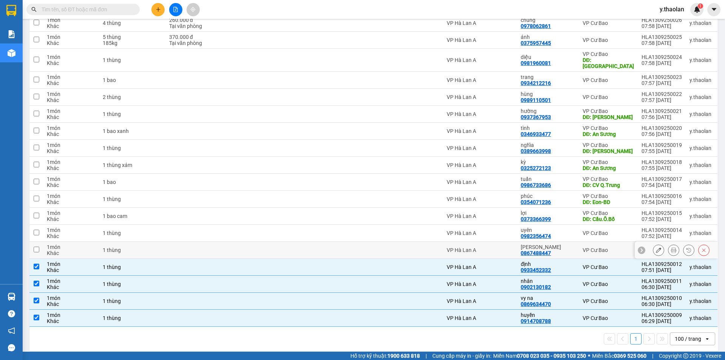
click at [173, 247] on td at bounding box center [199, 250] width 69 height 17
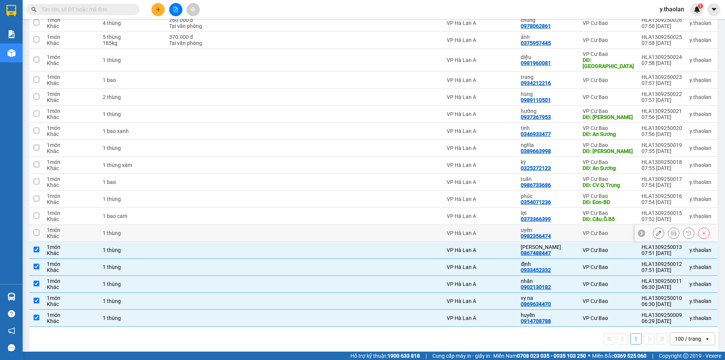
click at [182, 227] on td at bounding box center [199, 233] width 69 height 17
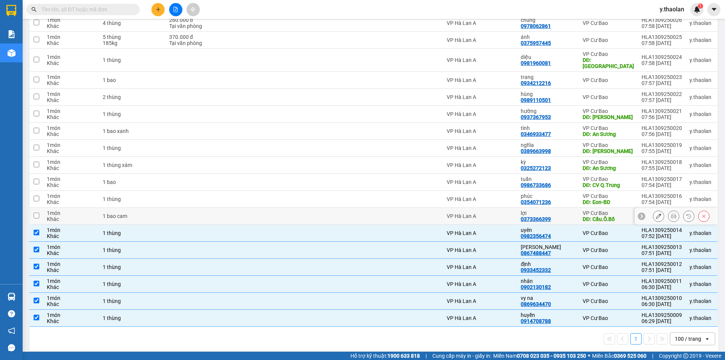
click at [180, 211] on td at bounding box center [199, 216] width 69 height 17
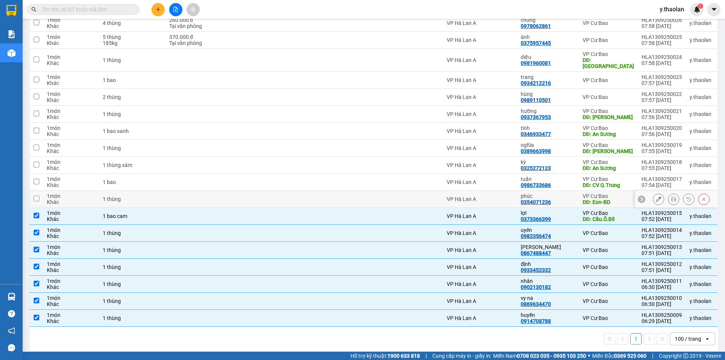
click at [174, 191] on td at bounding box center [199, 199] width 69 height 17
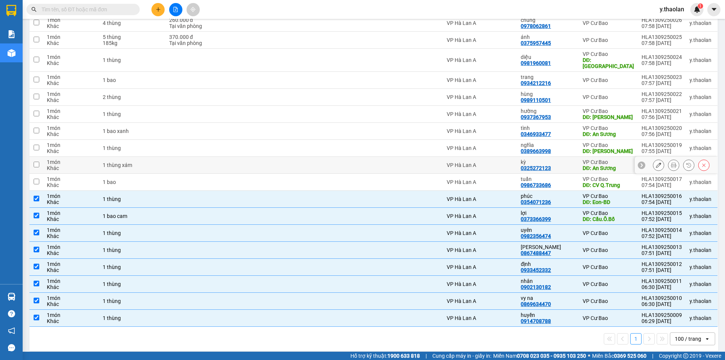
click at [177, 167] on td at bounding box center [199, 165] width 69 height 17
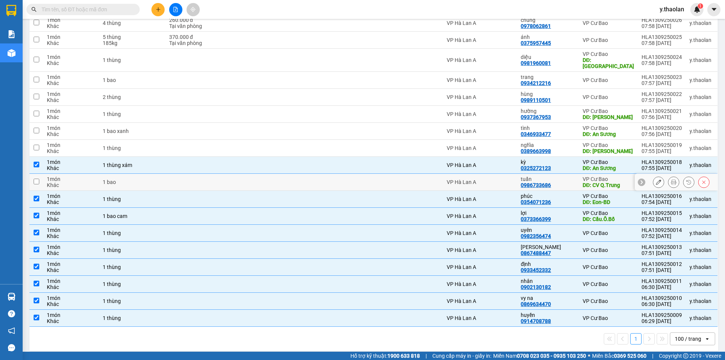
click at [176, 175] on td at bounding box center [199, 182] width 69 height 17
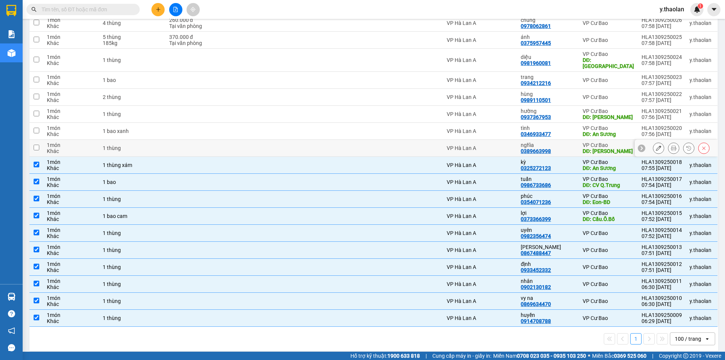
click at [176, 143] on td at bounding box center [199, 148] width 69 height 17
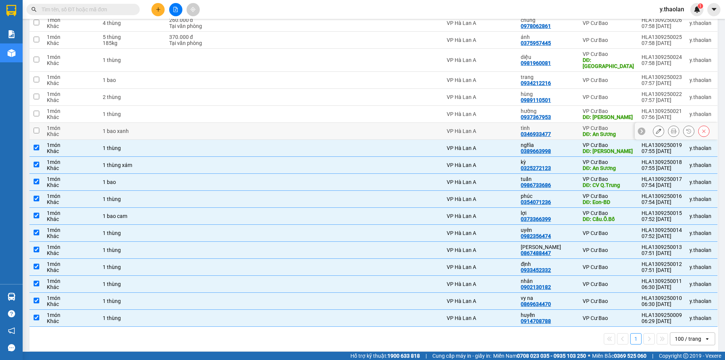
click at [167, 123] on td at bounding box center [199, 131] width 69 height 17
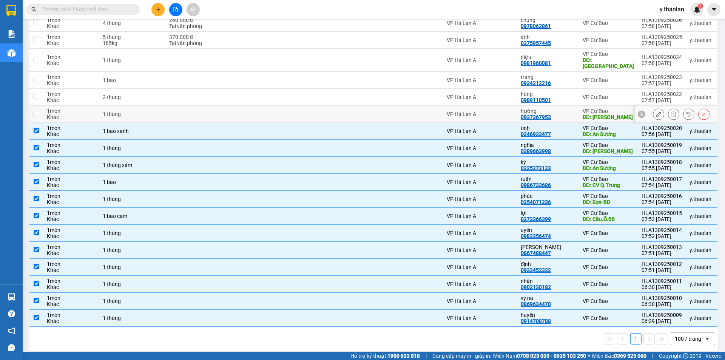
click at [167, 108] on td at bounding box center [199, 114] width 69 height 17
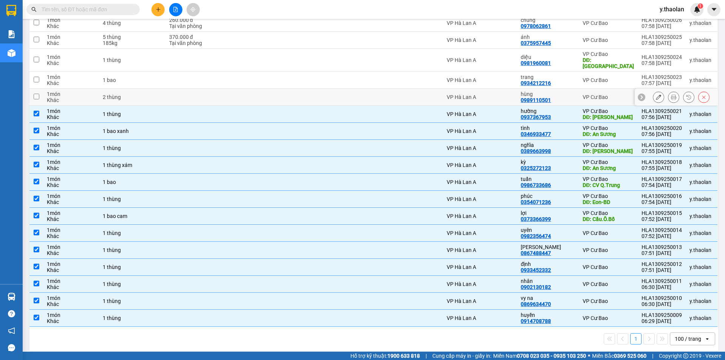
click at [170, 89] on td at bounding box center [199, 97] width 69 height 17
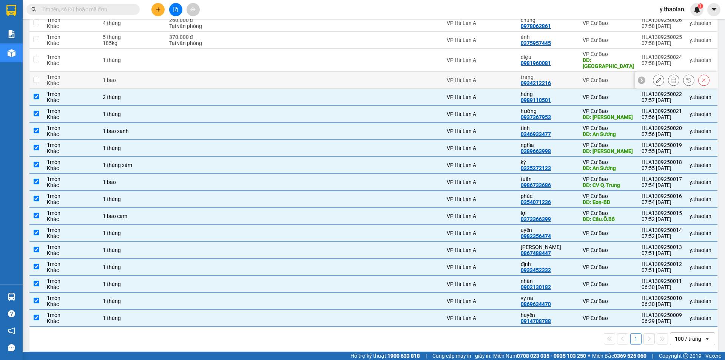
click at [170, 77] on td at bounding box center [199, 80] width 69 height 17
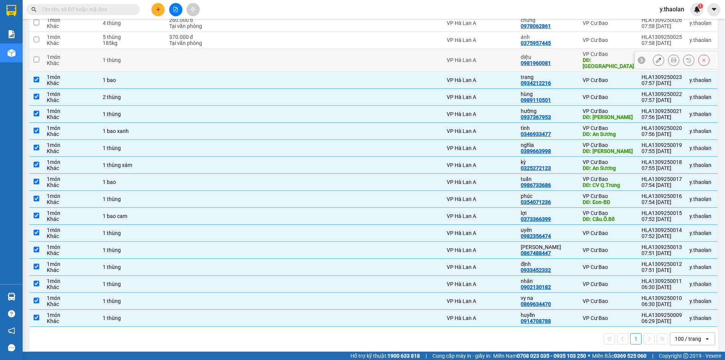
click at [169, 56] on td at bounding box center [199, 60] width 69 height 23
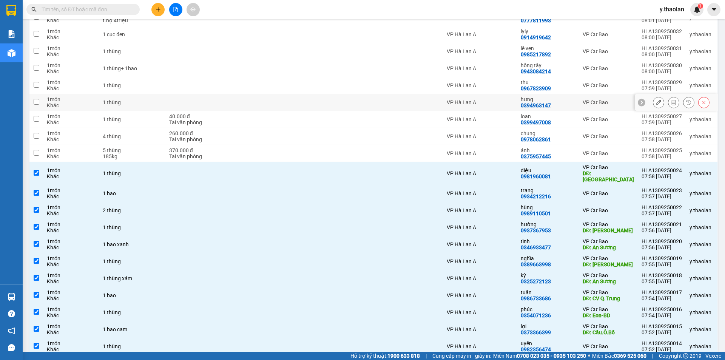
scroll to position [131, 0]
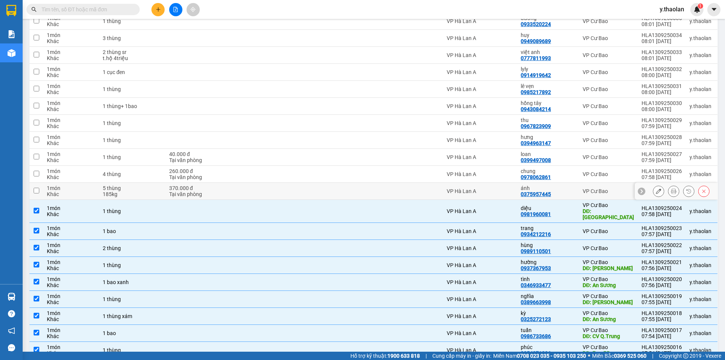
click at [147, 191] on div "185kg" at bounding box center [132, 194] width 59 height 6
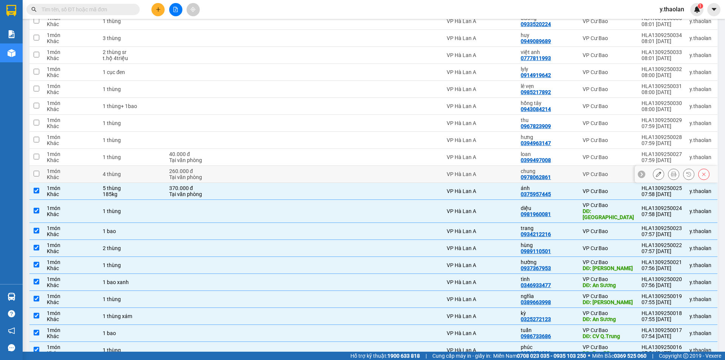
click at [146, 173] on div "4 thùng" at bounding box center [132, 174] width 59 height 6
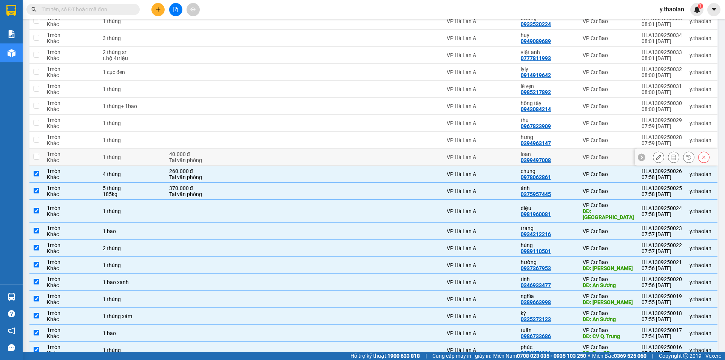
click at [156, 156] on div "1 thùng" at bounding box center [132, 157] width 59 height 6
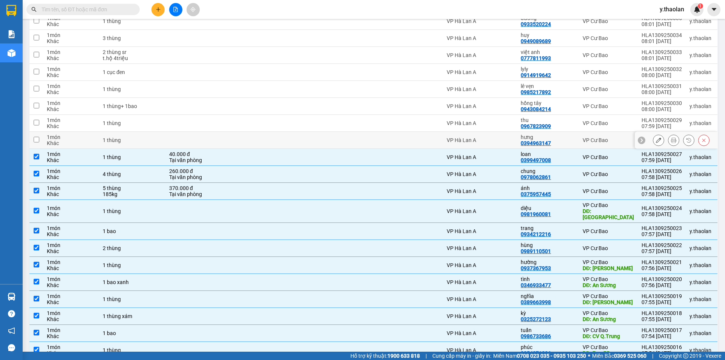
click at [149, 136] on td "1 thùng" at bounding box center [132, 140] width 66 height 17
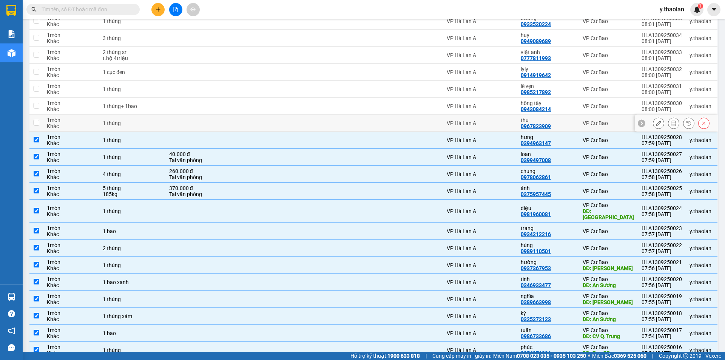
click at [155, 119] on td "1 thùng" at bounding box center [132, 123] width 66 height 17
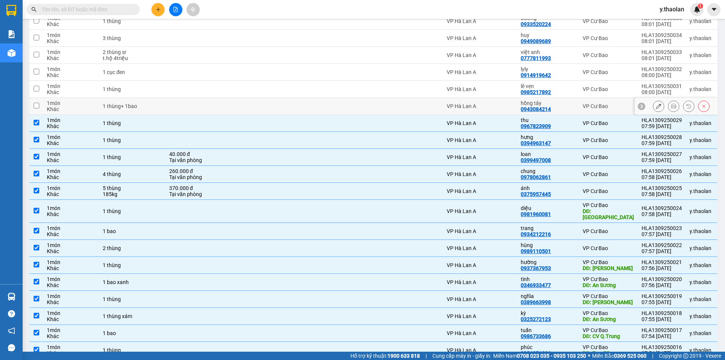
click at [164, 111] on td "1 thùng+ 1bao" at bounding box center [132, 106] width 66 height 17
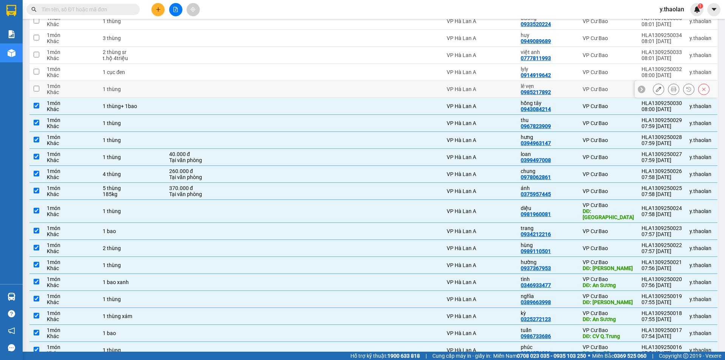
click at [160, 93] on td "1 thùng" at bounding box center [132, 89] width 66 height 17
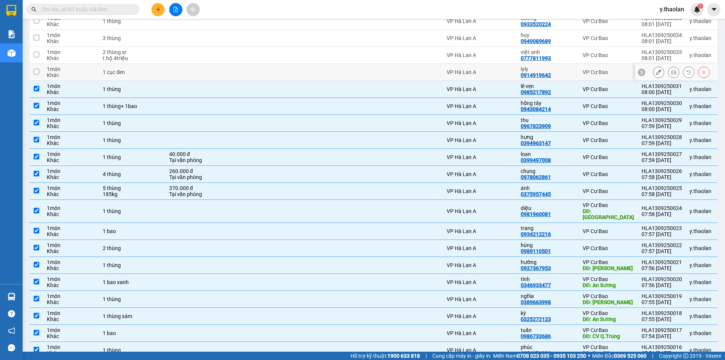
click at [159, 72] on div "1 cục đen" at bounding box center [132, 72] width 59 height 6
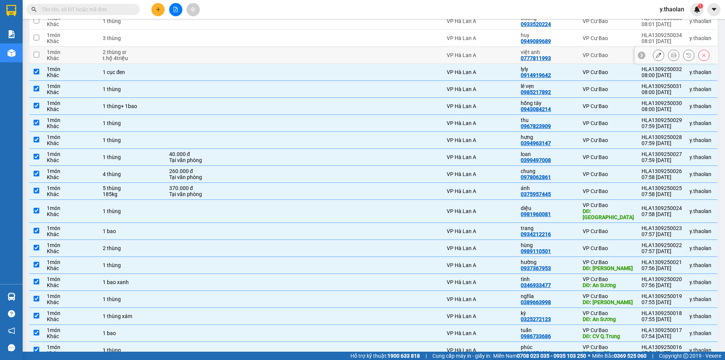
click at [159, 55] on div "t.hộ 4triệu" at bounding box center [132, 58] width 59 height 6
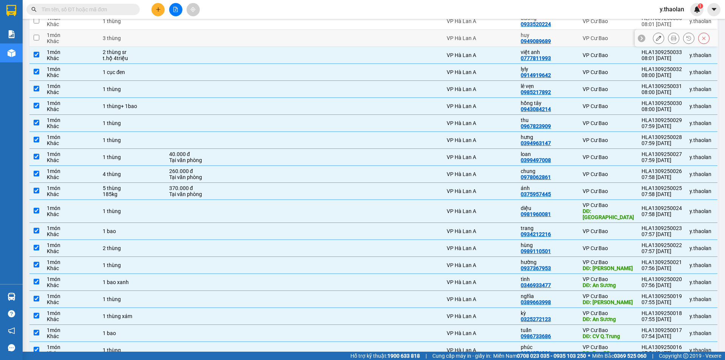
click at [167, 34] on td at bounding box center [199, 38] width 69 height 17
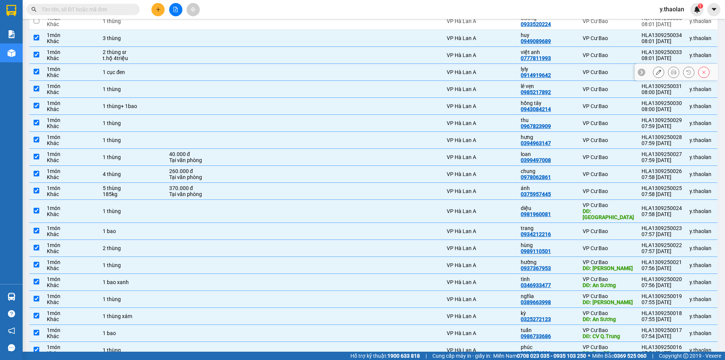
scroll to position [93, 0]
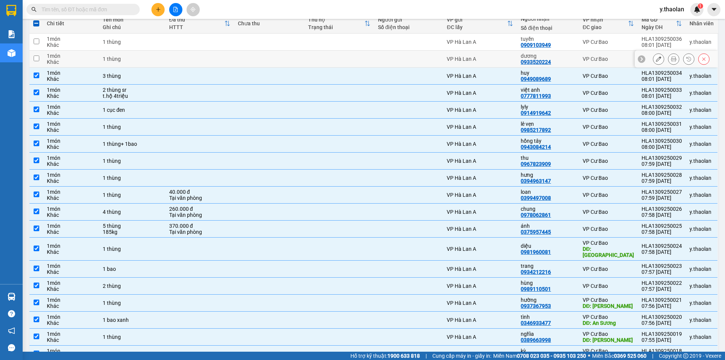
click at [174, 57] on td at bounding box center [199, 59] width 69 height 17
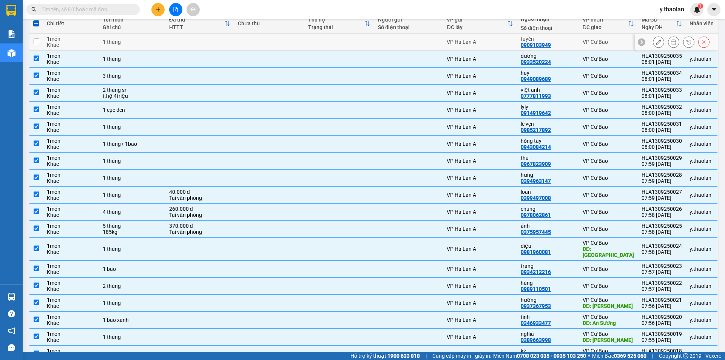
click at [175, 49] on td at bounding box center [199, 42] width 69 height 17
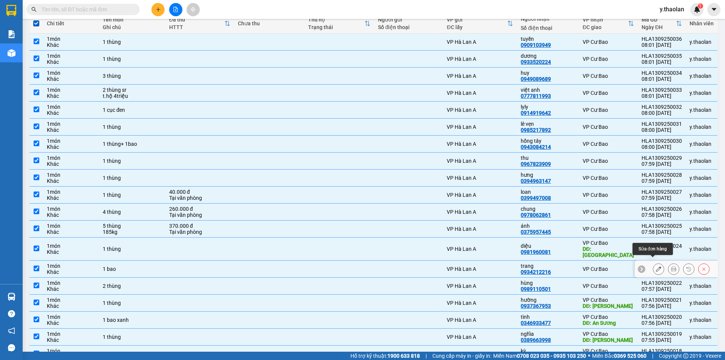
click at [656, 266] on icon at bounding box center [658, 268] width 5 height 5
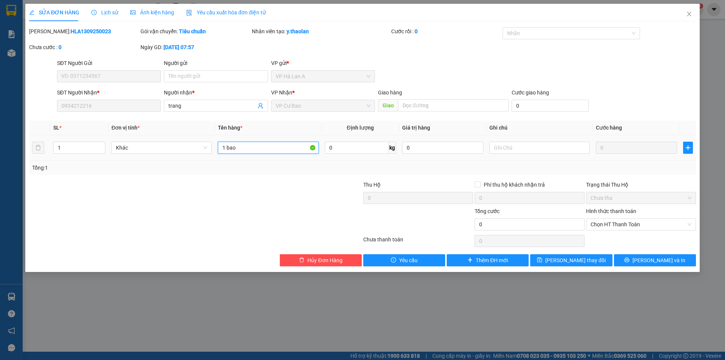
click at [292, 147] on input "1 bao" at bounding box center [268, 148] width 100 height 12
drag, startPoint x: 179, startPoint y: 114, endPoint x: 186, endPoint y: 108, distance: 9.4
click at [180, 113] on div "Người nhận * trang" at bounding box center [216, 101] width 104 height 26
drag, startPoint x: 190, startPoint y: 107, endPoint x: 69, endPoint y: 96, distance: 121.3
click at [80, 96] on div "SĐT Người Nhận * 0934212216 Người nhận * trang trang VP Nhận * VP Cư Bao Giao h…" at bounding box center [377, 101] width 642 height 26
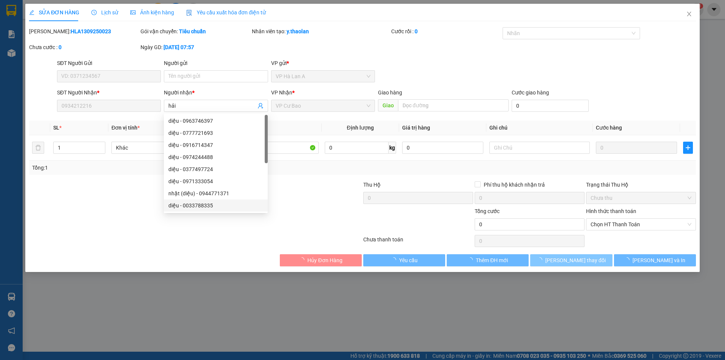
click at [567, 264] on button "[PERSON_NAME] đổi" at bounding box center [571, 260] width 82 height 12
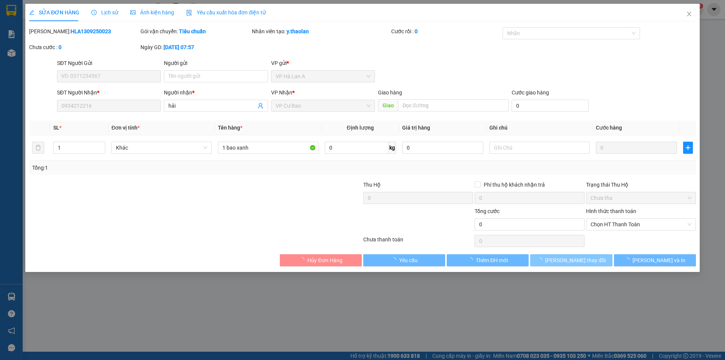
click at [569, 258] on span "[PERSON_NAME] đổi" at bounding box center [575, 260] width 60 height 8
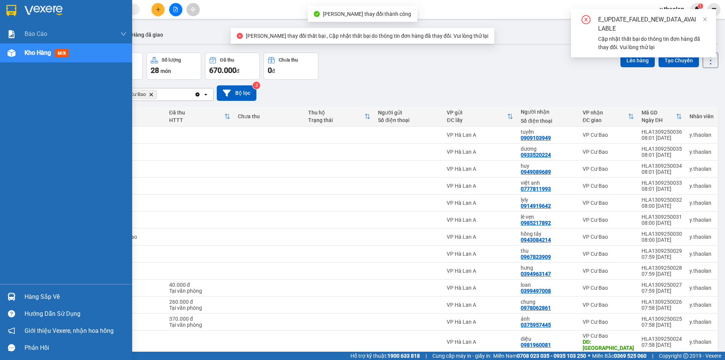
scroll to position [189, 0]
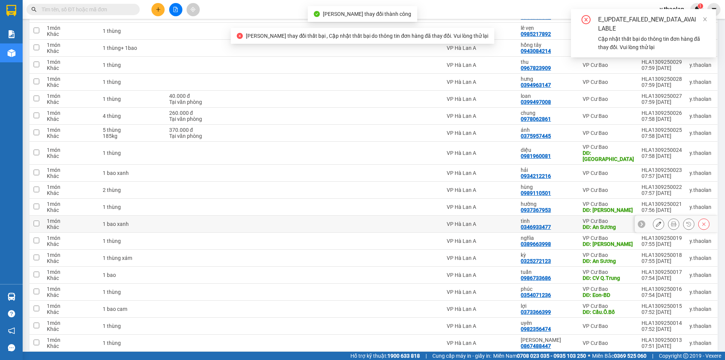
click at [143, 216] on td "1 bao xanh" at bounding box center [132, 224] width 66 height 17
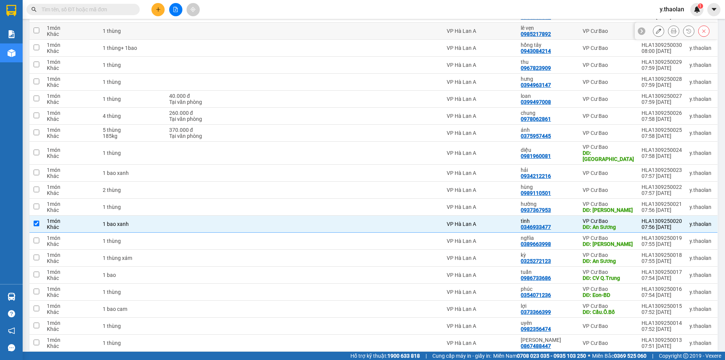
scroll to position [0, 0]
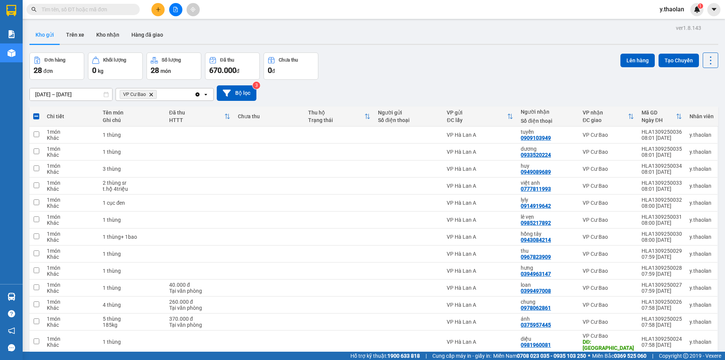
click at [177, 92] on div "VP Cư Bao Delete" at bounding box center [155, 94] width 79 height 12
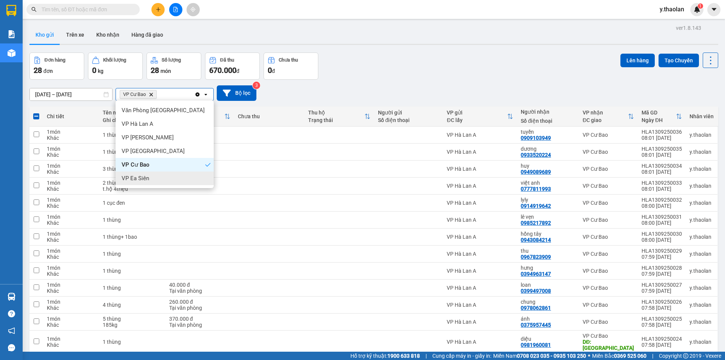
click at [150, 177] on div "VP Ea Siên" at bounding box center [165, 178] width 98 height 14
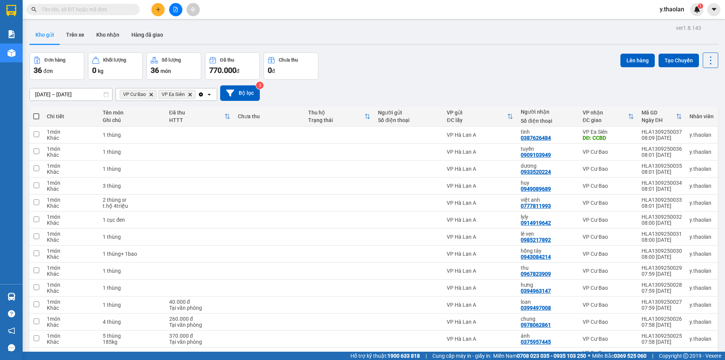
click at [114, 11] on input "text" at bounding box center [86, 9] width 89 height 8
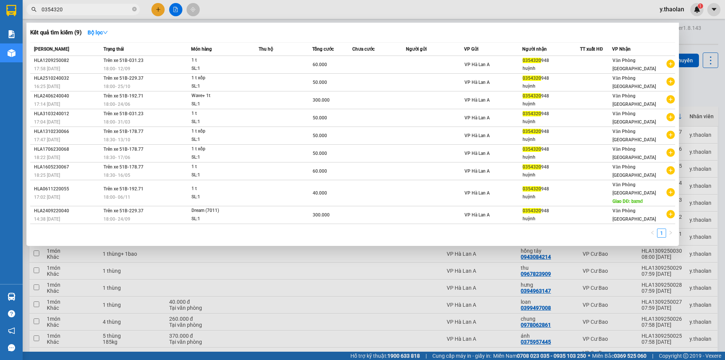
click at [235, 2] on div at bounding box center [362, 180] width 725 height 360
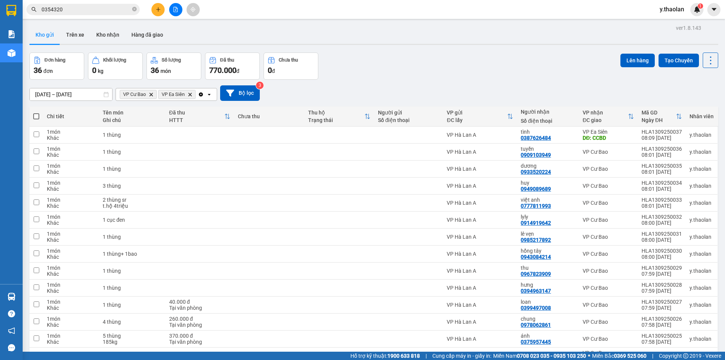
click at [675, 14] on span "y.thaolan" at bounding box center [672, 9] width 37 height 9
click at [670, 24] on span "Đăng xuất" at bounding box center [681, 23] width 32 height 8
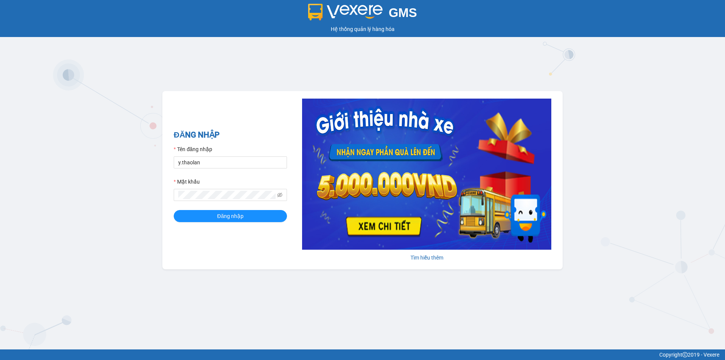
click at [230, 173] on form "Tên đăng nhập y.thaolan Mật khẩu Đăng nhập" at bounding box center [230, 183] width 113 height 77
drag, startPoint x: 234, startPoint y: 160, endPoint x: 235, endPoint y: 168, distance: 8.0
click at [234, 162] on input "y.thaolan" at bounding box center [230, 162] width 113 height 12
type input "dao.thaolan"
click at [218, 214] on span "Đăng nhập" at bounding box center [230, 216] width 26 height 8
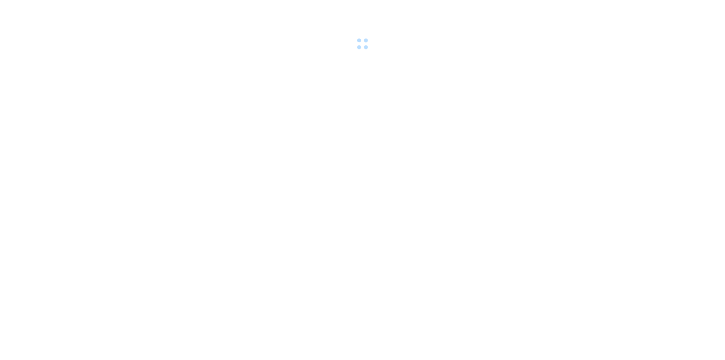
click at [65, 103] on body at bounding box center [362, 180] width 725 height 360
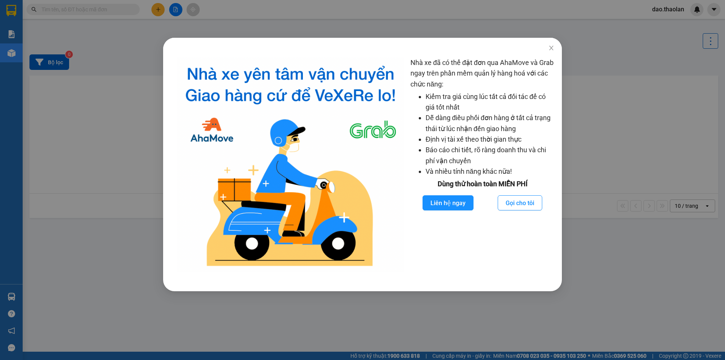
click at [65, 103] on div "Nhà xe đã có thể đặt đơn qua AhaMove và Grab ngay trên phần mềm quản lý hàng ho…" at bounding box center [362, 180] width 725 height 360
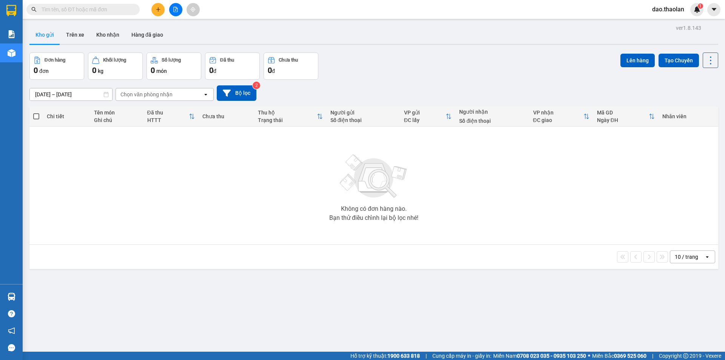
click at [156, 11] on icon "plus" at bounding box center [158, 9] width 5 height 5
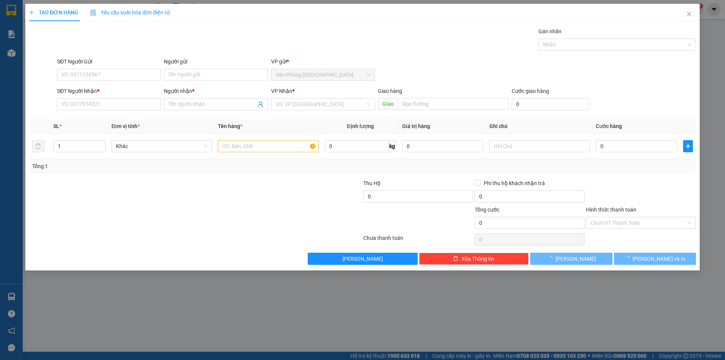
click at [110, 111] on div "SĐT Người Nhận * VD: 0377654321" at bounding box center [109, 100] width 104 height 26
click at [110, 108] on input "SĐT Người Nhận *" at bounding box center [109, 104] width 104 height 12
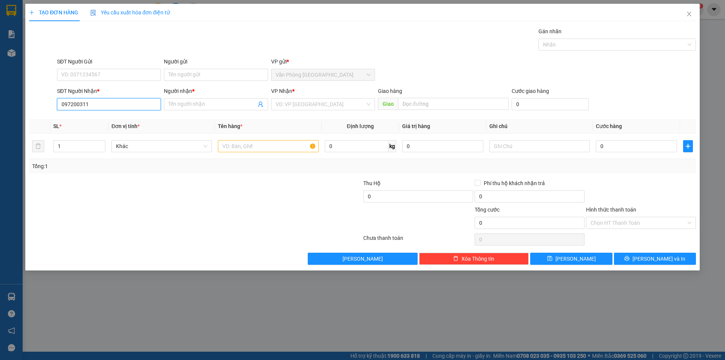
type input "0972003112"
drag, startPoint x: 120, startPoint y: 121, endPoint x: 196, endPoint y: 133, distance: 76.0
click at [120, 122] on div "0972003112 - hiếu" at bounding box center [109, 119] width 95 height 8
type input "hiếu"
type input "0972003112"
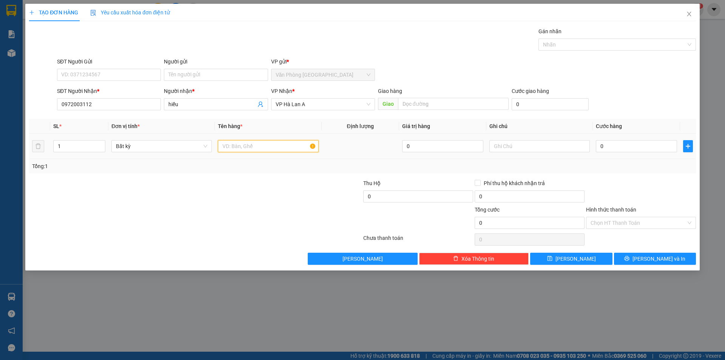
click at [282, 149] on input "text" at bounding box center [268, 146] width 100 height 12
type input "1 thùng xốp"
click at [542, 146] on input "text" at bounding box center [539, 146] width 100 height 12
type input "trái cây"
click at [596, 147] on input "0" at bounding box center [636, 146] width 81 height 12
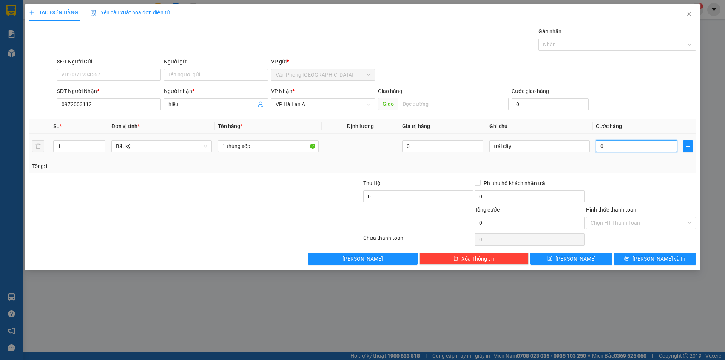
type input "7"
type input "70"
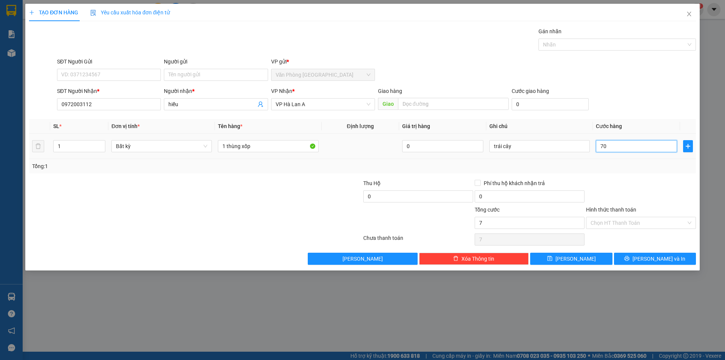
type input "70"
drag, startPoint x: 608, startPoint y: 148, endPoint x: 484, endPoint y: 114, distance: 128.3
click at [484, 114] on div "Transit Pickup Surcharge Ids Transit Deliver Surcharge Ids Transit Deliver Surc…" at bounding box center [362, 146] width 667 height 238
type input "6"
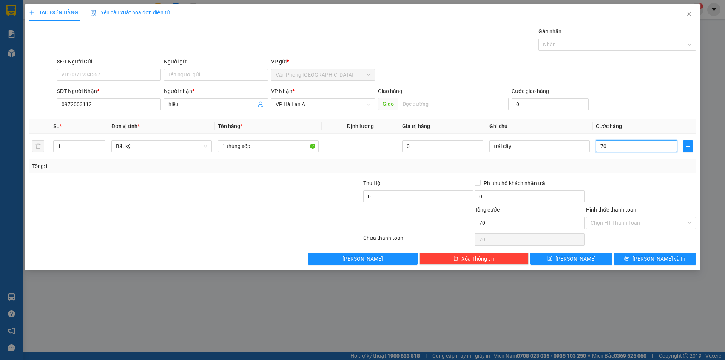
type input "6"
type input "60"
type input "60.000"
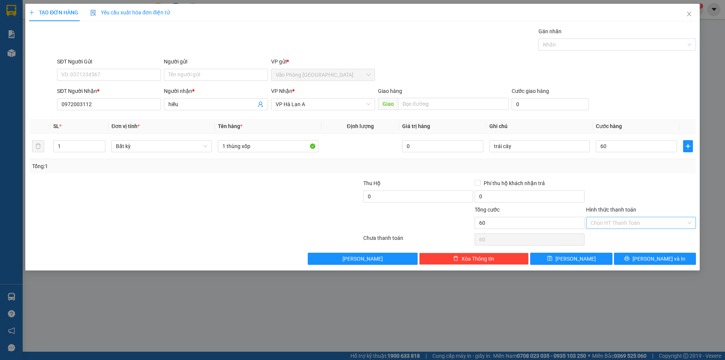
type input "60.000"
click at [609, 226] on input "Hình thức thanh toán" at bounding box center [639, 222] width 96 height 11
click at [614, 237] on div "Tại văn phòng" at bounding box center [641, 238] width 101 height 8
type input "0"
click at [600, 251] on div "Transit Pickup Surcharge Ids Transit Deliver Surcharge Ids Transit Deliver Surc…" at bounding box center [362, 146] width 667 height 238
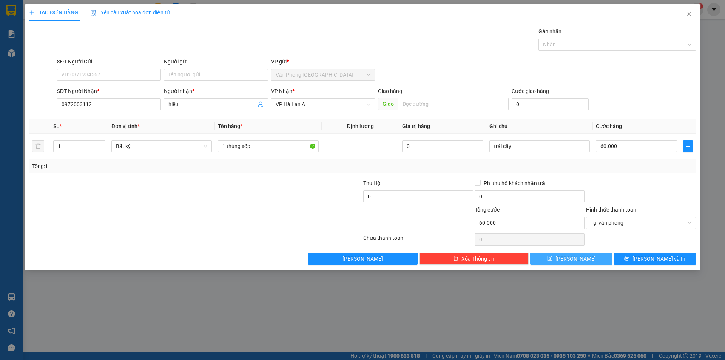
click at [596, 256] on button "Lưu" at bounding box center [571, 259] width 82 height 12
type input "0"
click at [688, 17] on span "Close" at bounding box center [689, 14] width 21 height 21
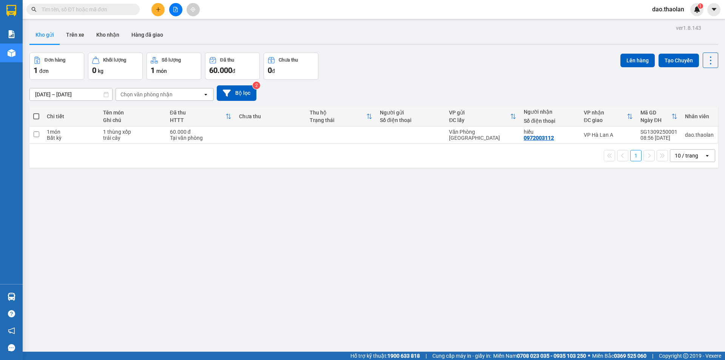
click at [667, 9] on span "dao.thaolan" at bounding box center [668, 9] width 44 height 9
click at [667, 25] on span "Đăng xuất" at bounding box center [674, 23] width 32 height 8
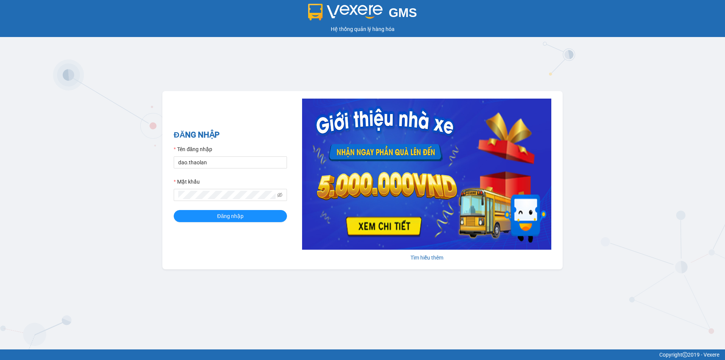
type input "y.thaolan"
click at [248, 223] on div "ĐĂNG NHẬP Tên đăng nhập y.thaolan Mật khẩu Đăng nhập" at bounding box center [230, 180] width 113 height 103
click at [251, 219] on button "Đăng nhập" at bounding box center [230, 216] width 113 height 12
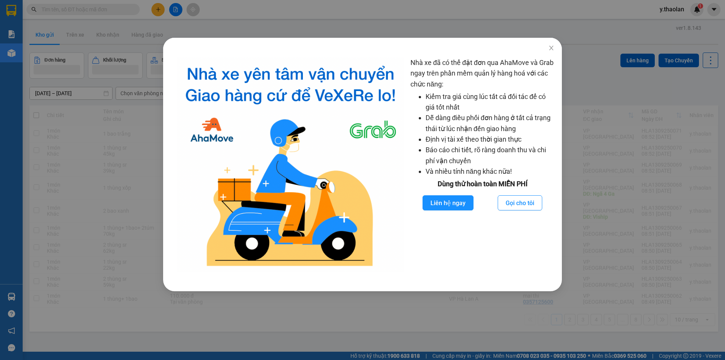
click at [73, 168] on div "Nhà xe đã có thể đặt đơn qua AhaMove và Grab ngay trên phần mềm quản lý hàng ho…" at bounding box center [362, 180] width 725 height 360
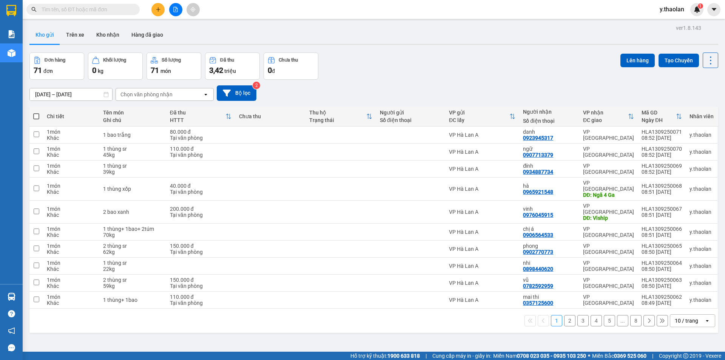
click at [688, 317] on div "10 / trang" at bounding box center [686, 321] width 23 height 8
click at [686, 294] on span "100 / trang" at bounding box center [683, 292] width 27 height 8
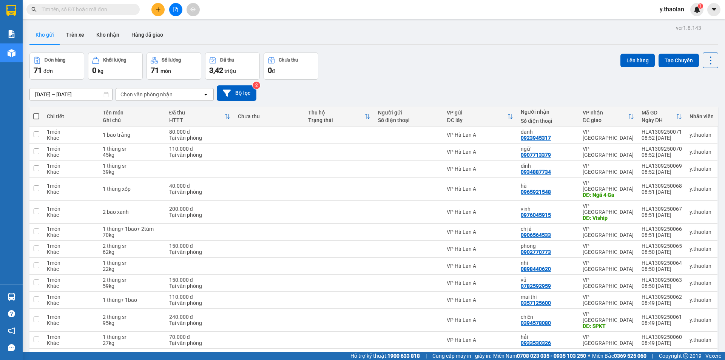
click at [39, 116] on span at bounding box center [36, 116] width 6 height 6
click at [36, 113] on input "checkbox" at bounding box center [36, 113] width 0 height 0
checkbox input "true"
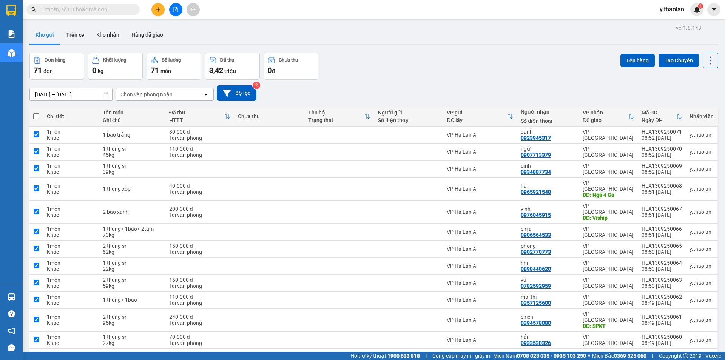
checkbox input "true"
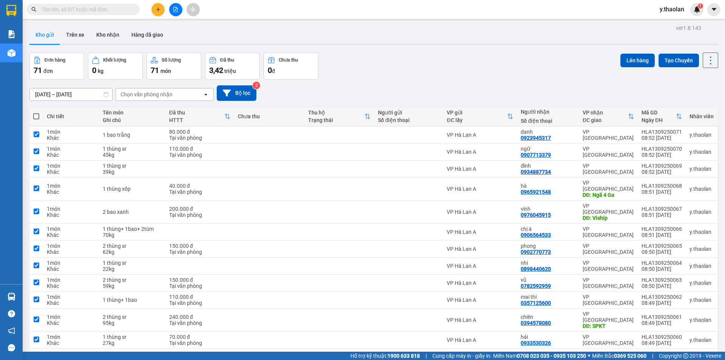
checkbox input "true"
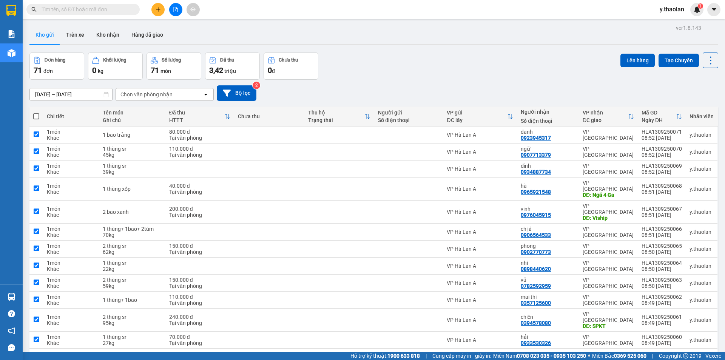
checkbox input "true"
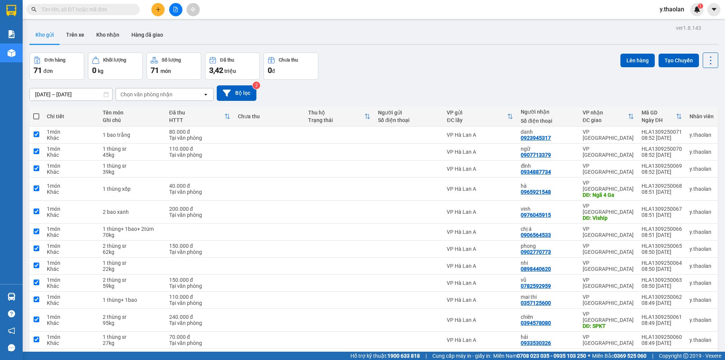
checkbox input "true"
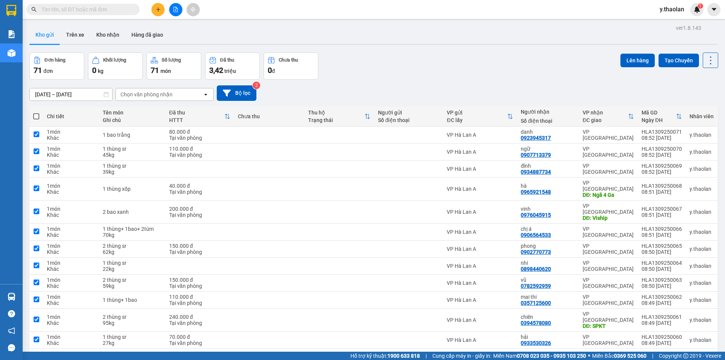
checkbox input "true"
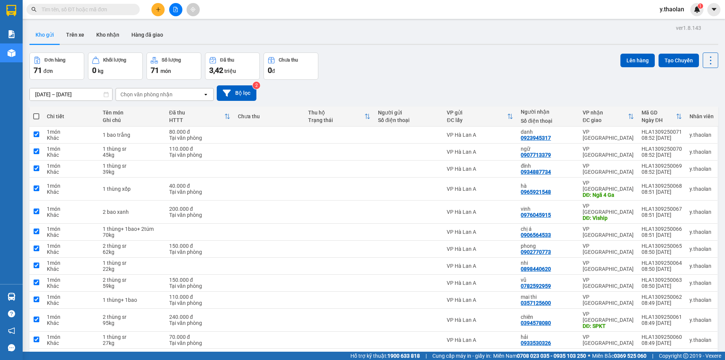
checkbox input "true"
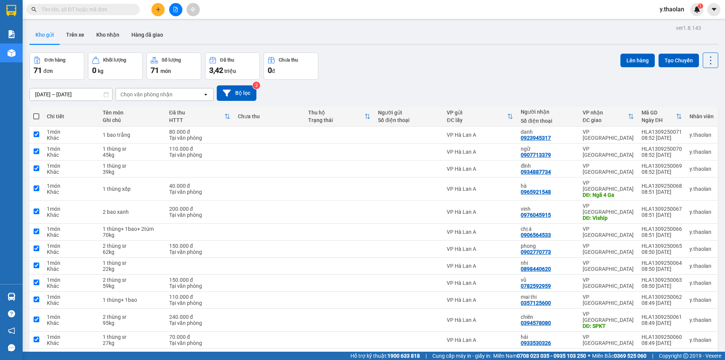
checkbox input "true"
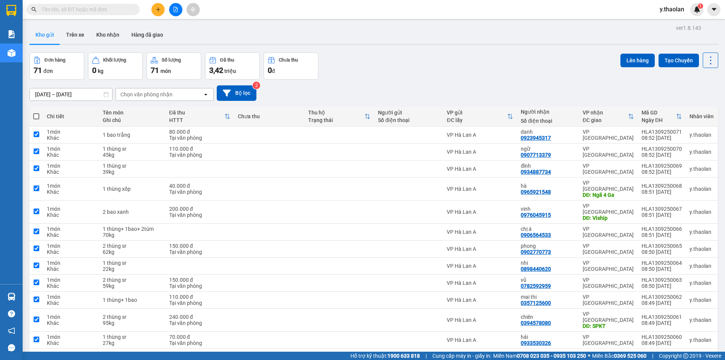
checkbox input "true"
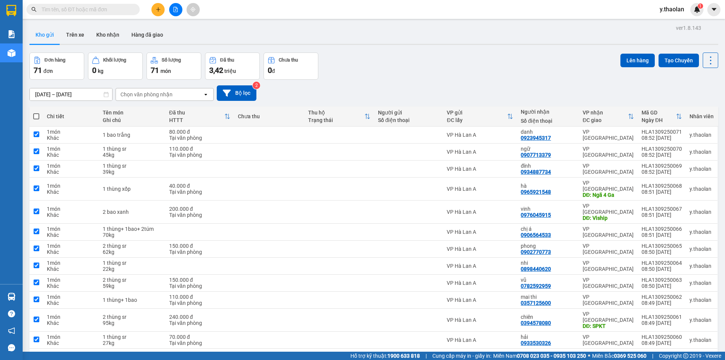
checkbox input "true"
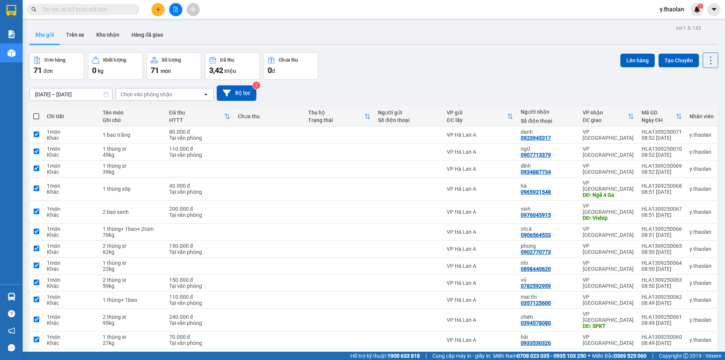
checkbox input "true"
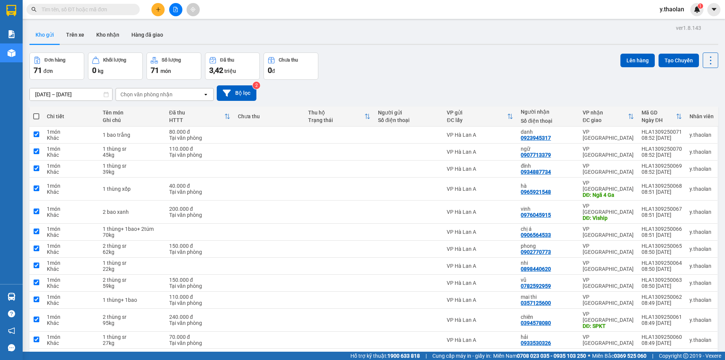
checkbox input "true"
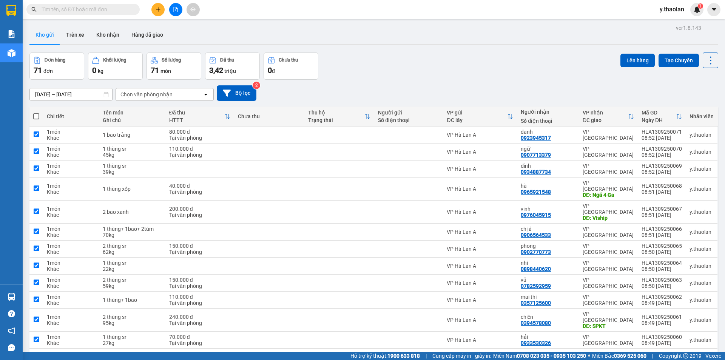
checkbox input "true"
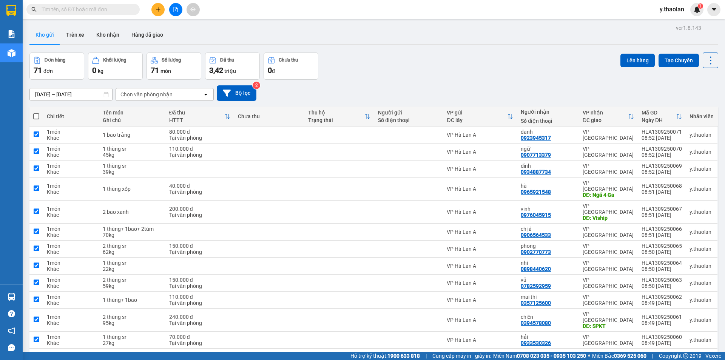
checkbox input "true"
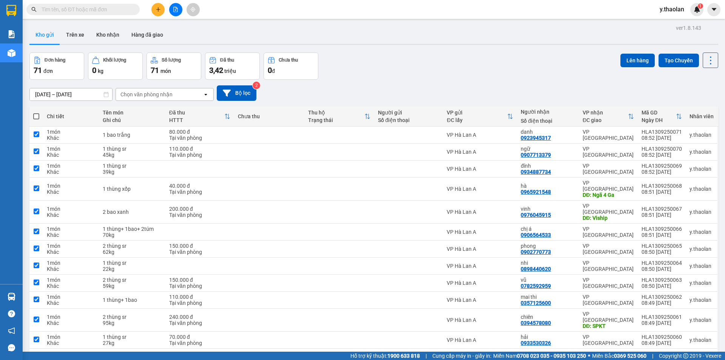
checkbox input "true"
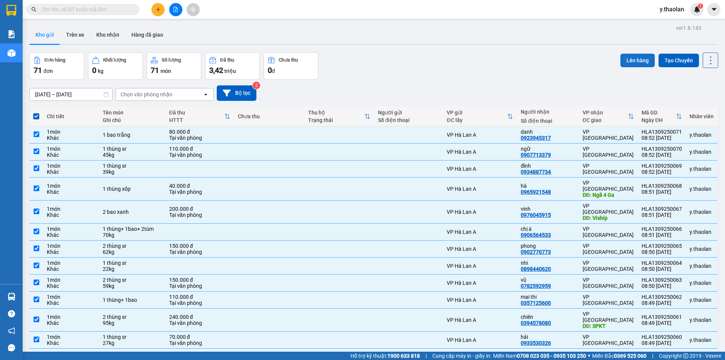
click at [640, 57] on button "Lên hàng" at bounding box center [637, 61] width 34 height 14
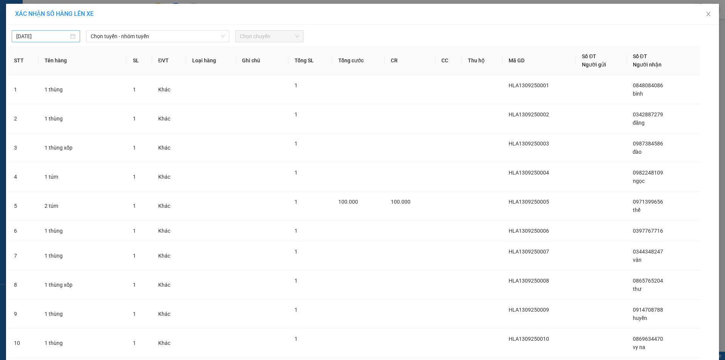
click at [36, 37] on body "Kết quả tìm kiếm ( 0 ) Bộ lọc No Data y.thaolan 1 Báo cáo Báo cáo dòng tiền (nh…" at bounding box center [362, 180] width 725 height 360
click at [89, 92] on div "12" at bounding box center [88, 91] width 9 height 9
type input "[DATE]"
click at [126, 38] on span "Chọn tuyến - nhóm tuyến" at bounding box center [158, 36] width 134 height 11
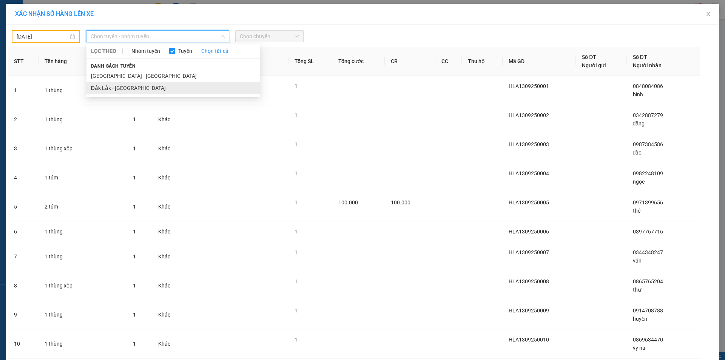
click at [122, 83] on li "Đắk Lắk - [GEOGRAPHIC_DATA]" at bounding box center [173, 88] width 174 height 12
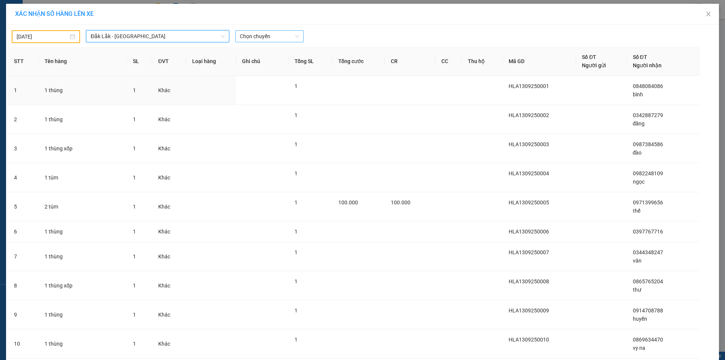
drag, startPoint x: 222, startPoint y: 39, endPoint x: 256, endPoint y: 37, distance: 34.4
click at [238, 39] on div "12/09/2025 Đắk Lắk - Sài Gòn Đắk Lắk - Sài Gòn LỌC THEO Nhóm tuyến Tuyến Chọn t…" at bounding box center [158, 36] width 298 height 13
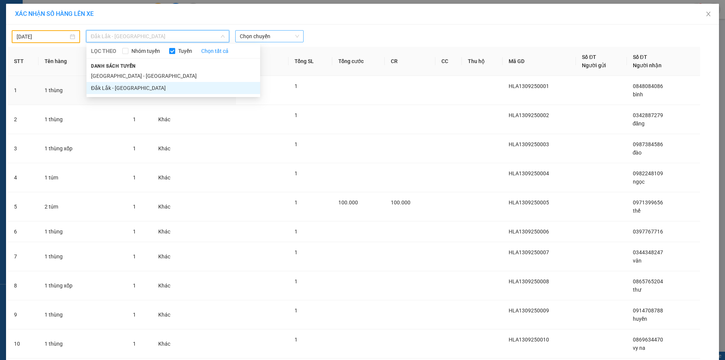
click at [256, 37] on span "Chọn chuyến" at bounding box center [269, 36] width 59 height 11
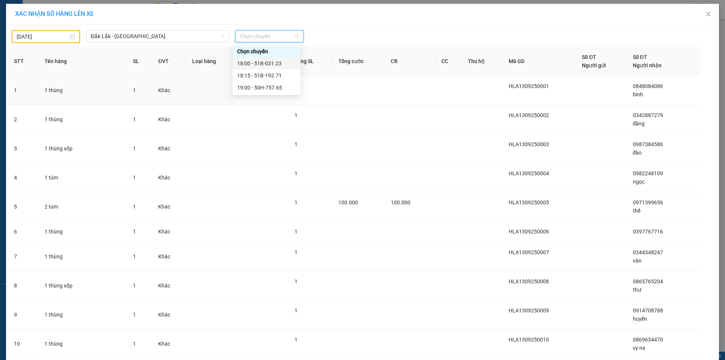
click at [273, 62] on div "18:00 - 51B-031.23" at bounding box center [266, 63] width 59 height 8
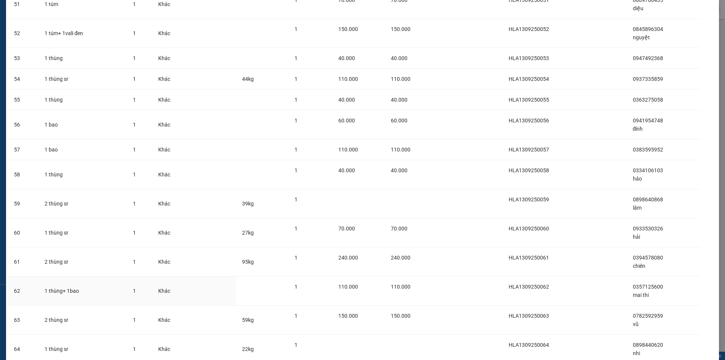
scroll to position [1773, 0]
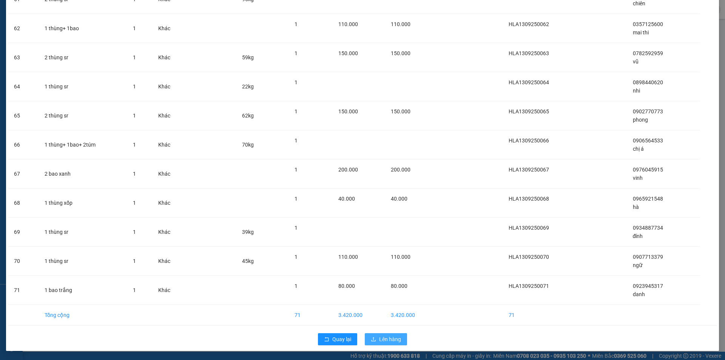
click at [384, 341] on span "Lên hàng" at bounding box center [390, 339] width 22 height 8
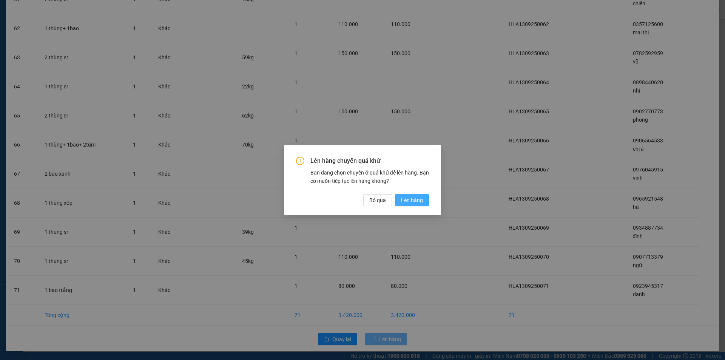
click at [420, 196] on span "Lên hàng" at bounding box center [412, 200] width 22 height 8
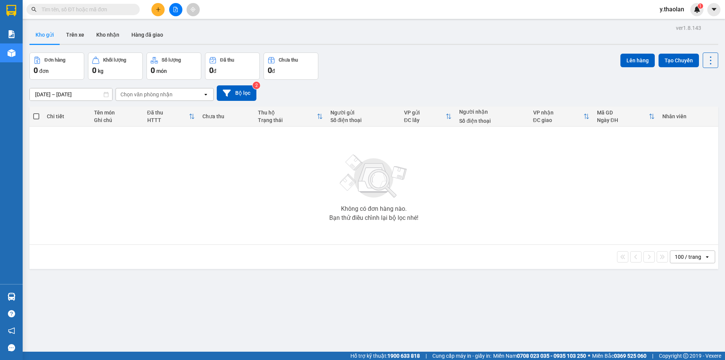
click at [175, 13] on button at bounding box center [175, 9] width 13 height 13
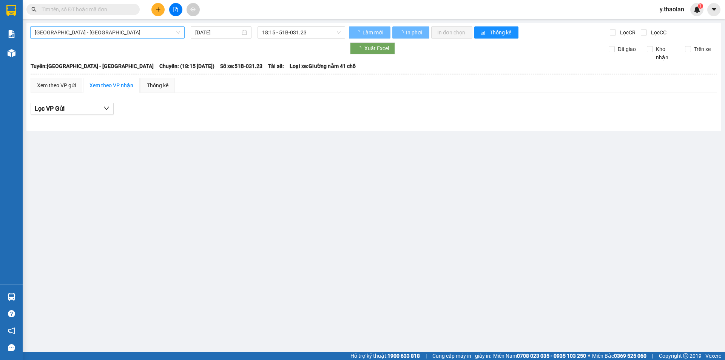
drag, startPoint x: 108, startPoint y: 25, endPoint x: 108, endPoint y: 31, distance: 5.7
click at [108, 31] on div "Sài Gòn - Đắk Lắk 13/09/2025 18:15 - 51B-031.23 Làm mới In phơi In đơn chọn Thố…" at bounding box center [373, 77] width 695 height 108
drag, startPoint x: 108, startPoint y: 32, endPoint x: 108, endPoint y: 37, distance: 4.9
click at [108, 34] on span "[GEOGRAPHIC_DATA] - [GEOGRAPHIC_DATA]" at bounding box center [107, 32] width 145 height 11
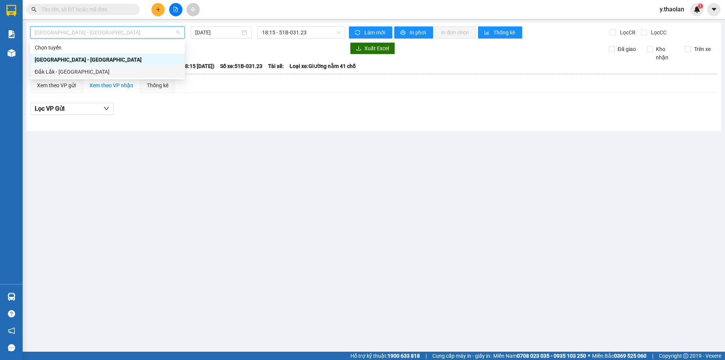
click at [108, 71] on div "Đắk Lắk - [GEOGRAPHIC_DATA]" at bounding box center [107, 72] width 145 height 8
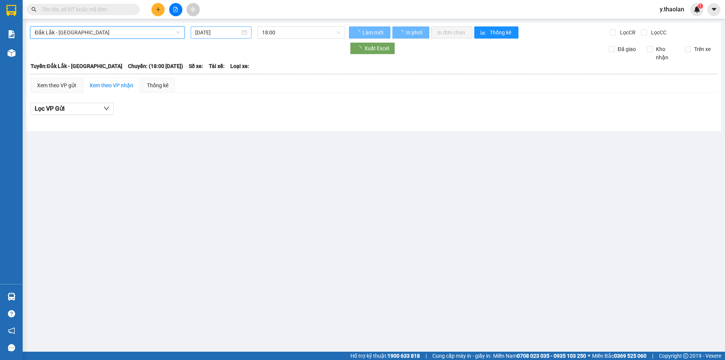
click at [214, 32] on input "[DATE]" at bounding box center [217, 32] width 45 height 8
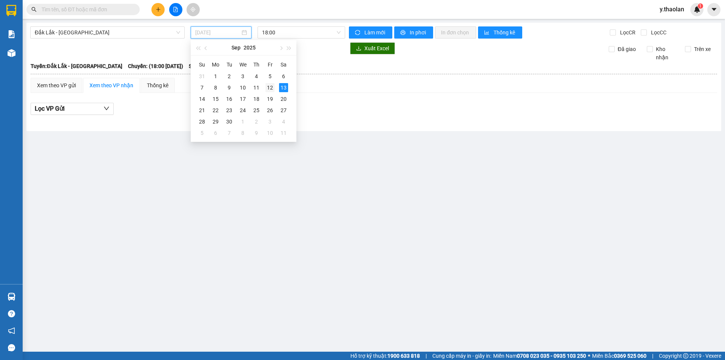
click at [266, 86] on div "12" at bounding box center [269, 87] width 9 height 9
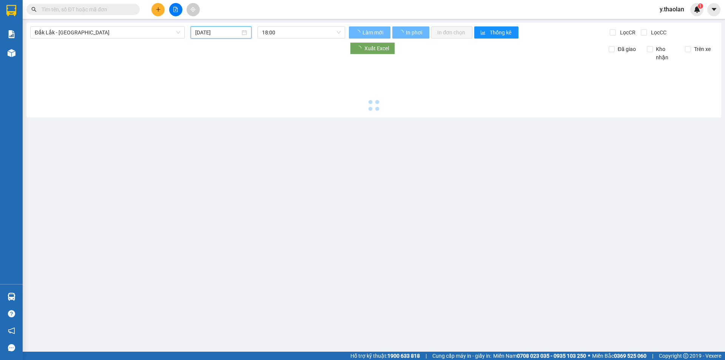
type input "[DATE]"
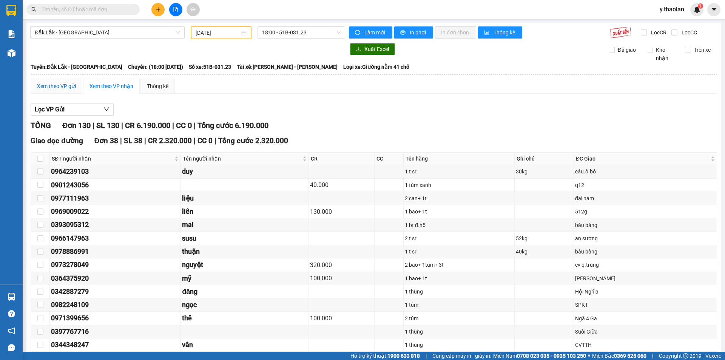
click at [49, 86] on div "Xem theo VP gửi" at bounding box center [56, 86] width 39 height 8
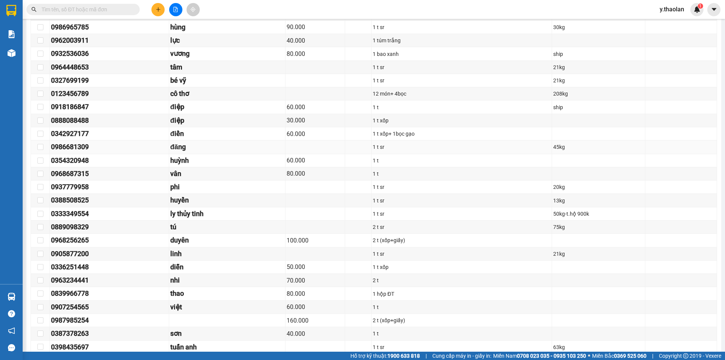
scroll to position [378, 0]
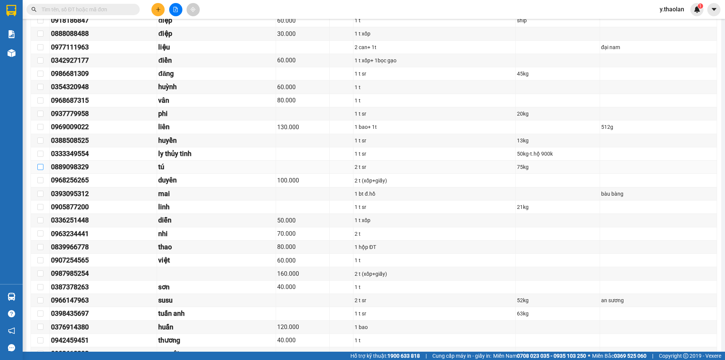
click at [43, 167] on input "checkbox" at bounding box center [40, 167] width 6 height 6
checkbox input "true"
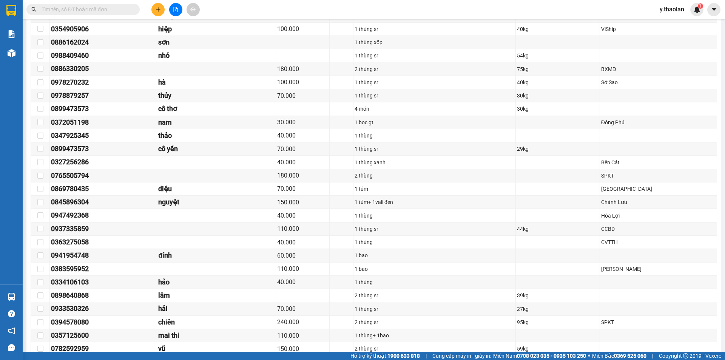
scroll to position [1584, 0]
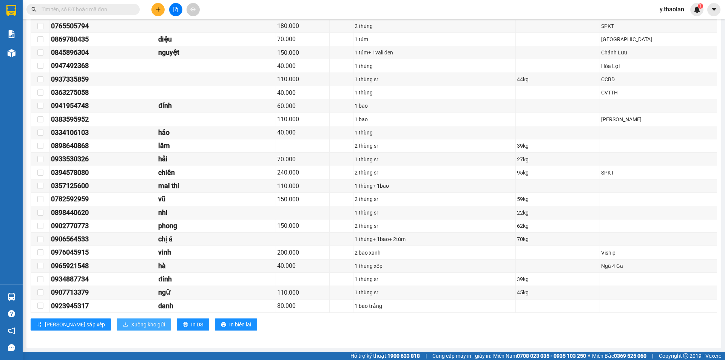
click at [131, 328] on span "Xuống kho gửi" at bounding box center [148, 324] width 34 height 8
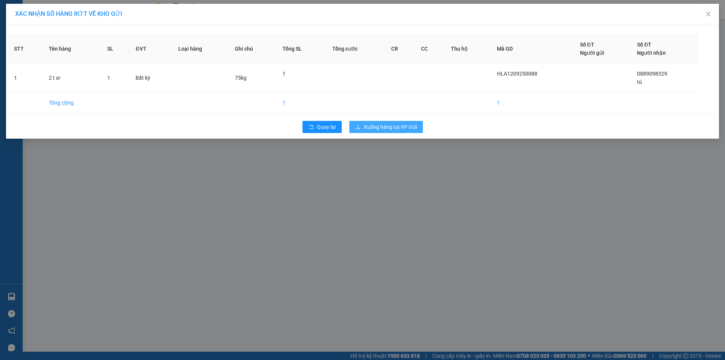
click at [396, 128] on span "Xuống hàng tại VP Gửi" at bounding box center [390, 127] width 53 height 8
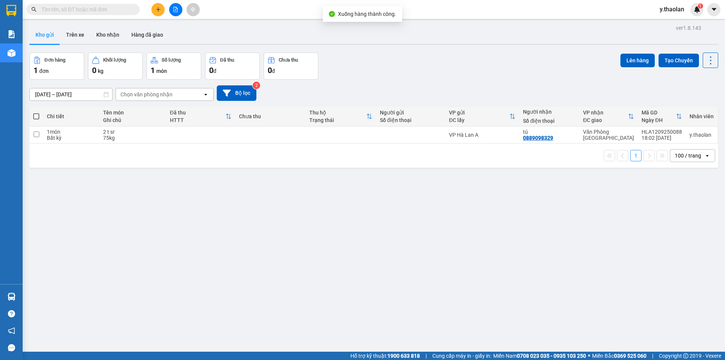
click at [94, 6] on input "text" at bounding box center [86, 9] width 89 height 8
click at [176, 9] on icon "file-add" at bounding box center [175, 9] width 5 height 5
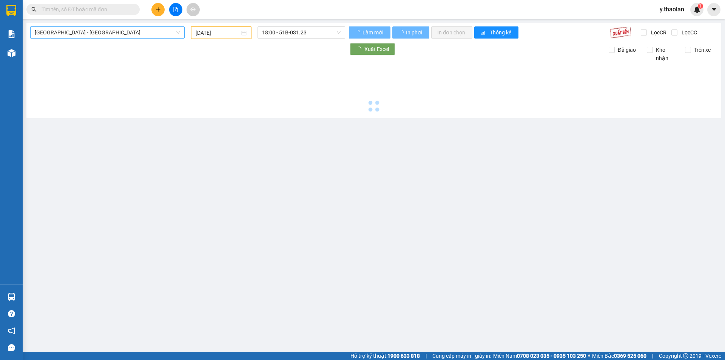
type input "[DATE]"
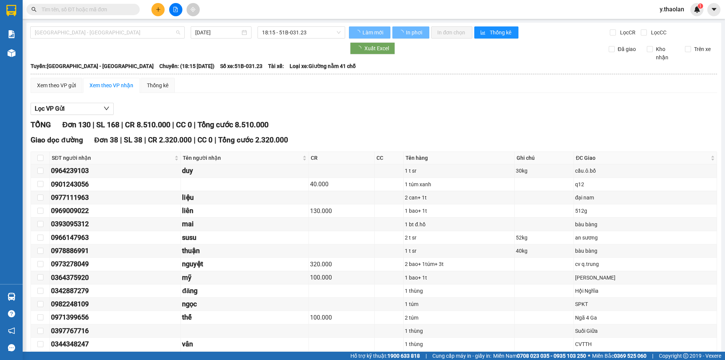
drag, startPoint x: 123, startPoint y: 33, endPoint x: 120, endPoint y: 46, distance: 12.7
click at [123, 34] on span "[GEOGRAPHIC_DATA] - [GEOGRAPHIC_DATA]" at bounding box center [107, 32] width 145 height 11
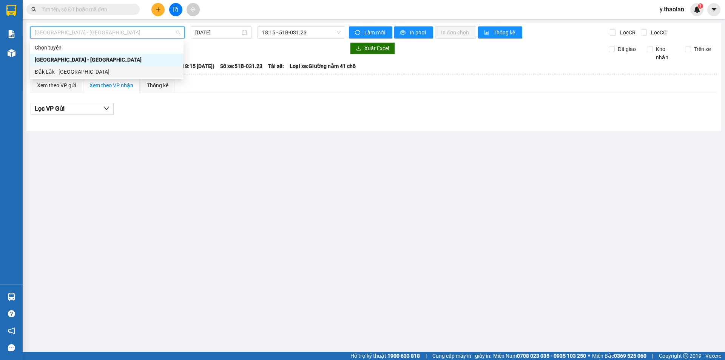
click at [107, 71] on div "Đắk Lắk - [GEOGRAPHIC_DATA]" at bounding box center [107, 72] width 144 height 8
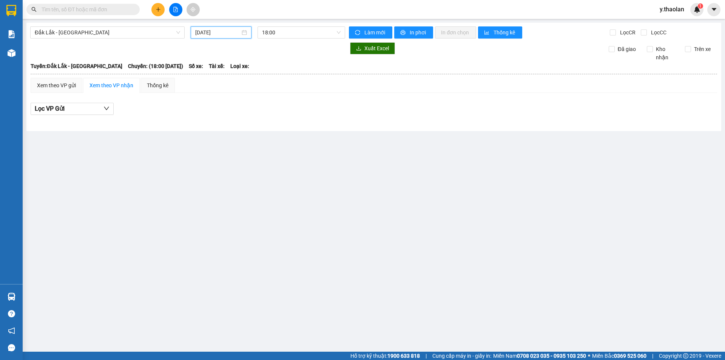
click at [212, 30] on input "[DATE]" at bounding box center [217, 32] width 45 height 8
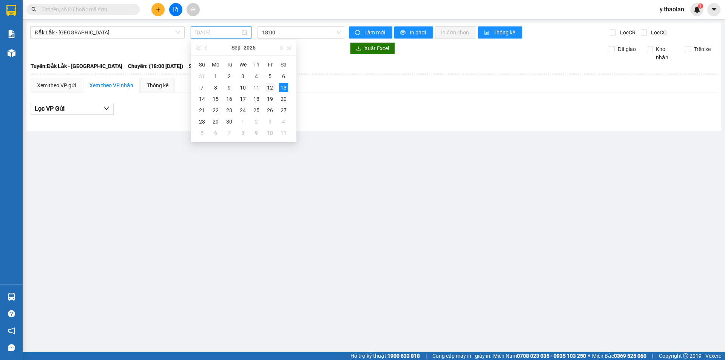
click at [270, 89] on div "12" at bounding box center [269, 87] width 9 height 9
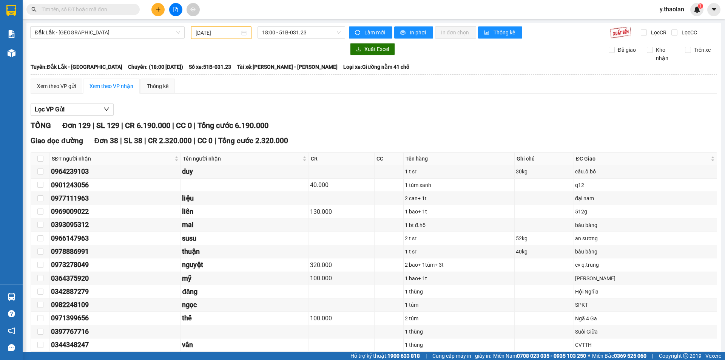
click at [224, 37] on div "[DATE]" at bounding box center [221, 32] width 61 height 13
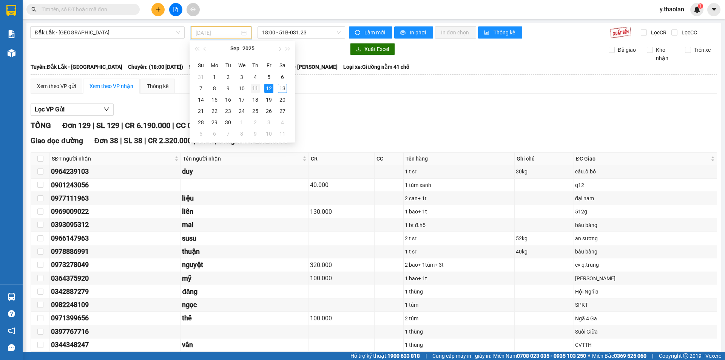
click at [258, 90] on div "11" at bounding box center [255, 88] width 9 height 9
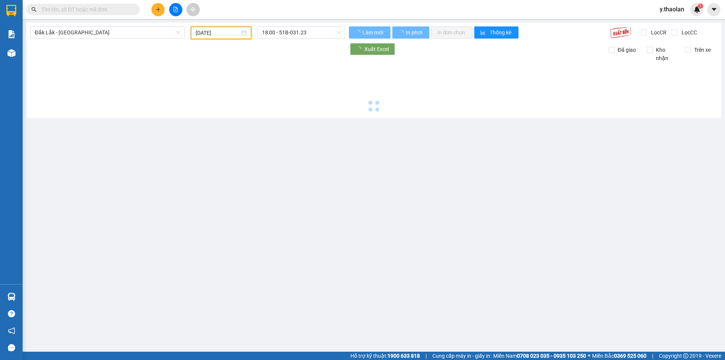
type input "[DATE]"
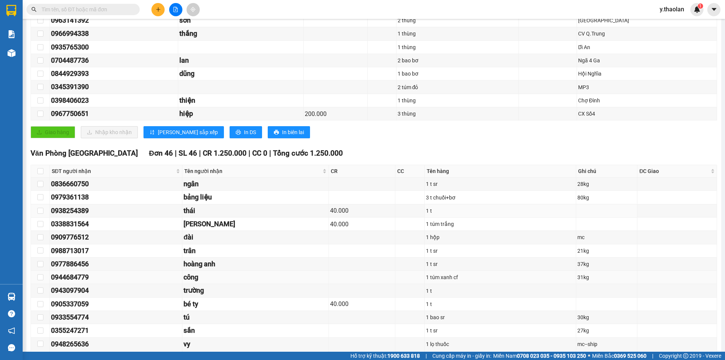
scroll to position [453, 0]
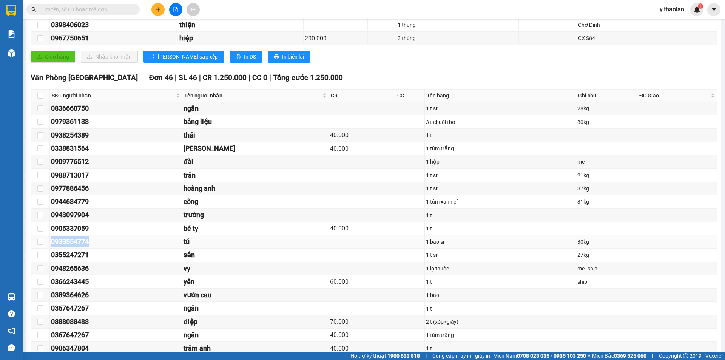
drag, startPoint x: 98, startPoint y: 242, endPoint x: 49, endPoint y: 241, distance: 48.7
click at [51, 246] on div "0933554774" at bounding box center [116, 241] width 130 height 11
copy div "0933554774"
click at [112, 11] on input "text" at bounding box center [86, 9] width 89 height 8
paste input "0933554774"
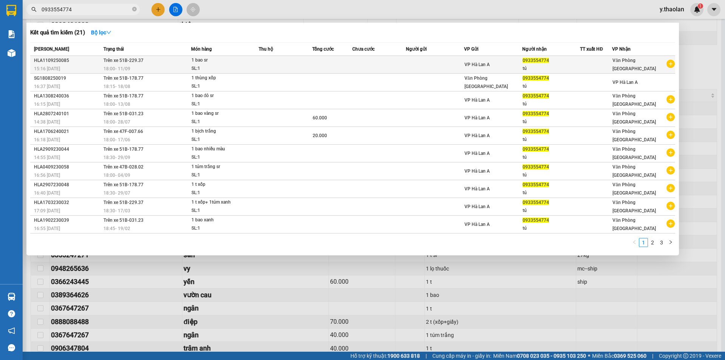
type input "0933554774"
click at [379, 63] on td at bounding box center [379, 65] width 54 height 18
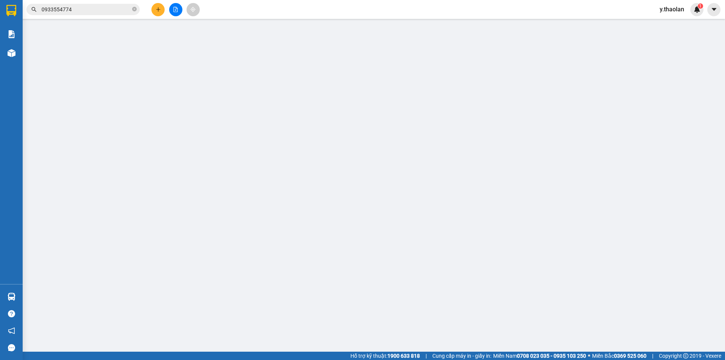
type input "0933554774"
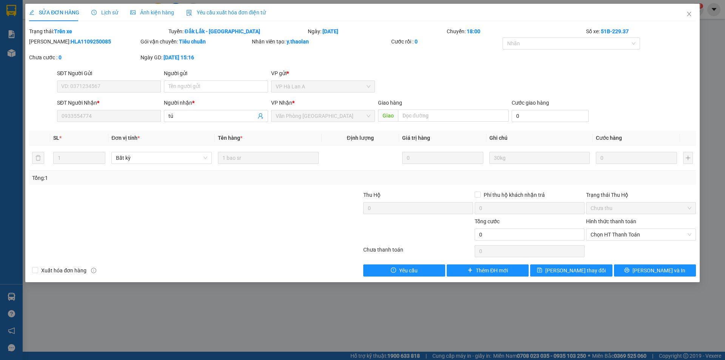
click at [200, 110] on div "Người nhận *" at bounding box center [216, 104] width 104 height 11
click at [197, 111] on span "tú" at bounding box center [216, 116] width 104 height 12
type input "tú....."
click at [581, 277] on div "SỬA ĐƠN HÀNG Lịch sử Ảnh kiện hàng Yêu cầu xuất hóa đơn điện tử Total Paid Fee …" at bounding box center [362, 143] width 674 height 278
click at [586, 272] on span "[PERSON_NAME] đổi" at bounding box center [575, 270] width 60 height 8
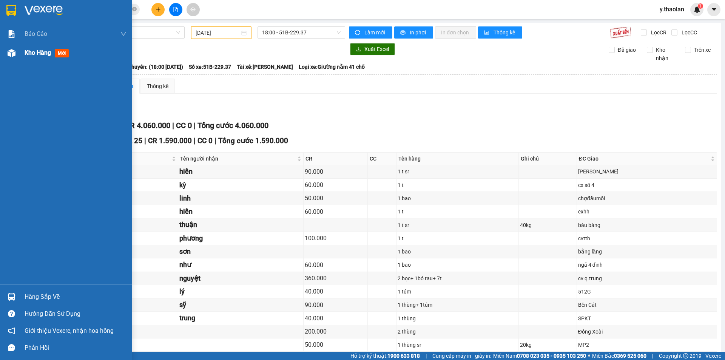
click at [45, 58] on div "Kho hàng mới" at bounding box center [76, 52] width 102 height 19
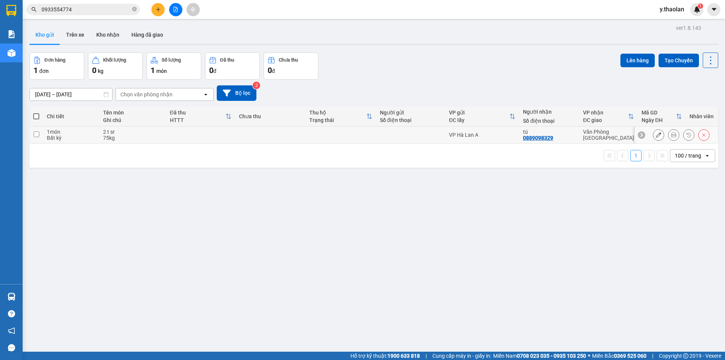
click at [653, 134] on button at bounding box center [658, 134] width 11 height 13
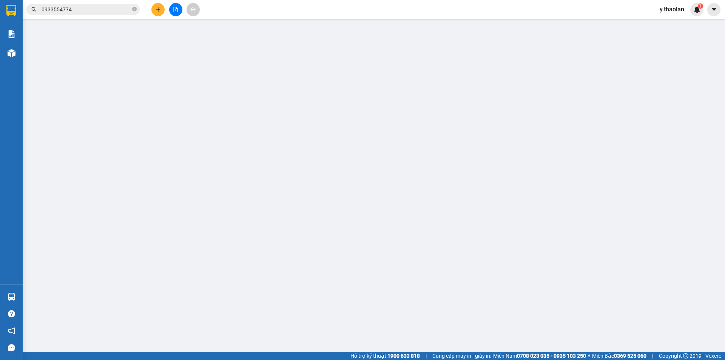
type input "0889098329"
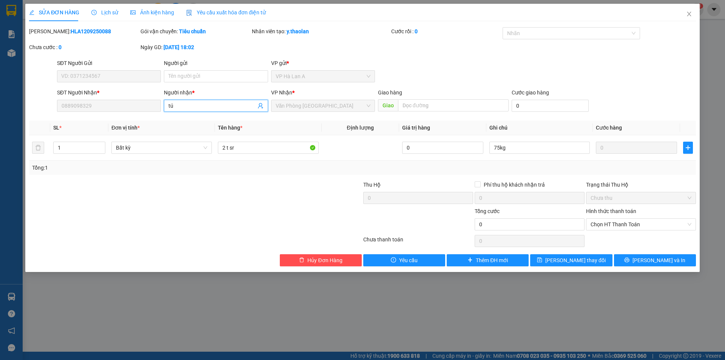
click at [181, 107] on input "tú" at bounding box center [211, 106] width 87 height 8
type input "tú..."
click at [681, 14] on span "Close" at bounding box center [689, 14] width 21 height 21
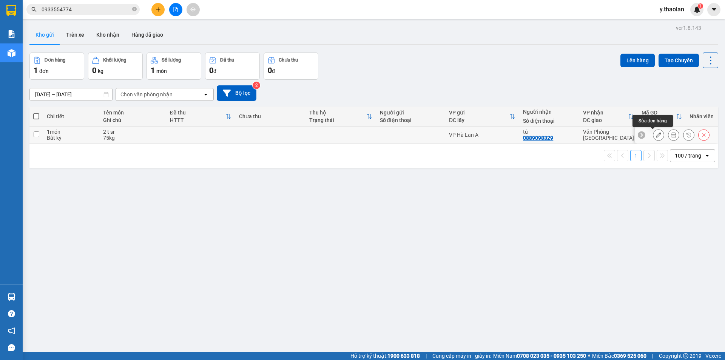
click at [656, 133] on icon at bounding box center [658, 134] width 5 height 5
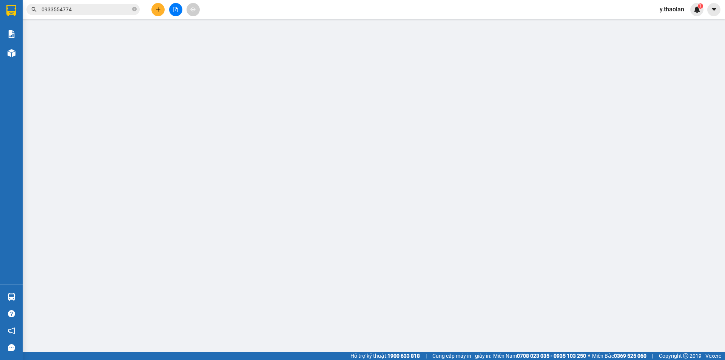
type input "0889098329"
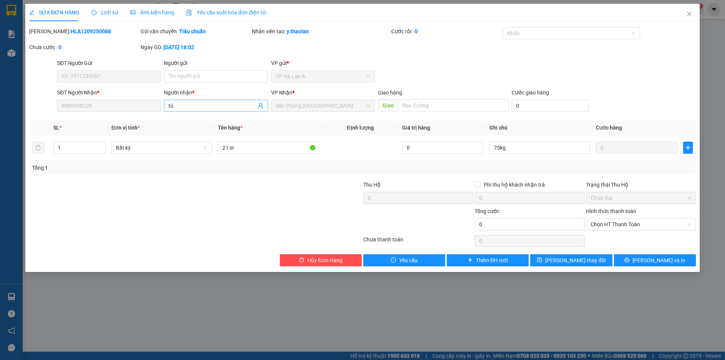
click at [224, 105] on input "tú" at bounding box center [211, 106] width 87 height 8
type input "tú.."
click at [230, 119] on div "tú..... - 0933554774" at bounding box center [215, 121] width 95 height 8
type input "0933554774"
type input "tú....."
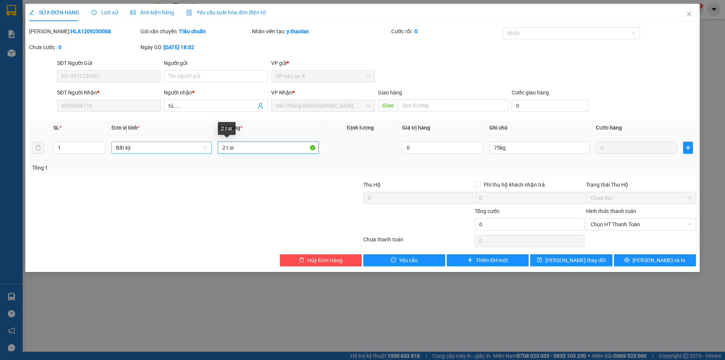
drag, startPoint x: 226, startPoint y: 148, endPoint x: 196, endPoint y: 142, distance: 30.4
click at [196, 142] on tr "1 Bất kỳ 2 t sr 0 75kg 0" at bounding box center [362, 147] width 667 height 25
type input "1 t sr"
drag, startPoint x: 498, startPoint y: 146, endPoint x: 428, endPoint y: 142, distance: 70.7
click at [469, 132] on table "SL * Đơn vị tính * Tên hàng * Định lượng Giá trị hàng Ghi chú Cước hàng 1 Bất k…" at bounding box center [362, 140] width 667 height 40
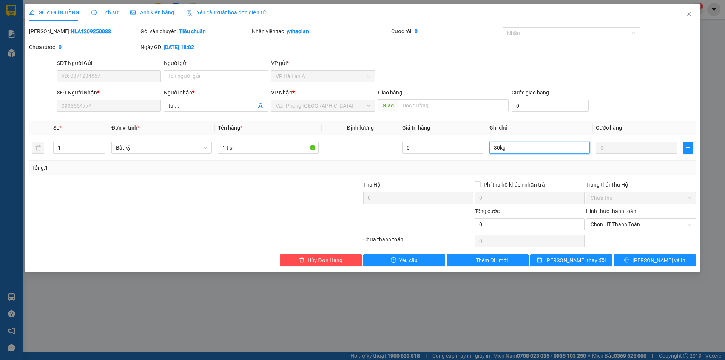
type input "30kg"
click at [220, 113] on div "Người nhận * tú....." at bounding box center [216, 101] width 104 height 26
click at [220, 106] on input "tú....." at bounding box center [211, 106] width 87 height 8
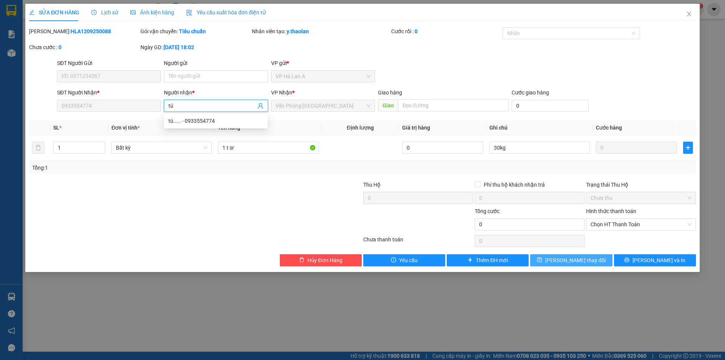
type input "tú"
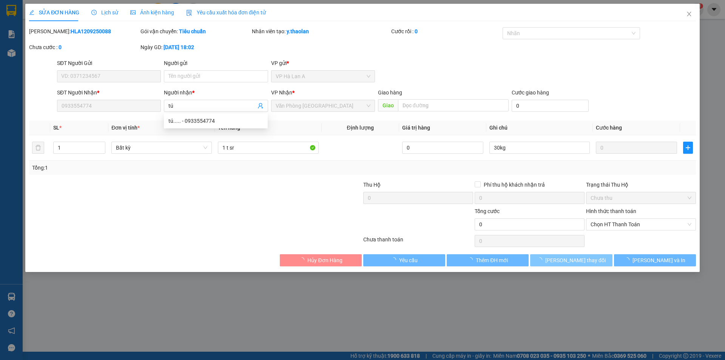
click at [591, 258] on button "[PERSON_NAME] đổi" at bounding box center [571, 260] width 82 height 12
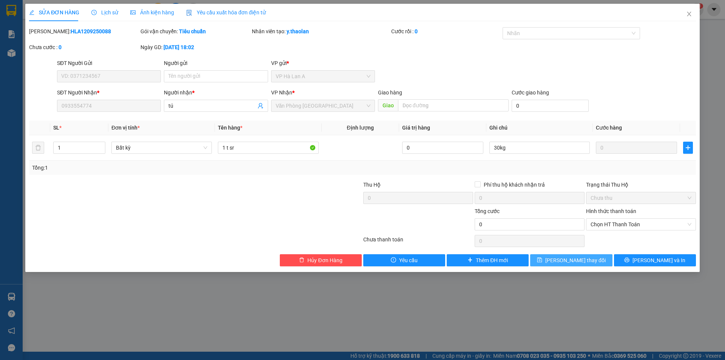
click at [587, 259] on span "[PERSON_NAME] đổi" at bounding box center [575, 260] width 60 height 8
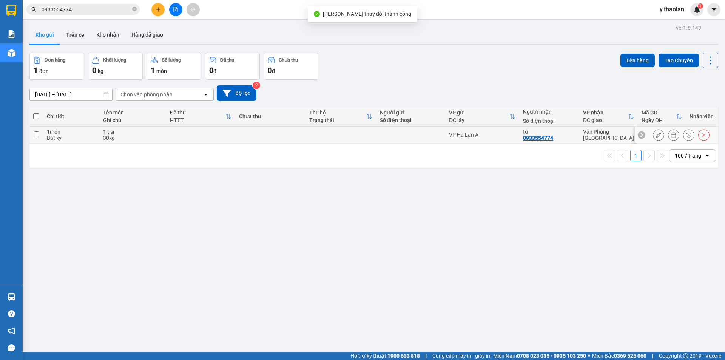
click at [464, 136] on div "VP Hà Lan A" at bounding box center [482, 135] width 66 height 6
checkbox input "true"
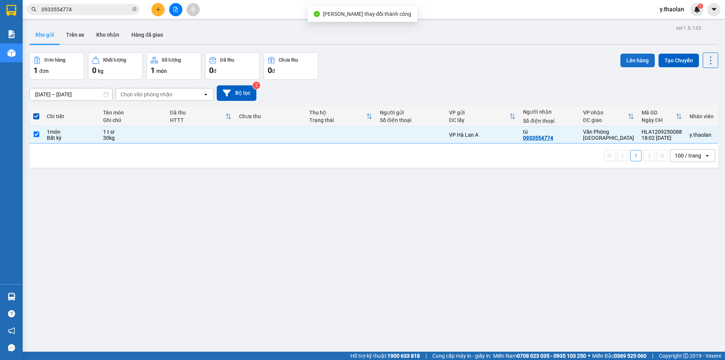
click at [631, 62] on button "Lên hàng" at bounding box center [637, 61] width 34 height 14
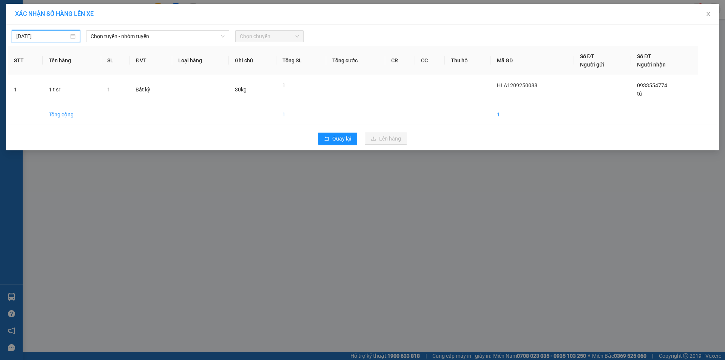
click at [46, 39] on input "[DATE]" at bounding box center [42, 36] width 52 height 8
click at [94, 93] on div "12" at bounding box center [90, 91] width 9 height 9
type input "[DATE]"
click at [151, 34] on span "Chọn tuyến - nhóm tuyến" at bounding box center [158, 36] width 134 height 11
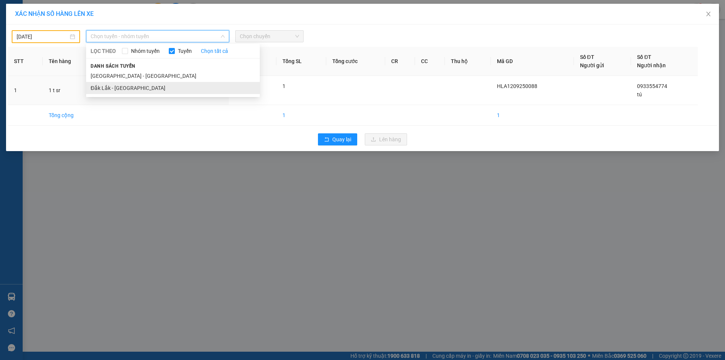
click at [131, 86] on li "Đắk Lắk - [GEOGRAPHIC_DATA]" at bounding box center [173, 88] width 174 height 12
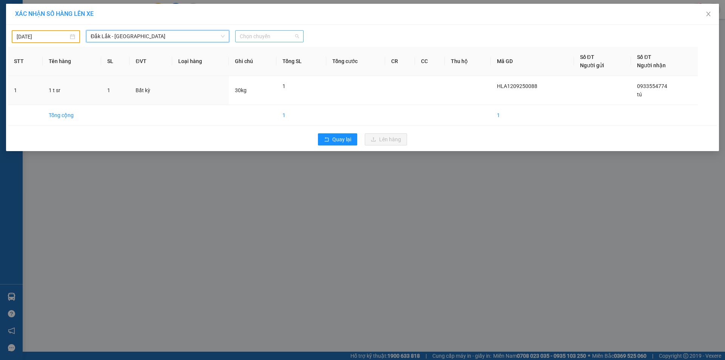
click at [277, 30] on div "Chọn chuyến" at bounding box center [269, 36] width 68 height 12
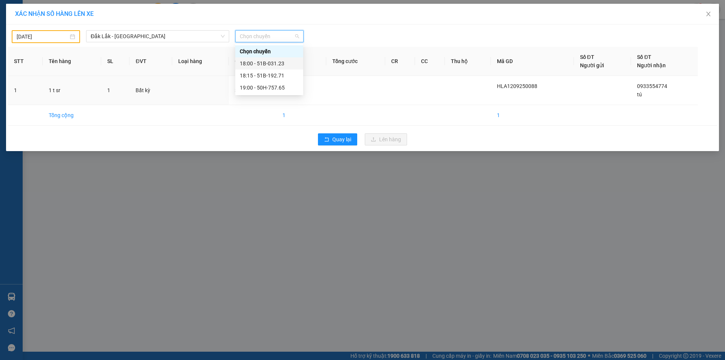
click at [270, 61] on div "18:00 - 51B-031.23" at bounding box center [269, 63] width 59 height 8
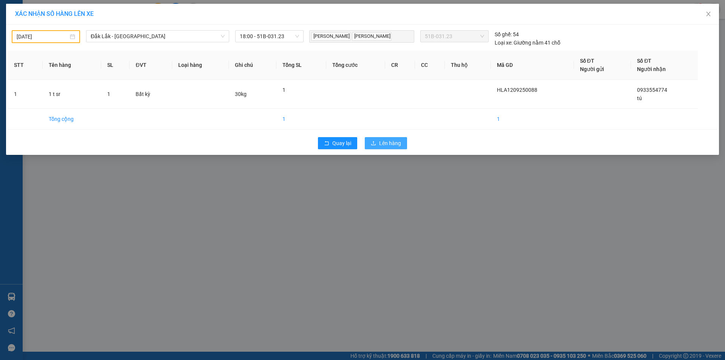
click at [384, 140] on span "Lên hàng" at bounding box center [390, 143] width 22 height 8
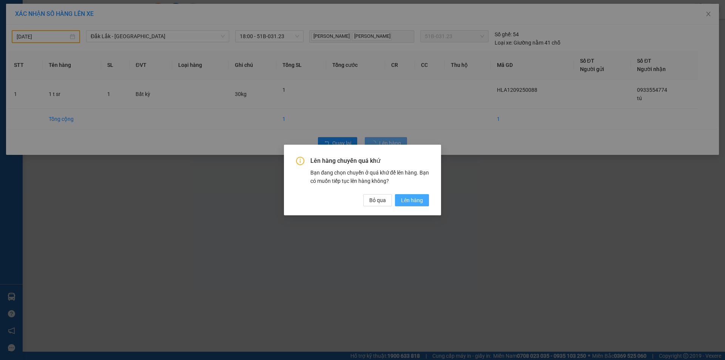
click at [405, 199] on span "Lên hàng" at bounding box center [412, 200] width 22 height 8
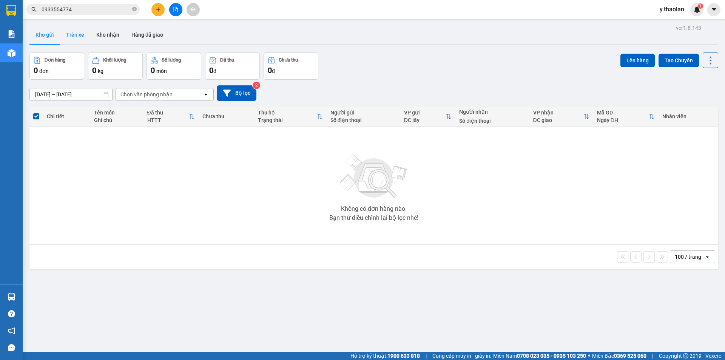
click at [69, 37] on button "Trên xe" at bounding box center [75, 35] width 30 height 18
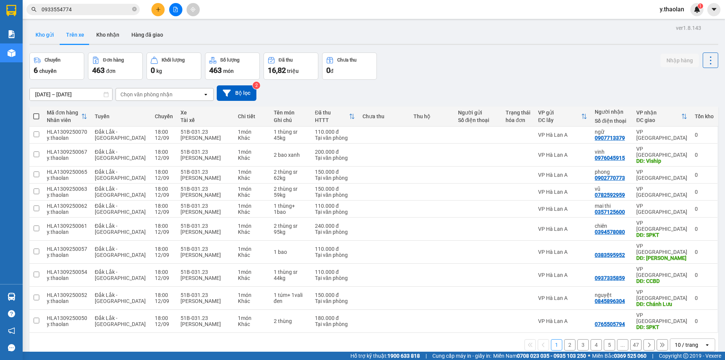
click at [42, 32] on button "Kho gửi" at bounding box center [44, 35] width 31 height 18
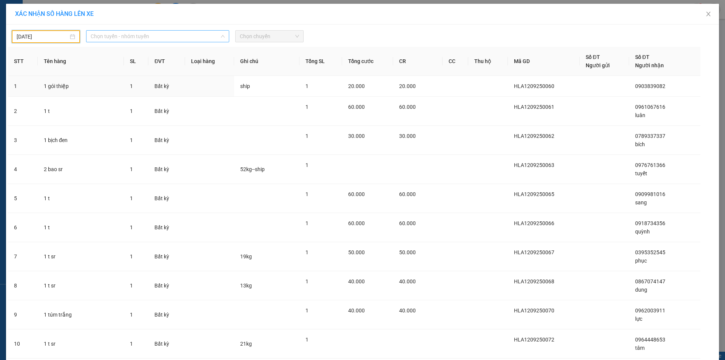
drag, startPoint x: 149, startPoint y: 35, endPoint x: 149, endPoint y: 57, distance: 21.9
click at [149, 35] on span "Chọn tuyến - nhóm tuyến" at bounding box center [158, 36] width 134 height 11
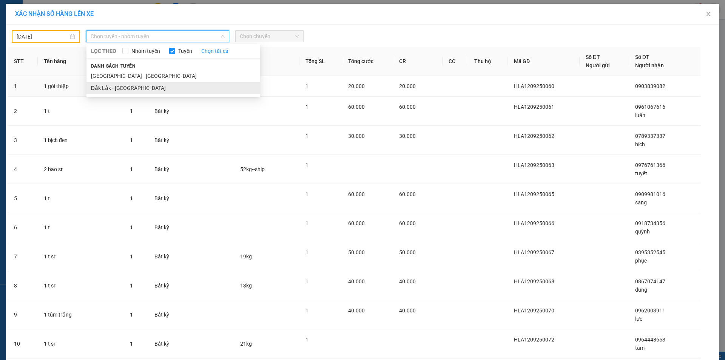
click at [140, 87] on li "Đắk Lắk - [GEOGRAPHIC_DATA]" at bounding box center [173, 88] width 174 height 12
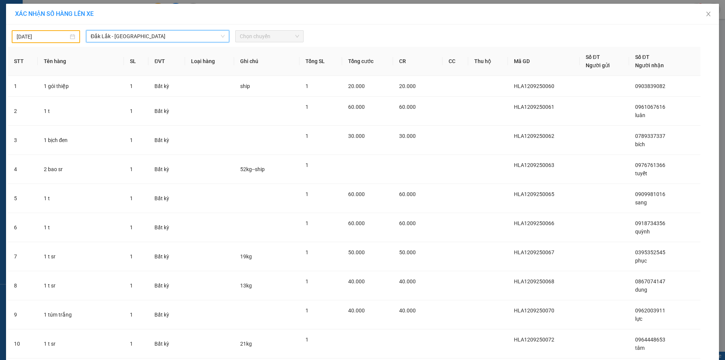
click at [258, 38] on span "Chọn chuyến" at bounding box center [269, 36] width 59 height 11
click at [259, 41] on span "Chọn chuyến" at bounding box center [269, 36] width 59 height 11
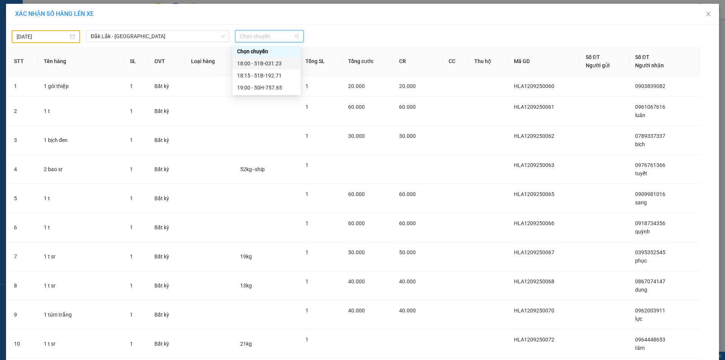
click at [261, 58] on div "18:00 - 51B-031.23" at bounding box center [267, 63] width 68 height 12
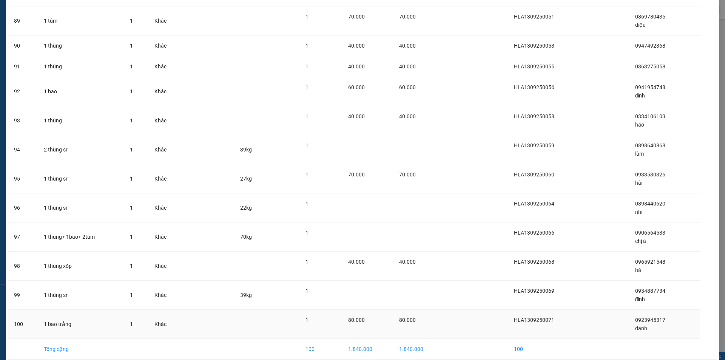
scroll to position [2633, 0]
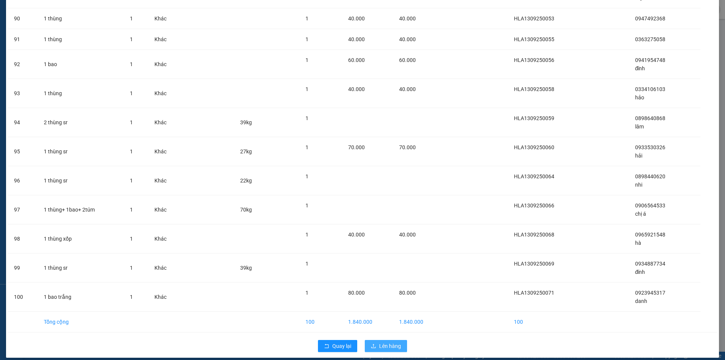
click at [392, 340] on button "Lên hàng" at bounding box center [386, 346] width 42 height 12
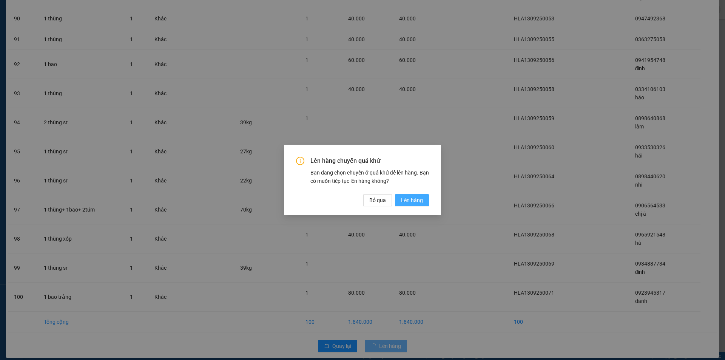
click at [420, 201] on span "Lên hàng" at bounding box center [412, 200] width 22 height 8
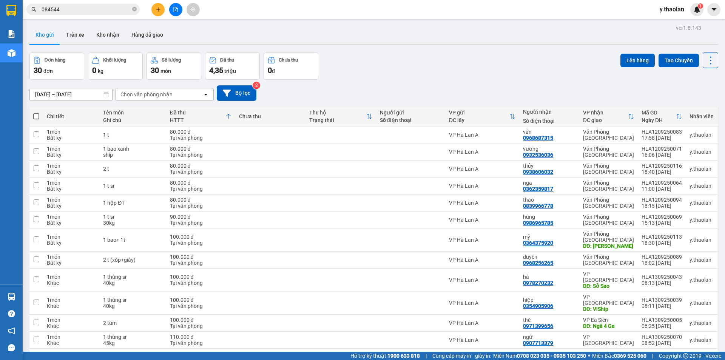
click at [35, 116] on span at bounding box center [36, 116] width 6 height 6
click at [36, 113] on input "checkbox" at bounding box center [36, 113] width 0 height 0
checkbox input "true"
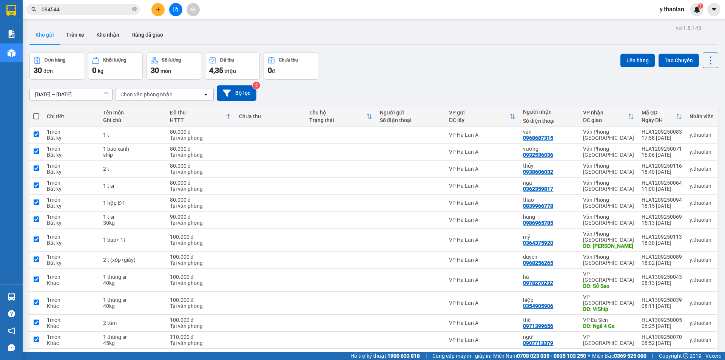
checkbox input "true"
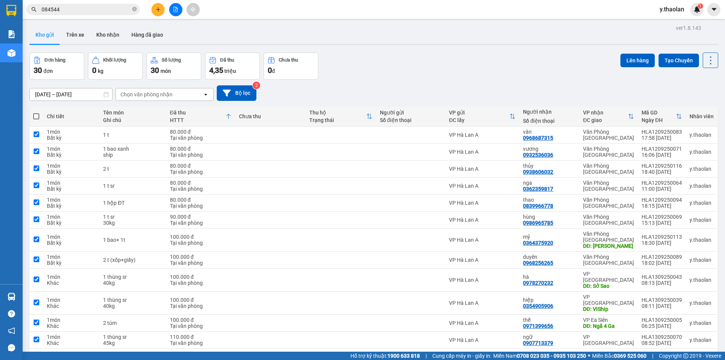
checkbox input "true"
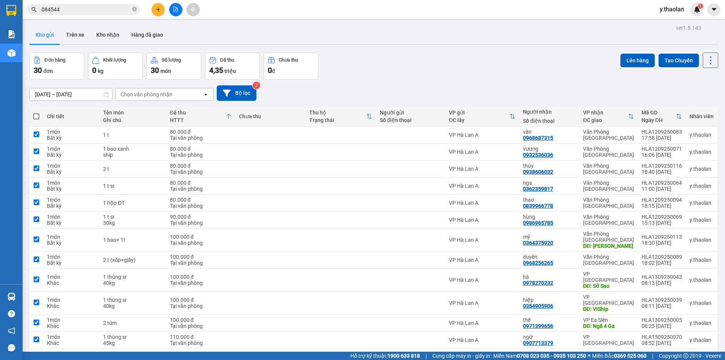
checkbox input "true"
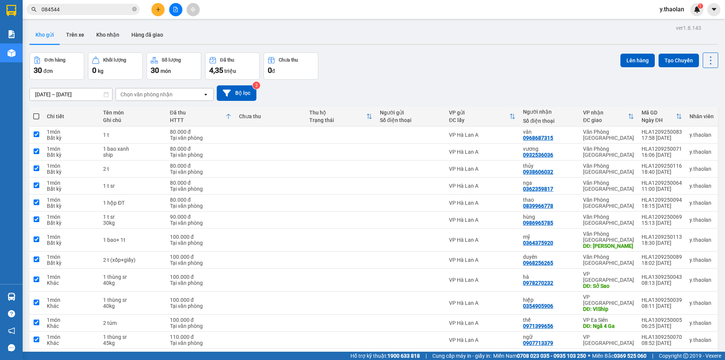
checkbox input "true"
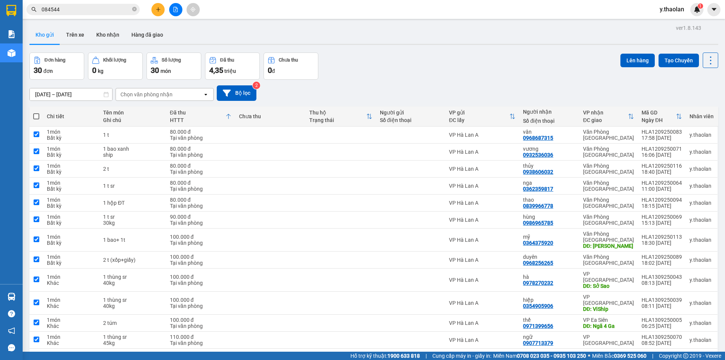
checkbox input "true"
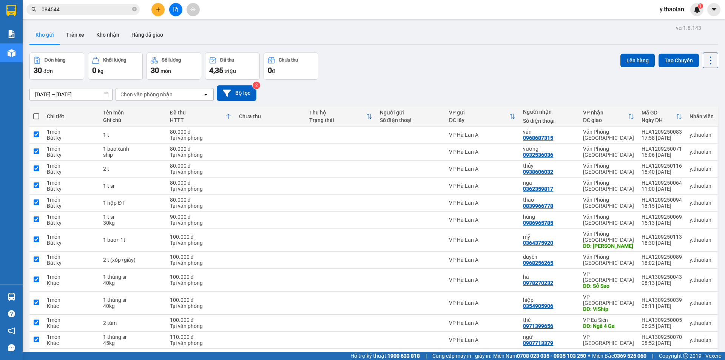
checkbox input "true"
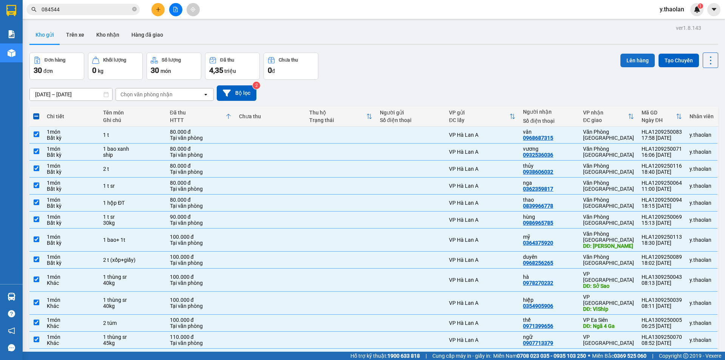
click at [620, 58] on button "Lên hàng" at bounding box center [637, 61] width 34 height 14
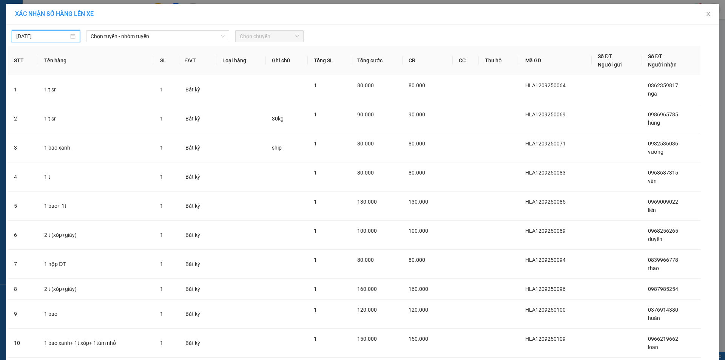
drag, startPoint x: 63, startPoint y: 35, endPoint x: 49, endPoint y: 54, distance: 23.5
click at [63, 36] on input "[DATE]" at bounding box center [42, 36] width 52 height 8
click at [91, 91] on div "12" at bounding box center [88, 91] width 9 height 9
type input "[DATE]"
click at [127, 36] on span "Chọn tuyến - nhóm tuyến" at bounding box center [158, 36] width 134 height 11
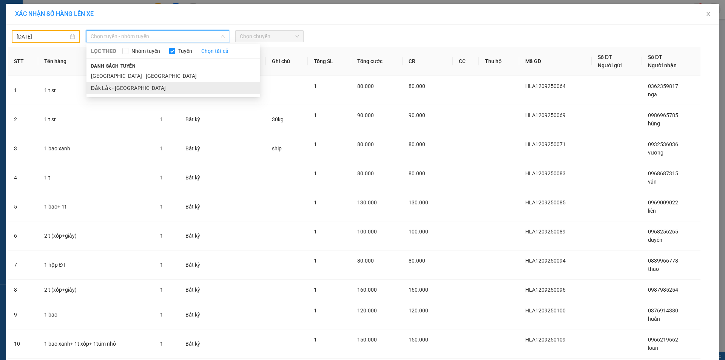
click at [124, 90] on li "Đắk Lắk - [GEOGRAPHIC_DATA]" at bounding box center [173, 88] width 174 height 12
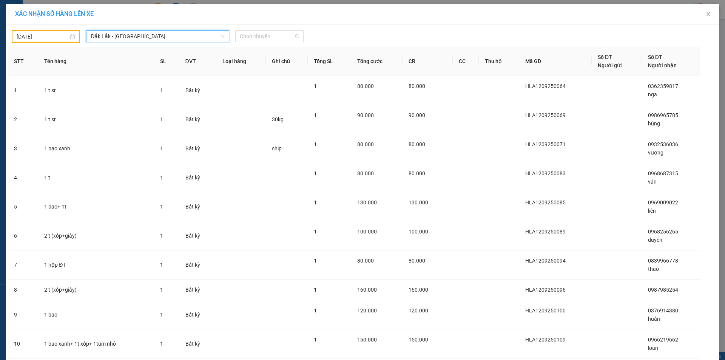
click at [262, 42] on div "Chọn chuyến" at bounding box center [269, 36] width 68 height 12
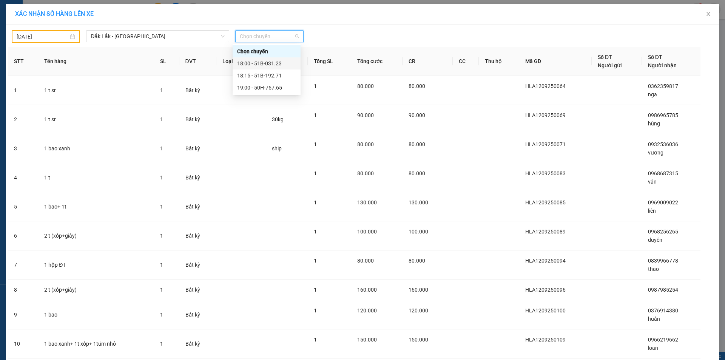
click at [262, 63] on div "18:00 - 51B-031.23" at bounding box center [266, 63] width 59 height 8
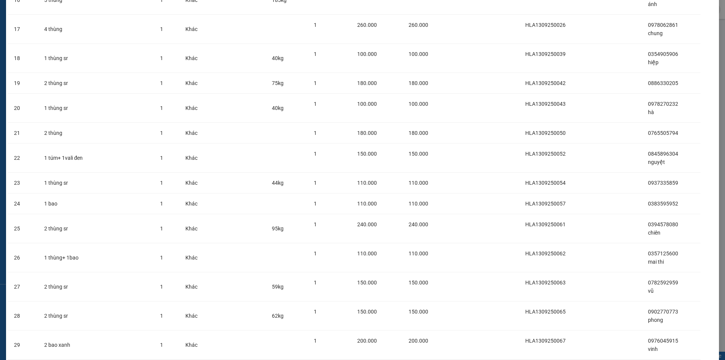
scroll to position [606, 0]
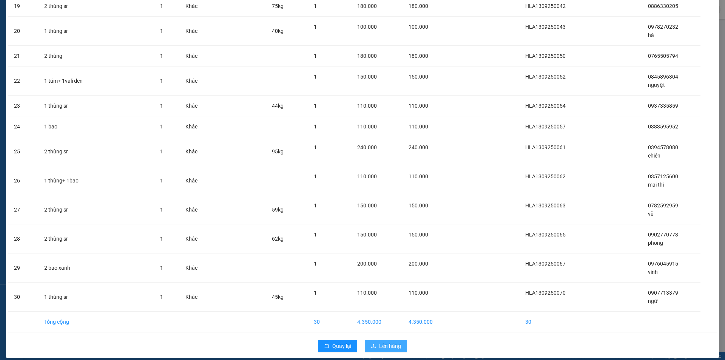
click at [389, 342] on span "Lên hàng" at bounding box center [390, 346] width 22 height 8
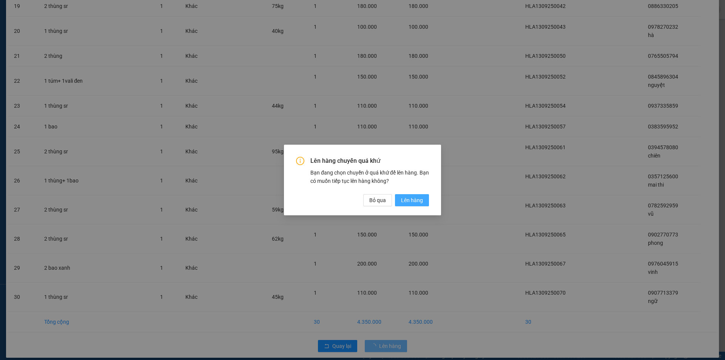
click at [415, 200] on span "Lên hàng" at bounding box center [412, 200] width 22 height 8
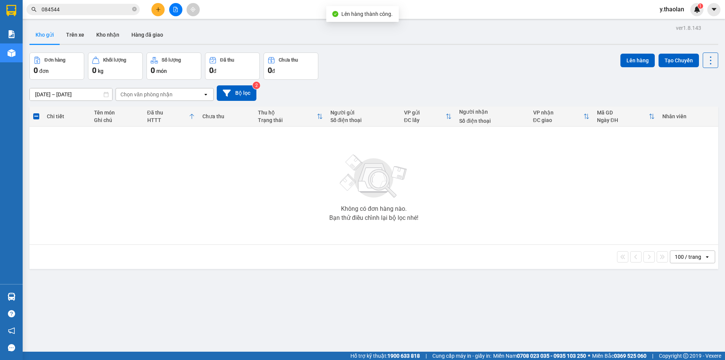
click at [182, 14] on div at bounding box center [175, 9] width 57 height 13
click at [172, 8] on button at bounding box center [175, 9] width 13 height 13
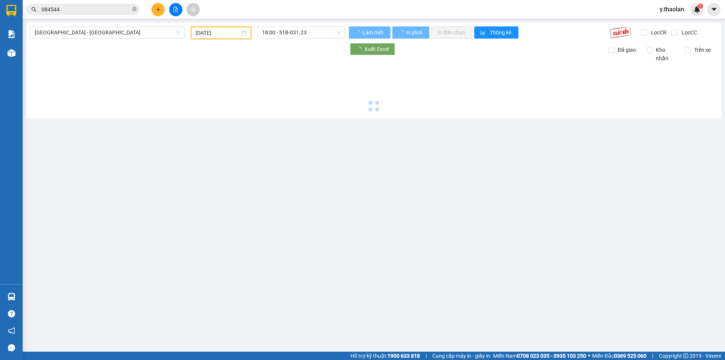
type input "[DATE]"
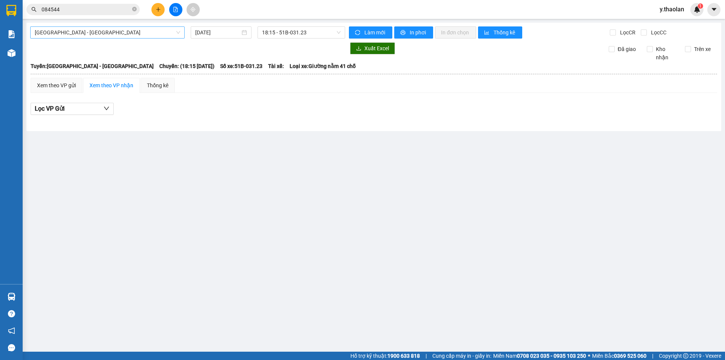
click at [122, 33] on span "[GEOGRAPHIC_DATA] - [GEOGRAPHIC_DATA]" at bounding box center [107, 32] width 145 height 11
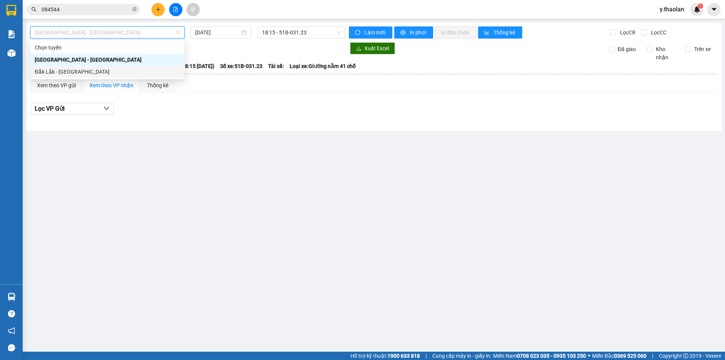
click at [113, 74] on div "Đắk Lắk - [GEOGRAPHIC_DATA]" at bounding box center [107, 72] width 145 height 8
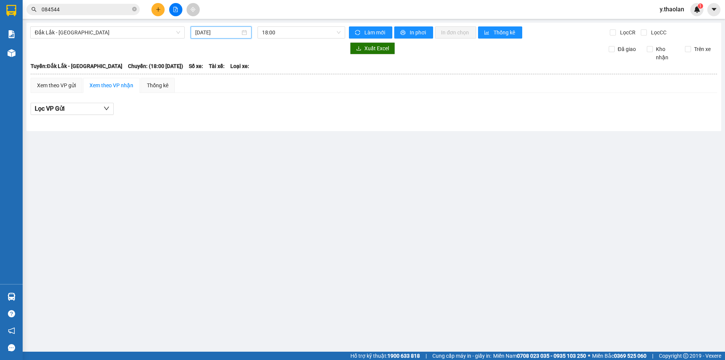
click at [212, 31] on input "[DATE]" at bounding box center [217, 32] width 45 height 8
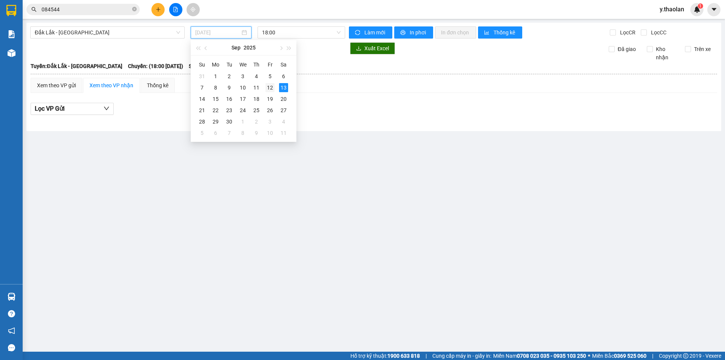
click at [266, 88] on div "12" at bounding box center [269, 87] width 9 height 9
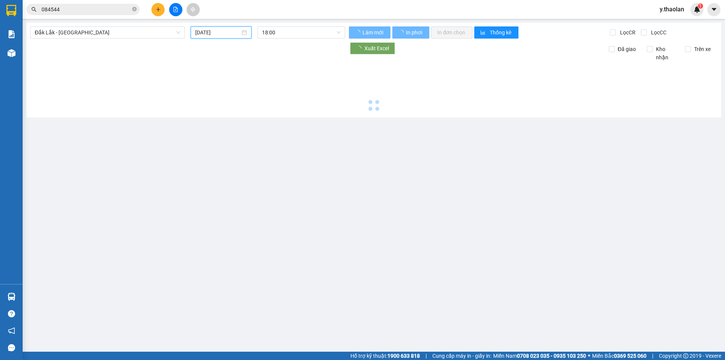
type input "[DATE]"
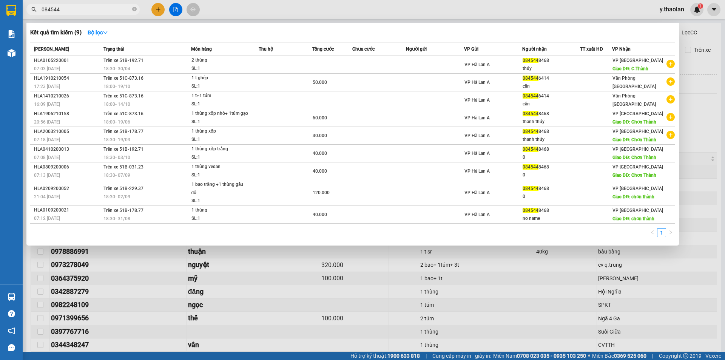
drag, startPoint x: 77, startPoint y: 9, endPoint x: 0, endPoint y: -10, distance: 79.3
click at [0, 0] on html "Kết quả [PERSON_NAME] ( 9 ) Bộ lọc Mã ĐH Trạng thái Món hàng Thu hộ [PERSON_NAM…" at bounding box center [362, 180] width 725 height 360
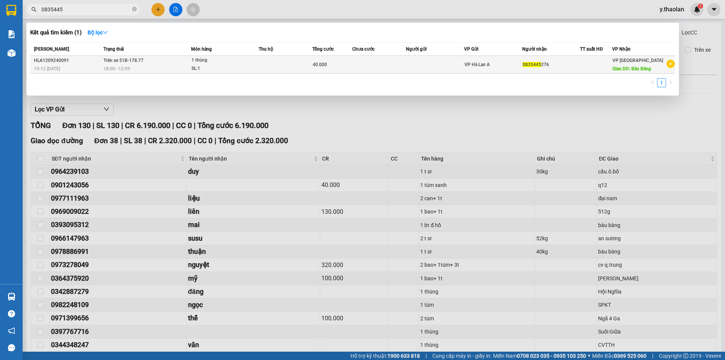
type input "0835445"
click at [288, 63] on td at bounding box center [286, 65] width 54 height 18
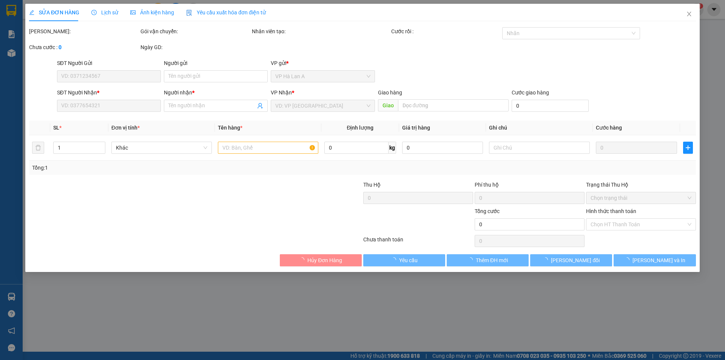
type input "0835445276"
type input "Bàu Bàng"
type input "40.000"
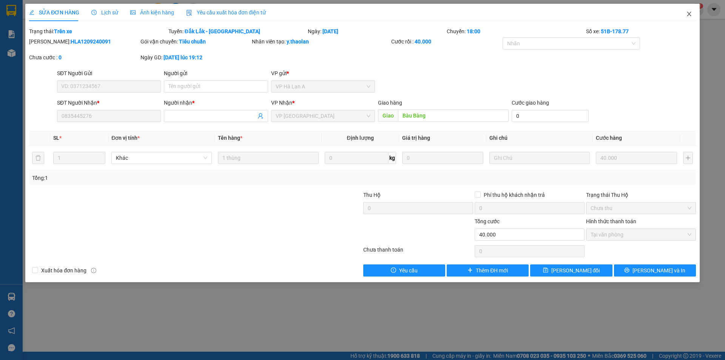
click at [689, 13] on icon "close" at bounding box center [689, 14] width 6 height 6
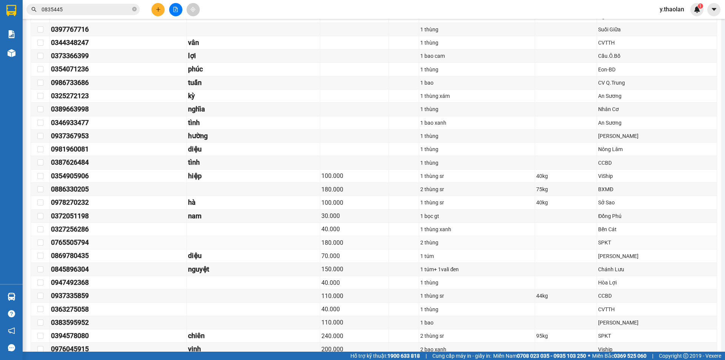
scroll to position [340, 0]
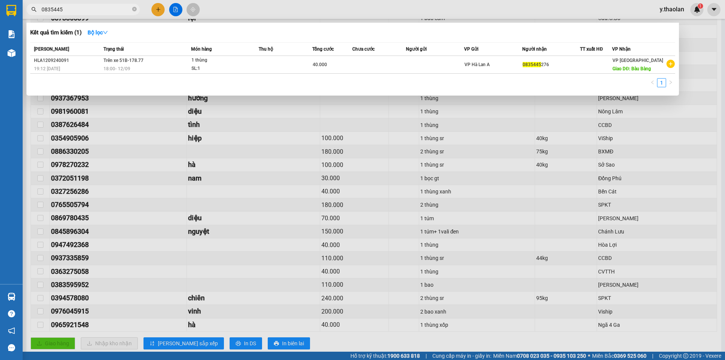
click at [107, 7] on input "0835445" at bounding box center [86, 9] width 89 height 8
click at [105, 230] on div at bounding box center [362, 180] width 725 height 360
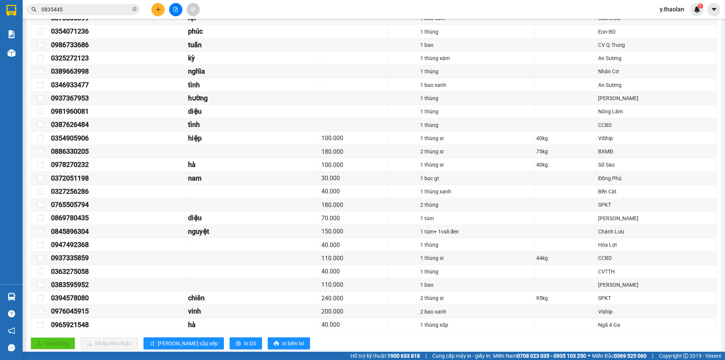
click at [122, 4] on span "0835445" at bounding box center [82, 9] width 113 height 11
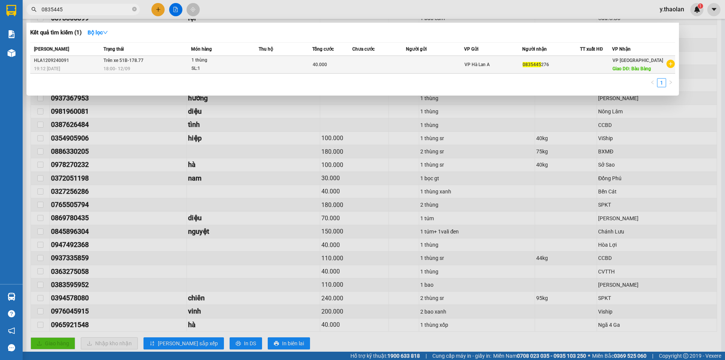
click at [162, 66] on div "18:00 [DATE]" at bounding box center [146, 69] width 87 height 8
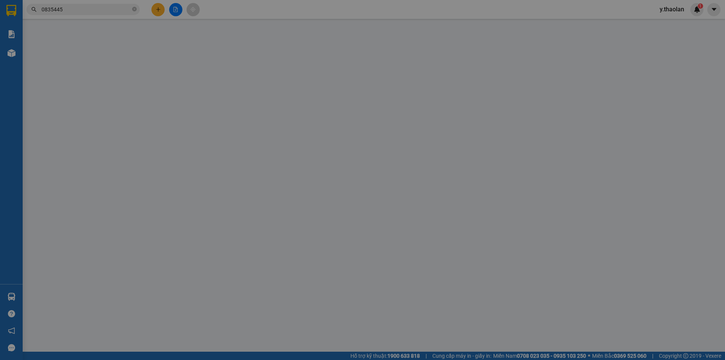
type input "0835445276"
type input "Bàu Bàng"
type input "40.000"
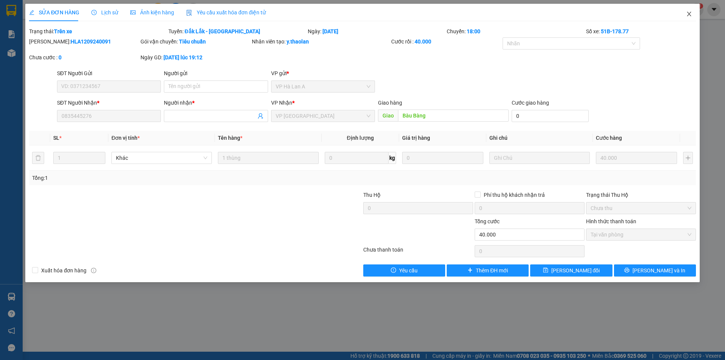
click at [688, 18] on span "Close" at bounding box center [689, 14] width 21 height 21
